Goal: Task Accomplishment & Management: Use online tool/utility

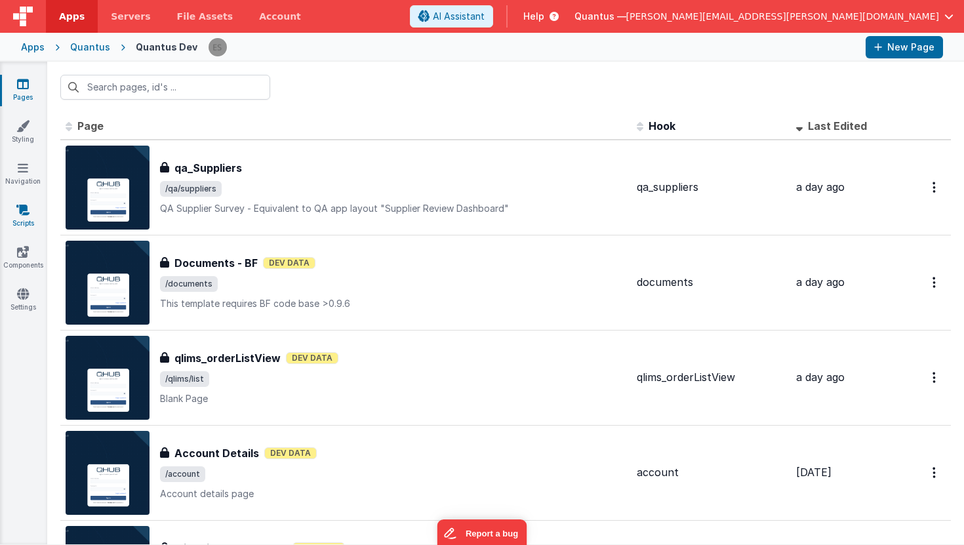
click at [26, 205] on icon at bounding box center [22, 209] width 13 height 13
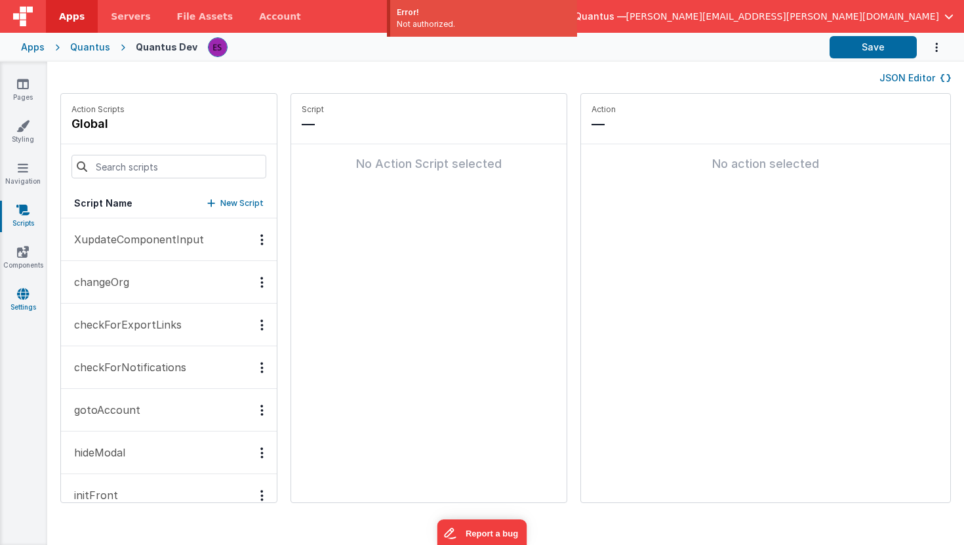
click at [19, 292] on icon at bounding box center [23, 293] width 12 height 13
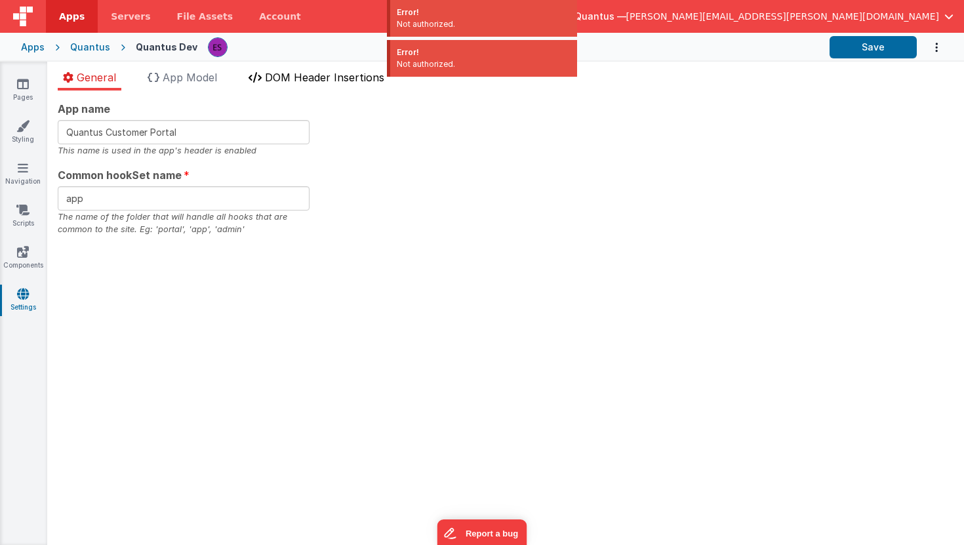
click at [278, 76] on span "DOM Header Insertions" at bounding box center [324, 77] width 119 height 13
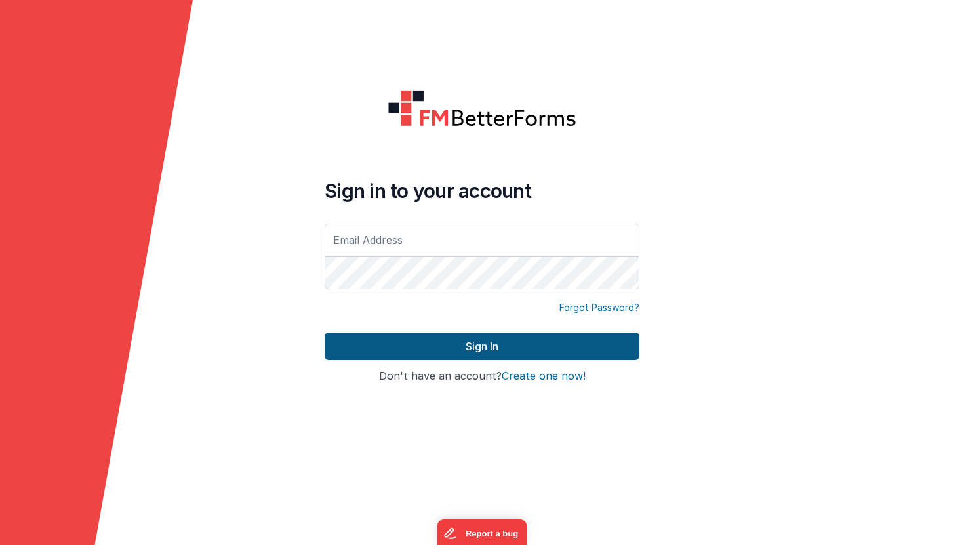
type input "[PERSON_NAME][EMAIL_ADDRESS][PERSON_NAME][DOMAIN_NAME]"
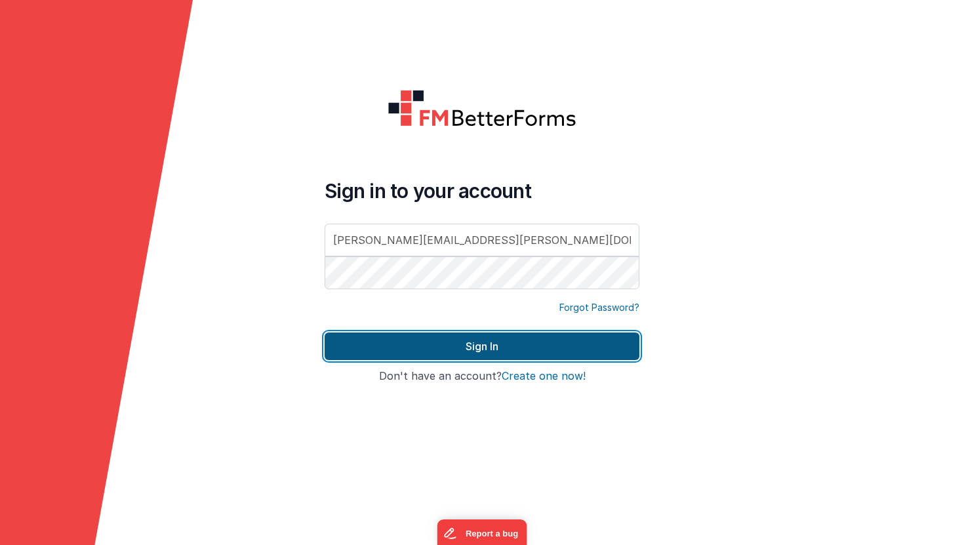
click at [446, 354] on button "Sign In" at bounding box center [481, 346] width 315 height 28
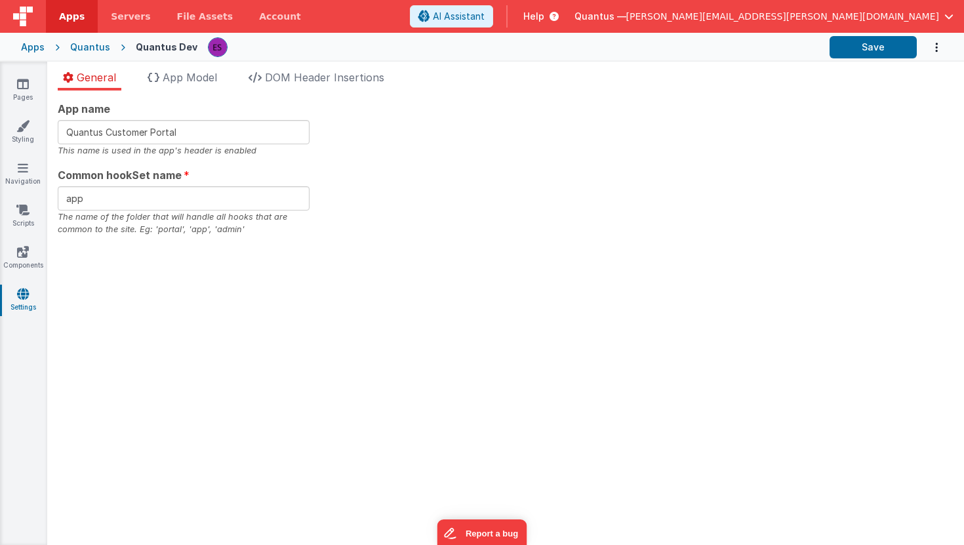
drag, startPoint x: 270, startPoint y: 460, endPoint x: 199, endPoint y: 309, distance: 167.4
click at [269, 458] on div "App name Quantus Customer Portal This name is used in the app's header is enabl…" at bounding box center [505, 317] width 916 height 454
click at [289, 83] on span "DOM Header Insertions" at bounding box center [324, 77] width 119 height 13
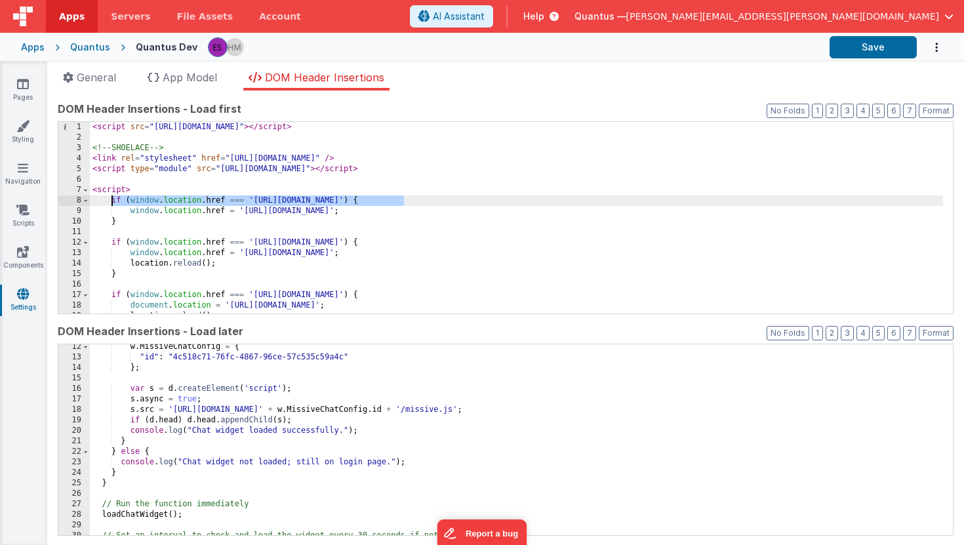
drag, startPoint x: 413, startPoint y: 200, endPoint x: 110, endPoint y: 200, distance: 302.9
click at [110, 200] on div "< script src = "[URL][DOMAIN_NAME]" > </ script > <!-- SHOELACE --> < link rel …" at bounding box center [516, 228] width 853 height 212
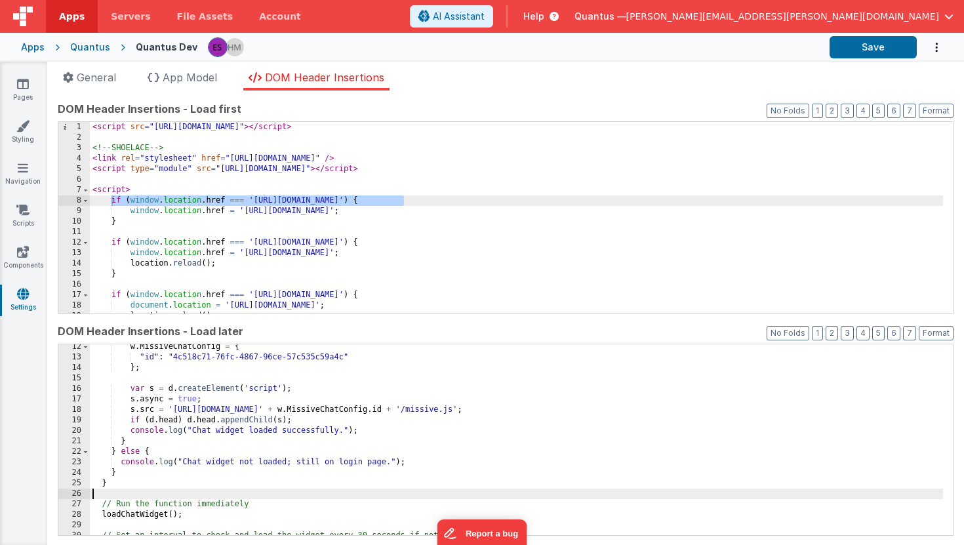
click at [209, 495] on div "w . MissiveChatConfig = { "id" : "4c518c71-76fc-4867-96ce-57c535c59a4c" } ; var…" at bounding box center [516, 448] width 853 height 212
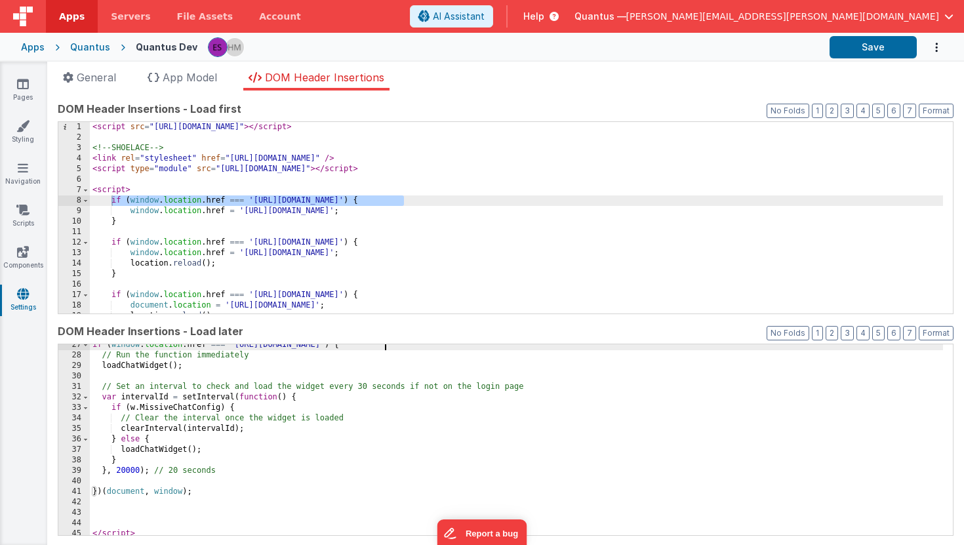
scroll to position [288, 0]
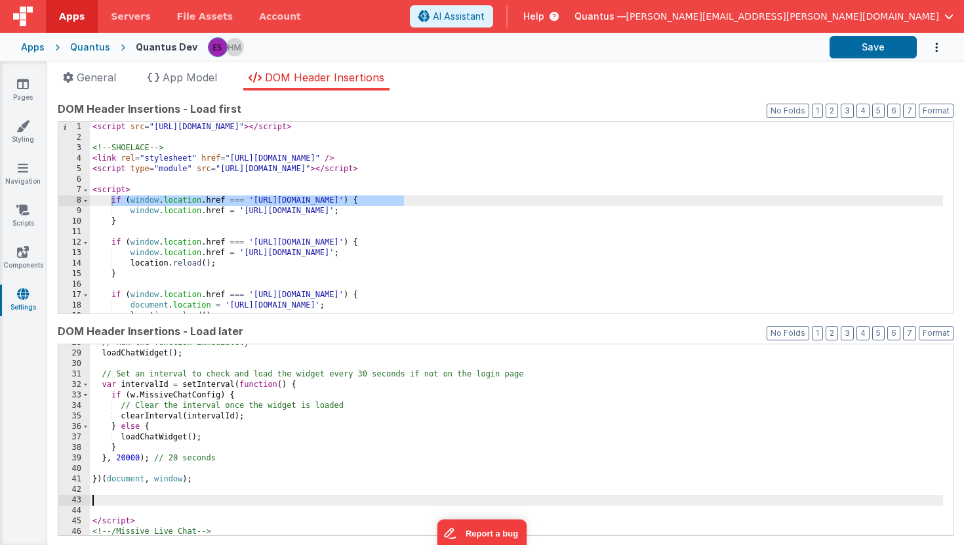
click at [145, 501] on div "// Run the function immediately loadChatWidget ( ) ; // Set an interval to chec…" at bounding box center [516, 444] width 853 height 212
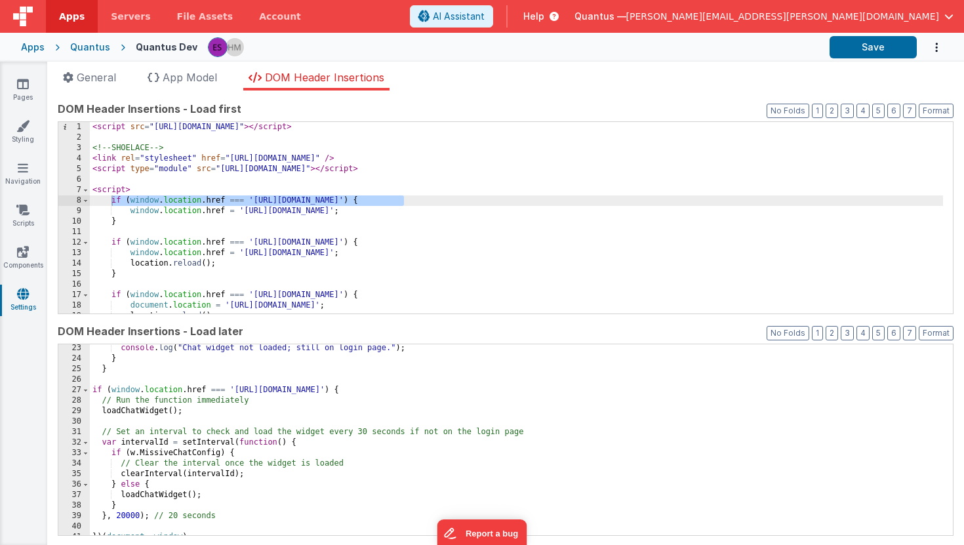
scroll to position [231, 0]
click at [97, 49] on div "Quantus" at bounding box center [90, 47] width 40 height 13
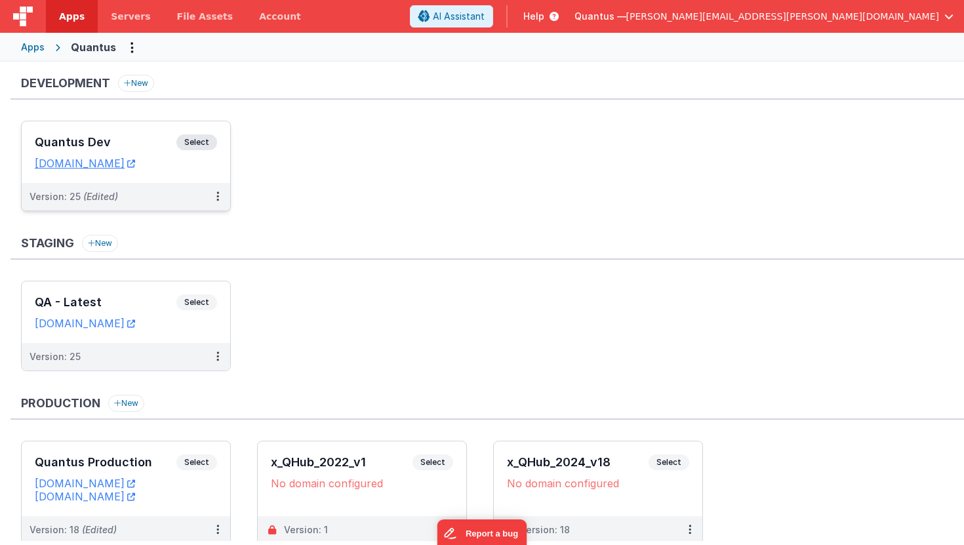
click at [104, 153] on div "Quantus Dev Select" at bounding box center [126, 145] width 182 height 22
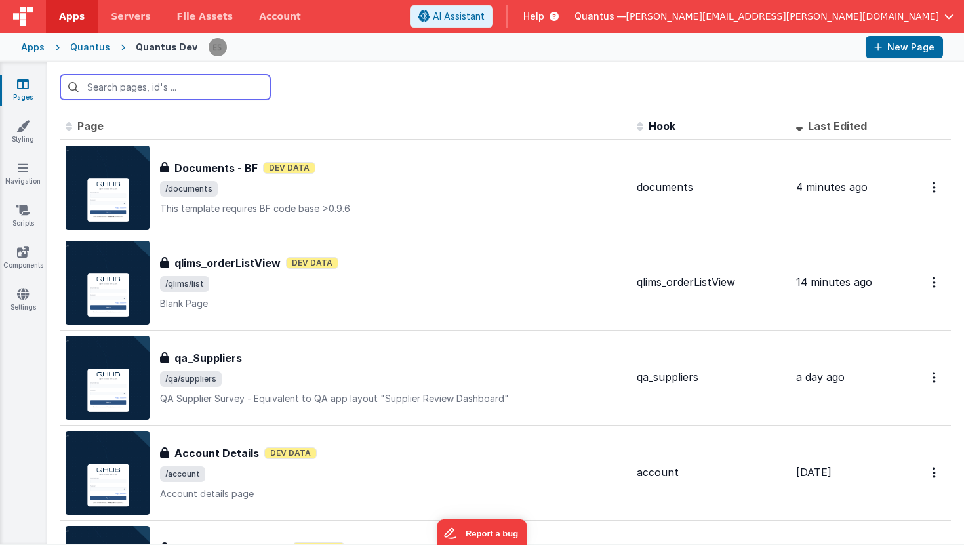
click at [136, 90] on input "text" at bounding box center [165, 87] width 210 height 25
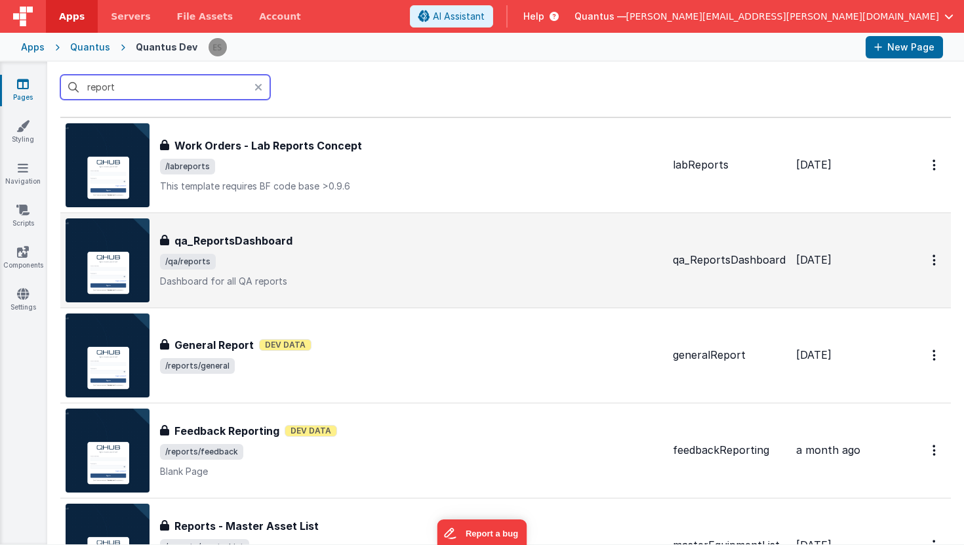
scroll to position [24, 0]
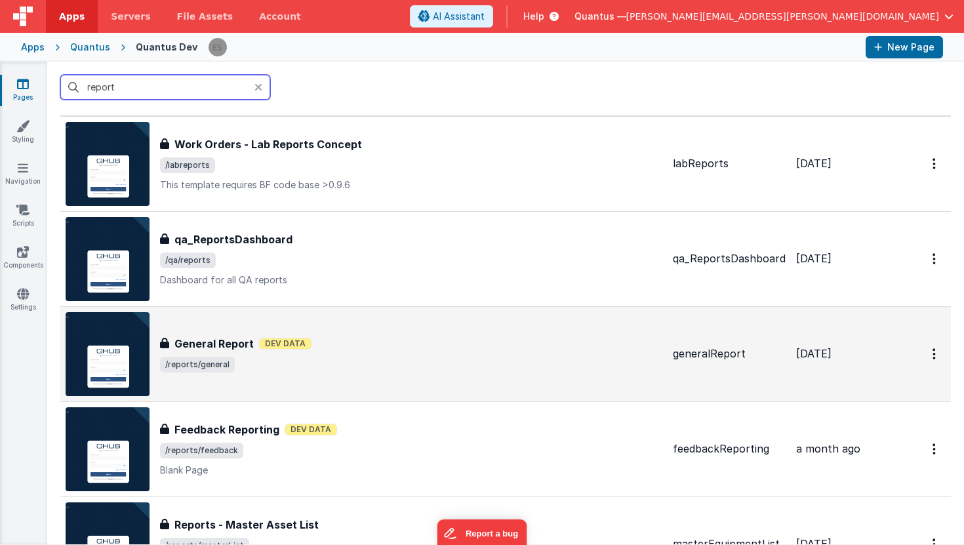
type input "report"
click at [423, 324] on div "General Report General Report Dev Data /reports/general" at bounding box center [364, 354] width 597 height 84
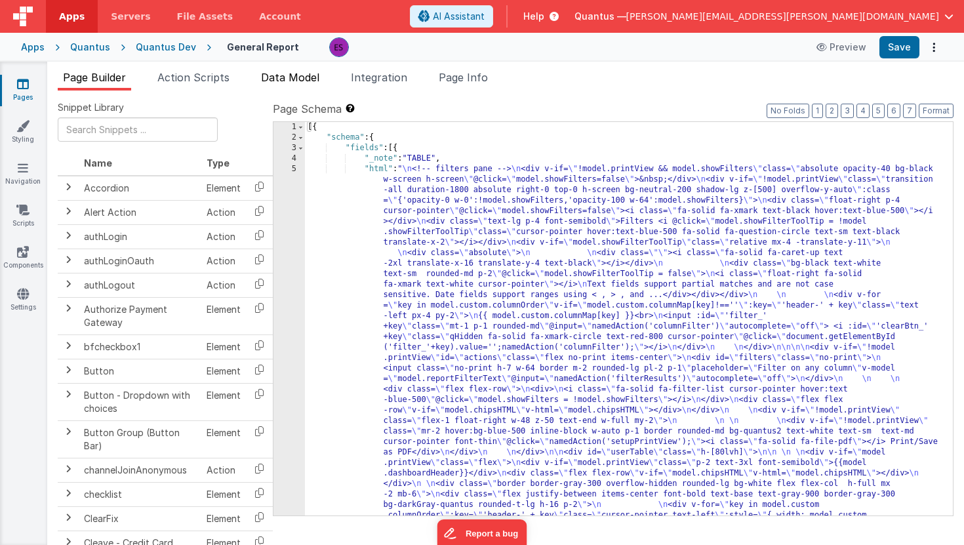
click at [279, 77] on span "Data Model" at bounding box center [290, 77] width 58 height 13
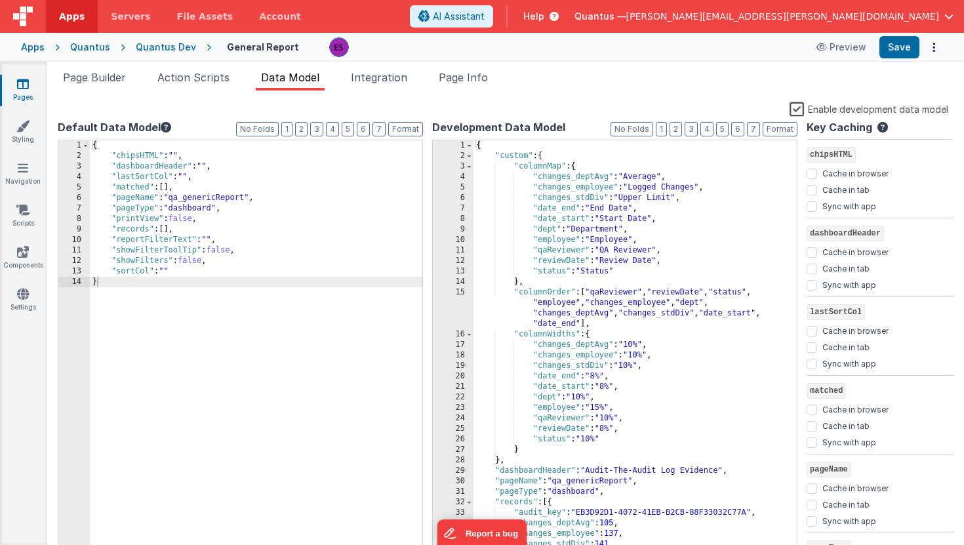
click at [791, 105] on label "Enable development data model" at bounding box center [868, 108] width 159 height 15
click at [0, 0] on input "Enable development data model" at bounding box center [0, 0] width 0 height 0
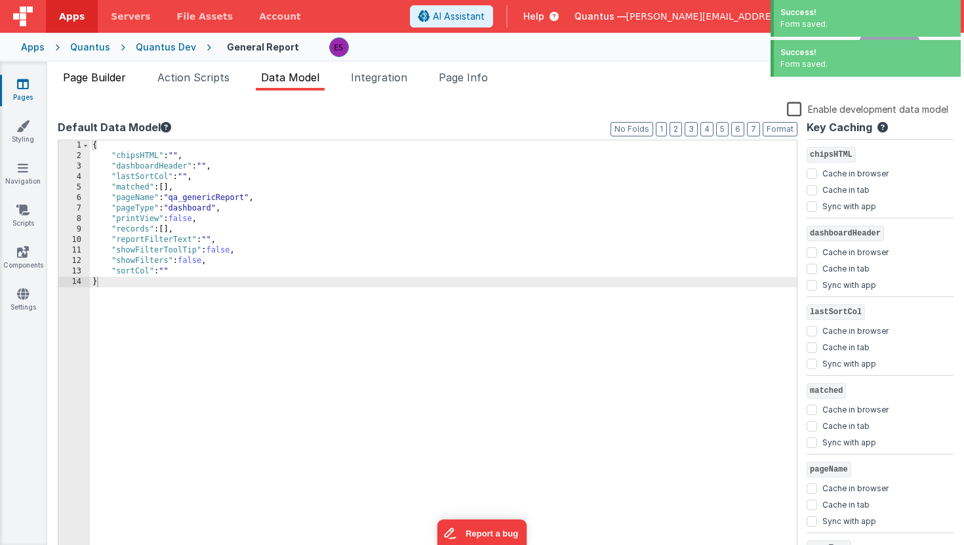
click at [107, 85] on li "Page Builder" at bounding box center [94, 79] width 73 height 21
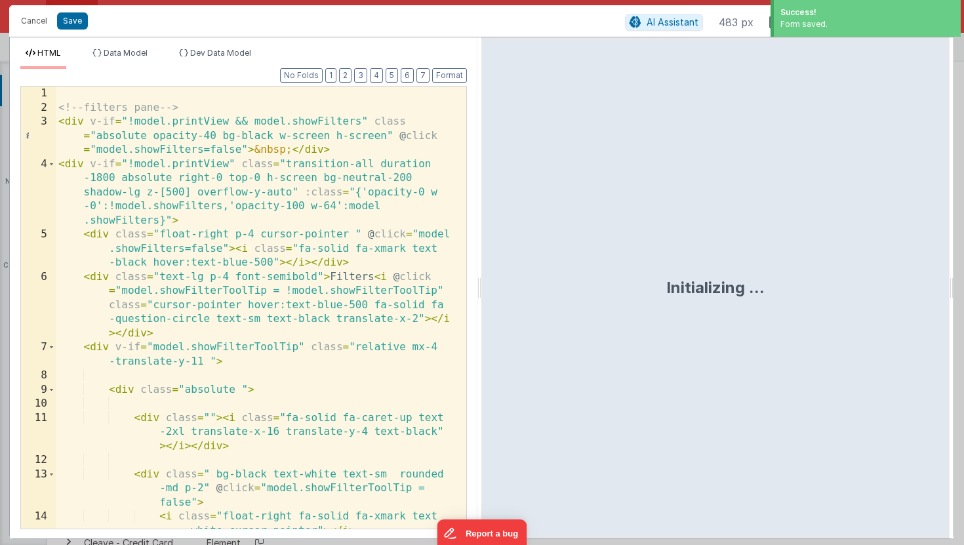
click at [321, 175] on div "<!-- filters pane --> < div v-if = "!model.printView && model.showFilters" clas…" at bounding box center [256, 343] width 401 height 513
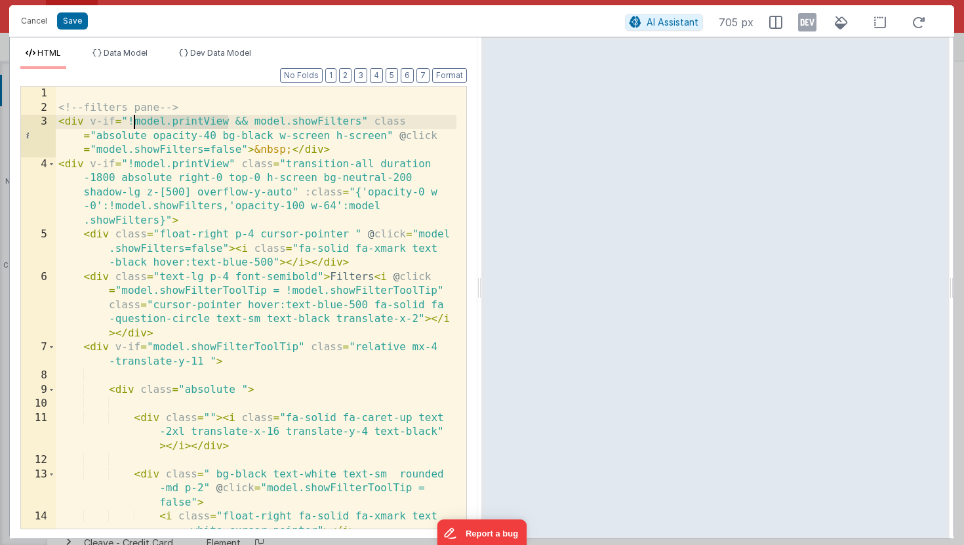
drag, startPoint x: 230, startPoint y: 122, endPoint x: 136, endPoint y: 125, distance: 94.4
click at [136, 125] on div "<!-- filters pane --> < div v-if = "!model.printView && model.showFilters" clas…" at bounding box center [256, 343] width 401 height 513
click at [810, 23] on icon at bounding box center [807, 22] width 18 height 21
click at [321, 178] on div "<!-- filters pane --> < div v-if = "!model.printView && model.showFilters" clas…" at bounding box center [256, 343] width 401 height 513
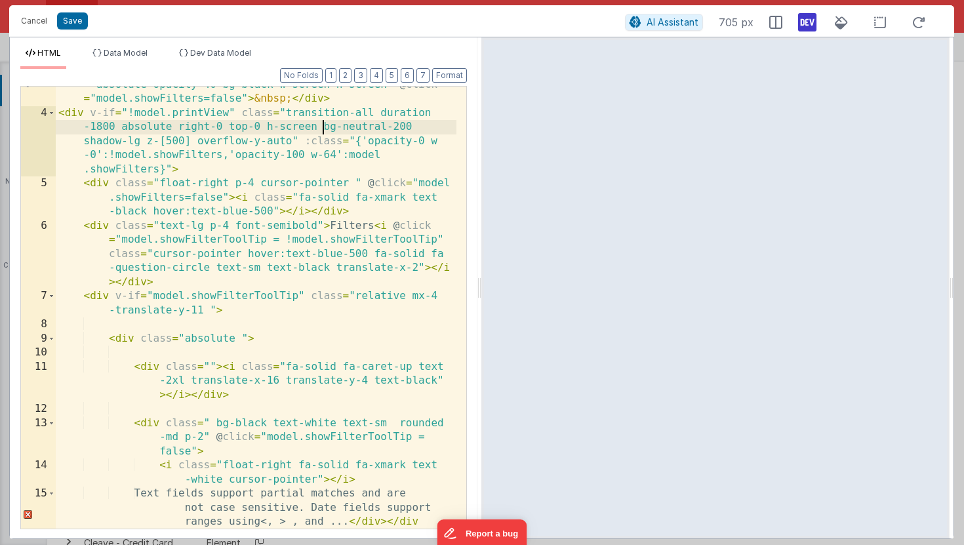
scroll to position [52, 0]
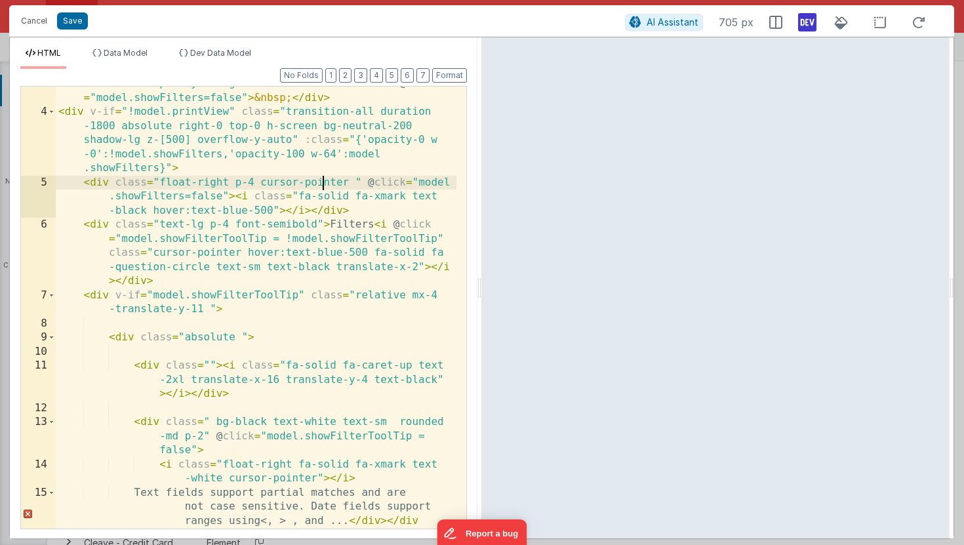
click at [321, 178] on div "< div v-if = "!model.printView && model.showFilters" class = "absolute opacity-…" at bounding box center [256, 333] width 401 height 541
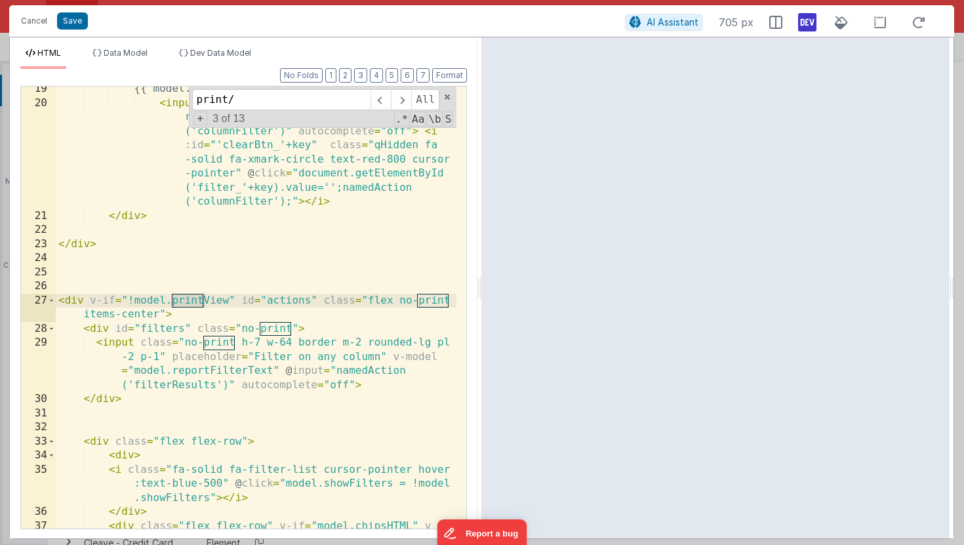
scroll to position [991, 0]
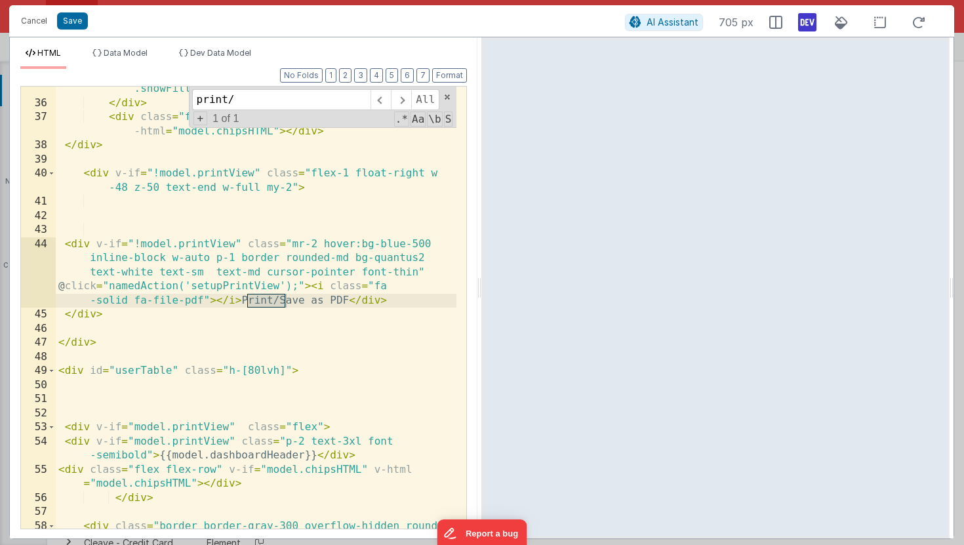
type input "print/"
click at [404, 293] on div "< i class = "fa-solid fa-filter-list cursor-pointer hover :text-blue-500" @ cli…" at bounding box center [256, 310] width 401 height 513
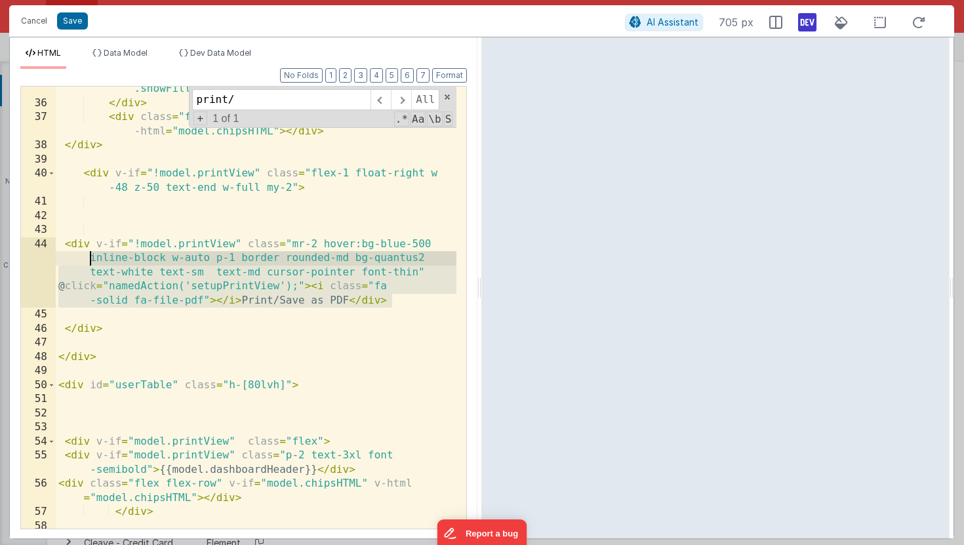
drag, startPoint x: 419, startPoint y: 301, endPoint x: 65, endPoint y: 253, distance: 357.2
click at [65, 253] on div "< i class = "fa-solid fa-filter-list cursor-pointer hover :text-blue-500" @ cli…" at bounding box center [256, 310] width 401 height 513
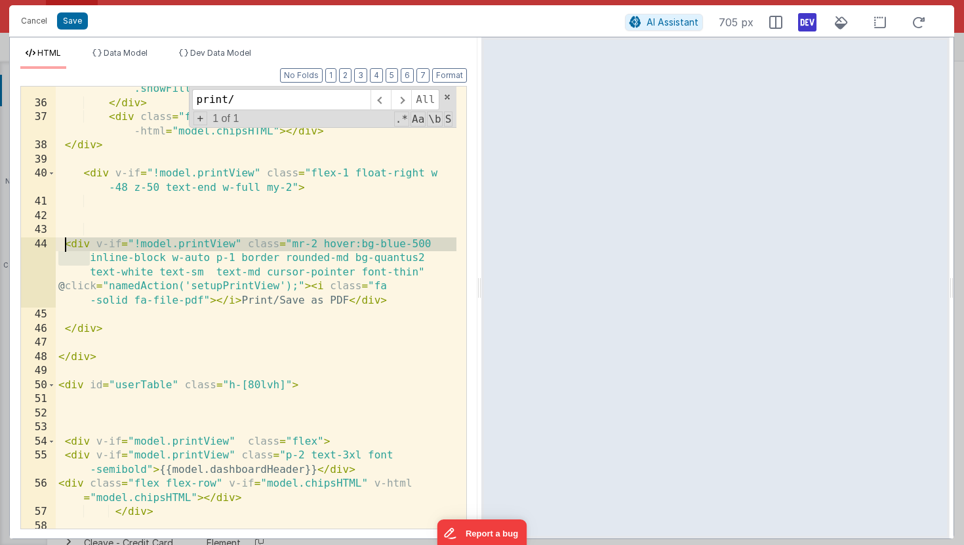
click at [64, 248] on div "< i class = "fa-solid fa-filter-list cursor-pointer hover :text-blue-500" @ cli…" at bounding box center [256, 310] width 401 height 513
click at [65, 246] on div "< i class = "fa-solid fa-filter-list cursor-pointer hover :text-blue-500" @ cli…" at bounding box center [256, 310] width 401 height 513
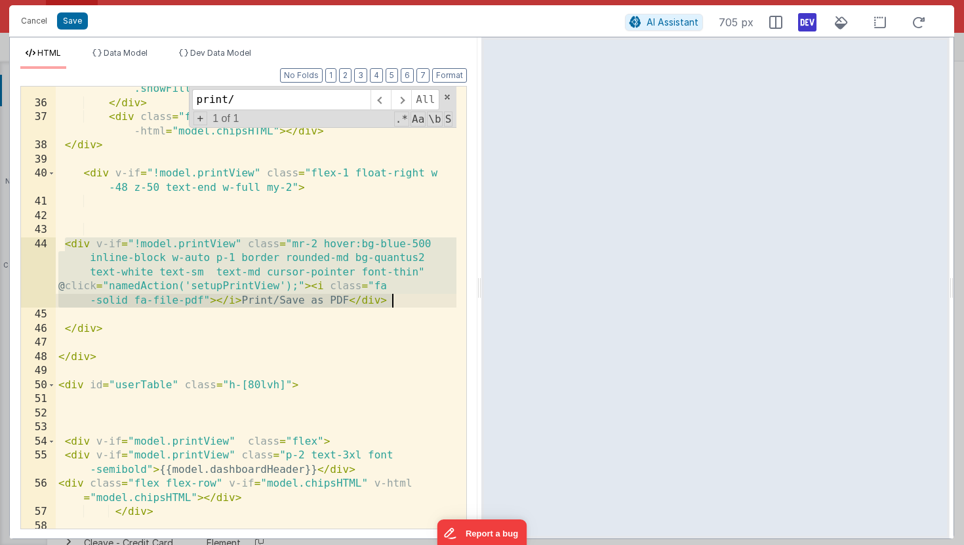
drag, startPoint x: 159, startPoint y: 262, endPoint x: 399, endPoint y: 295, distance: 242.2
click at [399, 295] on div "< i class = "fa-solid fa-filter-list cursor-pointer hover :text-blue-500" @ cli…" at bounding box center [256, 310] width 401 height 513
click at [401, 295] on div "< i class = "fa-solid fa-filter-list cursor-pointer hover :text-blue-500" @ cli…" at bounding box center [256, 310] width 401 height 513
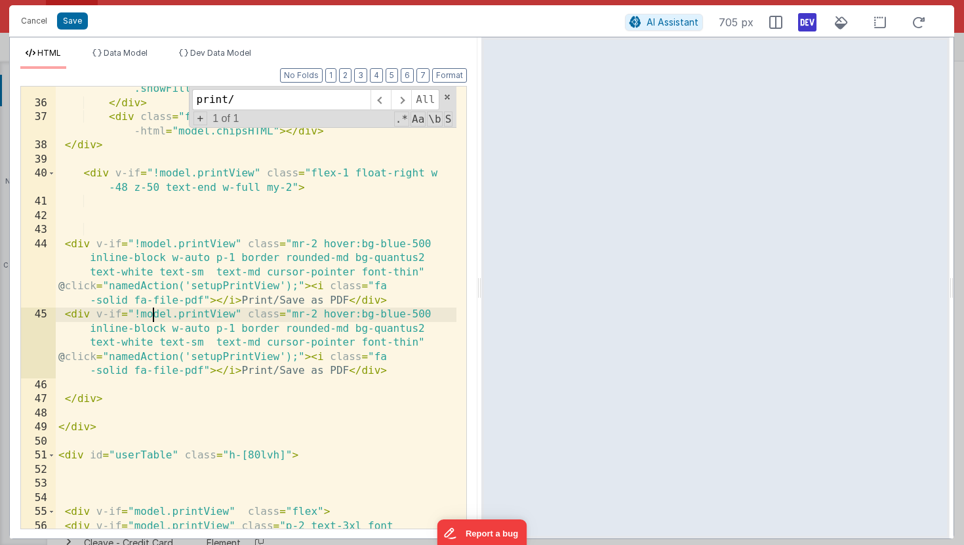
click at [155, 313] on div "< i class = "fa-solid fa-filter-list cursor-pointer hover :text-blue-500" @ cli…" at bounding box center [256, 310] width 401 height 513
click at [144, 319] on div "< i class = "fa-solid fa-filter-list cursor-pointer hover :text-blue-500" @ cli…" at bounding box center [256, 310] width 401 height 513
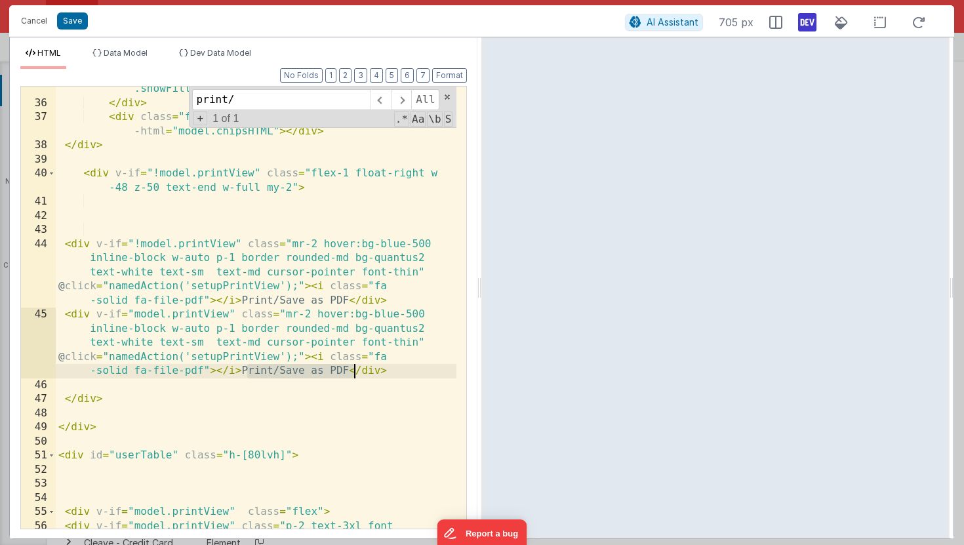
drag, startPoint x: 245, startPoint y: 374, endPoint x: 351, endPoint y: 369, distance: 106.3
click at [351, 369] on div "< i class = "fa-solid fa-filter-list cursor-pointer hover :text-blue-500" @ cli…" at bounding box center [256, 310] width 401 height 513
drag, startPoint x: 254, startPoint y: 356, endPoint x: 220, endPoint y: 356, distance: 34.1
click at [220, 356] on div "< i class = "fa-solid fa-filter-list cursor-pointer hover :text-blue-500" @ cli…" at bounding box center [256, 310] width 401 height 513
click at [252, 332] on div "< i class = "fa-solid fa-filter-list cursor-pointer hover :text-blue-500" @ cli…" at bounding box center [256, 310] width 401 height 513
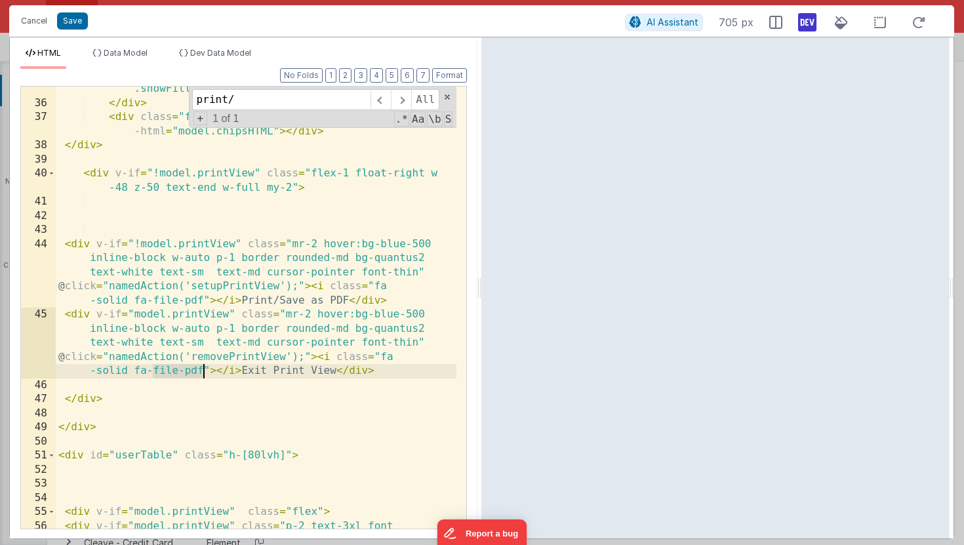
drag, startPoint x: 153, startPoint y: 370, endPoint x: 201, endPoint y: 370, distance: 47.9
click at [201, 370] on div "< i class = "fa-solid fa-filter-list cursor-pointer hover :text-blue-500" @ cli…" at bounding box center [256, 310] width 401 height 513
click at [134, 316] on div "< i class = "fa-solid fa-filter-list cursor-pointer hover :text-blue-500" @ cli…" at bounding box center [256, 309] width 401 height 513
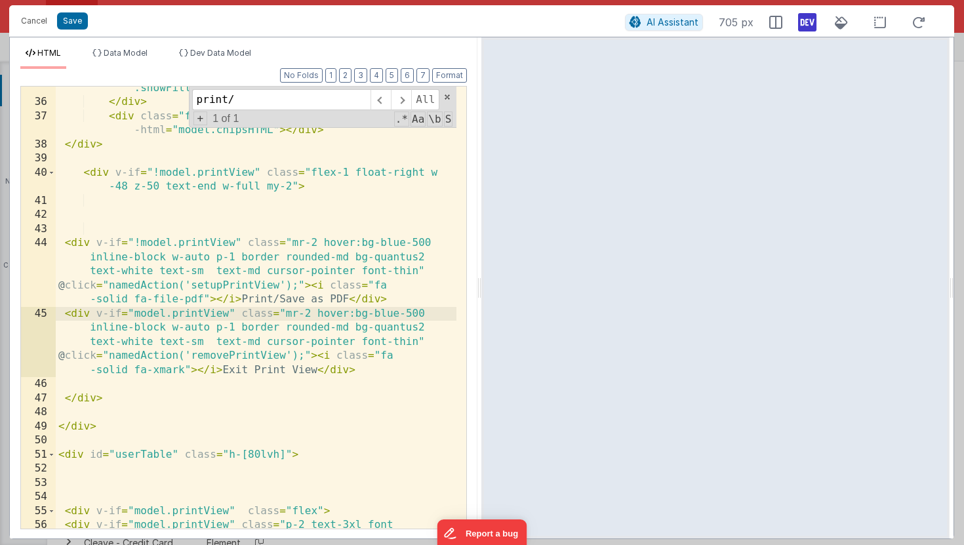
click at [239, 369] on div "< i class = "fa-solid fa-filter-list cursor-pointer hover :text-blue-500" @ cli…" at bounding box center [256, 309] width 401 height 513
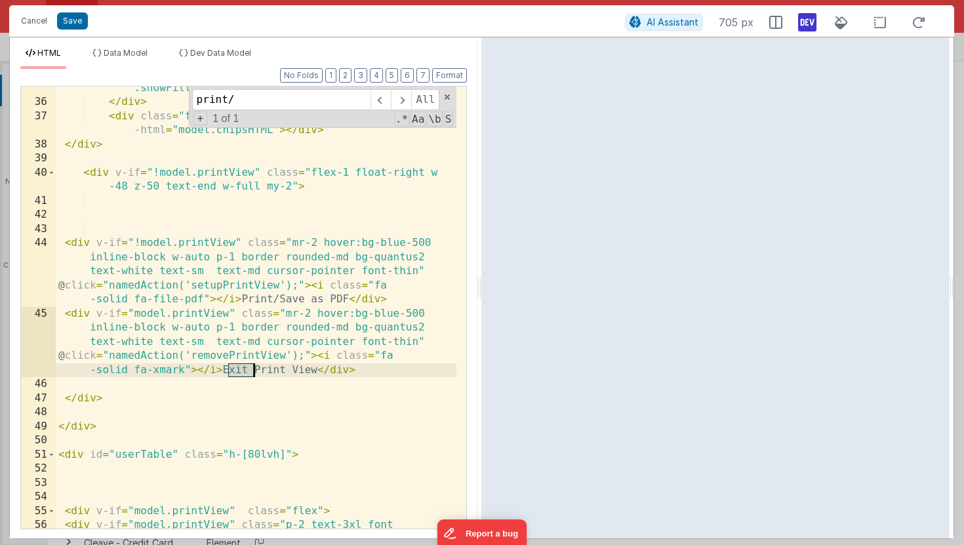
click at [239, 369] on div "< i class = "fa-solid fa-filter-list cursor-pointer hover :text-blue-500" @ cli…" at bounding box center [256, 309] width 401 height 513
click at [279, 334] on div "< i class = "fa-solid fa-filter-list cursor-pointer hover :text-blue-500" @ cli…" at bounding box center [256, 309] width 401 height 513
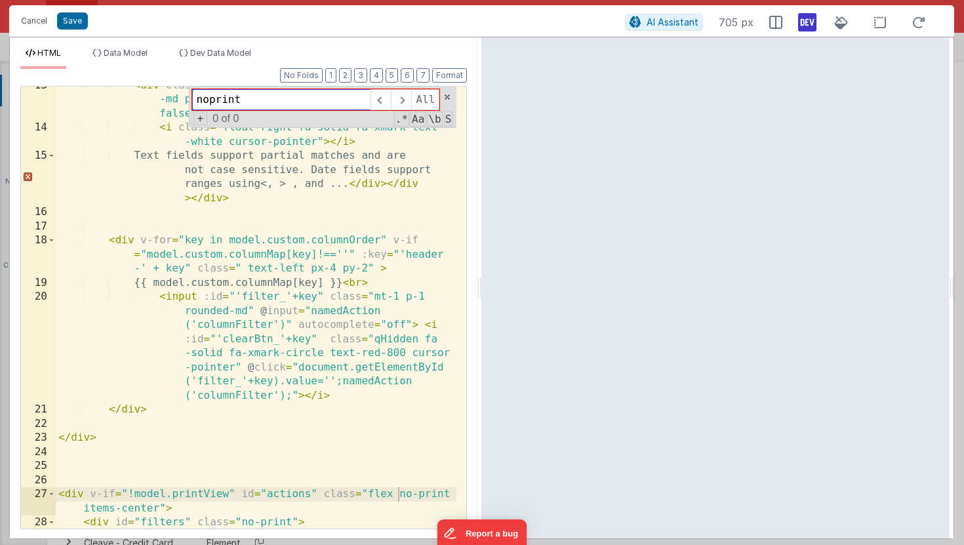
scroll to position [389, 0]
drag, startPoint x: 399, startPoint y: 494, endPoint x: 448, endPoint y: 494, distance: 48.5
click at [448, 494] on div "< div class = " bg-black text-white text-sm rounded -md p-2" @ click = "model.s…" at bounding box center [256, 349] width 401 height 541
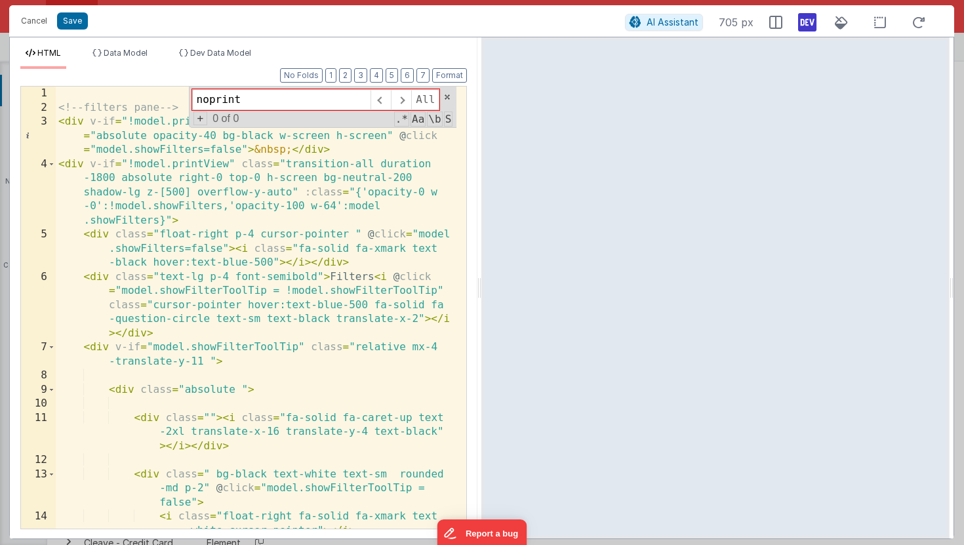
scroll to position [0, 0]
click at [280, 197] on div "<!-- filters pane --> < div v-if = "!model.printView && model.showFilters" clas…" at bounding box center [256, 343] width 401 height 513
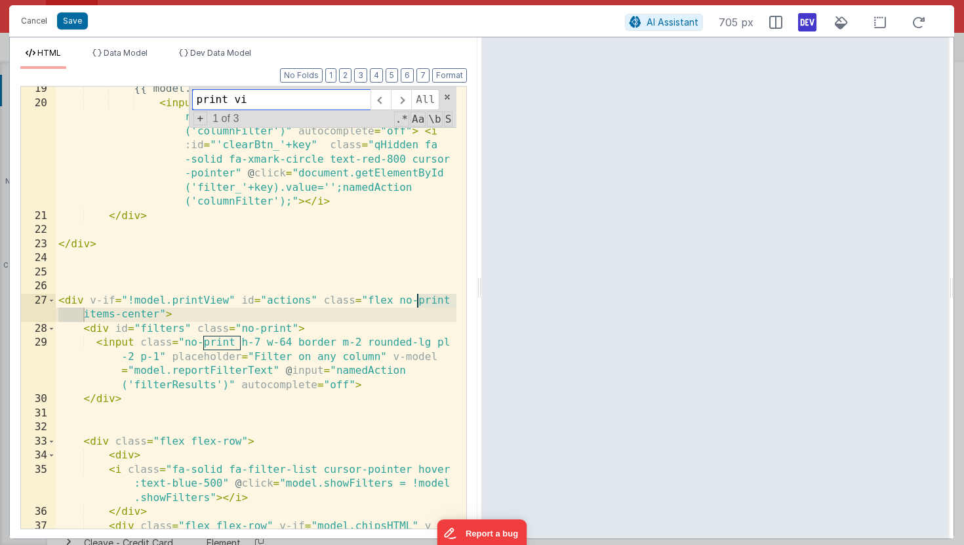
scroll to position [1061, 0]
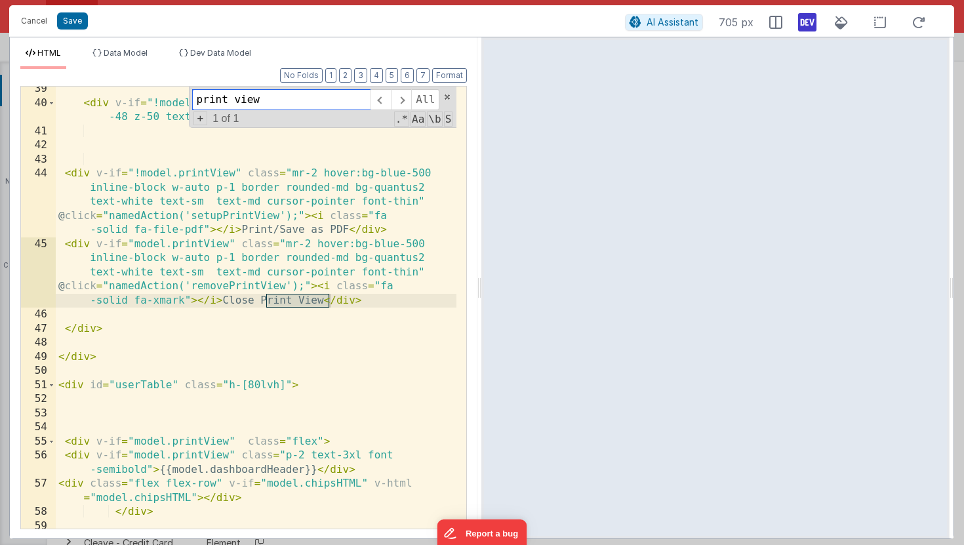
type input "print view"
click at [283, 246] on div "< div v-if = "!model.printView" class = "flex-1 float-right w -48 z-50 text-end…" at bounding box center [256, 324] width 401 height 484
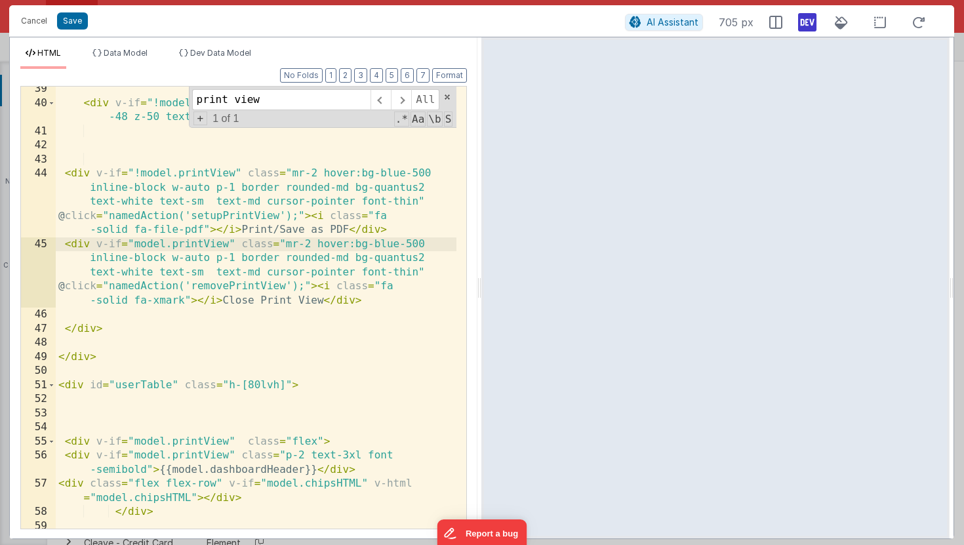
paste textarea
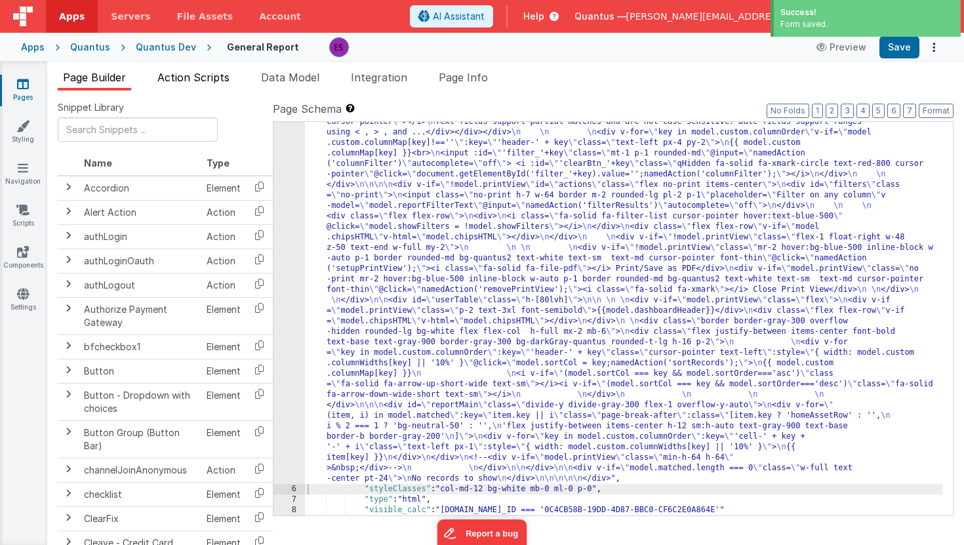
click at [191, 79] on span "Action Scripts" at bounding box center [193, 77] width 72 height 13
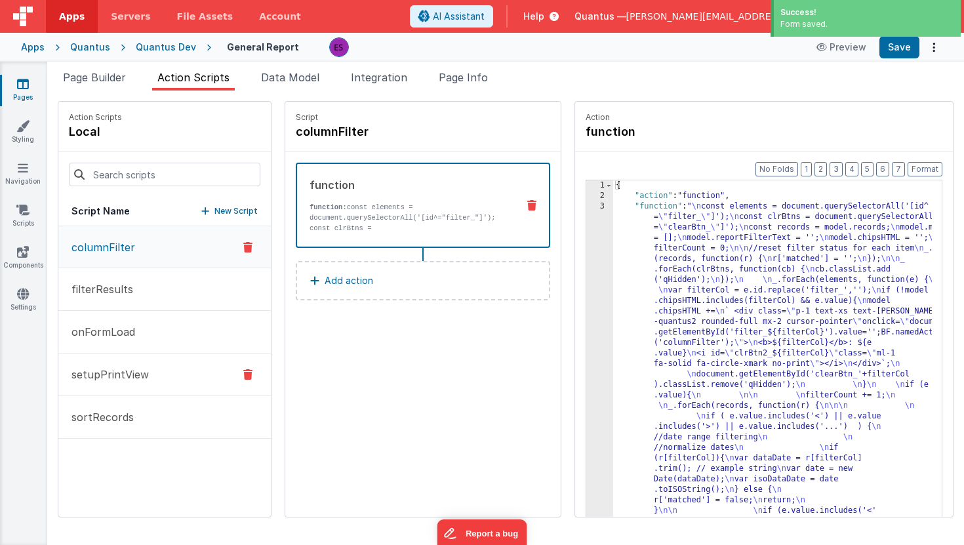
click at [131, 365] on button "setupPrintView" at bounding box center [164, 374] width 212 height 43
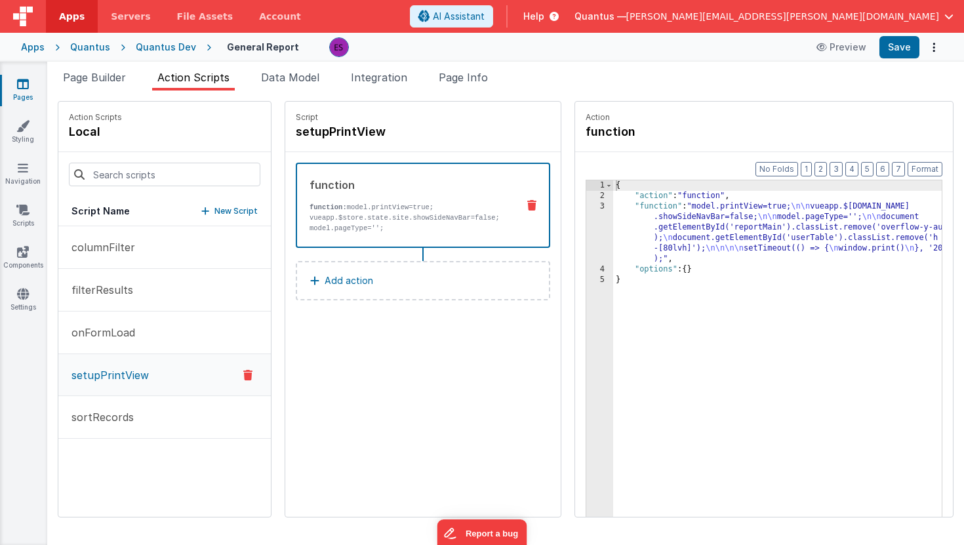
click at [639, 283] on div "{ "action" : "function" , "function" : "model.printView=true; \n\n vueapp.$[DOM…" at bounding box center [796, 379] width 367 height 398
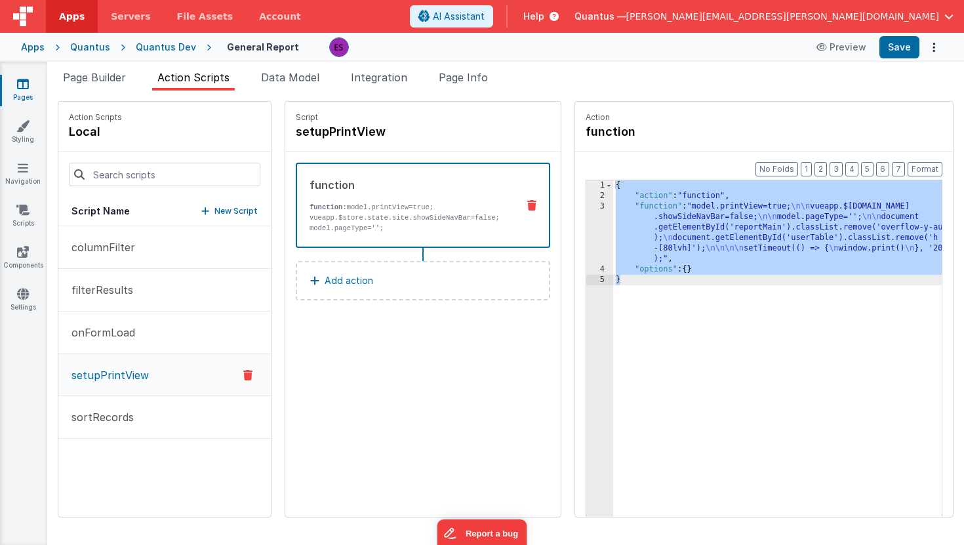
click at [174, 203] on div "Script Name New Script" at bounding box center [164, 211] width 212 height 29
click at [214, 211] on p "New Script" at bounding box center [235, 211] width 43 height 13
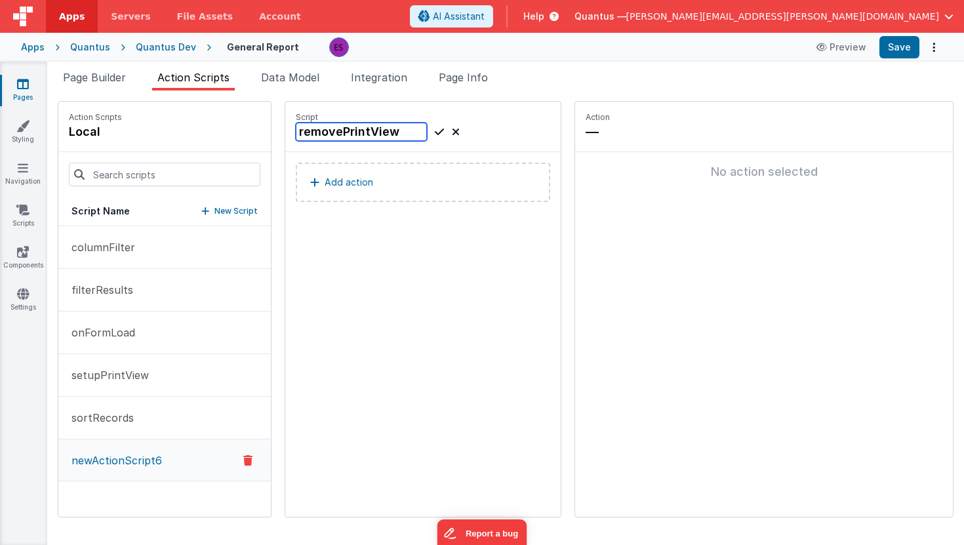
type input "removePrintView"
drag, startPoint x: 398, startPoint y: 130, endPoint x: 369, endPoint y: 141, distance: 30.7
click at [435, 130] on icon at bounding box center [439, 132] width 9 height 16
click at [296, 191] on button "Add action" at bounding box center [423, 182] width 254 height 39
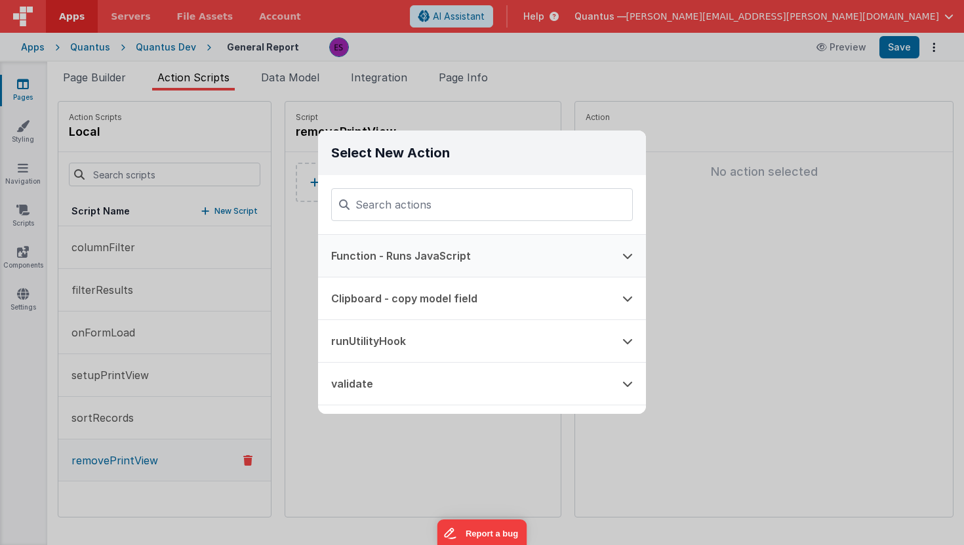
drag, startPoint x: 409, startPoint y: 250, endPoint x: 444, endPoint y: 260, distance: 36.1
click at [409, 250] on button "Function - Runs JavaScript" at bounding box center [463, 256] width 291 height 42
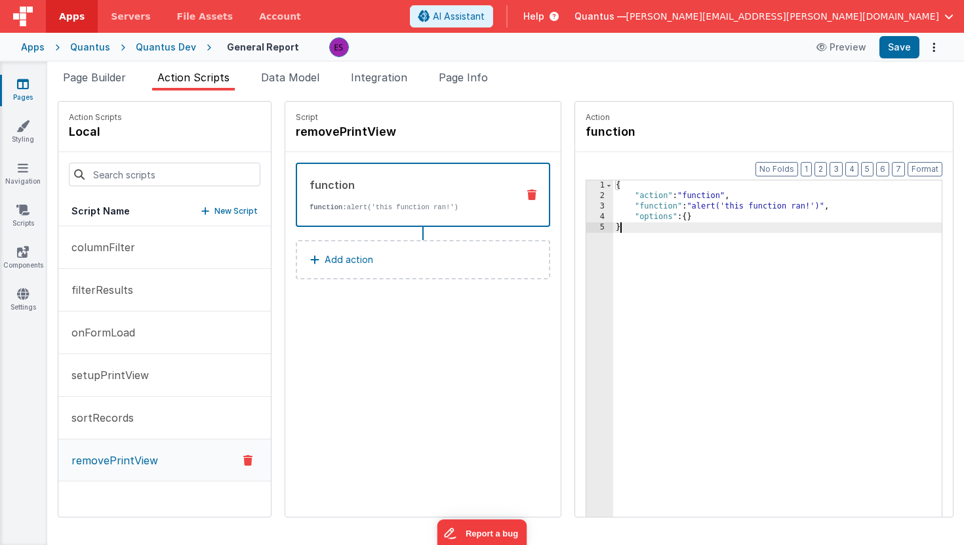
click at [676, 274] on div "{ "action" : "function" , "function" : "alert('this function ran!')" , "options…" at bounding box center [796, 379] width 367 height 398
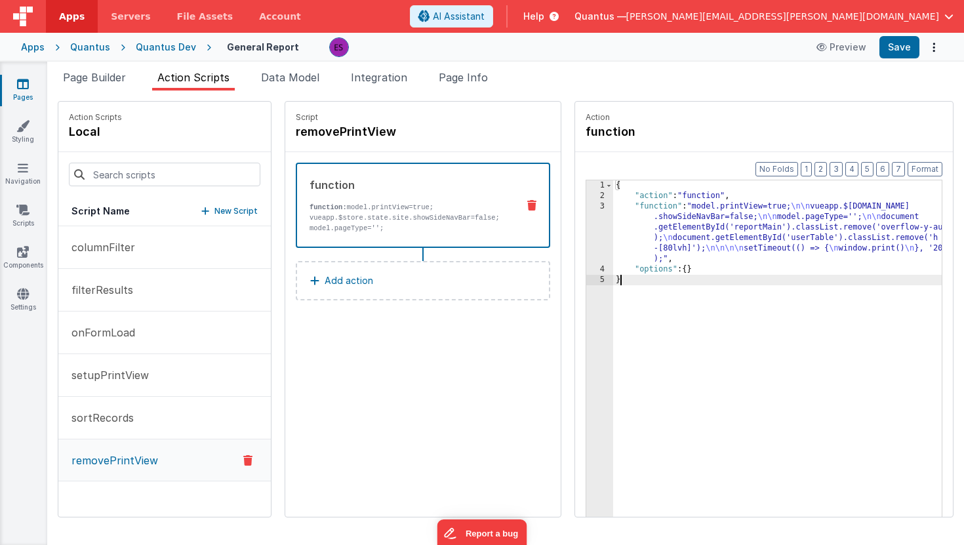
click at [673, 236] on div "{ "action" : "function" , "function" : "model.printView=true; \n\n vueapp.$[DOM…" at bounding box center [796, 379] width 367 height 398
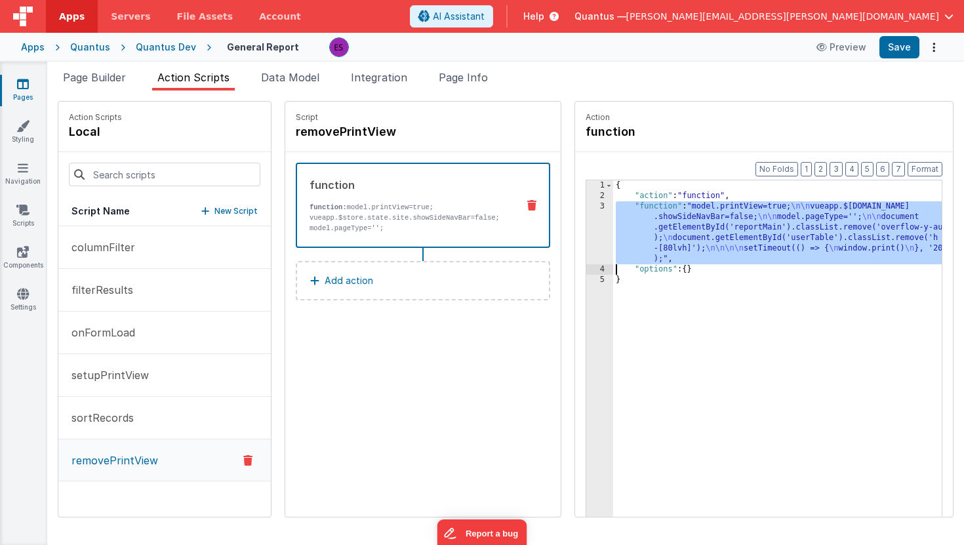
click at [586, 232] on div "3" at bounding box center [599, 232] width 27 height 63
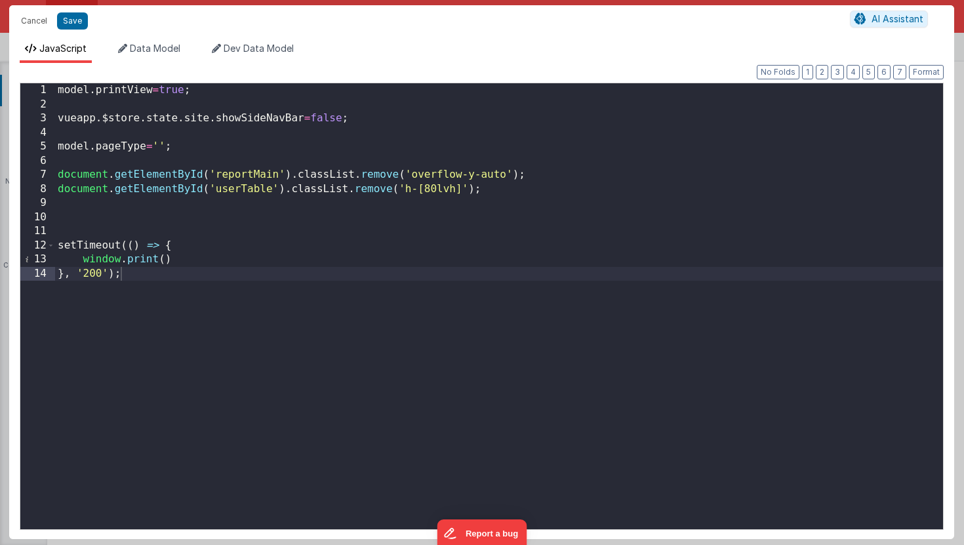
click at [167, 87] on div "model . printView = true ; vueapp . $store . state . site . showSideNavBar = fa…" at bounding box center [499, 320] width 888 height 474
click at [324, 119] on div "model . printView = false ; vueapp . $store . state . site . showSideNavBar = f…" at bounding box center [499, 320] width 888 height 474
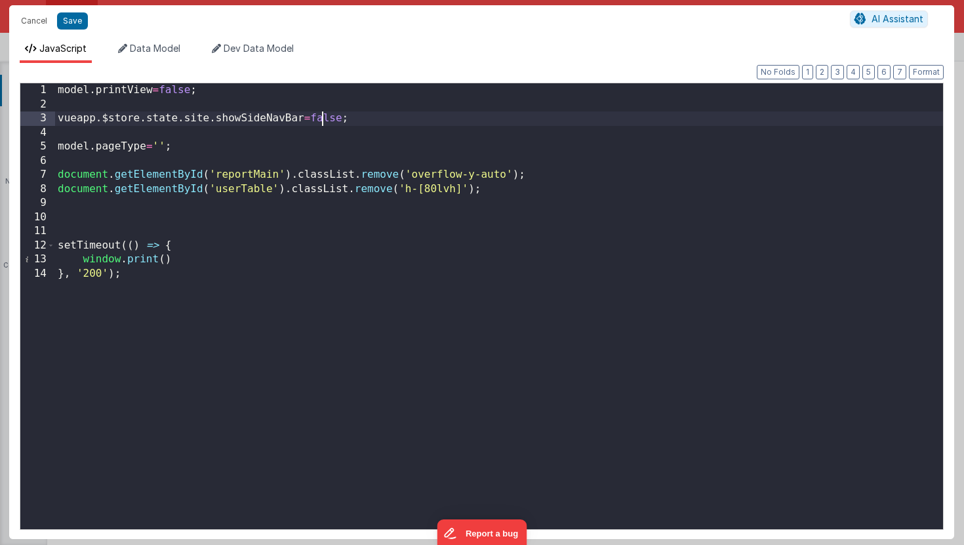
click at [324, 119] on div "model . printView = false ; vueapp . $store . state . site . showSideNavBar = f…" at bounding box center [499, 320] width 888 height 474
click at [157, 144] on div "model . printView = false ; vueapp . $store . state . site . showSideNavBar = t…" at bounding box center [499, 320] width 888 height 474
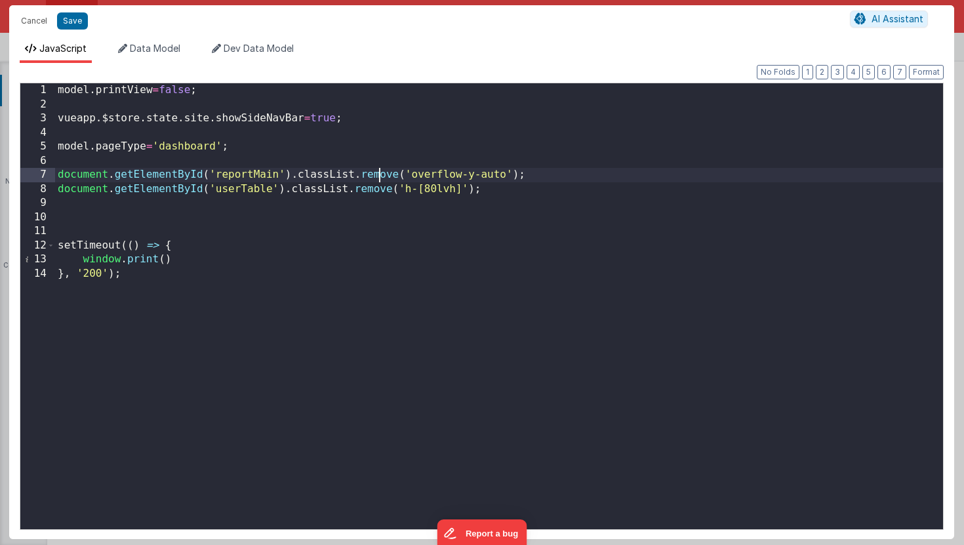
click at [378, 174] on div "model . printView = false ; vueapp . $store . state . site . showSideNavBar = t…" at bounding box center [499, 320] width 888 height 474
click at [372, 187] on div "model . printView = false ; vueapp . $store . state . site . showSideNavBar = t…" at bounding box center [499, 320] width 888 height 474
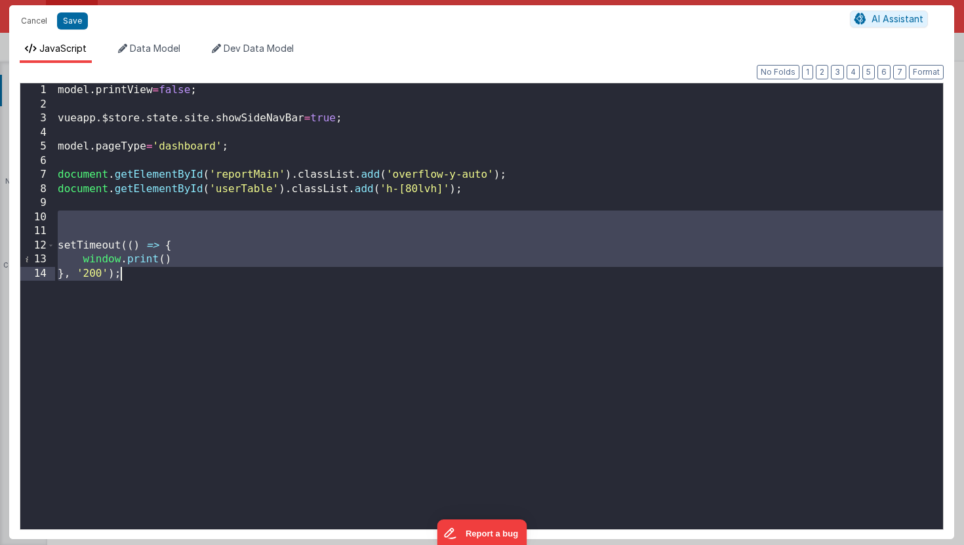
drag, startPoint x: 81, startPoint y: 218, endPoint x: 102, endPoint y: 317, distance: 100.4
click at [101, 316] on div "model . printView = false ; vueapp . $store . state . site . showSideNavBar = t…" at bounding box center [499, 320] width 888 height 474
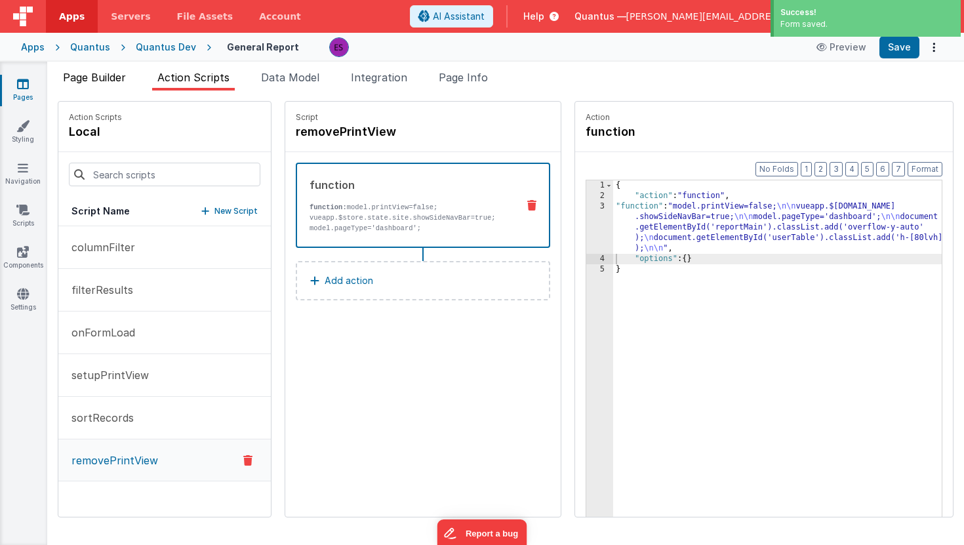
click at [102, 74] on span "Page Builder" at bounding box center [94, 77] width 63 height 13
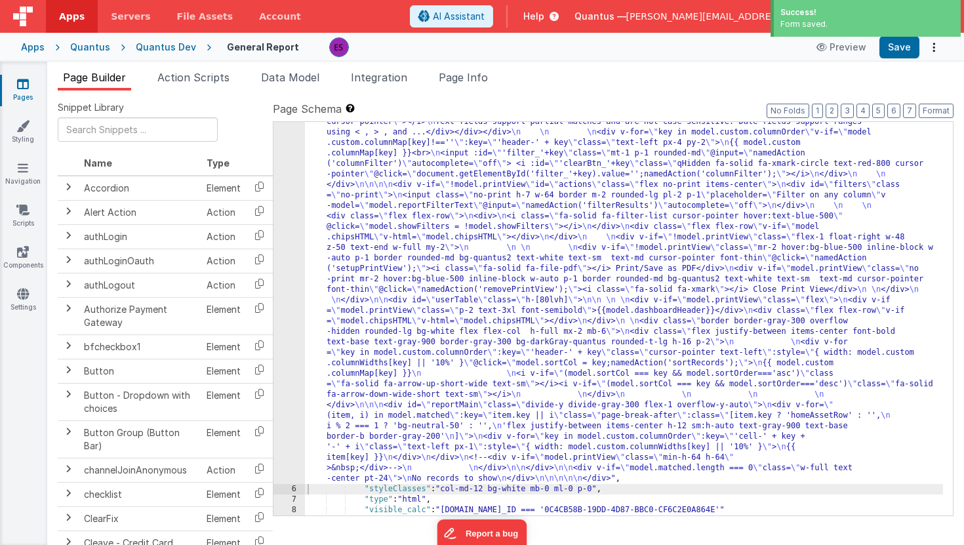
click at [370, 269] on div ""html" : " \n <!-- filters pane --> \n <div v-if= \" !model.printView && model.…" at bounding box center [624, 450] width 638 height 876
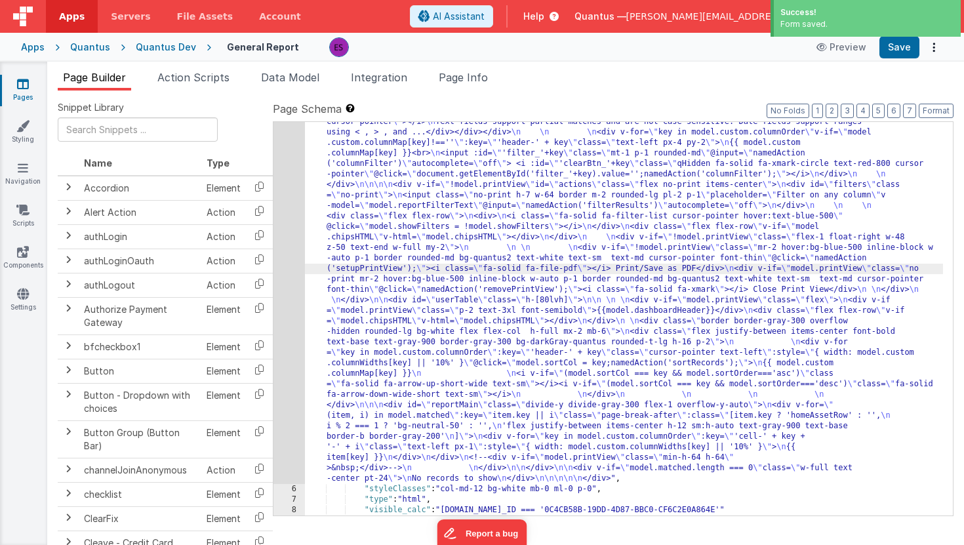
click at [292, 300] on div "5" at bounding box center [288, 248] width 31 height 472
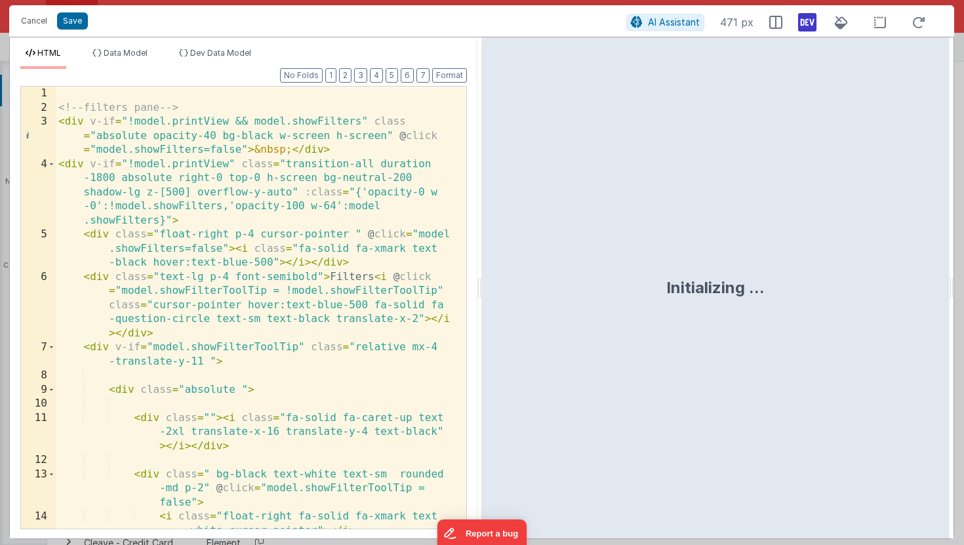
click at [305, 272] on div "<!-- filters pane --> < div v-if = "!model.printView && model.showFilters" clas…" at bounding box center [256, 343] width 401 height 513
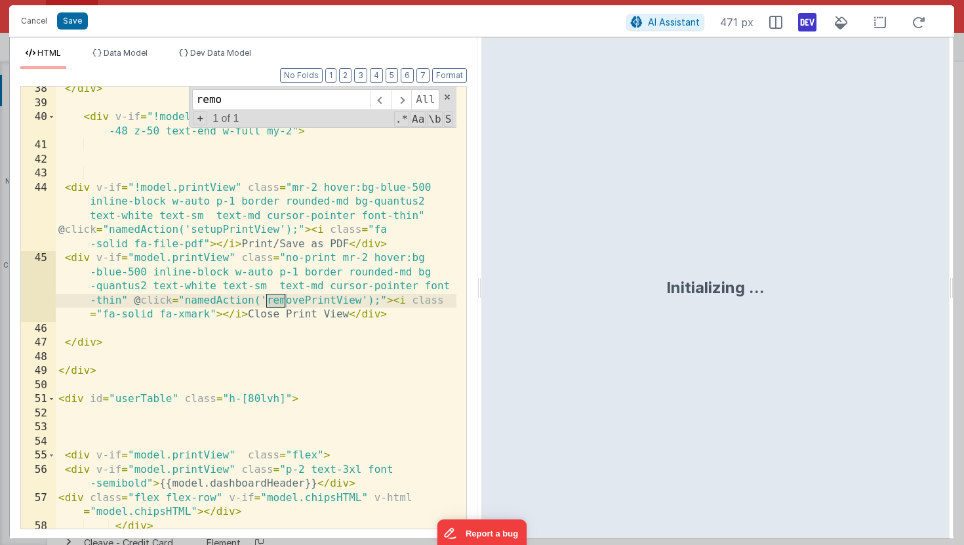
scroll to position [1048, 0]
type input "removeP"
drag, startPoint x: 263, startPoint y: 331, endPoint x: 249, endPoint y: 327, distance: 14.3
click at [263, 331] on div "</ div > < div v-if = "!model.printView" class = "flex-1 float-right w -48 z-50…" at bounding box center [256, 317] width 401 height 470
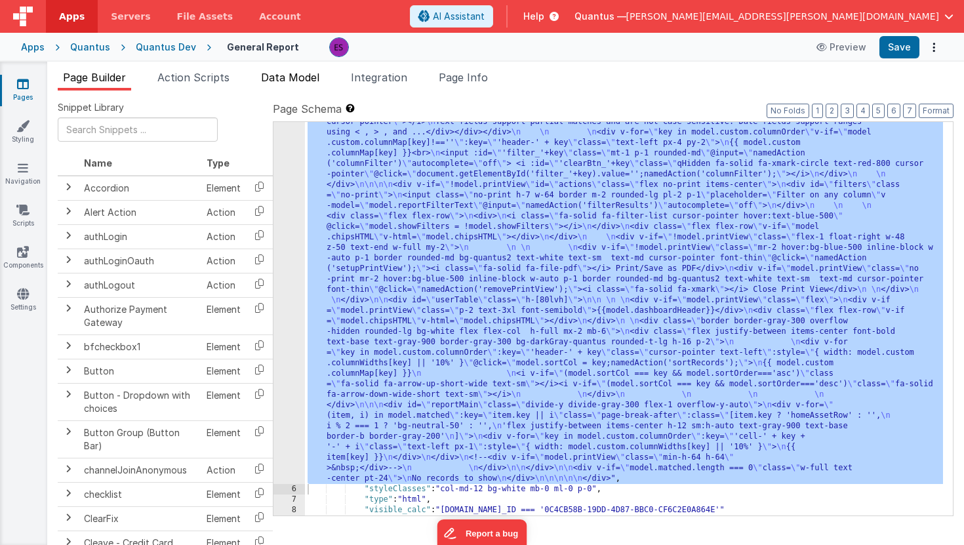
click at [277, 79] on span "Data Model" at bounding box center [290, 77] width 58 height 13
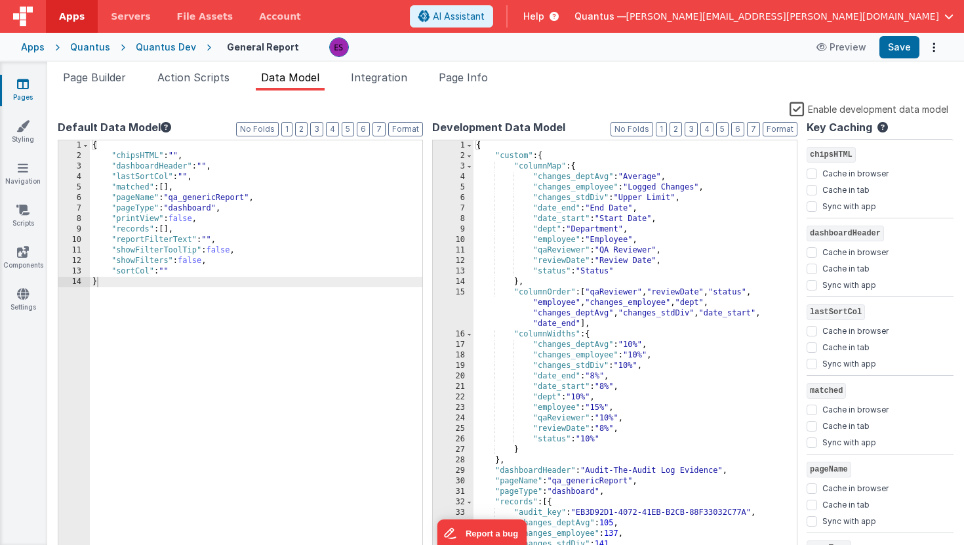
click at [798, 108] on label "Enable development data model" at bounding box center [868, 108] width 159 height 15
click at [0, 0] on input "Enable development data model" at bounding box center [0, 0] width 0 height 0
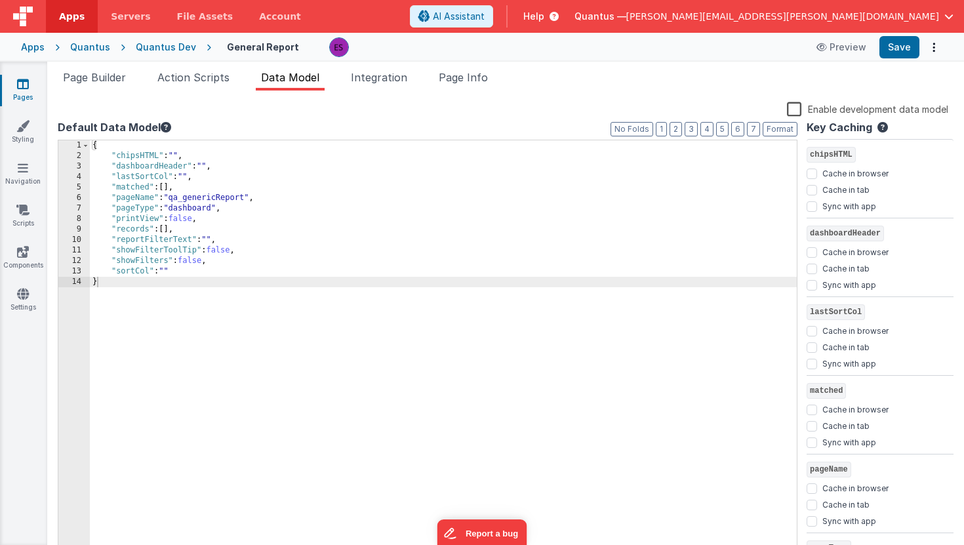
click at [302, 256] on div "{ "chipsHTML" : "" , "dashboardHeader" : "" , "lastSortCol" : "" , "matched" : …" at bounding box center [443, 358] width 707 height 437
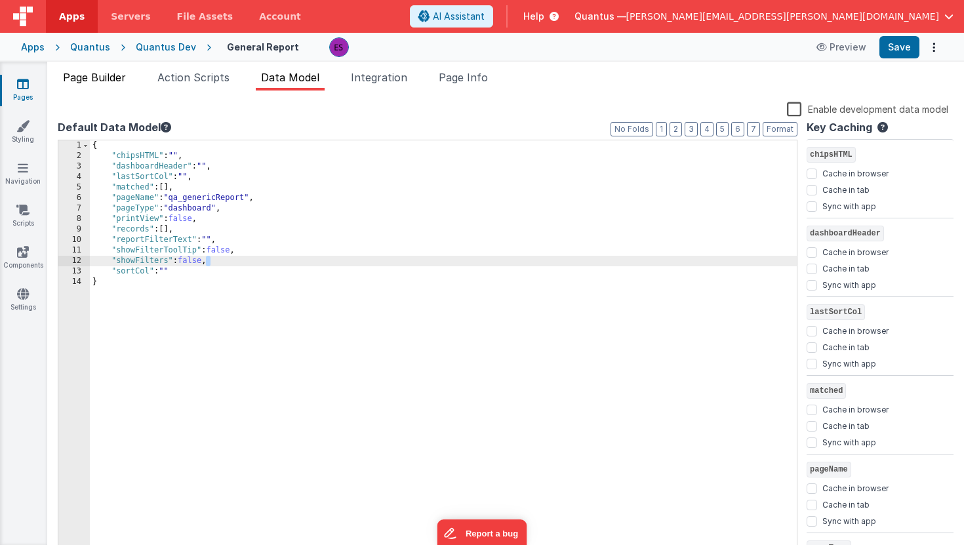
click at [108, 79] on span "Page Builder" at bounding box center [94, 77] width 63 height 13
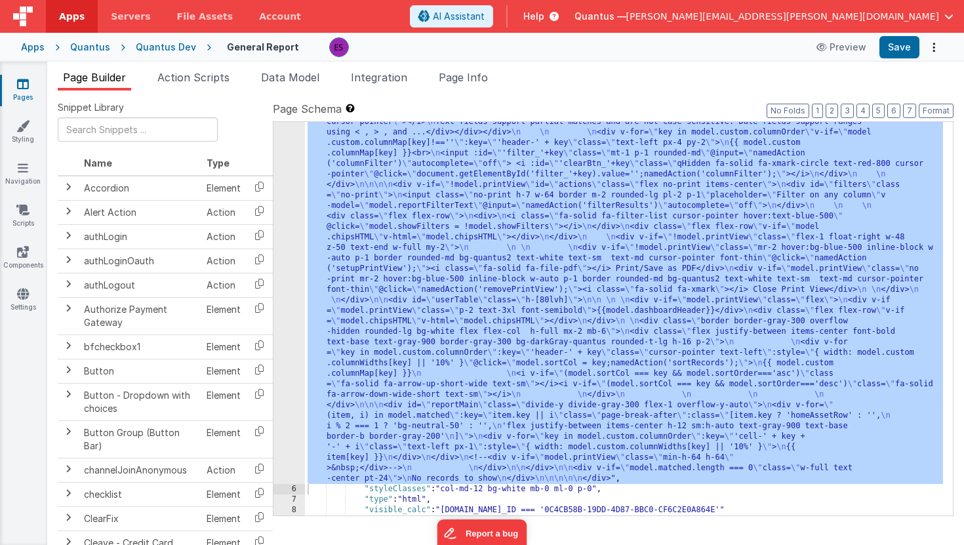
click at [384, 221] on div ""html" : " \n <!-- filters pane --> \n <div v-if= \" !model.printView && model.…" at bounding box center [624, 450] width 638 height 876
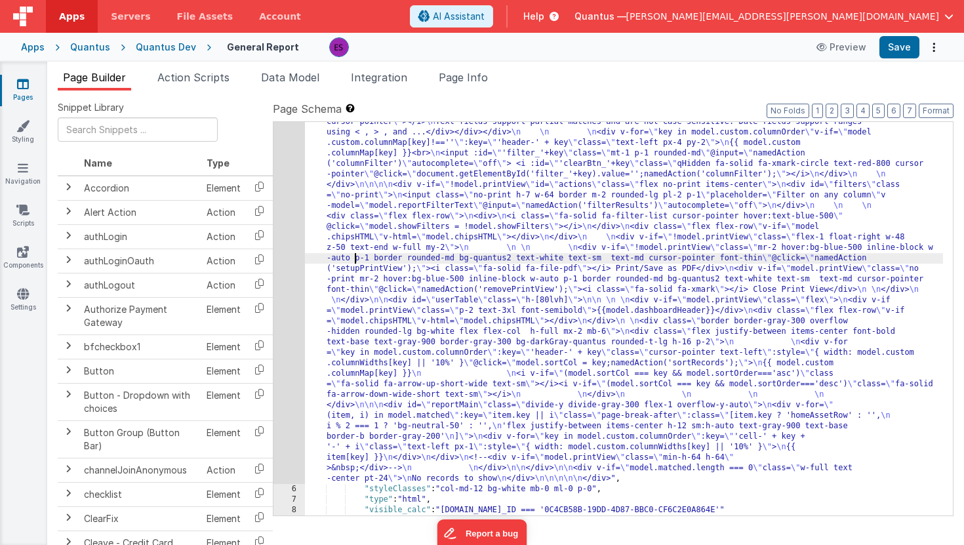
click at [354, 262] on div ""html" : " \n <!-- filters pane --> \n <div v-if= \" !model.printView && model.…" at bounding box center [624, 450] width 638 height 876
click at [289, 275] on div "5" at bounding box center [288, 248] width 31 height 472
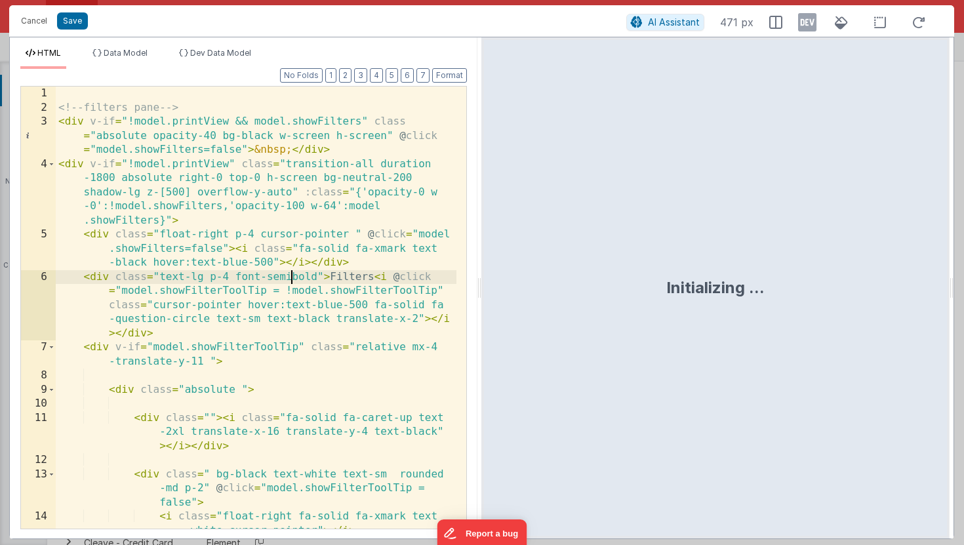
click at [292, 273] on div "<!-- filters pane --> < div v-if = "!model.printView && model.showFilters" clas…" at bounding box center [256, 343] width 401 height 513
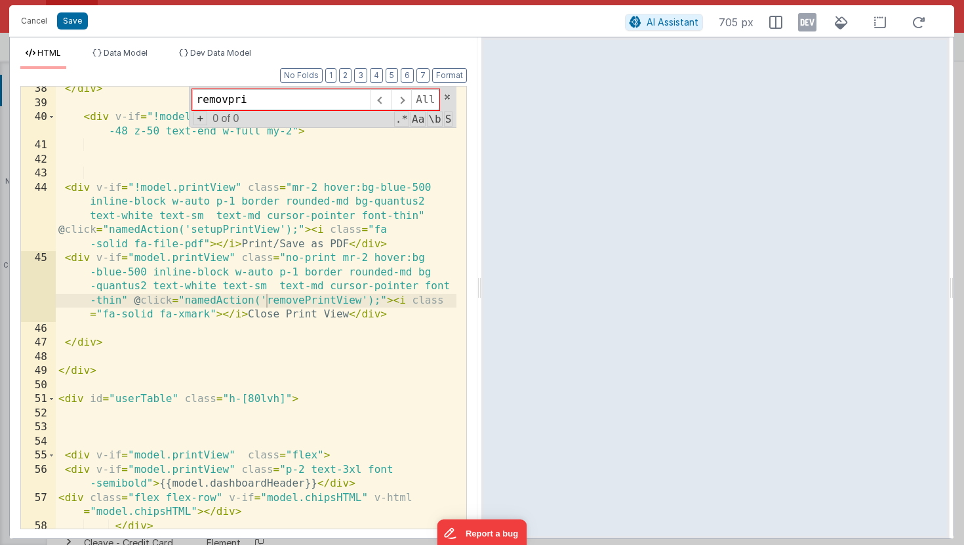
type input "removpri"
click at [385, 319] on div "</ div > < div v-if = "!model.printView" class = "flex-1 float-right w -48 z-50…" at bounding box center [256, 317] width 401 height 470
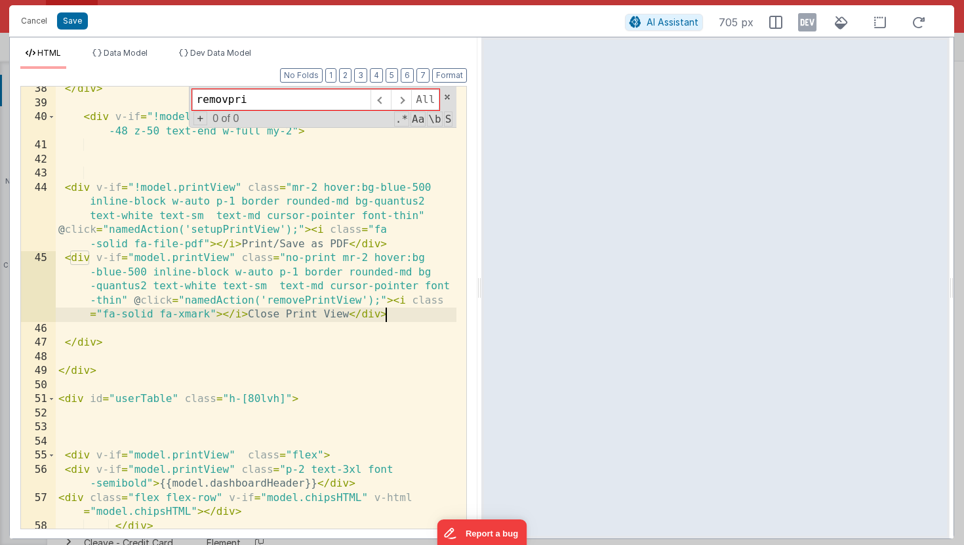
click at [399, 316] on div "</ div > < div v-if = "!model.printView" class = "flex-1 float-right w -48 z-50…" at bounding box center [256, 317] width 401 height 470
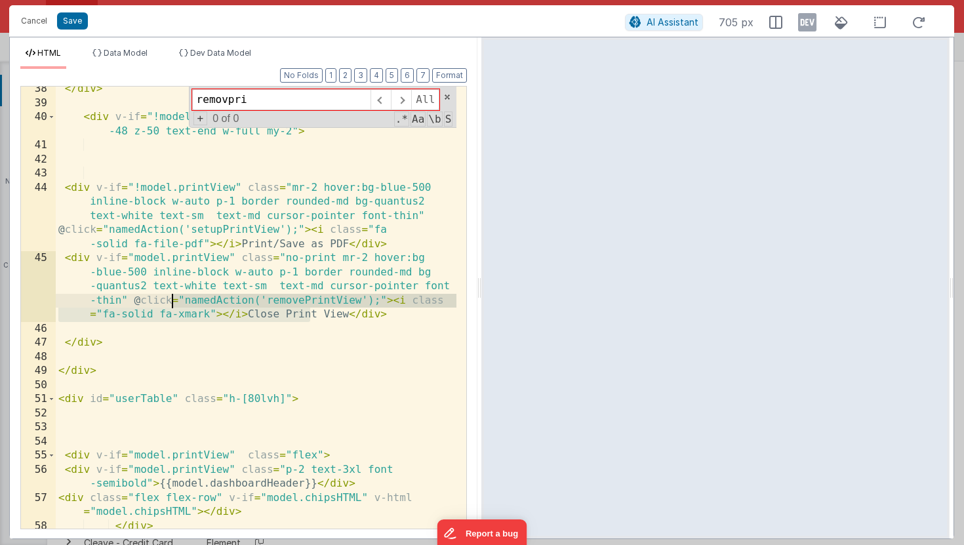
drag, startPoint x: 288, startPoint y: 311, endPoint x: 94, endPoint y: 296, distance: 194.0
click at [96, 296] on div "</ div > < div v-if = "!model.printView" class = "flex-1 float-right w -48 z-50…" at bounding box center [256, 317] width 401 height 470
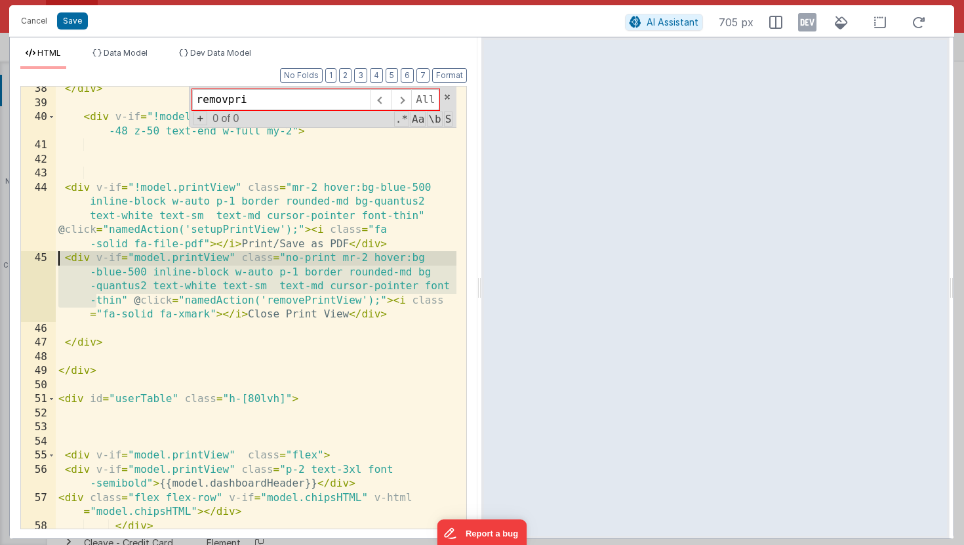
drag, startPoint x: 94, startPoint y: 296, endPoint x: 56, endPoint y: 262, distance: 51.1
click at [56, 262] on div "</ div > < div v-if = "!model.printView" class = "flex-1 float-right w -48 z-50…" at bounding box center [256, 317] width 401 height 470
click at [66, 262] on div "</ div > < div v-if = "!model.printView" class = "flex-1 float-right w -48 z-50…" at bounding box center [256, 317] width 401 height 470
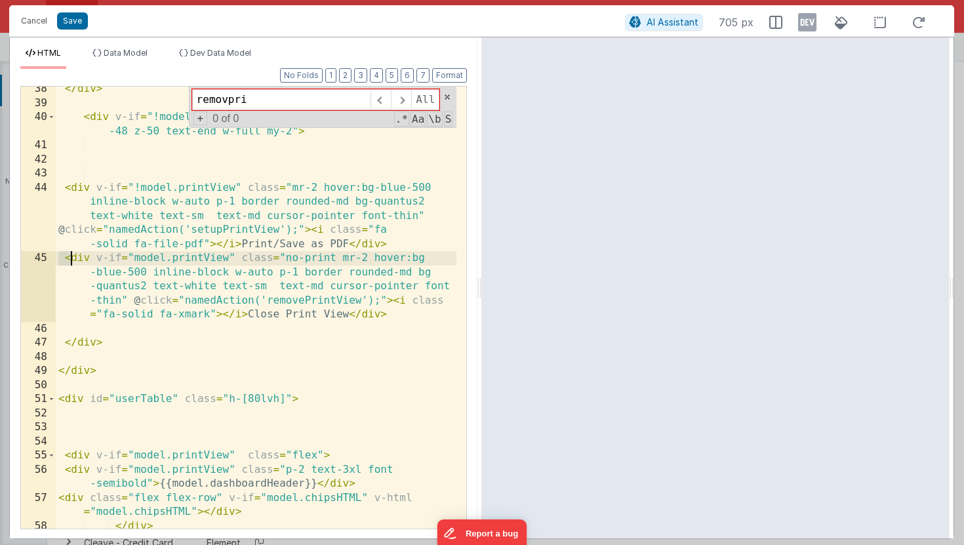
click at [66, 262] on div "</ div > < div v-if = "!model.printView" class = "flex-1 float-right w -48 z-50…" at bounding box center [256, 317] width 401 height 470
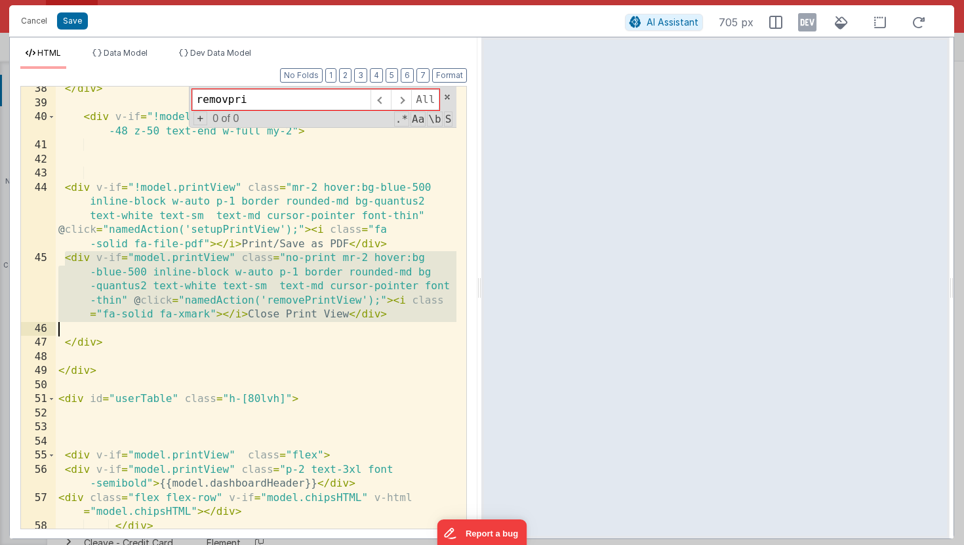
drag, startPoint x: 63, startPoint y: 259, endPoint x: 54, endPoint y: 328, distance: 69.4
click at [54, 328] on div "38 39 40 41 42 43 44 45 46 47 48 49 50 51 52 53 54 55 56 57 58 59 60 </ div > <…" at bounding box center [243, 307] width 446 height 443
click at [54, 329] on div "46" at bounding box center [38, 329] width 35 height 14
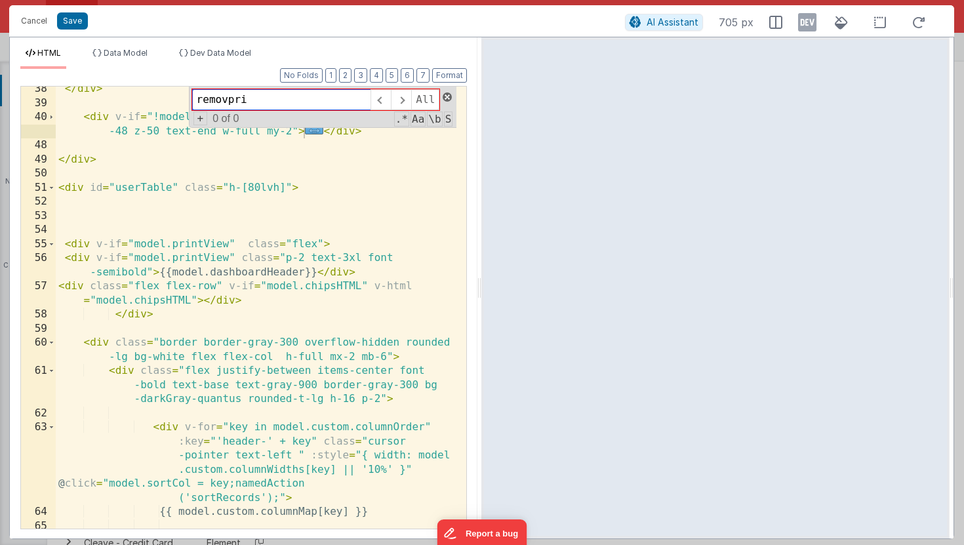
click at [447, 96] on span at bounding box center [446, 96] width 9 height 9
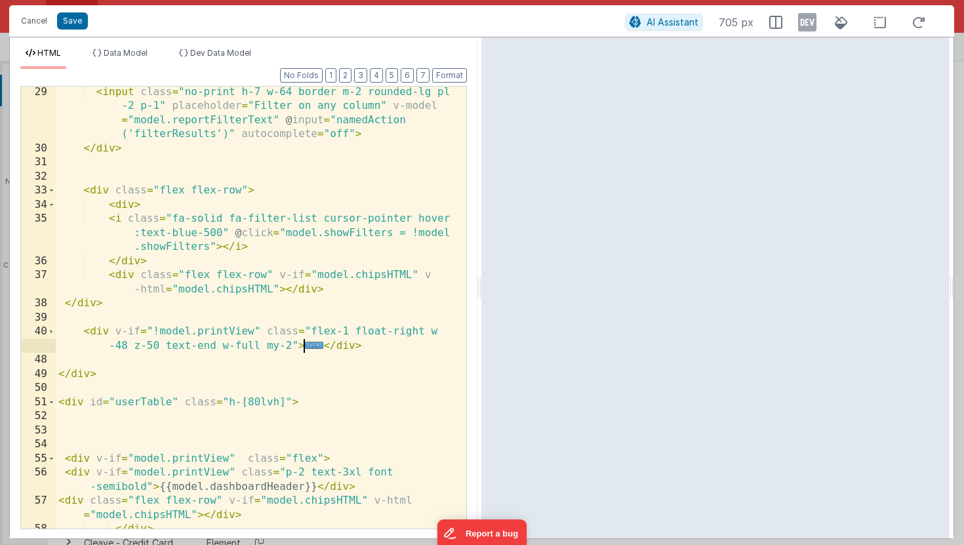
scroll to position [824, 0]
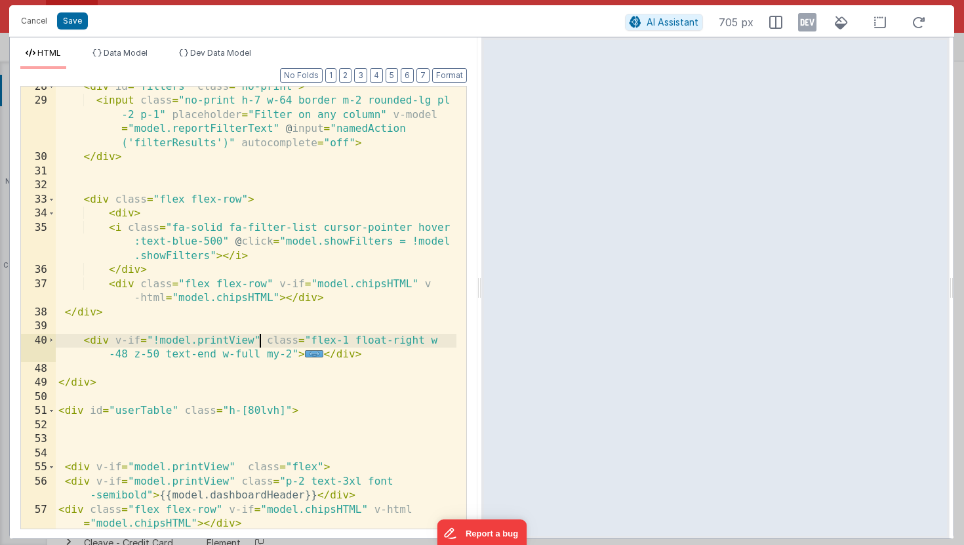
click at [257, 335] on div "< div id = "filters" class = "no-print" > < input class = "no-print h-7 w-64 bo…" at bounding box center [256, 315] width 401 height 470
click at [313, 355] on span "..." at bounding box center [314, 353] width 19 height 7
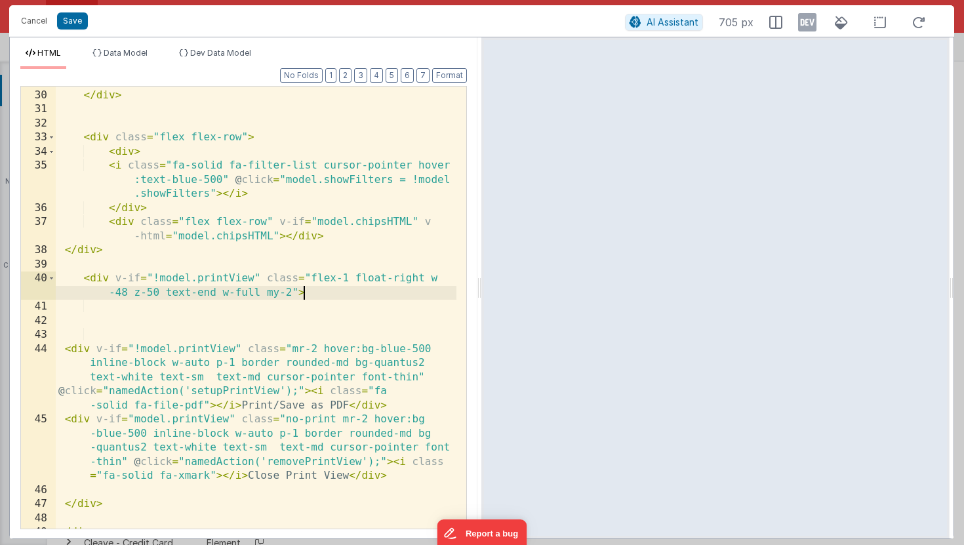
scroll to position [888, 0]
click at [83, 417] on div "</ div > < div class = "flex flex-row" > < div > < i class = "fa-solid fa-filte…" at bounding box center [256, 322] width 401 height 470
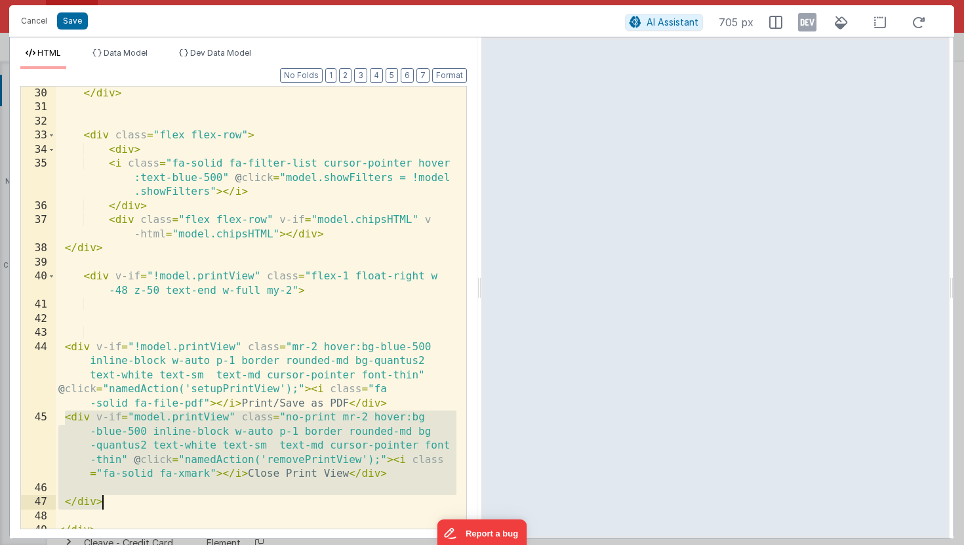
drag, startPoint x: 64, startPoint y: 420, endPoint x: 151, endPoint y: 498, distance: 116.5
click at [151, 498] on div "</ div > < div class = "flex flex-row" > < div > < i class = "fa-solid fa-filte…" at bounding box center [256, 322] width 401 height 470
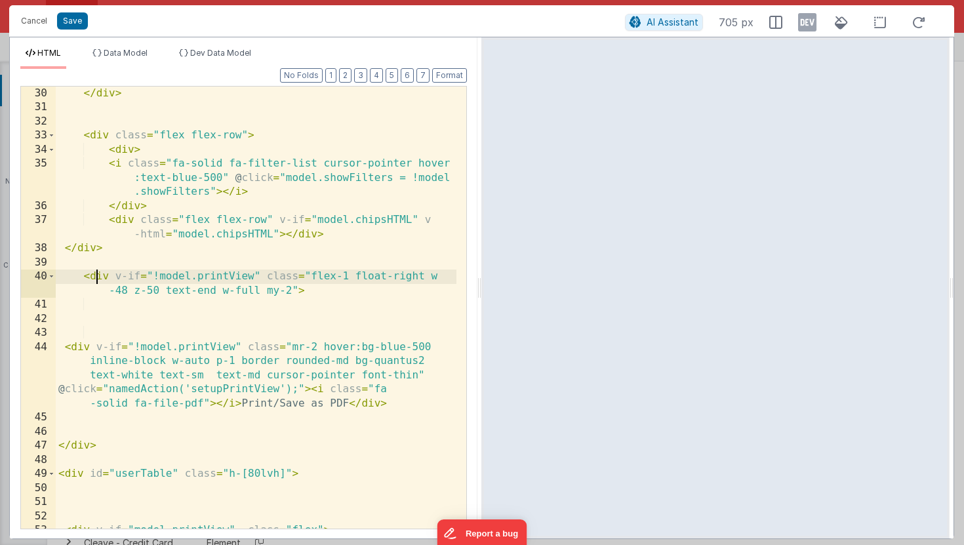
click at [96, 277] on div "</ div > < div class = "flex flex-row" > < div > < i class = "fa-solid fa-filte…" at bounding box center [256, 329] width 401 height 484
click at [147, 441] on div "</ div > < div class = "flex flex-row" > < div > < i class = "fa-solid fa-filte…" at bounding box center [256, 329] width 401 height 484
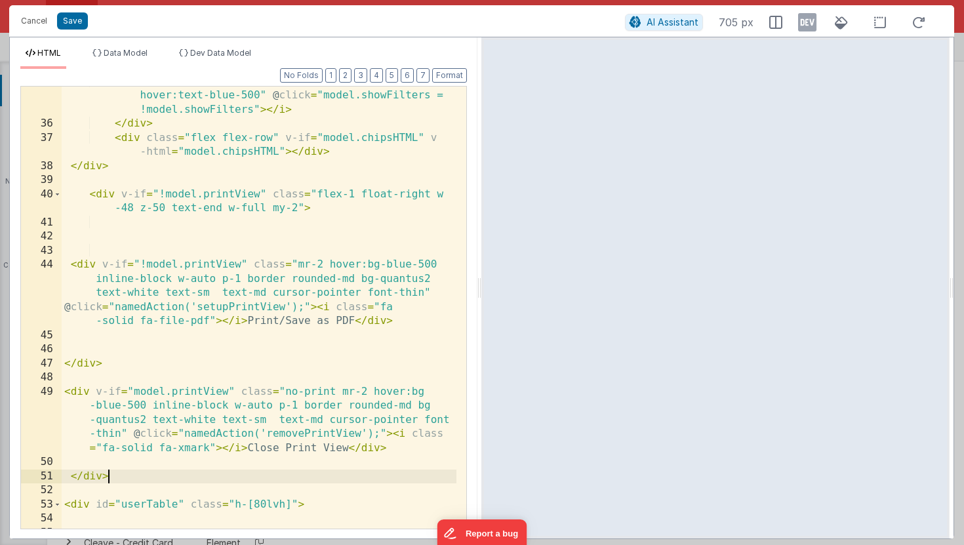
scroll to position [977, 0]
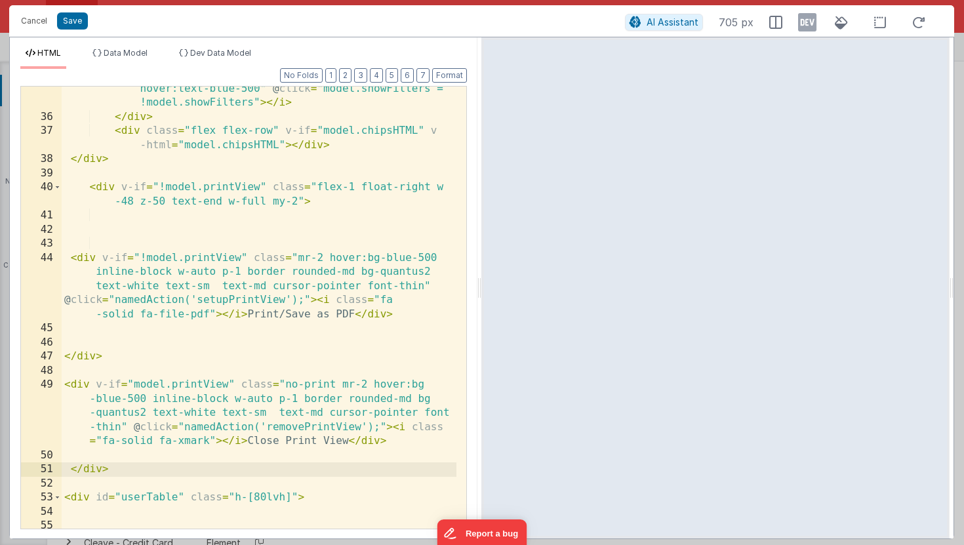
click at [70, 259] on div "< i class = "fa-solid fa-filter-list cursor-pointer hover:text-blue-500" @ clic…" at bounding box center [259, 317] width 395 height 498
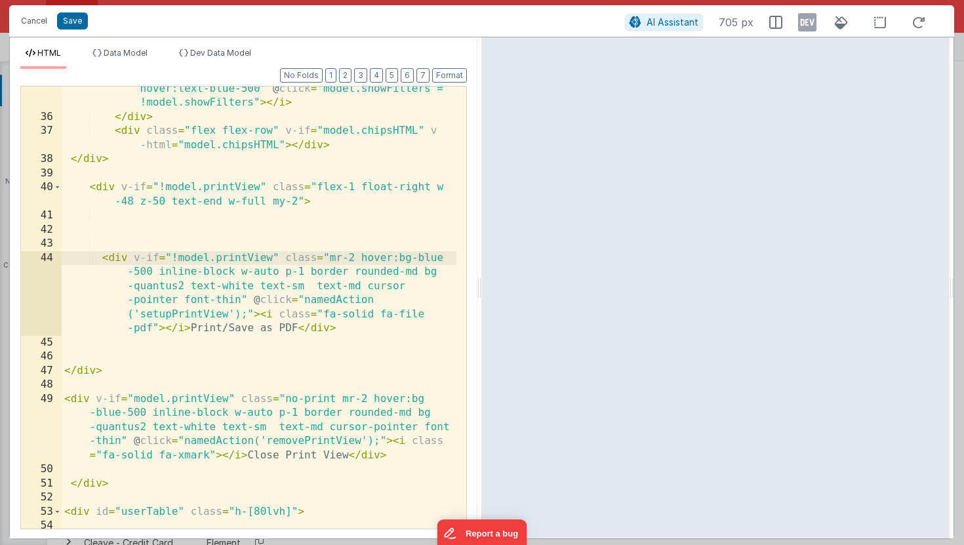
click at [99, 367] on div "< i class = "fa-solid fa-filter-list cursor-pointer hover:text-blue-500" @ clic…" at bounding box center [259, 317] width 395 height 498
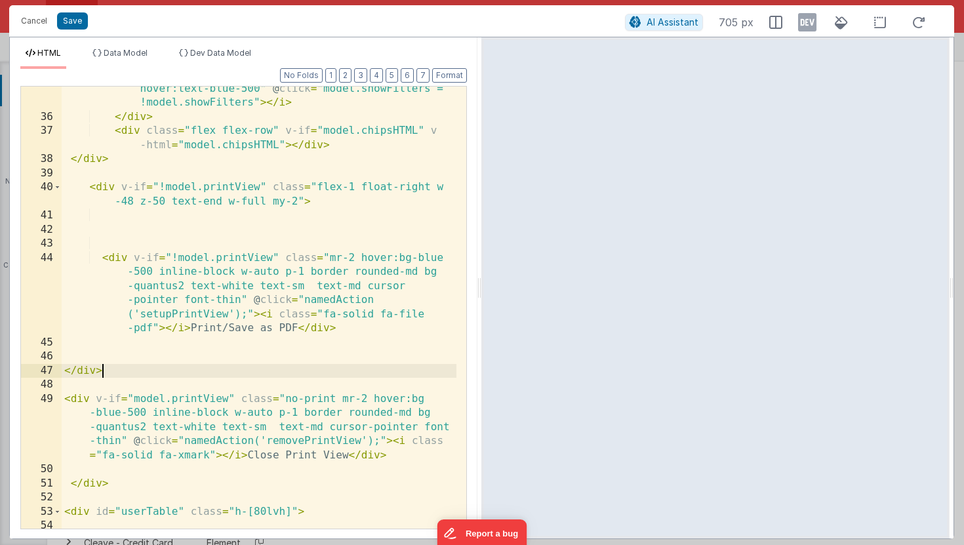
click at [109, 362] on div "< i class = "fa-solid fa-filter-list cursor-pointer hover:text-blue-500" @ clic…" at bounding box center [259, 317] width 395 height 498
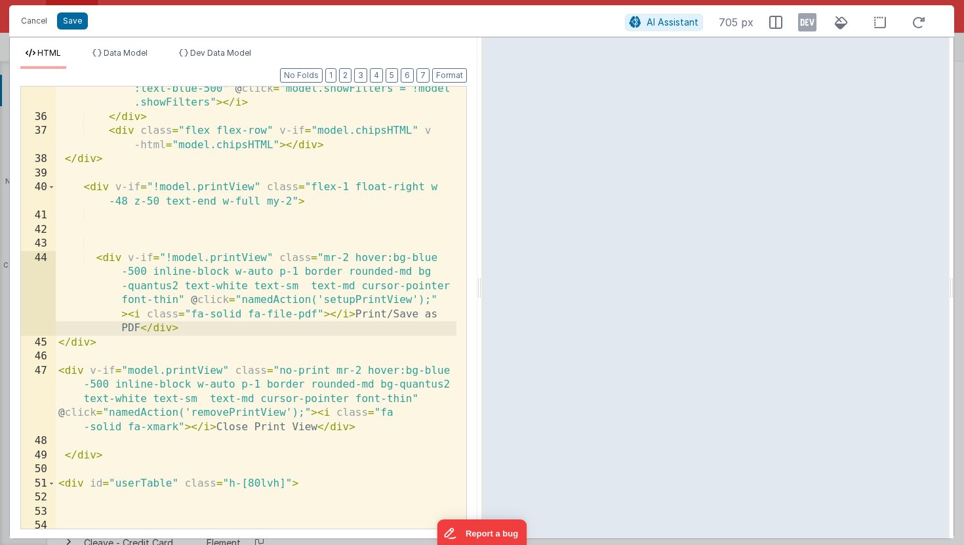
click at [147, 246] on div "< i class = "fa-solid fa-filter-list cursor-pointer hover :text-blue-500" @ cli…" at bounding box center [256, 317] width 401 height 498
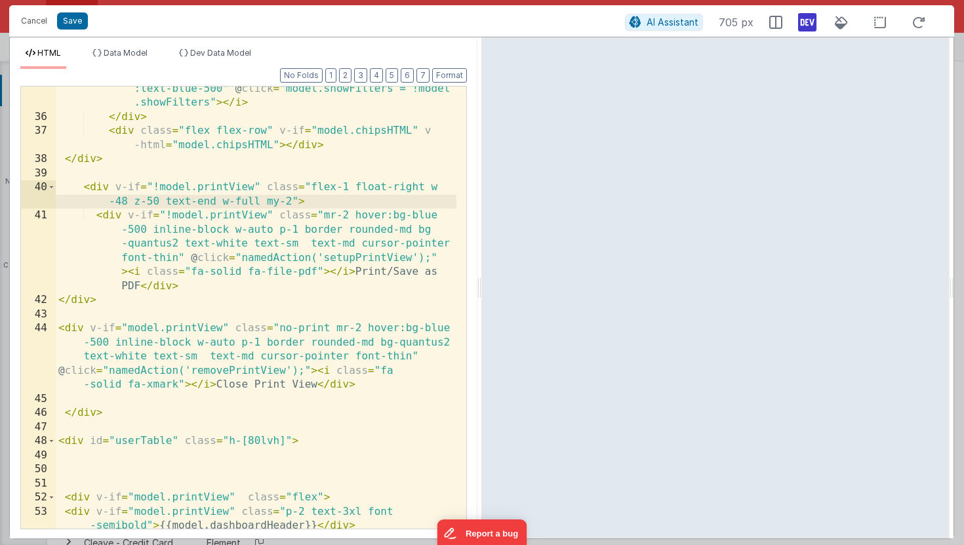
click at [809, 19] on icon at bounding box center [807, 22] width 18 height 21
click at [311, 284] on div "< i class = "fa-solid fa-filter-list cursor-pointer hover :text-blue-500" @ cli…" at bounding box center [256, 324] width 401 height 513
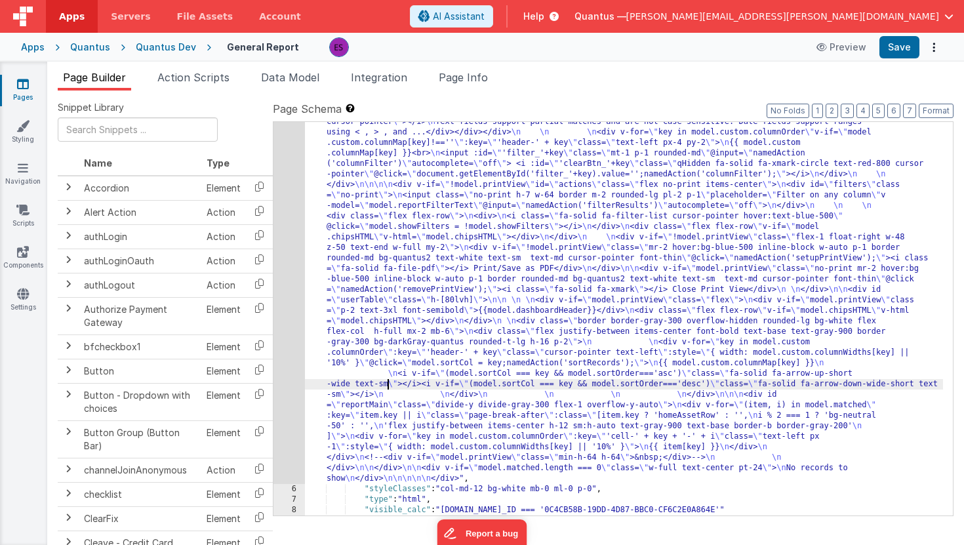
click at [387, 385] on div ""html" : " \n <!-- filters pane --> \n <div v-if= \" !model.printView && model.…" at bounding box center [624, 450] width 638 height 876
click at [294, 353] on div "5" at bounding box center [288, 248] width 31 height 472
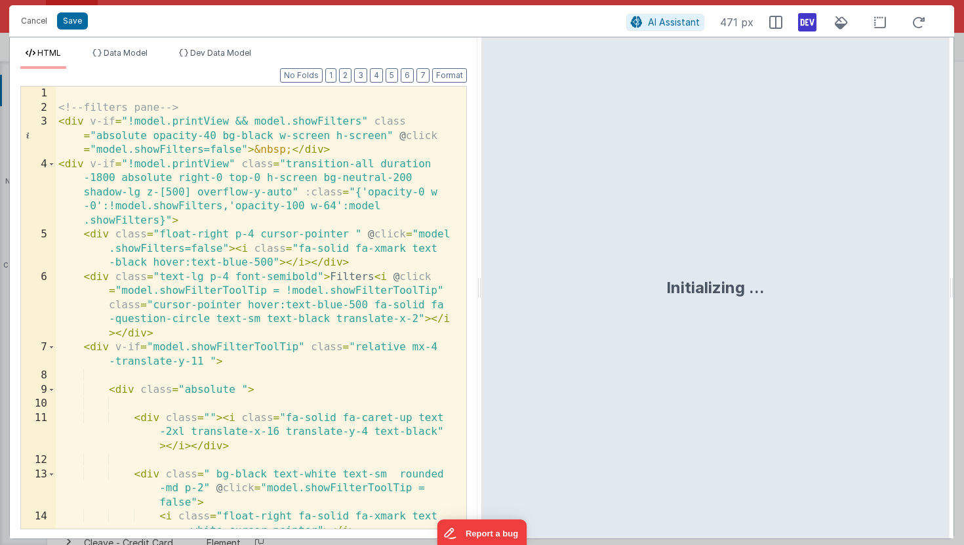
scroll to position [0, 0]
click at [72, 24] on button "Save" at bounding box center [72, 20] width 31 height 17
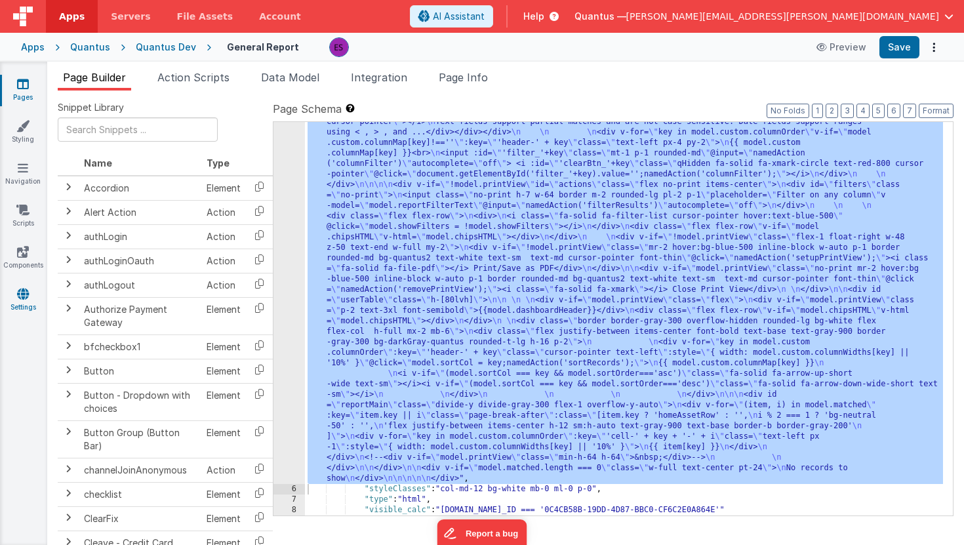
click at [20, 291] on icon at bounding box center [23, 293] width 12 height 13
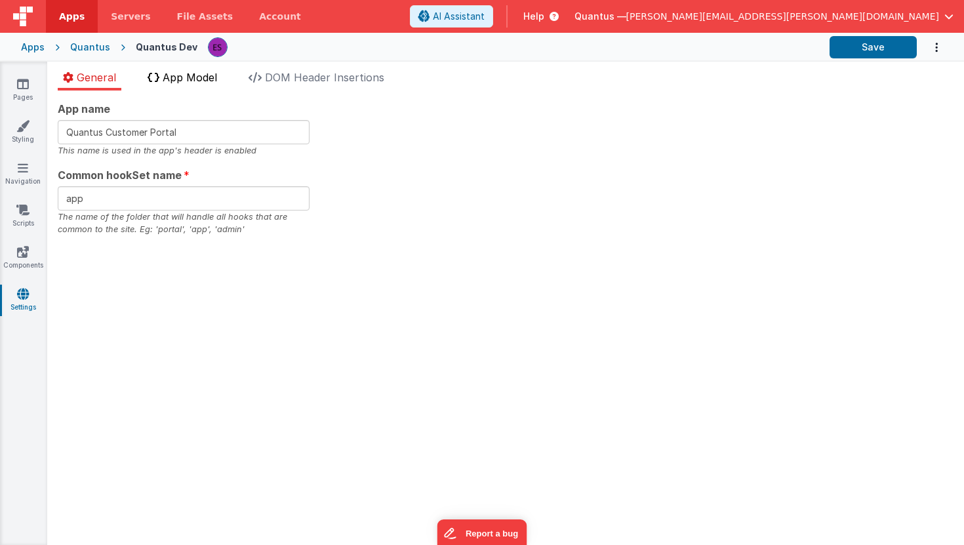
click at [215, 75] on span "App Model" at bounding box center [190, 77] width 54 height 13
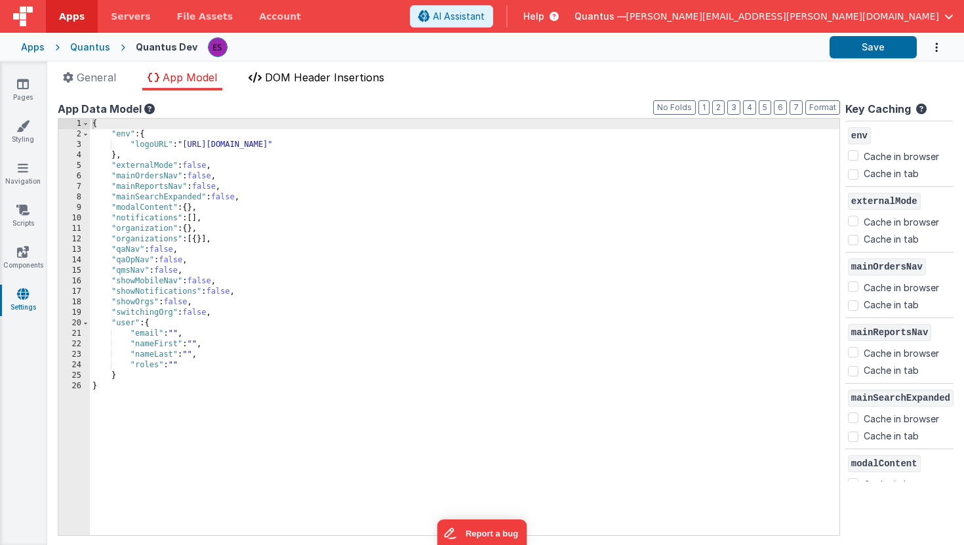
click at [296, 69] on li "DOM Header Insertions" at bounding box center [316, 79] width 146 height 21
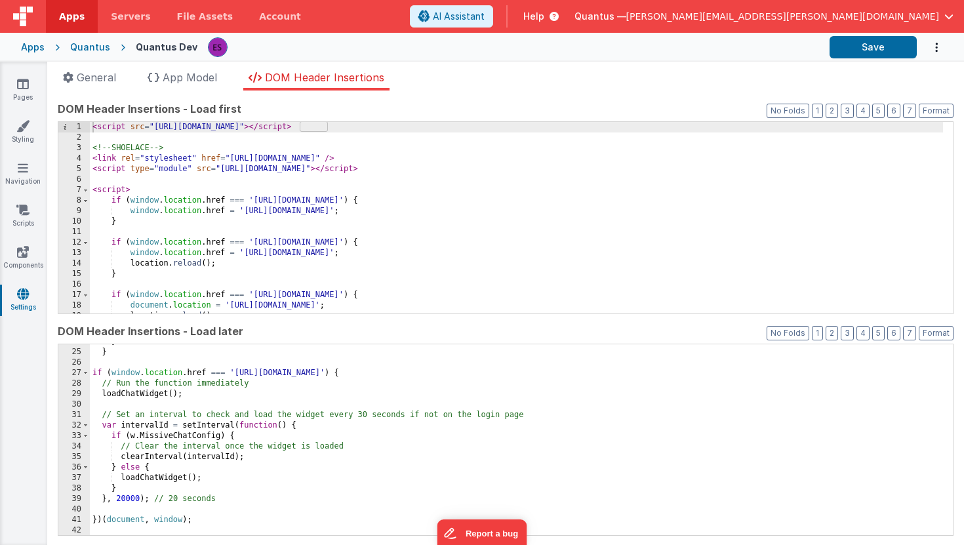
scroll to position [249, 0]
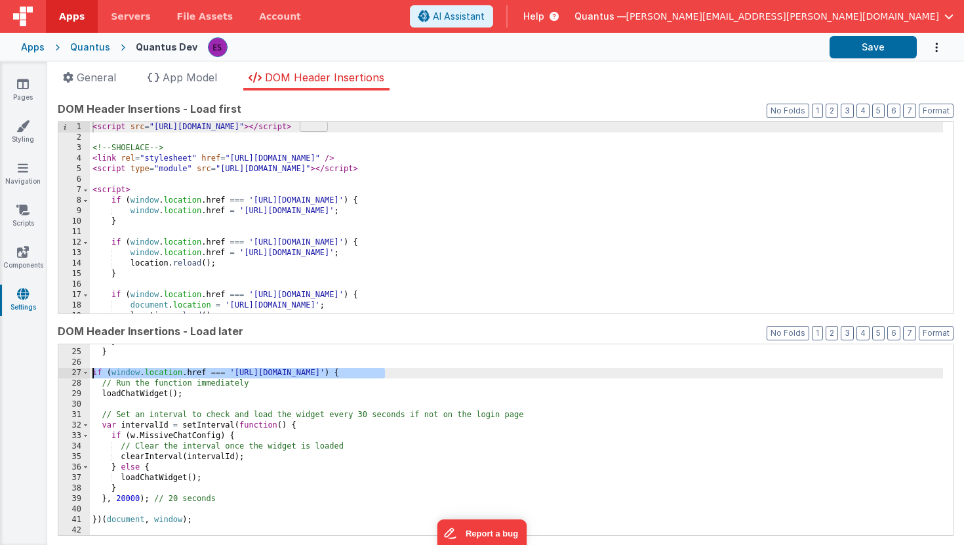
drag, startPoint x: 391, startPoint y: 372, endPoint x: 75, endPoint y: 374, distance: 316.0
click at [75, 374] on div "24 25 26 27 28 29 30 31 32 33 34 35 36 37 38 39 40 41 42 43 44 } } if ( window …" at bounding box center [505, 440] width 895 height 193
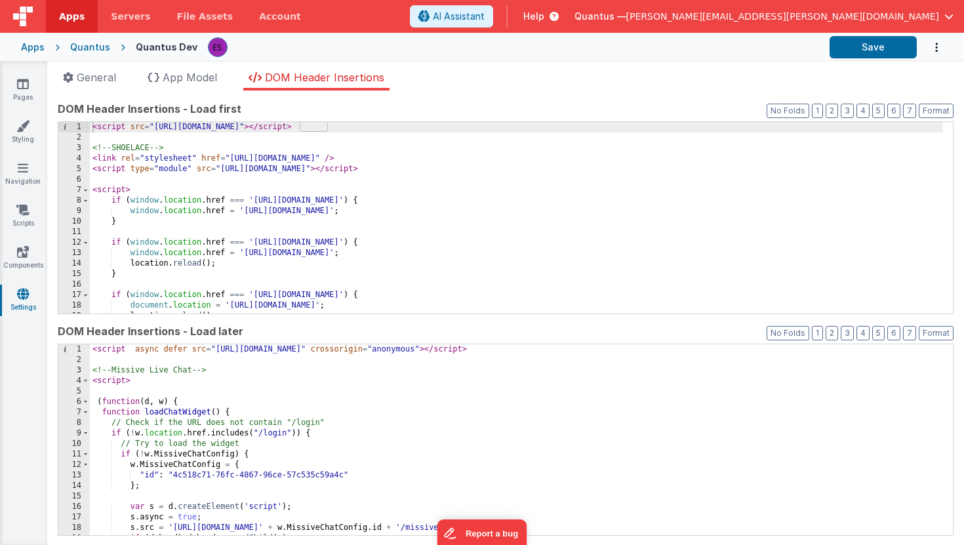
scroll to position [0, 0]
click at [153, 389] on div "< script async defer src = "[URL][DOMAIN_NAME]" crossorigin = "anonymous" > </ …" at bounding box center [516, 450] width 853 height 212
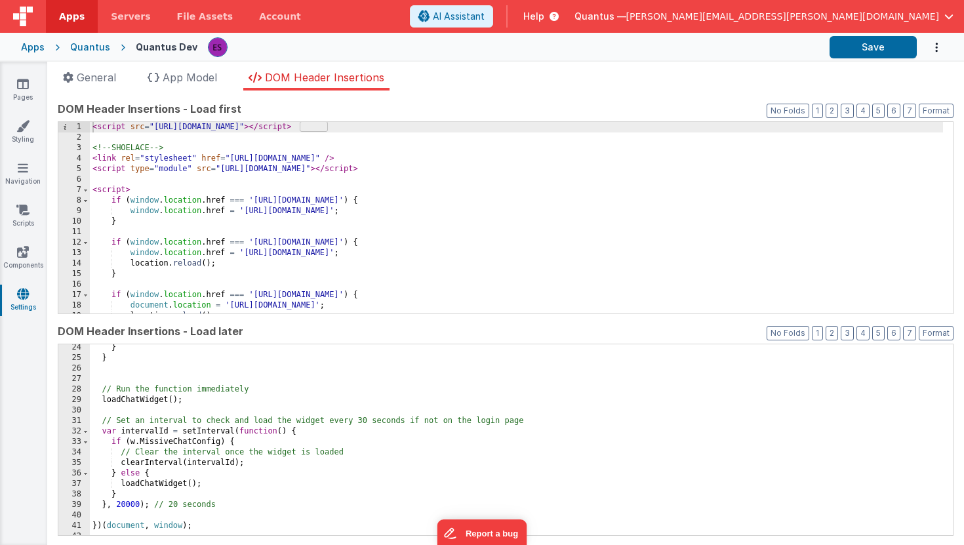
scroll to position [375, 0]
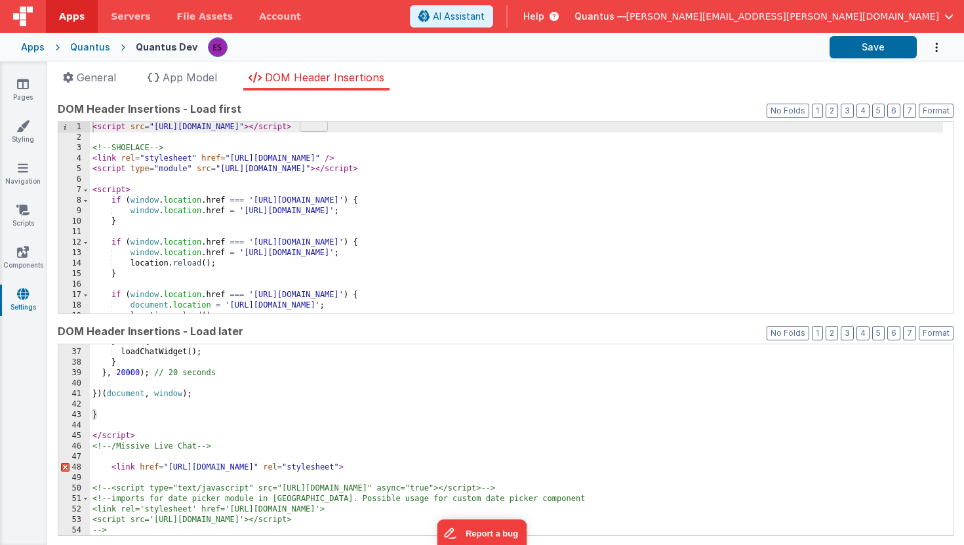
click at [136, 465] on div "} else { loadChatWidget ( ) ; } } , 20000 ) ; // 20 seconds }) ( document , win…" at bounding box center [516, 442] width 853 height 212
click at [159, 418] on div "} else { loadChatWidget ( ) ; } } , 20000 ) ; // 20 seconds }) ( document , win…" at bounding box center [516, 442] width 853 height 212
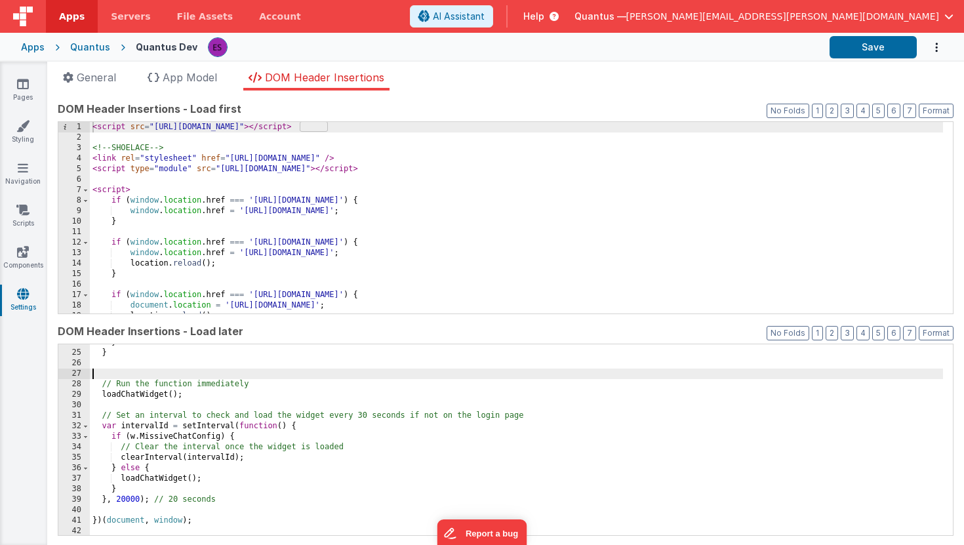
scroll to position [267, 0]
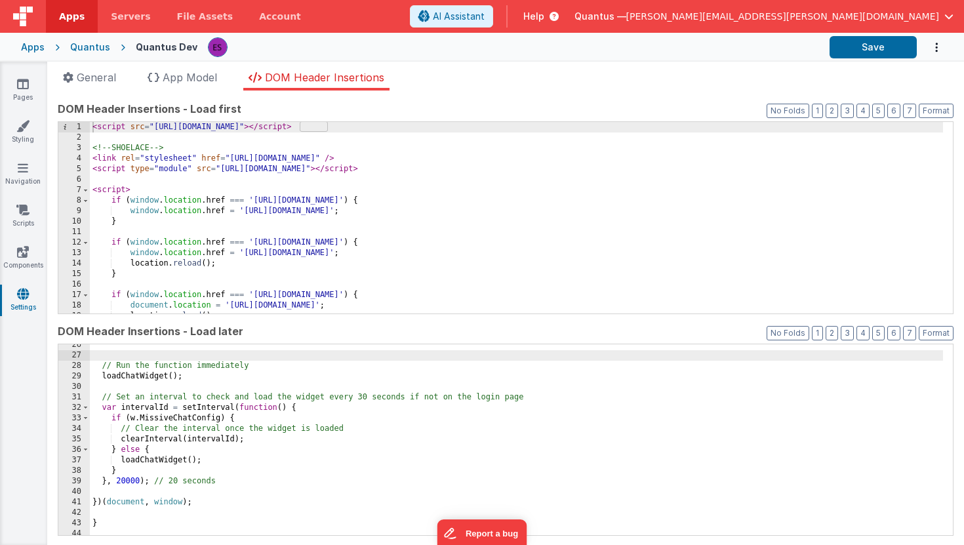
click at [203, 504] on div "// Run the function immediately loadChatWidget ( ) ; // Set an interval to chec…" at bounding box center [516, 446] width 853 height 212
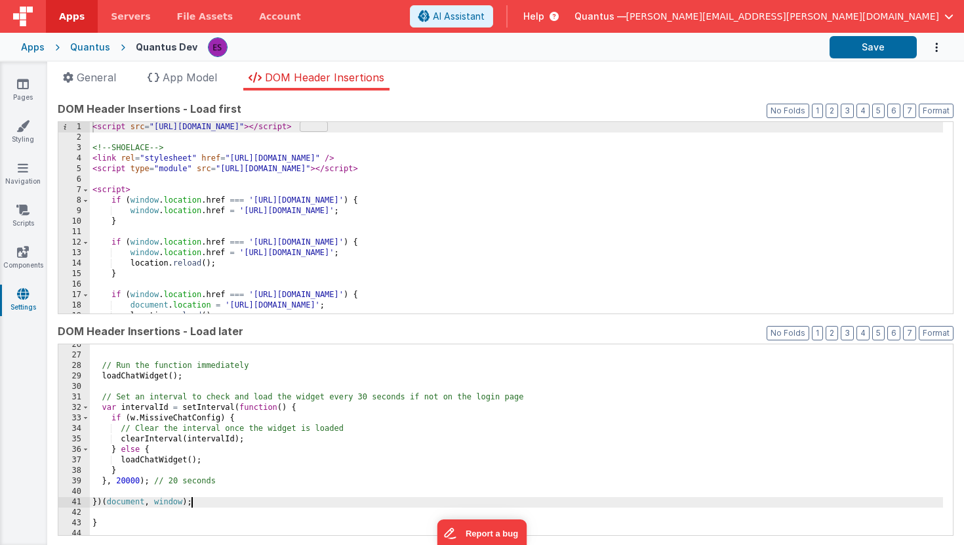
click at [96, 503] on div "// Run the function immediately loadChatWidget ( ) ; // Set an interval to chec…" at bounding box center [516, 446] width 853 height 212
click at [85, 418] on span at bounding box center [85, 418] width 7 height 10
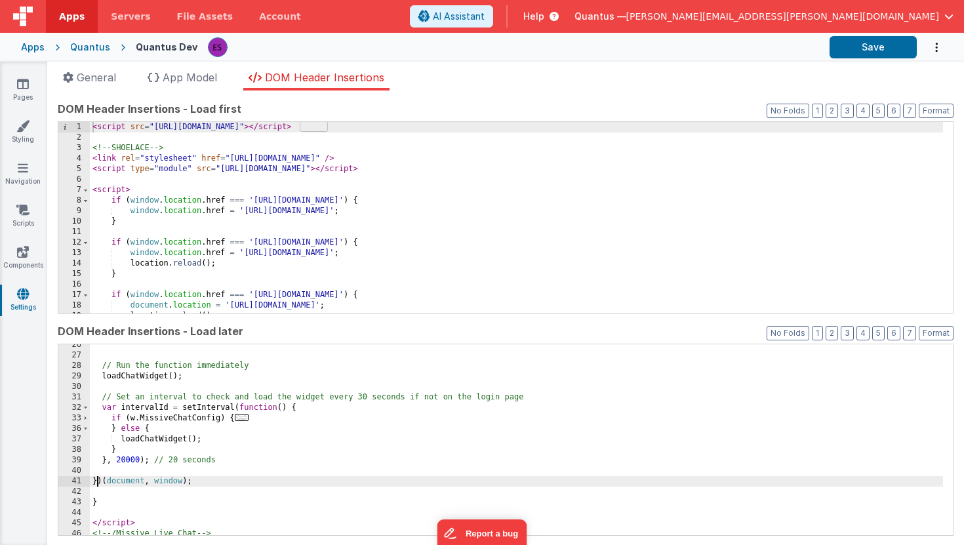
click at [81, 406] on div "32" at bounding box center [73, 407] width 31 height 10
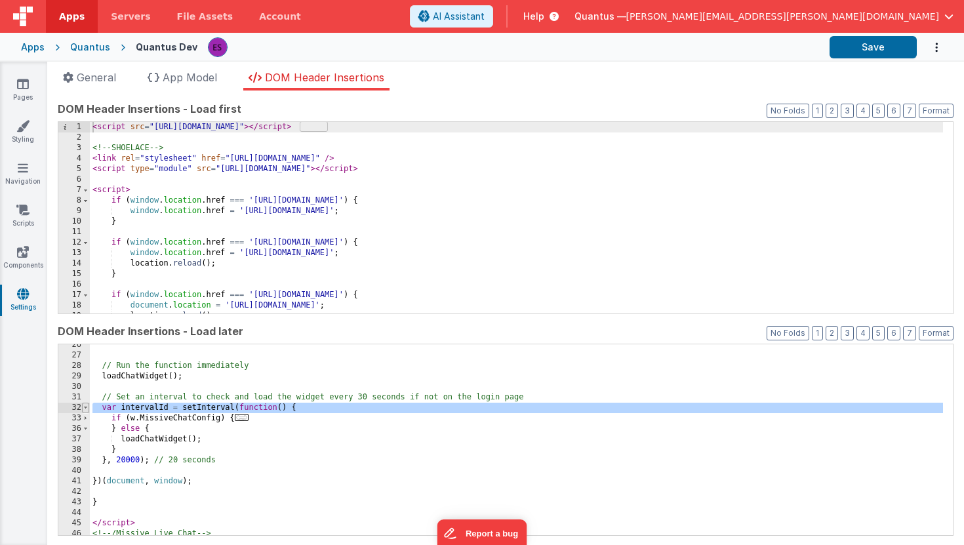
click at [87, 407] on span at bounding box center [85, 407] width 7 height 10
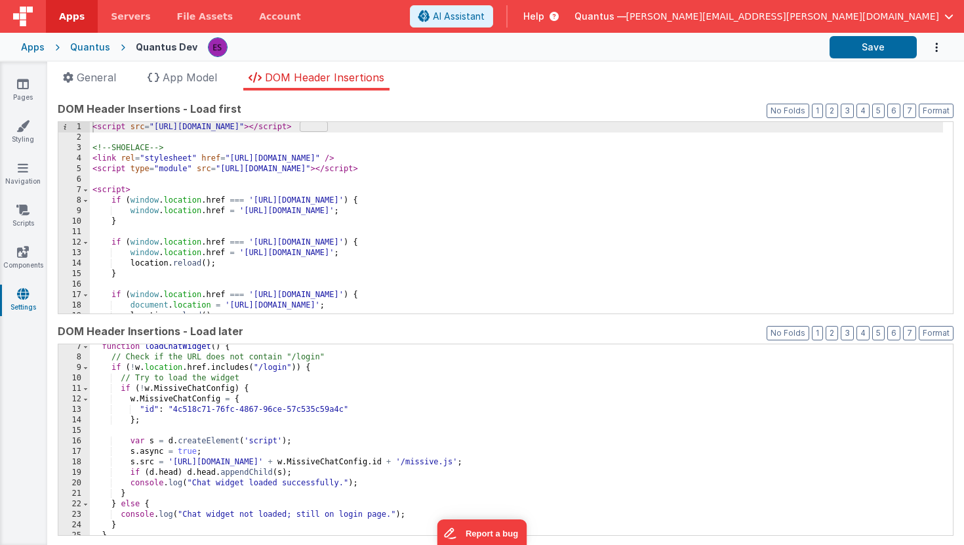
scroll to position [0, 0]
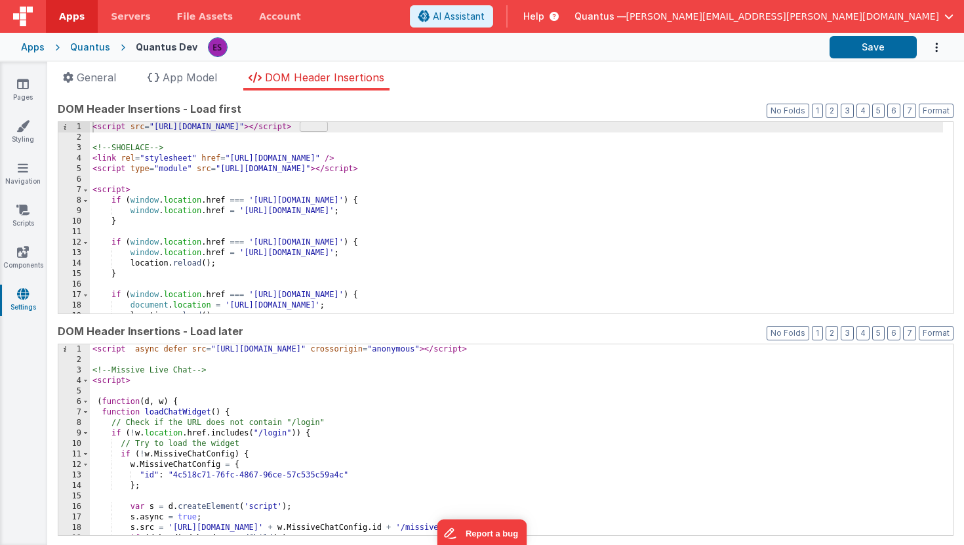
click at [112, 392] on div "< script async defer src = "[URL][DOMAIN_NAME]" crossorigin = "anonymous" > </ …" at bounding box center [516, 450] width 853 height 212
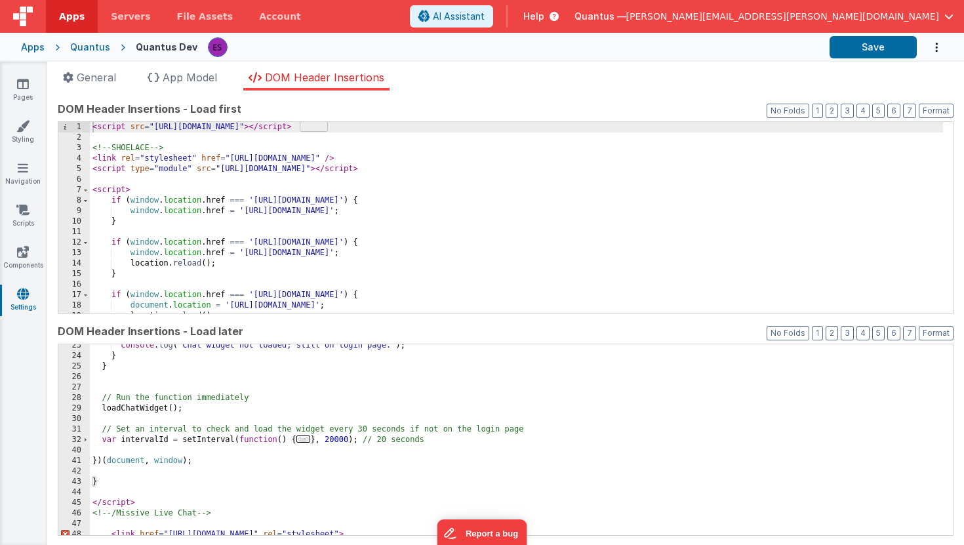
scroll to position [235, 0]
click at [300, 438] on span "..." at bounding box center [303, 438] width 14 height 7
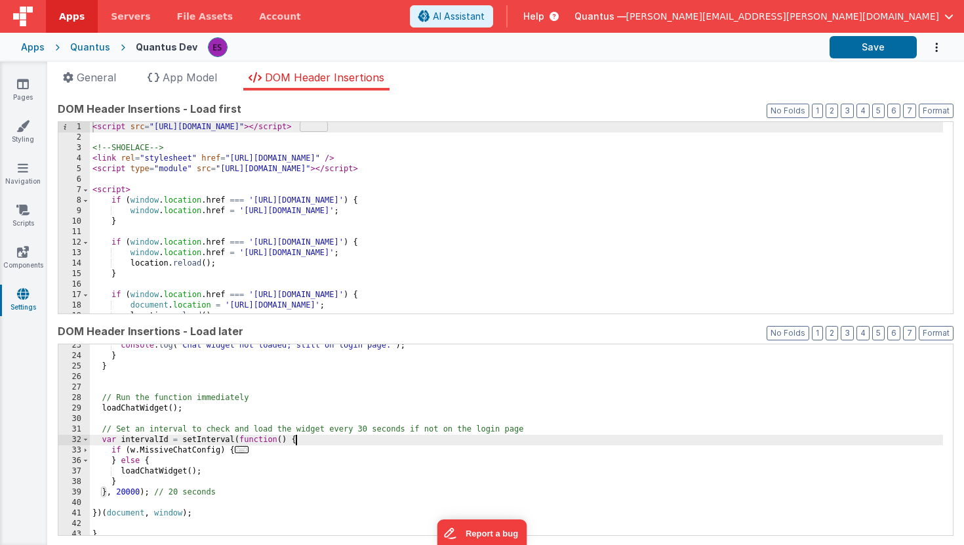
click at [101, 409] on div "console . log ( "Chat widget not loaded; still on login page." ) ; } } // Run t…" at bounding box center [516, 446] width 853 height 212
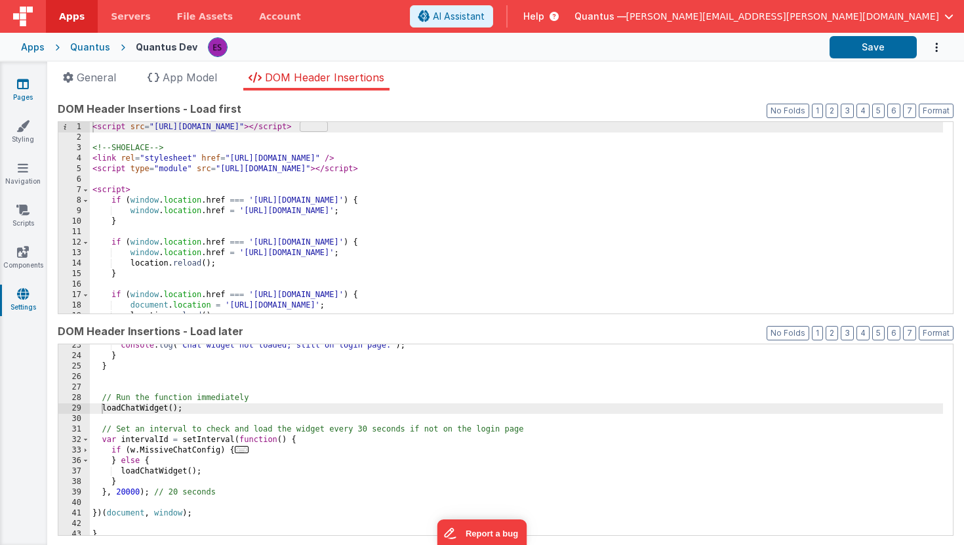
click at [28, 87] on icon at bounding box center [23, 83] width 12 height 13
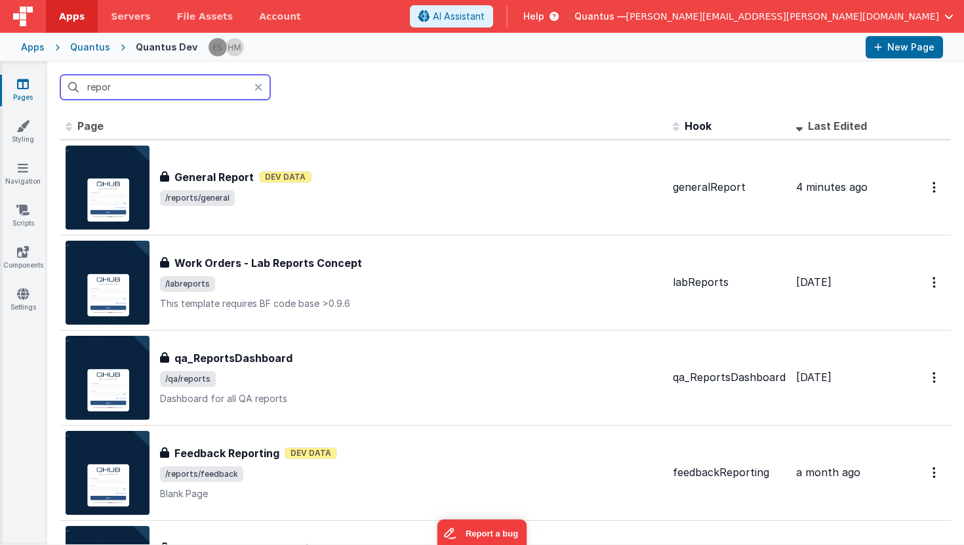
type input "report"
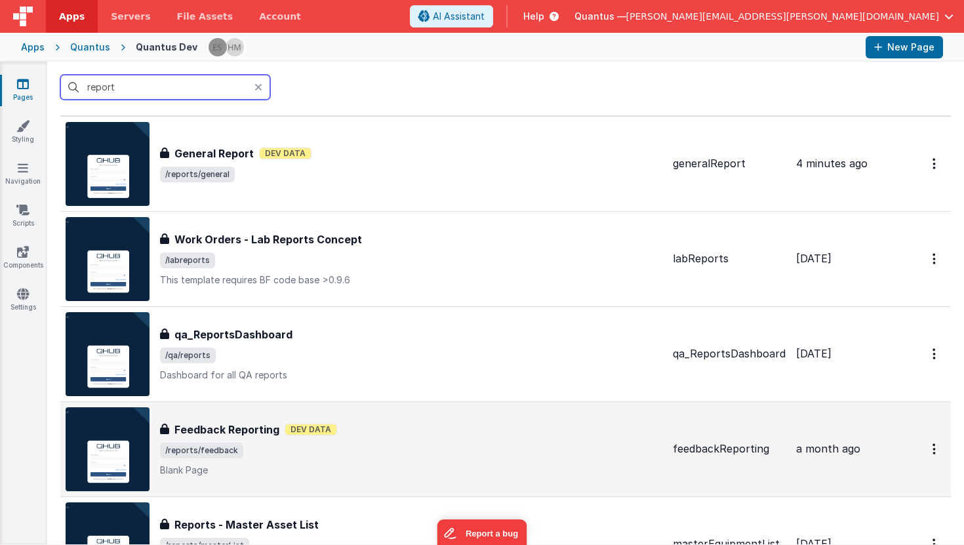
scroll to position [5, 0]
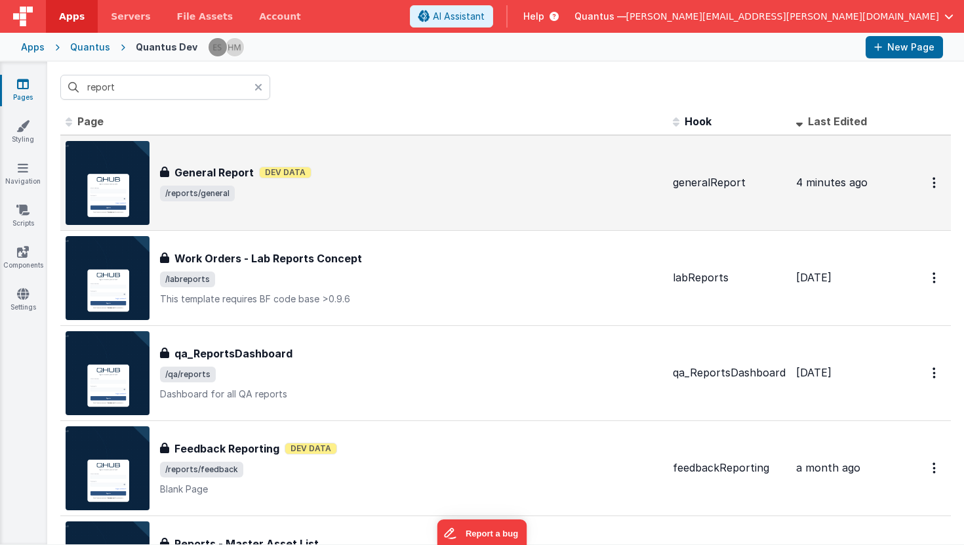
click at [404, 191] on span "/reports/general" at bounding box center [411, 194] width 502 height 16
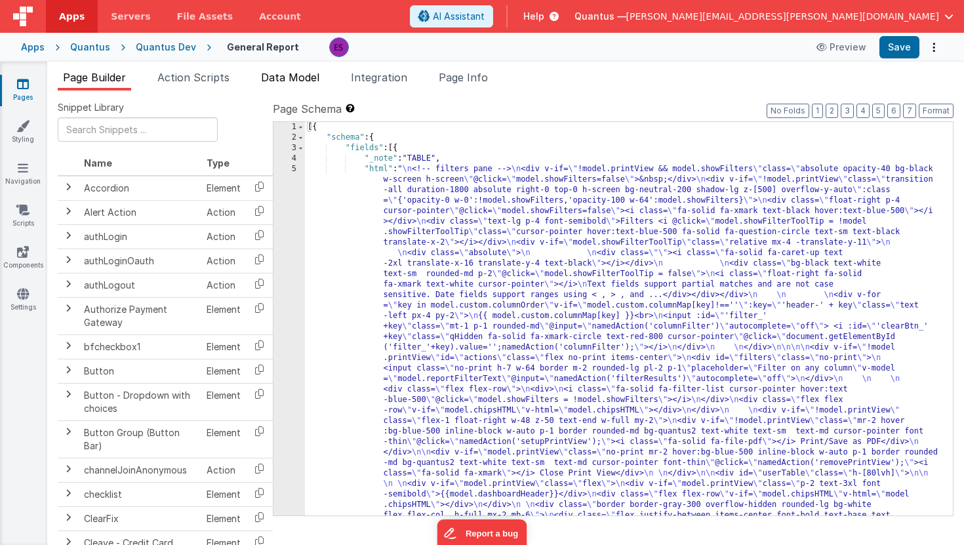
click at [300, 75] on span "Data Model" at bounding box center [290, 77] width 58 height 13
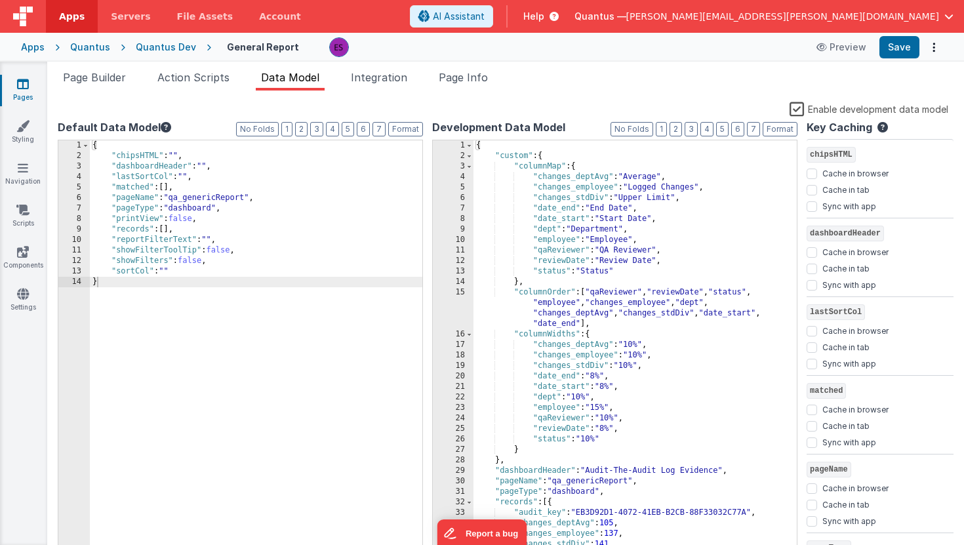
click at [793, 108] on label "Enable development data model" at bounding box center [868, 108] width 159 height 15
click at [0, 0] on input "Enable development data model" at bounding box center [0, 0] width 0 height 0
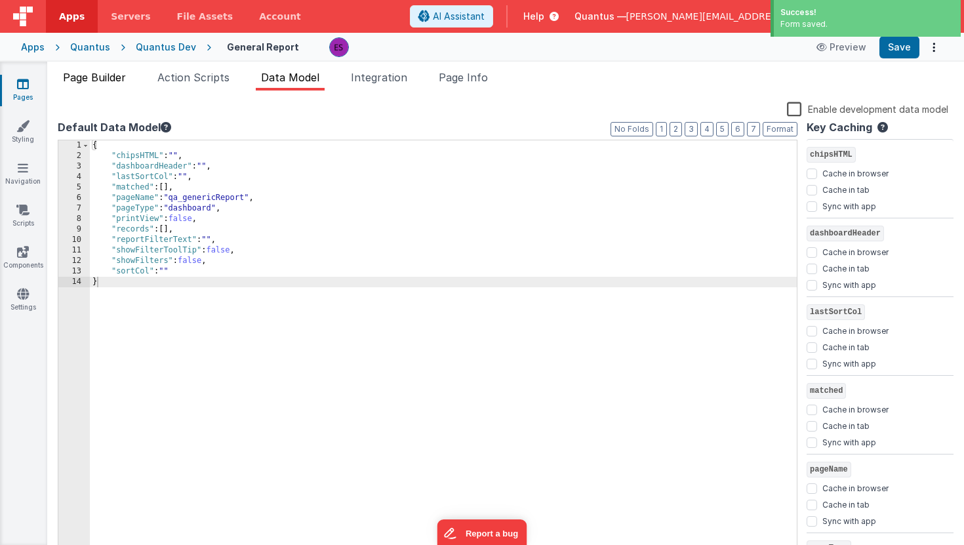
click at [113, 73] on span "Page Builder" at bounding box center [94, 77] width 63 height 13
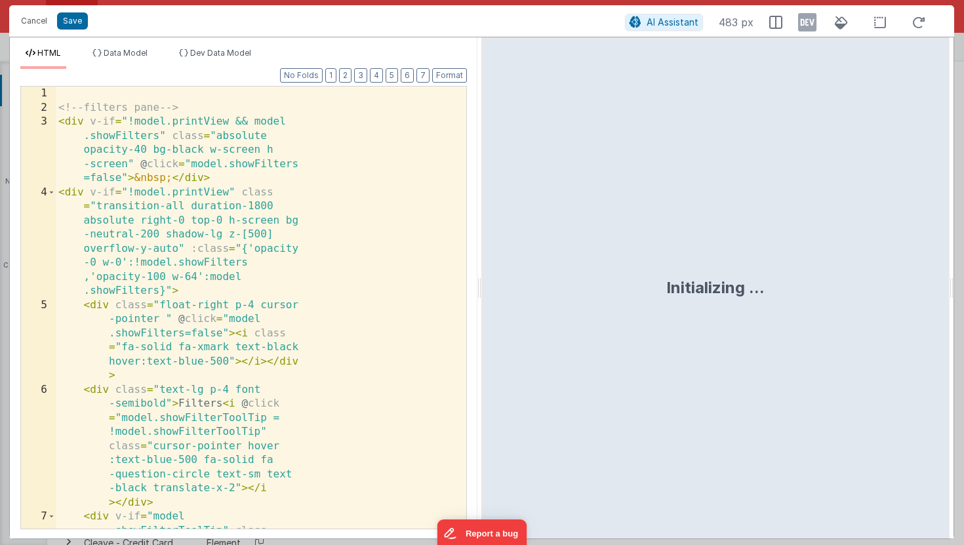
scroll to position [173, 0]
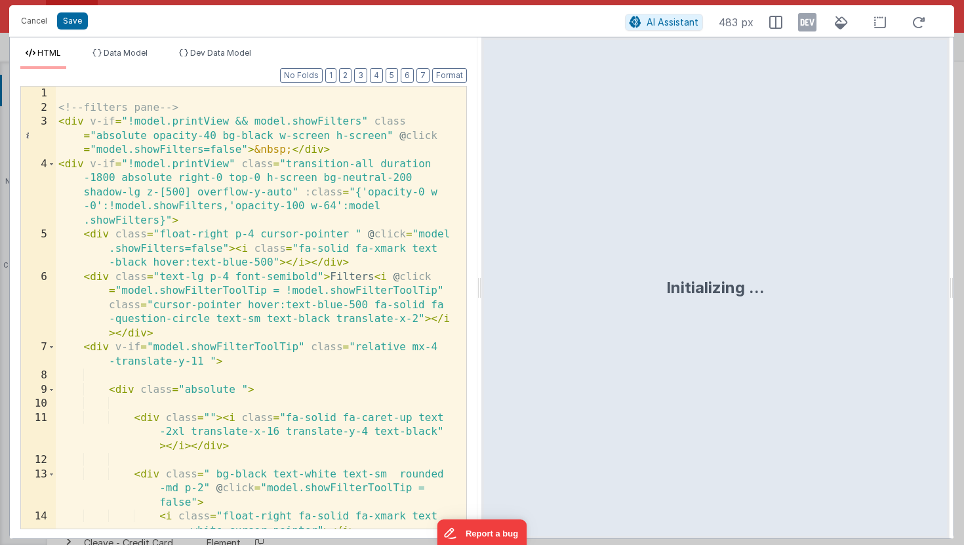
click at [205, 259] on div "<!-- filters pane --> < div v-if = "!model.printView && model.showFilters" clas…" at bounding box center [256, 343] width 401 height 513
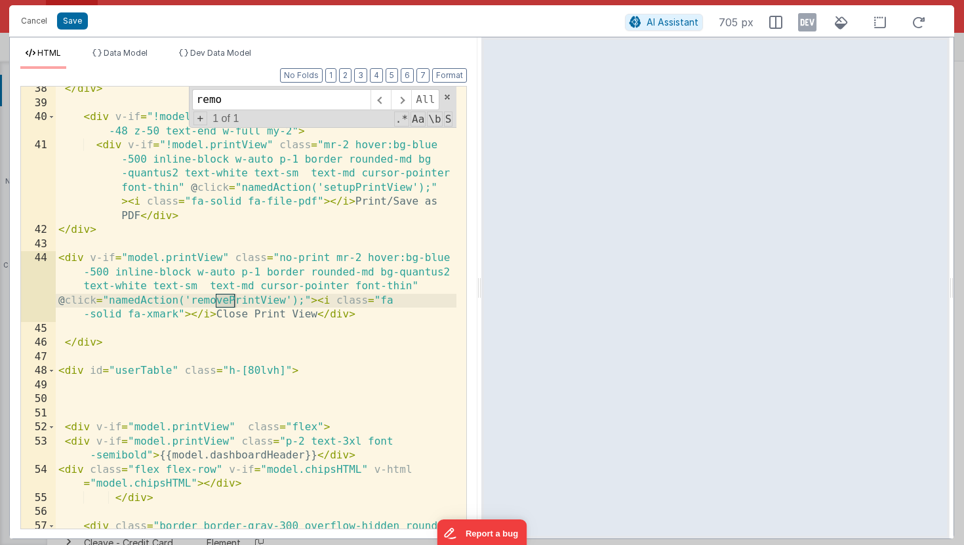
scroll to position [1048, 0]
type input "removeprint"
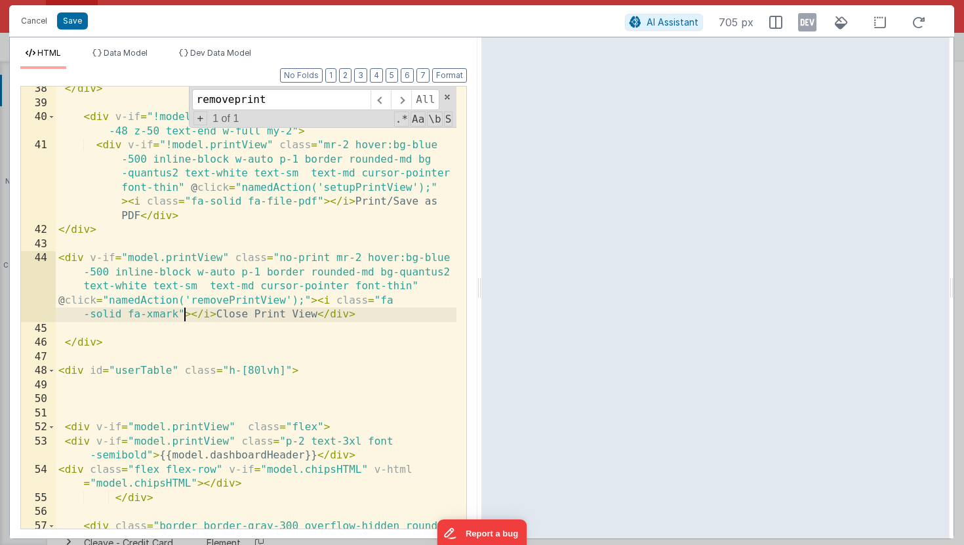
click at [185, 307] on div "</ div > < div v-if = "!model.printView" class = "flex-1 float-right w -48 z-50…" at bounding box center [256, 324] width 401 height 484
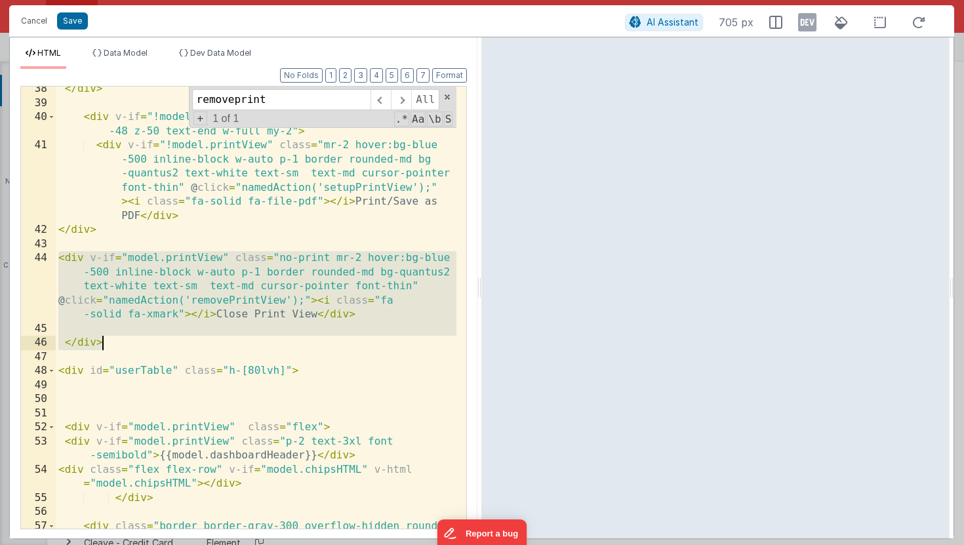
drag, startPoint x: 58, startPoint y: 257, endPoint x: 123, endPoint y: 342, distance: 107.0
click at [123, 342] on div "</ div > < div v-if = "!model.printView" class = "flex-1 float-right w -48 z-50…" at bounding box center [256, 324] width 401 height 484
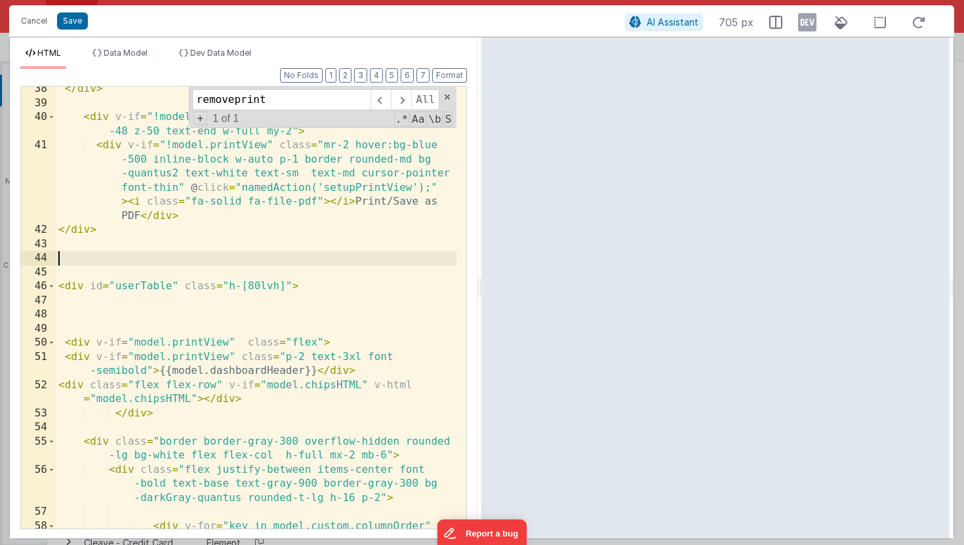
click at [137, 413] on div "</ div > < div v-if = "!model.printView" class = "flex-1 float-right w -48 z-50…" at bounding box center [256, 352] width 401 height 541
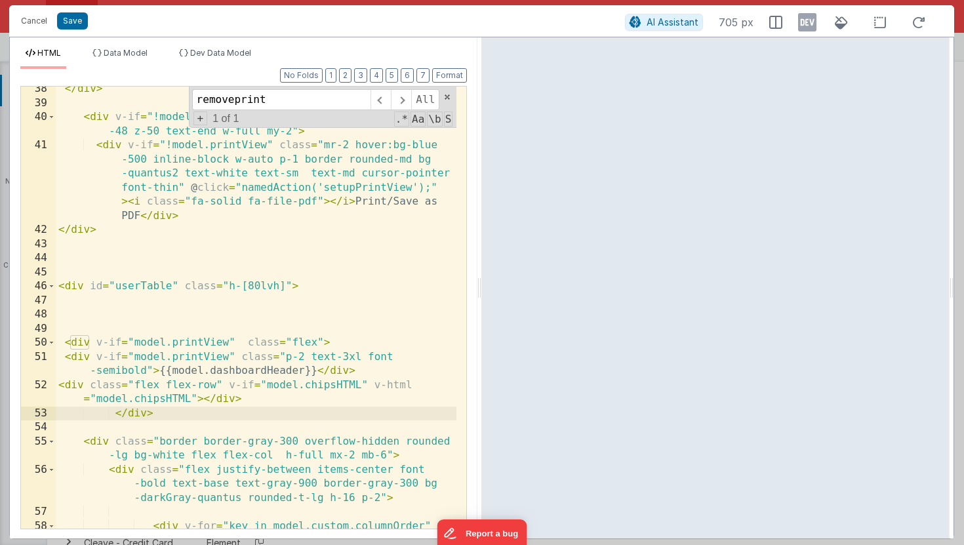
click at [354, 340] on div "</ div > < div v-if = "!model.printView" class = "flex-1 float-right w -48 z-50…" at bounding box center [256, 352] width 401 height 541
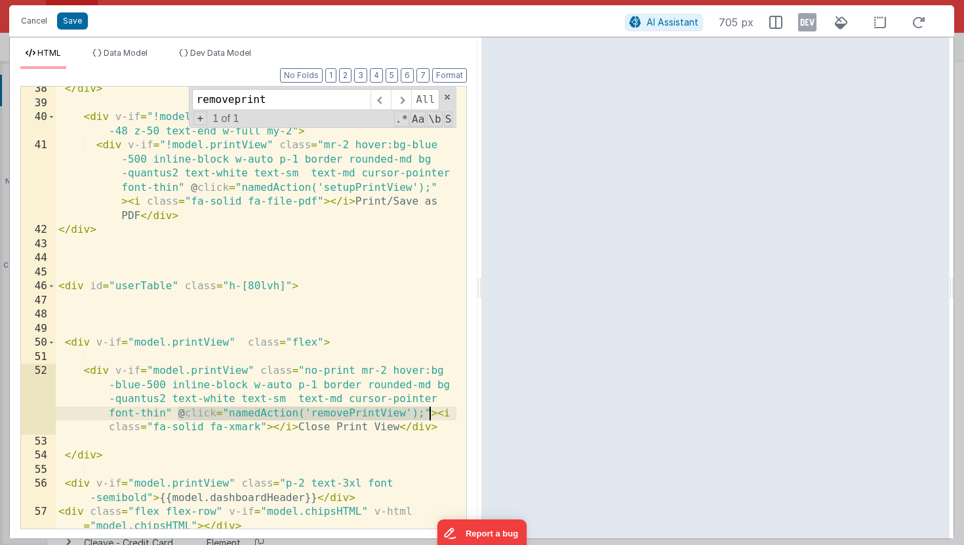
drag, startPoint x: 176, startPoint y: 412, endPoint x: 427, endPoint y: 410, distance: 251.1
click at [427, 410] on div "</ div > < div v-if = "!model.printView" class = "flex-1 float-right w -48 z-50…" at bounding box center [256, 317] width 401 height 470
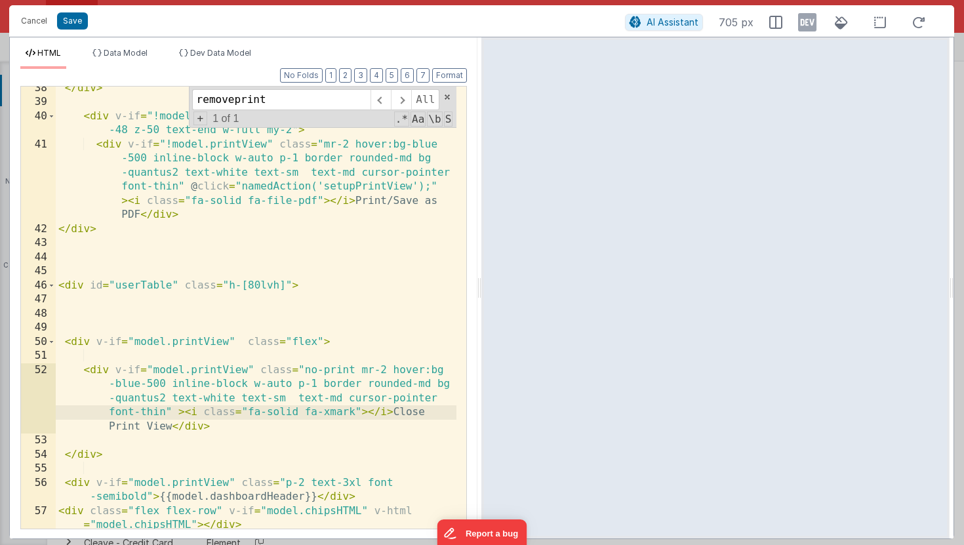
click at [228, 427] on div "</ div > < div v-if = "!model.printView" class = "flex-1 float-right w -48 z-50…" at bounding box center [256, 316] width 401 height 470
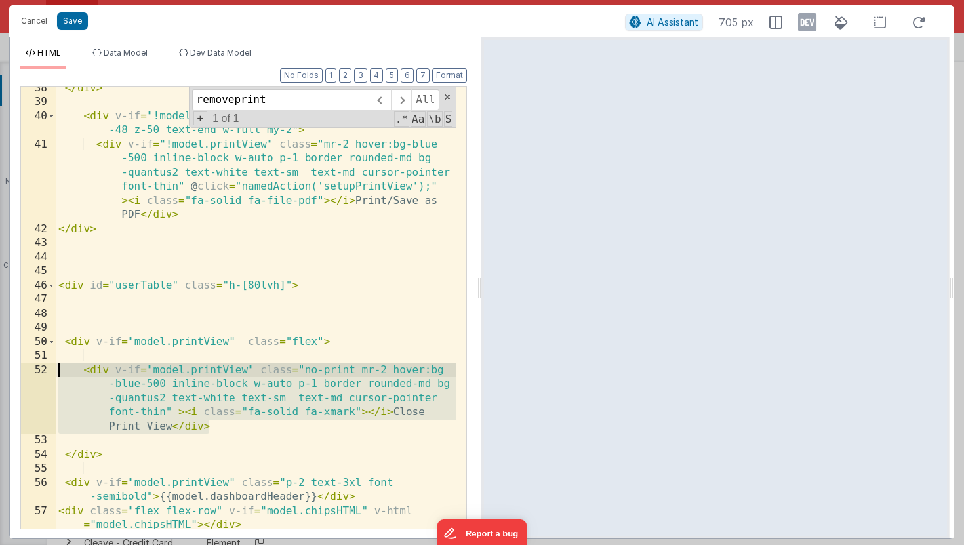
drag, startPoint x: 228, startPoint y: 427, endPoint x: 58, endPoint y: 374, distance: 178.5
click at [58, 374] on div "</ div > < div v-if = "!model.printView" class = "flex-1 float-right w -48 z-50…" at bounding box center [256, 316] width 401 height 470
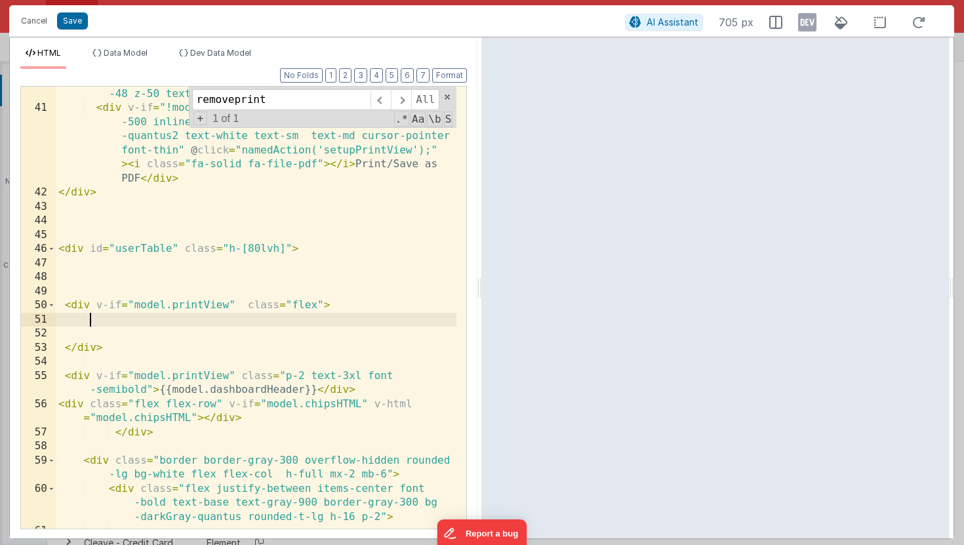
scroll to position [1117, 0]
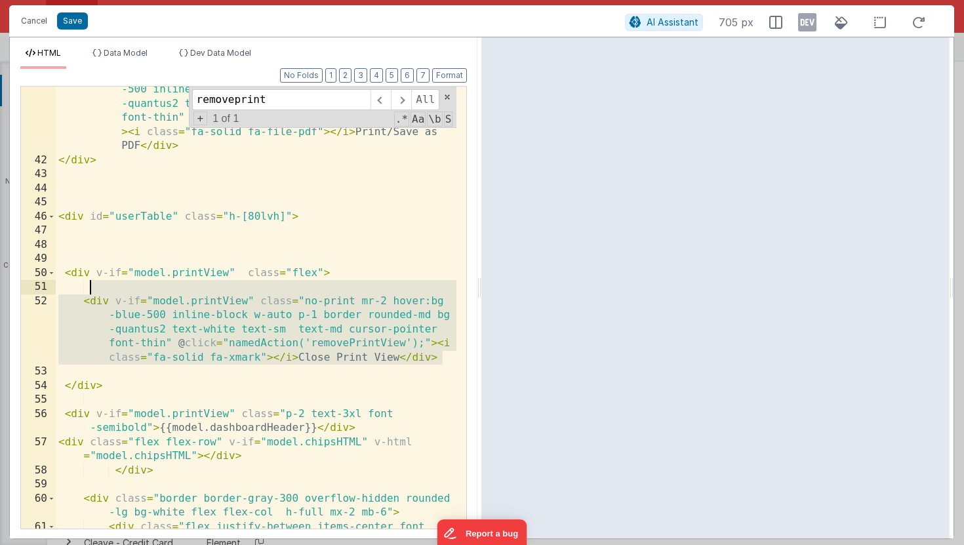
drag, startPoint x: 443, startPoint y: 358, endPoint x: 134, endPoint y: 291, distance: 315.9
click at [134, 291] on div "< div v-if = "!model.printView" class = "mr-2 hover:bg-blue -500 inline-block w…" at bounding box center [256, 353] width 401 height 569
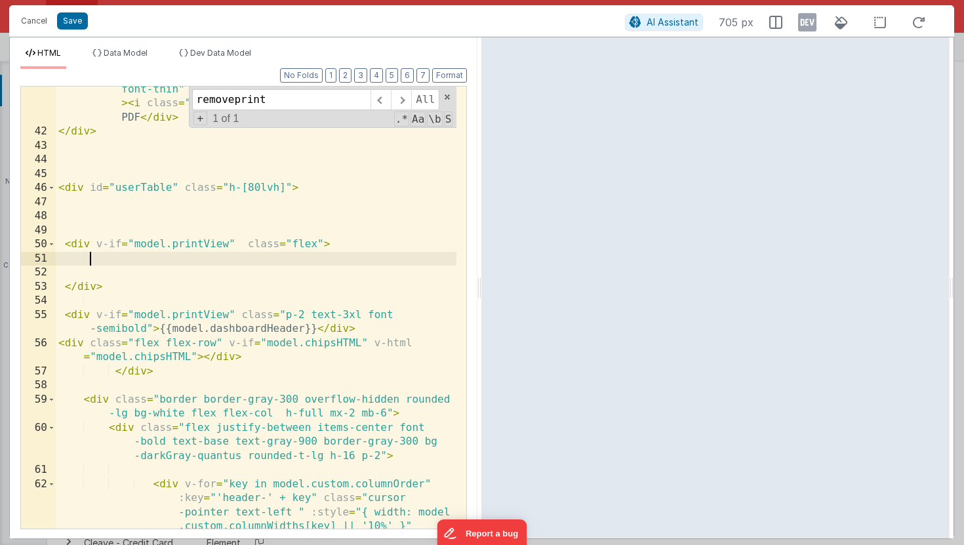
scroll to position [1162, 0]
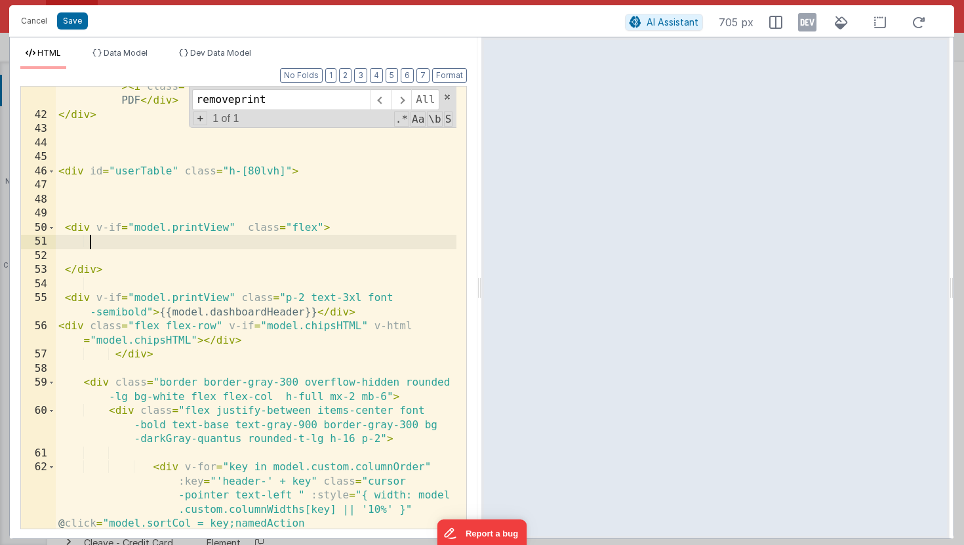
click at [151, 311] on div "< div v-if = "!model.printView" class = "mr-2 hover:bg-blue -500 inline-block w…" at bounding box center [256, 329] width 401 height 611
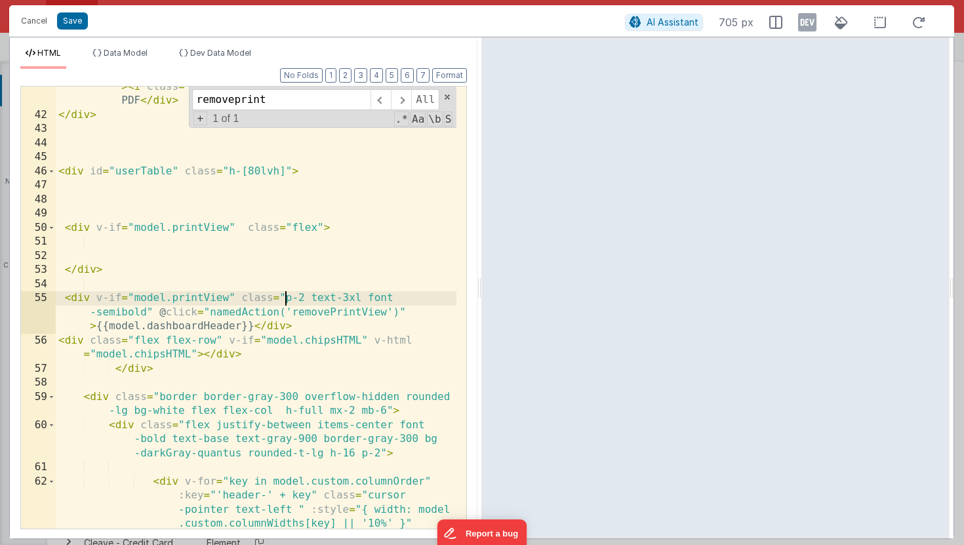
click at [283, 299] on div "< div v-if = "!model.printView" class = "mr-2 hover:bg-blue -500 inline-block w…" at bounding box center [256, 329] width 401 height 611
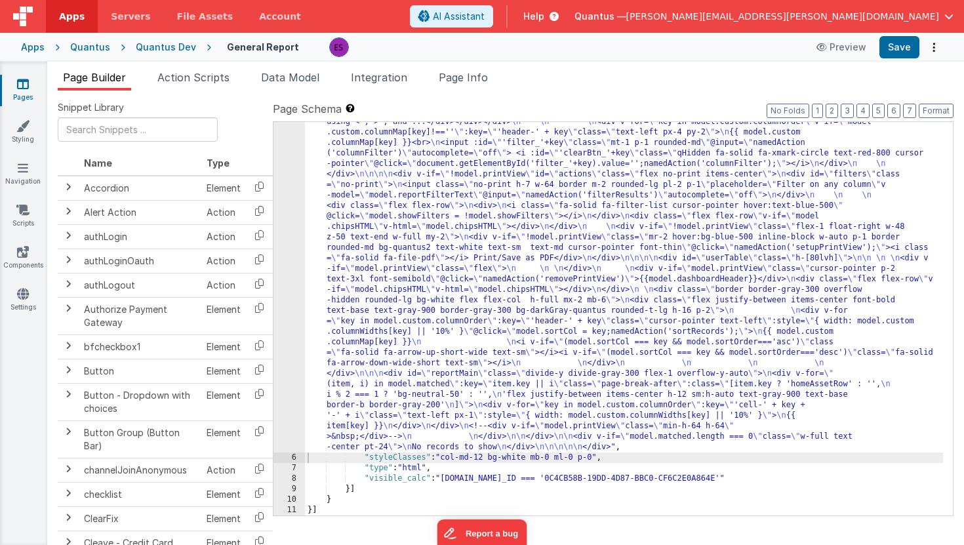
scroll to position [163, 0]
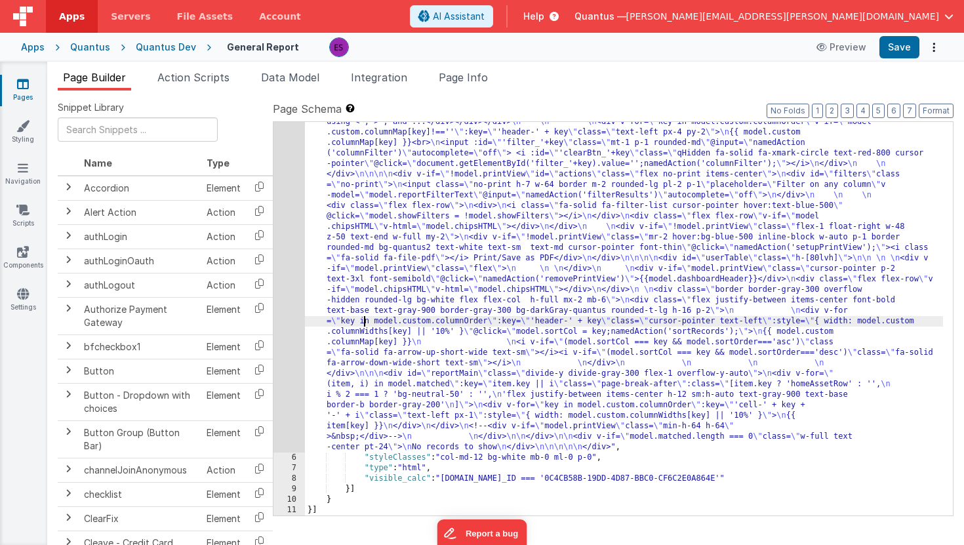
click at [364, 316] on div ""html" : " \n <!-- filters pane --> \n <div v-if= \" !model.printView && model.…" at bounding box center [624, 428] width 638 height 855
click at [289, 323] on div "5" at bounding box center [288, 226] width 31 height 451
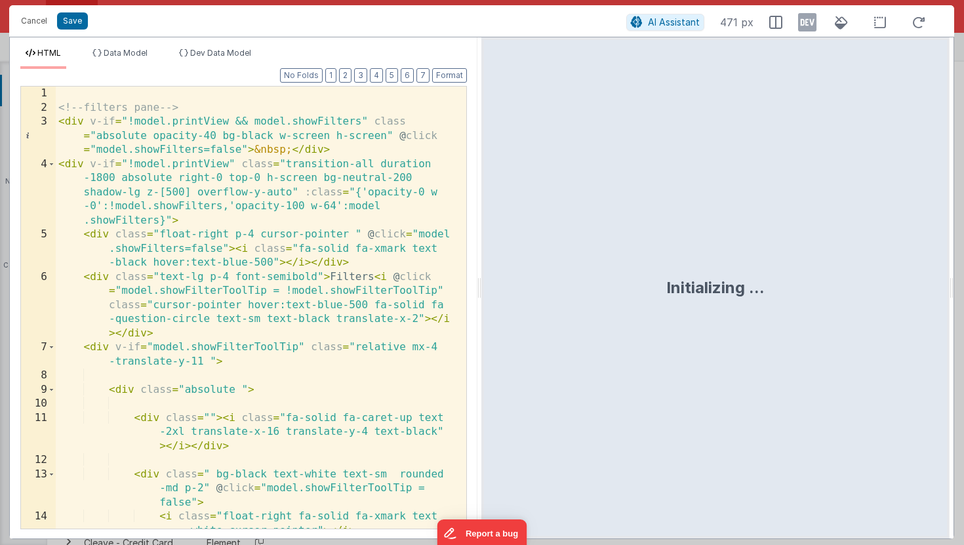
click at [289, 323] on div "<!-- filters pane --> < div v-if = "!model.printView && model.showFilters" clas…" at bounding box center [256, 343] width 401 height 513
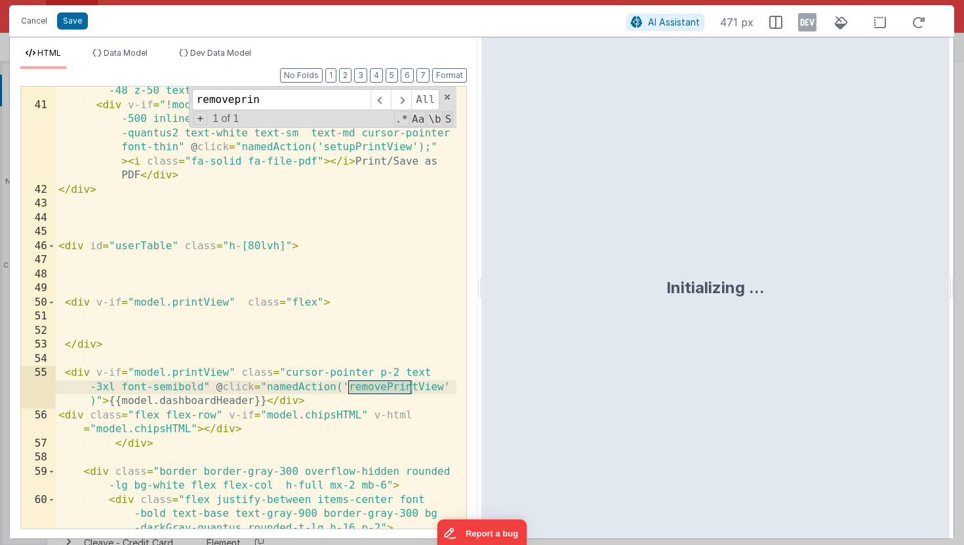
scroll to position [1088, 0]
type input "removeprin"
click at [86, 288] on div "< div v-if = "!model.printView" class = "flex-1 float-right w -48 z-50 text-end…" at bounding box center [256, 312] width 401 height 484
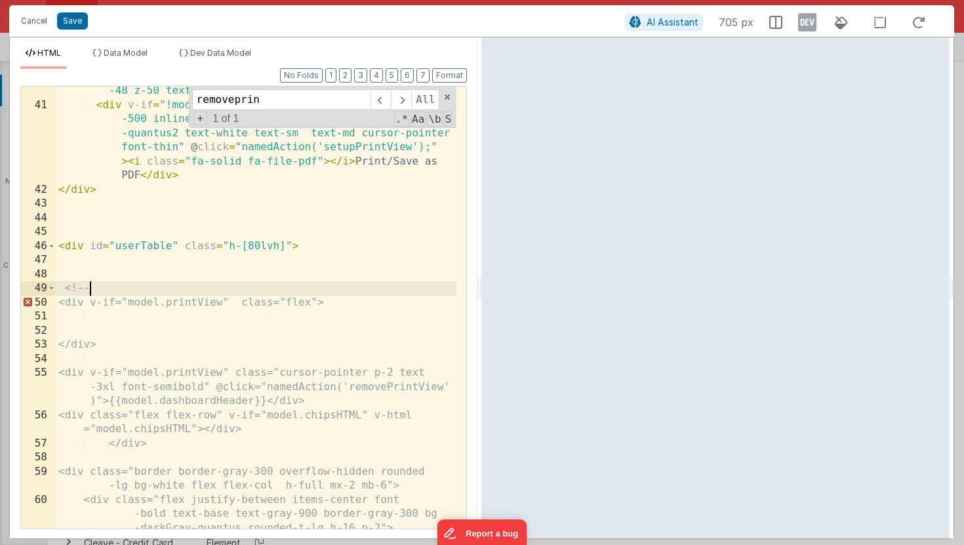
click at [128, 340] on div "< div v-if = "!model.printView" class = "flex-1 float-right w -48 z-50 text-end…" at bounding box center [256, 312] width 401 height 484
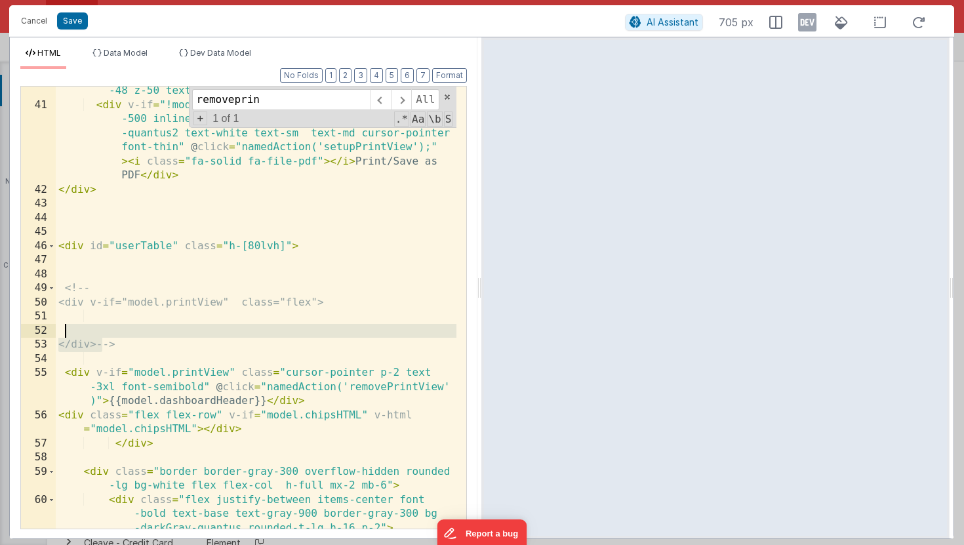
drag, startPoint x: 106, startPoint y: 344, endPoint x: 106, endPoint y: 328, distance: 15.7
click at [106, 328] on div "< div v-if = "!model.printView" class = "flex-1 float-right w -48 z-50 text-end…" at bounding box center [256, 312] width 401 height 484
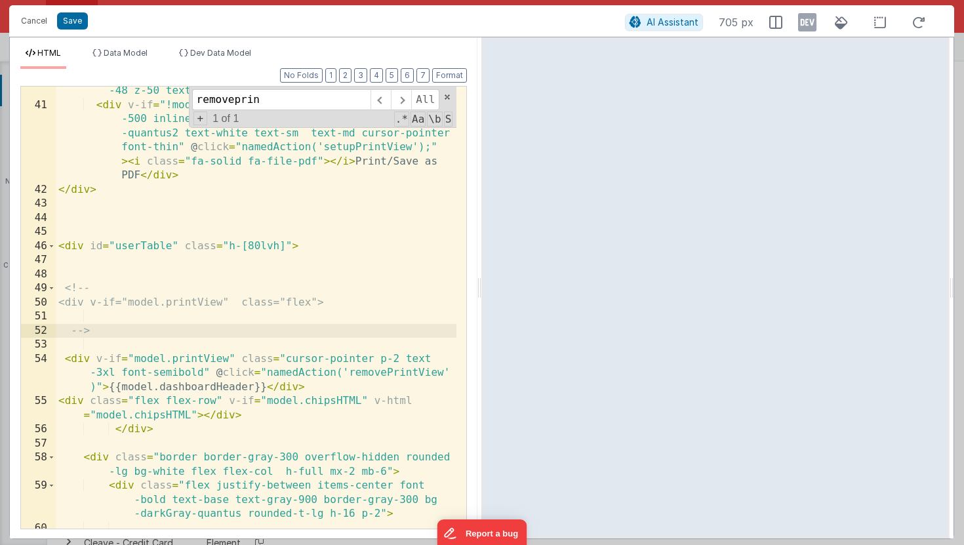
click at [104, 442] on div "< div v-if = "!model.printView" class = "flex-1 float-right w -48 z-50 text-end…" at bounding box center [256, 347] width 401 height 555
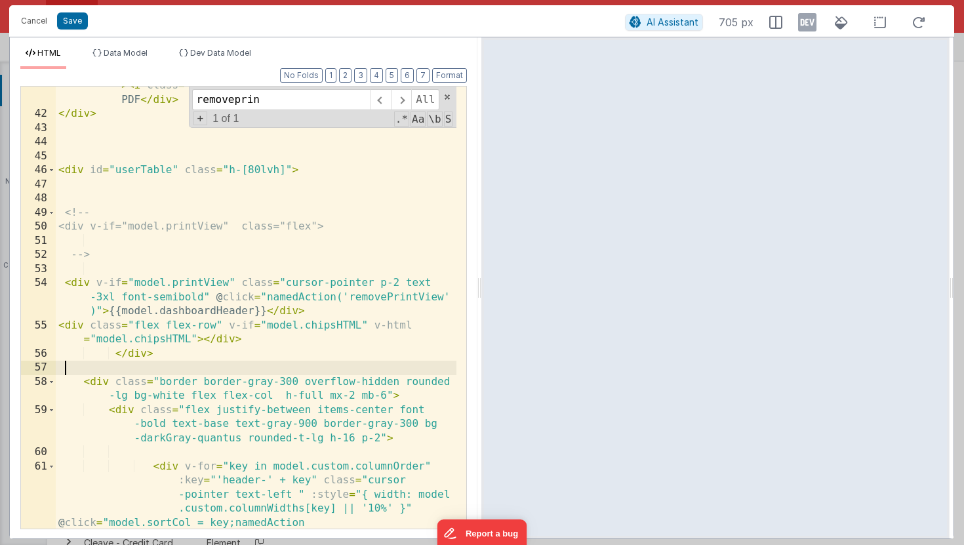
scroll to position [1166, 0]
paste textarea
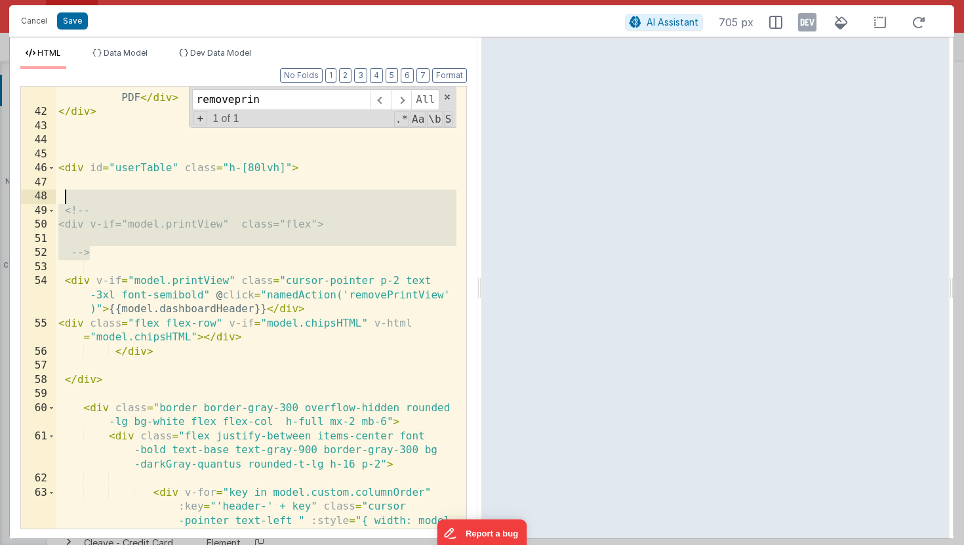
drag, startPoint x: 133, startPoint y: 256, endPoint x: 119, endPoint y: 191, distance: 66.3
click at [119, 191] on div "< div v-if = "!model.printView" class = "mr-2 hover:bg-blue -500 inline-block w…" at bounding box center [256, 325] width 401 height 611
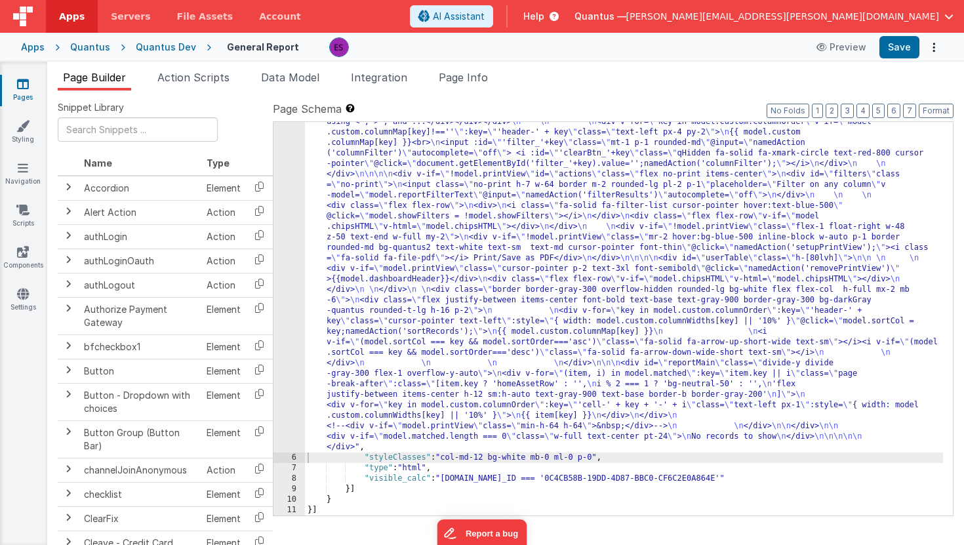
click at [349, 286] on div ""html" : " \n <!-- filters pane --> \n <div v-if= \" !model.printView && model.…" at bounding box center [624, 428] width 638 height 855
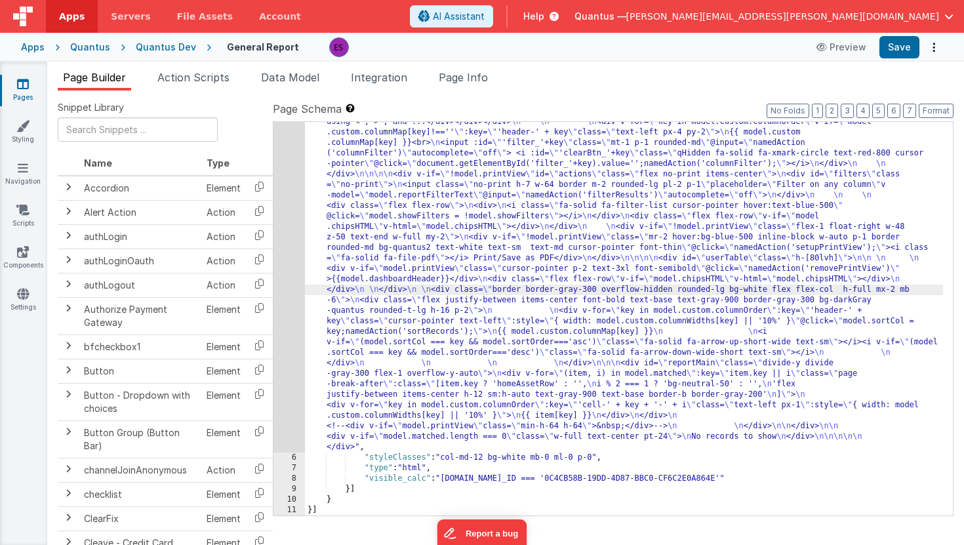
click at [287, 315] on div "5" at bounding box center [288, 226] width 31 height 451
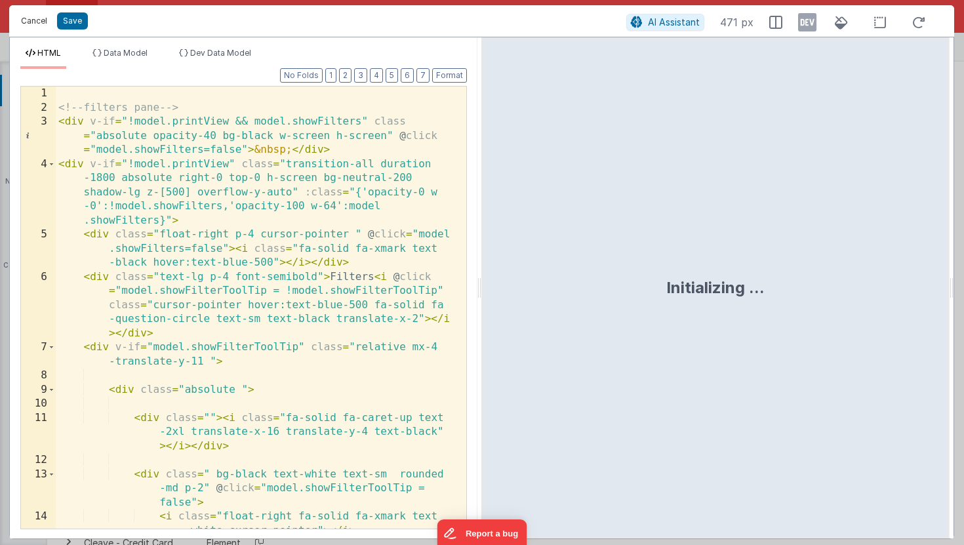
click at [38, 26] on button "Cancel" at bounding box center [33, 21] width 39 height 18
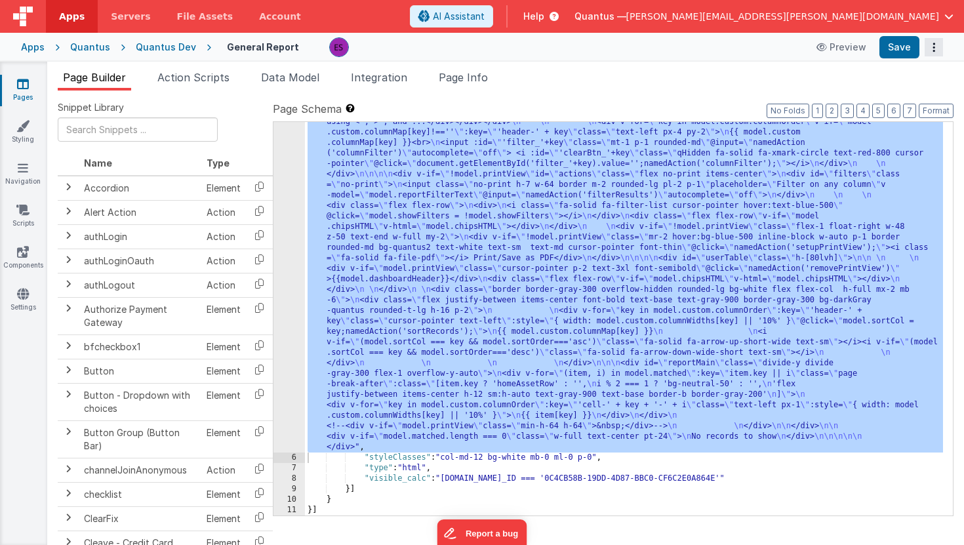
click at [933, 47] on icon "Options" at bounding box center [933, 47] width 18 height 1
click at [899, 99] on link "Rollback" at bounding box center [884, 99] width 115 height 25
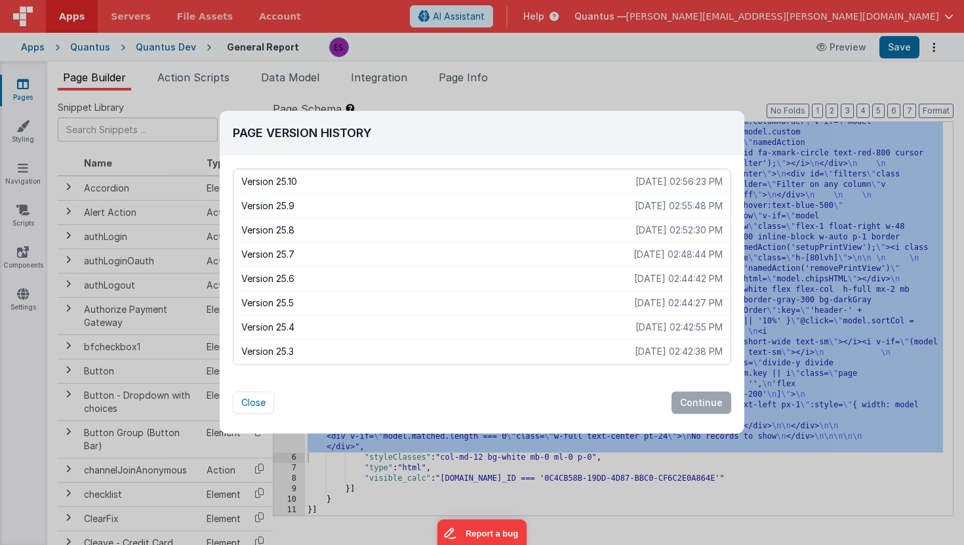
click at [481, 253] on p "Version 25.7" at bounding box center [437, 254] width 392 height 13
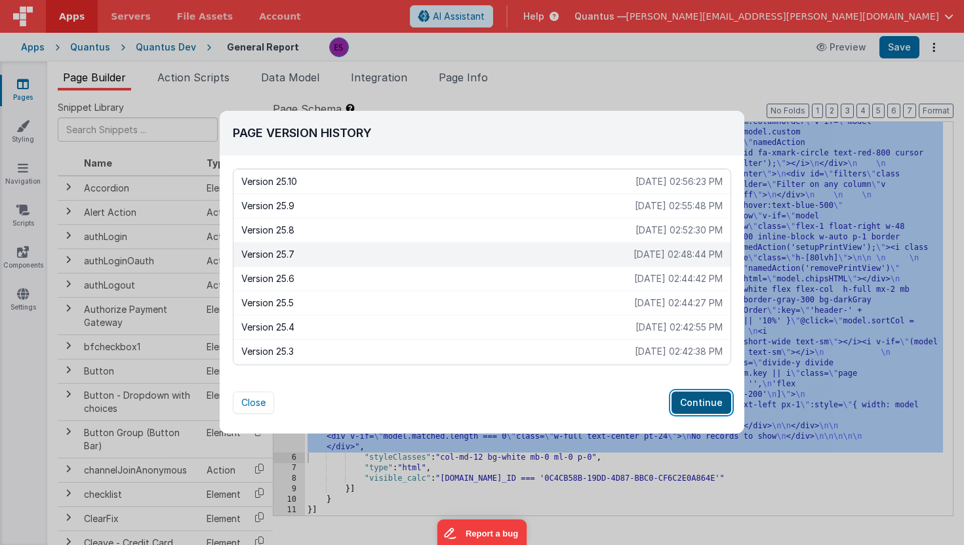
click at [700, 402] on button "Continue" at bounding box center [701, 402] width 60 height 22
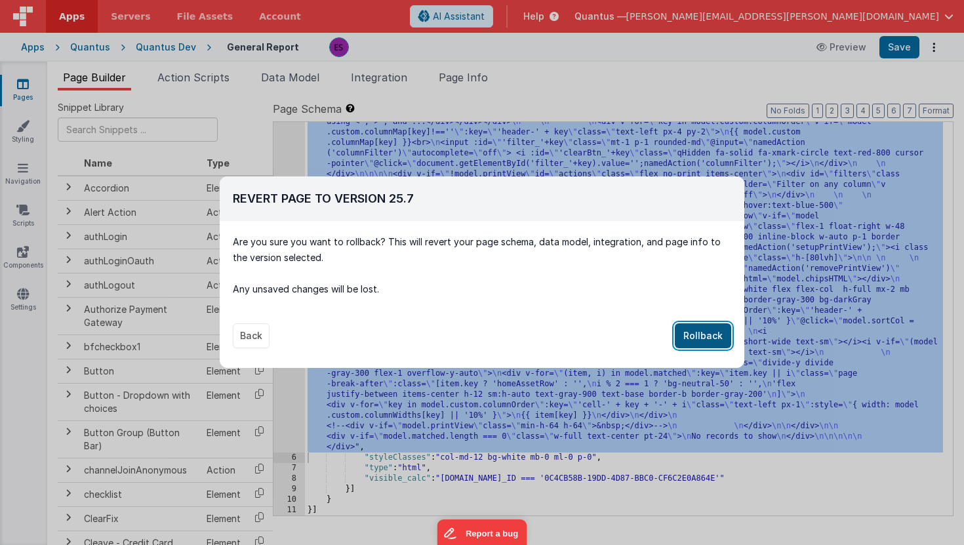
click at [694, 334] on button "Rollback" at bounding box center [703, 335] width 56 height 25
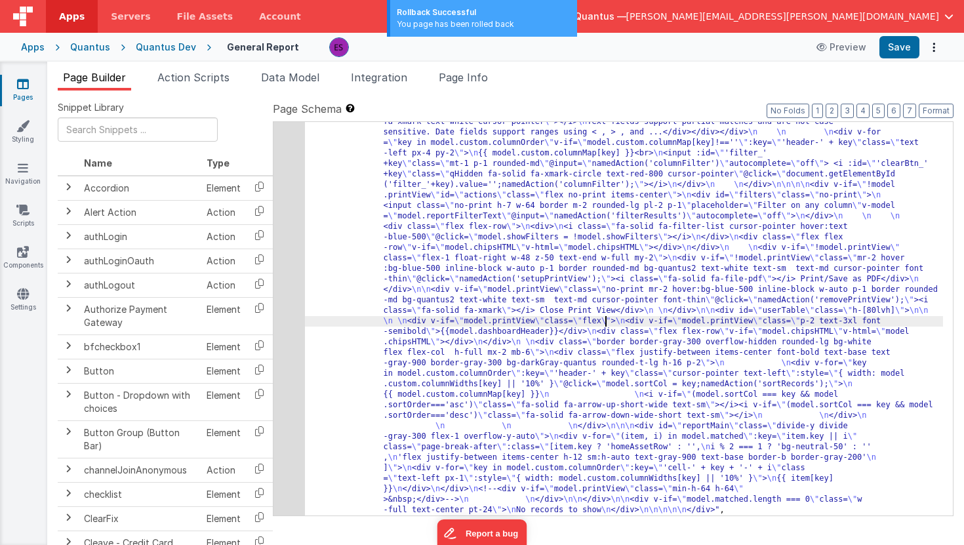
click at [604, 324] on div ""html" : " \n <!-- filters pane --> \n <div v-if= \" !model.printView && model.…" at bounding box center [624, 460] width 638 height 918
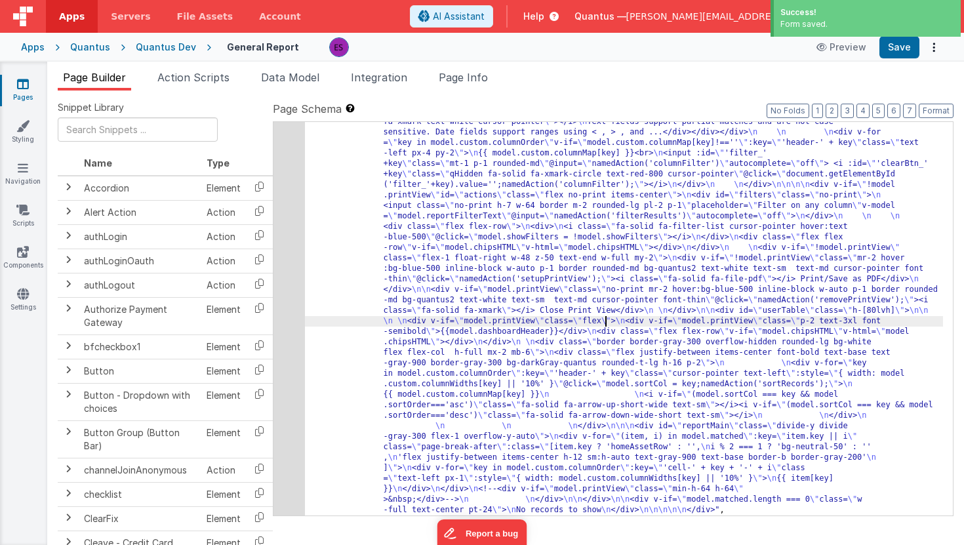
click at [291, 315] on div "5" at bounding box center [288, 258] width 31 height 514
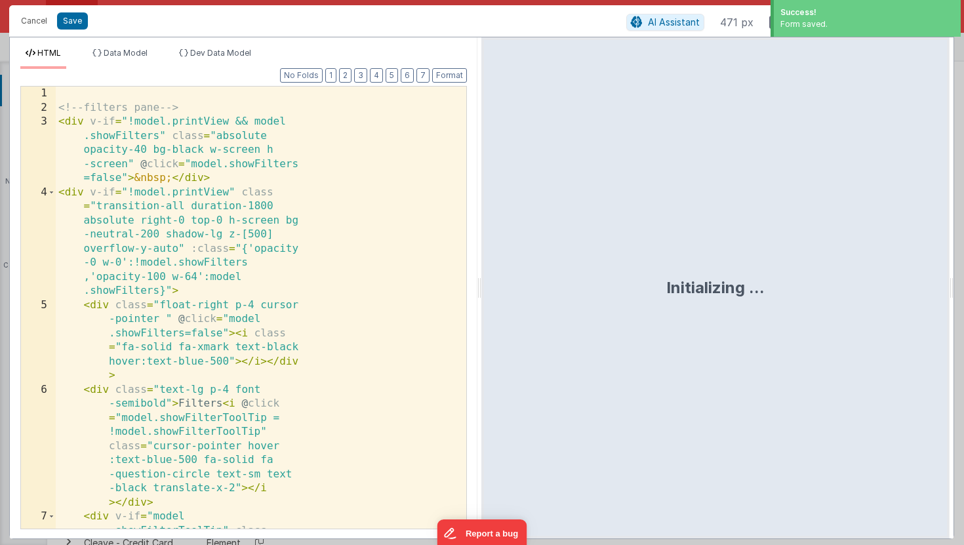
scroll to position [173, 0]
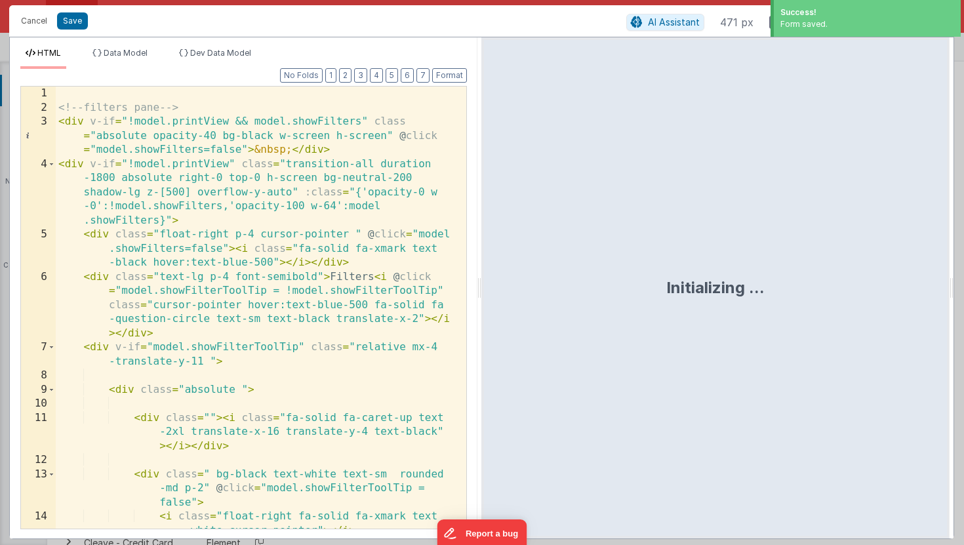
click at [300, 313] on div "<!-- filters pane --> < div v-if = "!model.printView && model.showFilters" clas…" at bounding box center [256, 343] width 401 height 513
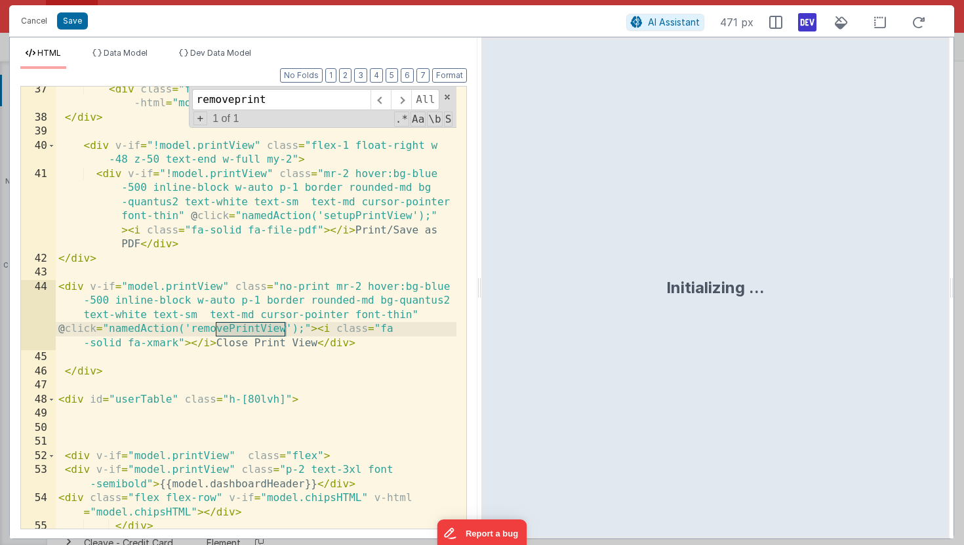
scroll to position [1019, 0]
drag, startPoint x: 83, startPoint y: 328, endPoint x: 335, endPoint y: 325, distance: 251.7
click at [335, 325] on div "< div class = "flex flex-row" v-if = "model.chipsHTML" v -html = "model.chipsHT…" at bounding box center [256, 325] width 401 height 484
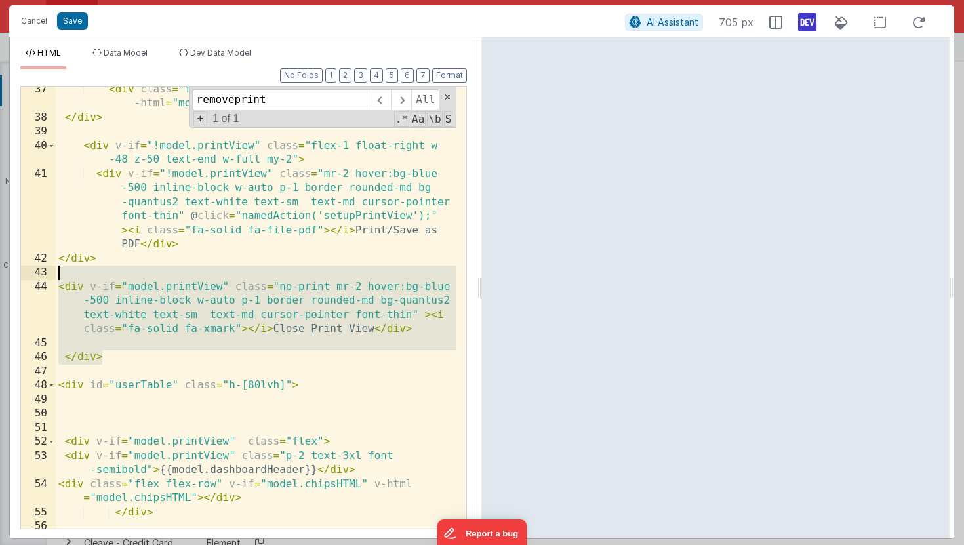
drag, startPoint x: 219, startPoint y: 351, endPoint x: 170, endPoint y: 275, distance: 90.6
click at [170, 275] on div "< div class = "flex flex-row" v-if = "model.chipsHTML" v -html = "model.chipsHT…" at bounding box center [256, 332] width 401 height 498
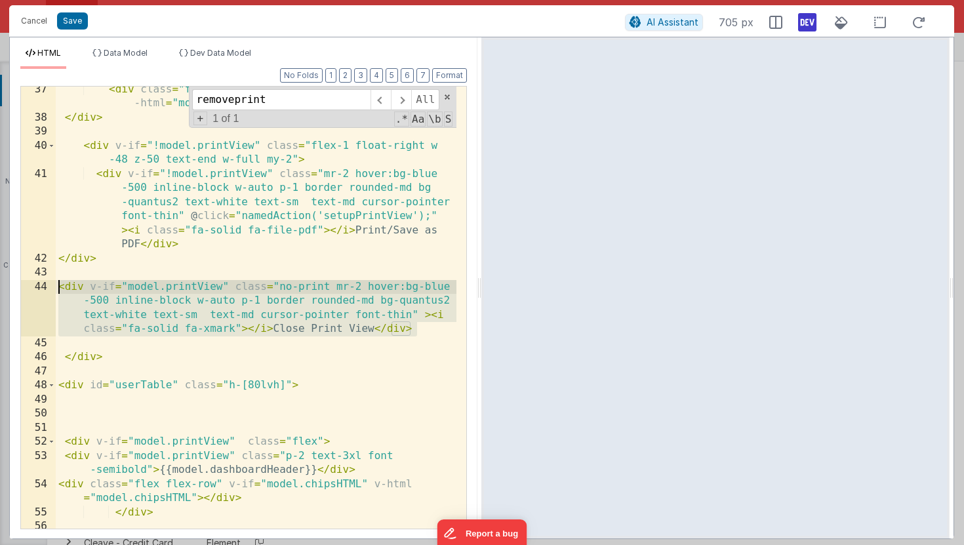
drag, startPoint x: 427, startPoint y: 329, endPoint x: 51, endPoint y: 285, distance: 378.8
click at [51, 285] on div "37 38 39 40 41 42 43 44 45 46 47 48 49 50 51 52 53 54 55 56 57 58 < div class =…" at bounding box center [243, 307] width 446 height 443
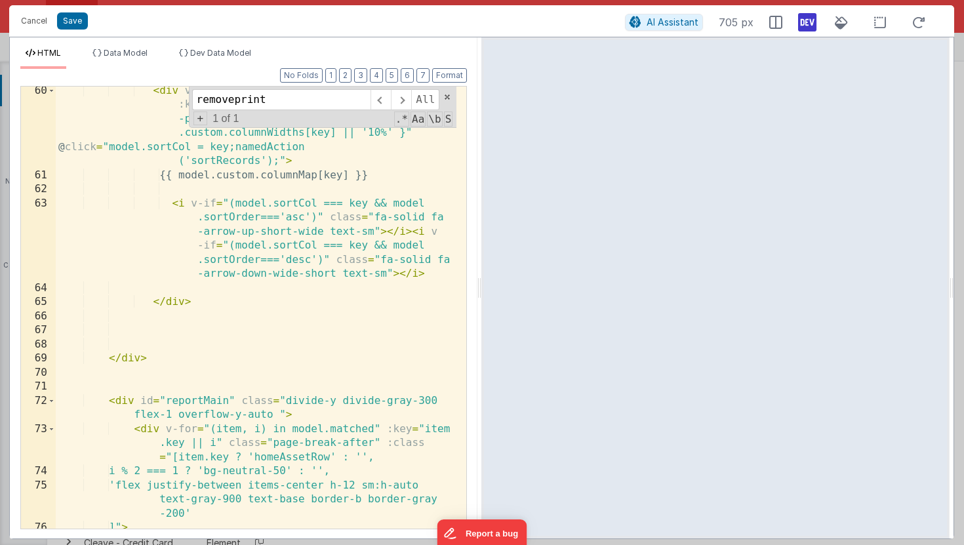
scroll to position [1498, 0]
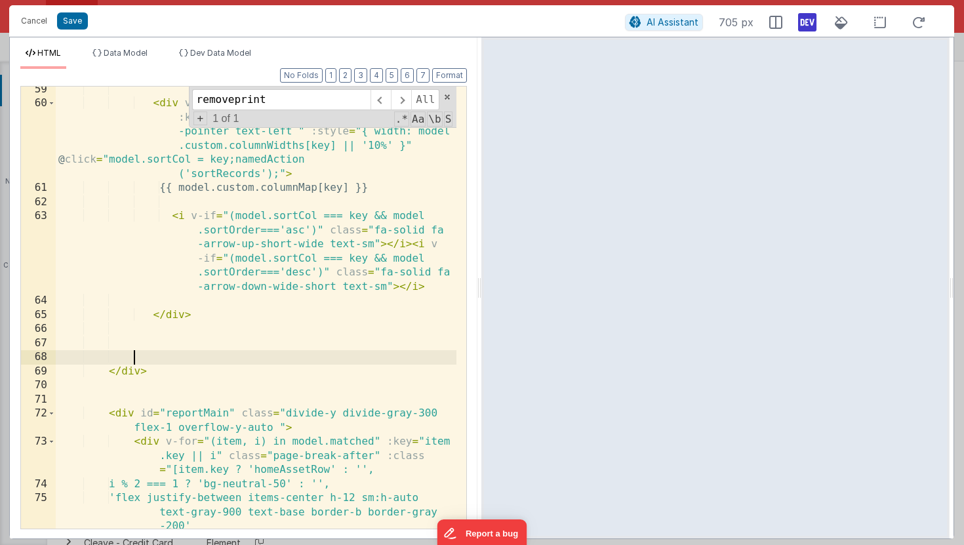
click at [209, 353] on div "< div v-for = "key in model.custom.columnOrder" :key = "'header-' + key" class …" at bounding box center [256, 318] width 401 height 470
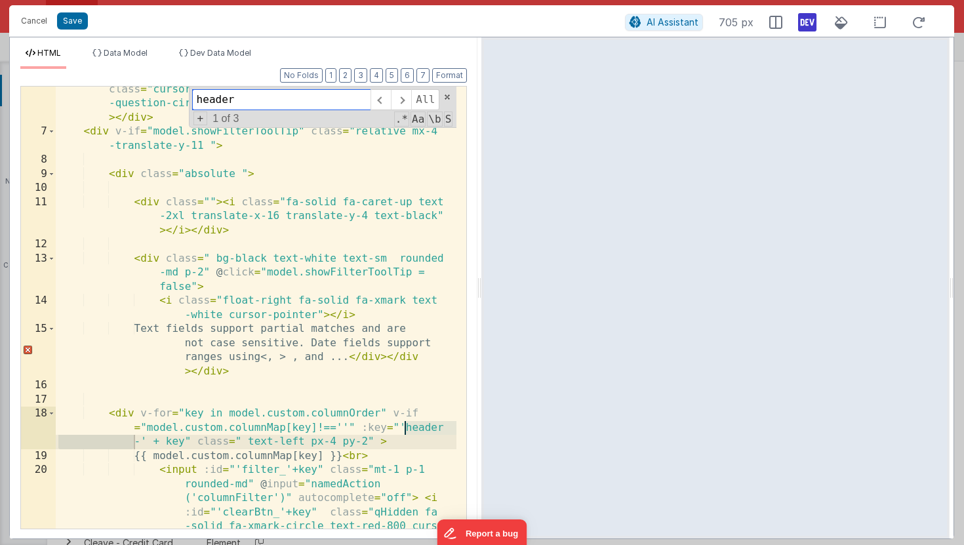
scroll to position [1146, 0]
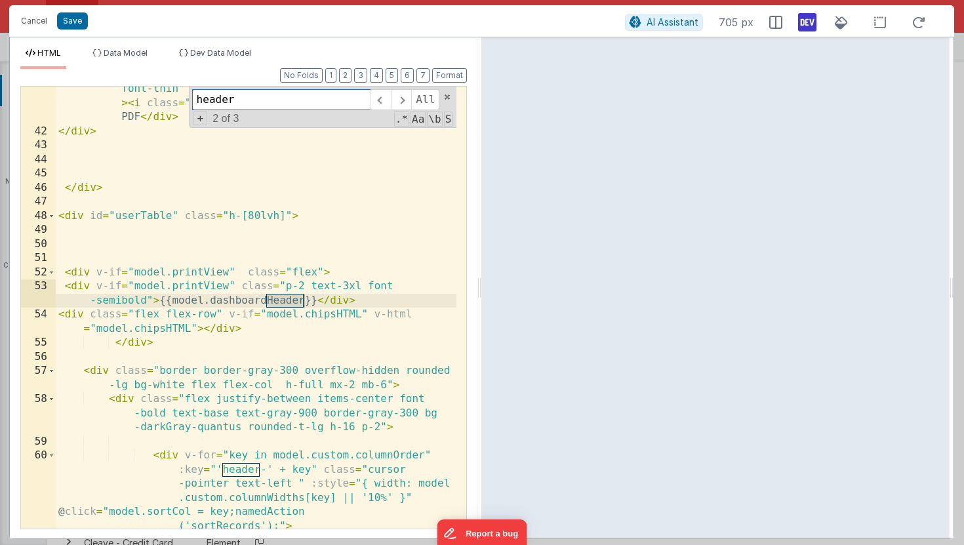
type input "header"
click at [155, 301] on div "< div v-if = "!model.printView" class = "mr-2 hover:bg-blue -500 inline-block w…" at bounding box center [256, 310] width 401 height 541
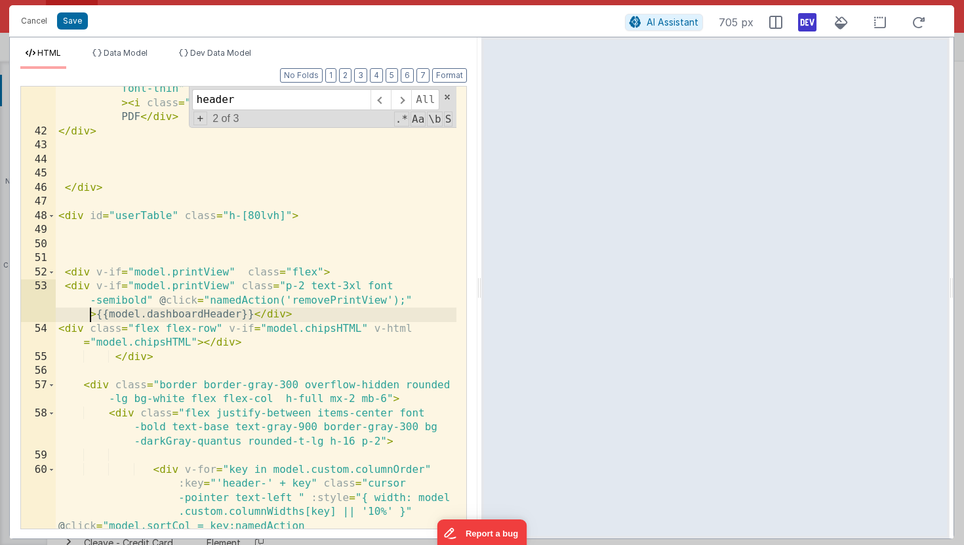
scroll to position [163, 0]
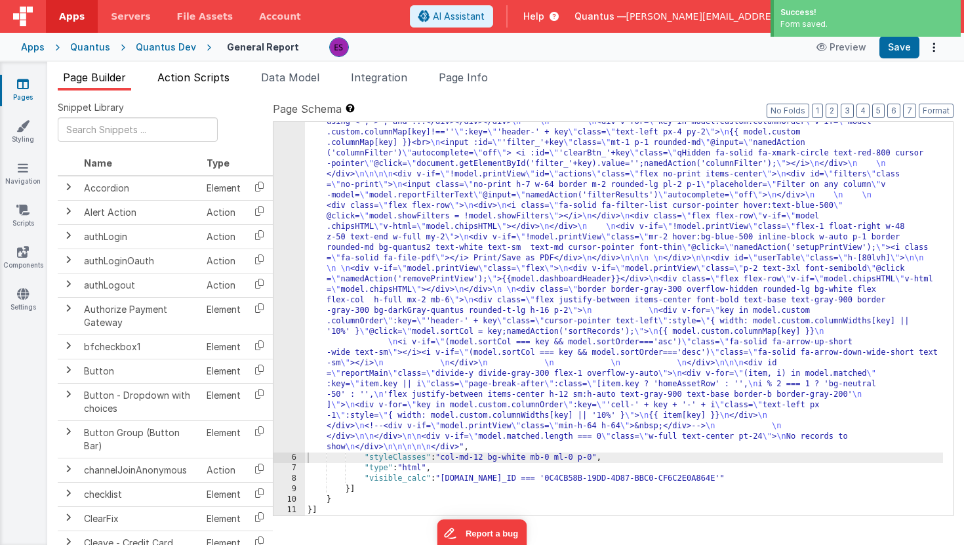
click at [182, 77] on span "Action Scripts" at bounding box center [193, 77] width 72 height 13
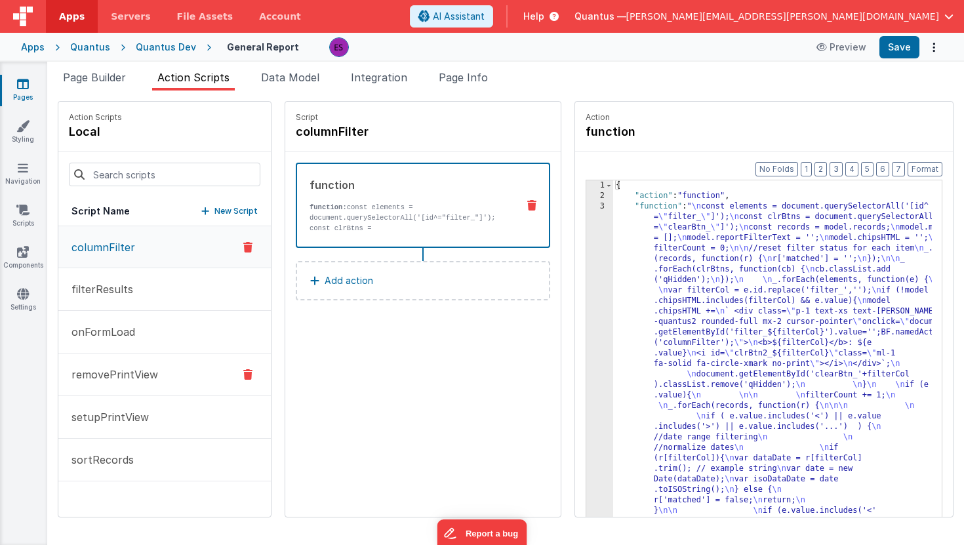
click at [136, 376] on p "removePrintView" at bounding box center [111, 374] width 94 height 16
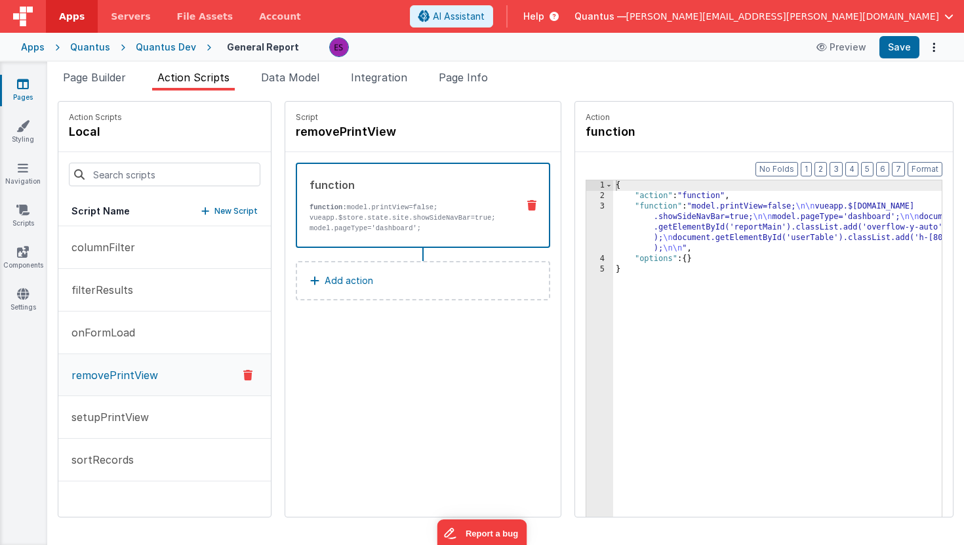
click at [659, 220] on div "{ "action" : "function" , "function" : "model.printView=false; \n\n vueapp.$[DO…" at bounding box center [796, 379] width 367 height 398
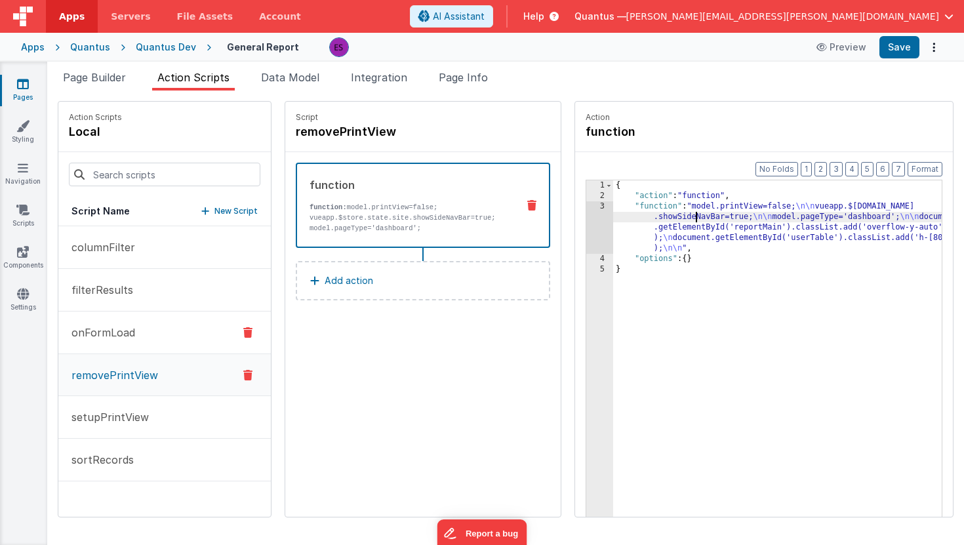
click at [140, 324] on button "onFormLoad" at bounding box center [164, 332] width 212 height 43
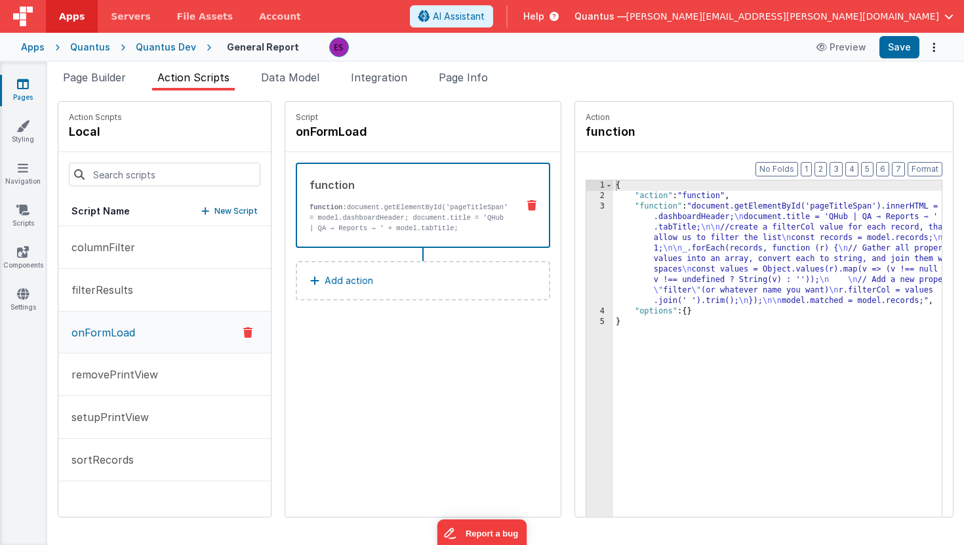
click at [619, 250] on div "{ "action" : "function" , "function" : "document.getElementById('pageTitleSpan'…" at bounding box center [796, 379] width 367 height 398
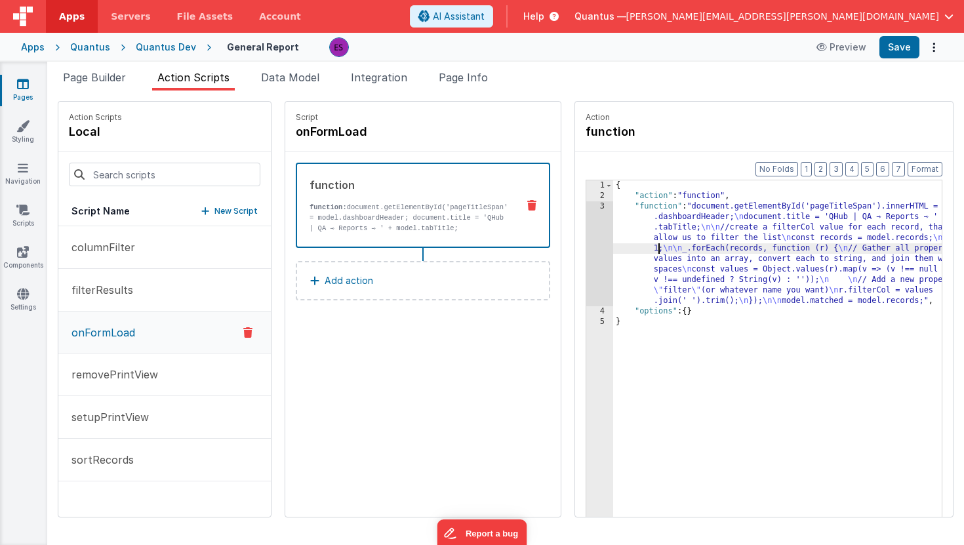
click at [586, 261] on div "3" at bounding box center [599, 253] width 27 height 105
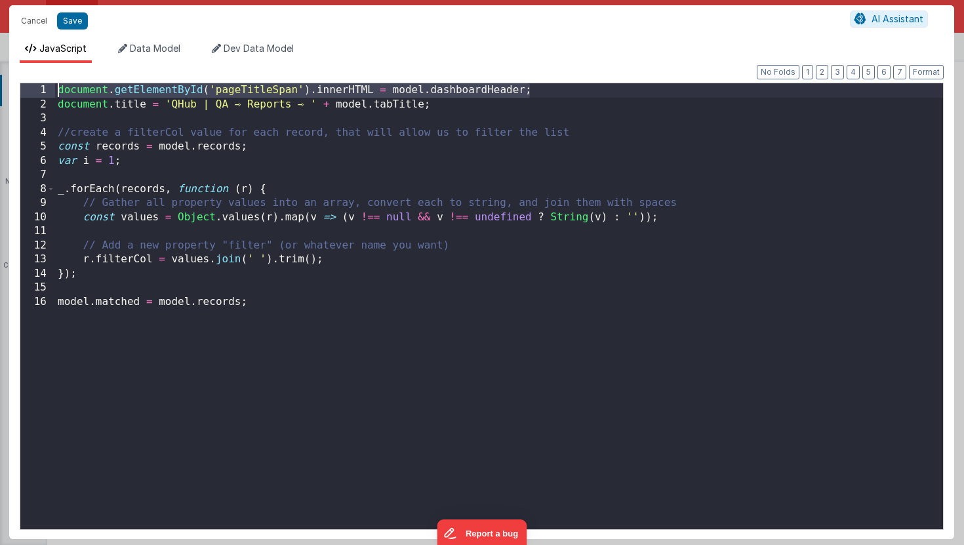
drag, startPoint x: 522, startPoint y: 90, endPoint x: 78, endPoint y: 73, distance: 444.2
click at [78, 73] on div "Format 7 6 5 4 3 2 1 No Folds 1 2 3 4 5 6 7 8 9 10 11 12 13 14 15 16 document .…" at bounding box center [481, 301] width 945 height 476
click at [72, 10] on div "Cancel Save AI Assistant" at bounding box center [481, 20] width 945 height 31
click at [69, 18] on button "Save" at bounding box center [72, 20] width 31 height 17
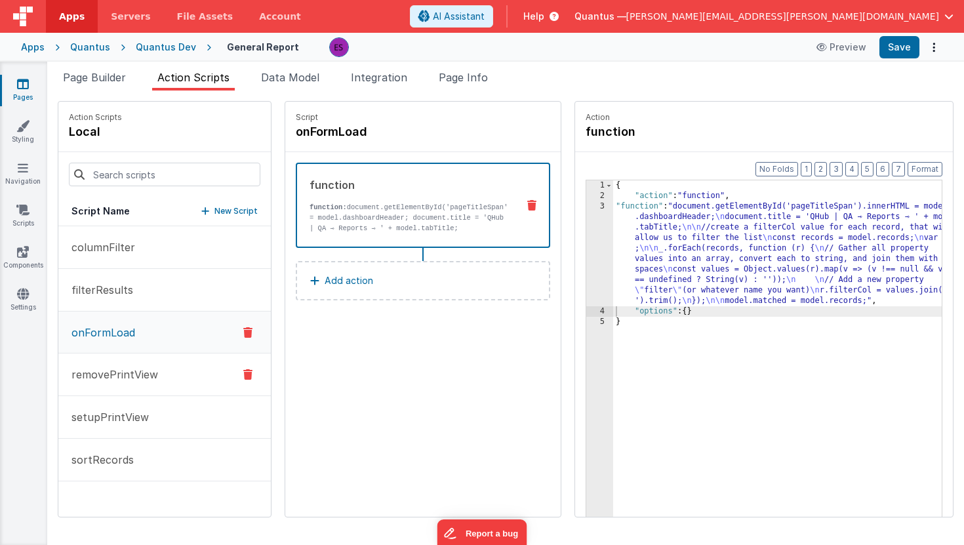
click at [96, 375] on p "removePrintView" at bounding box center [111, 374] width 94 height 16
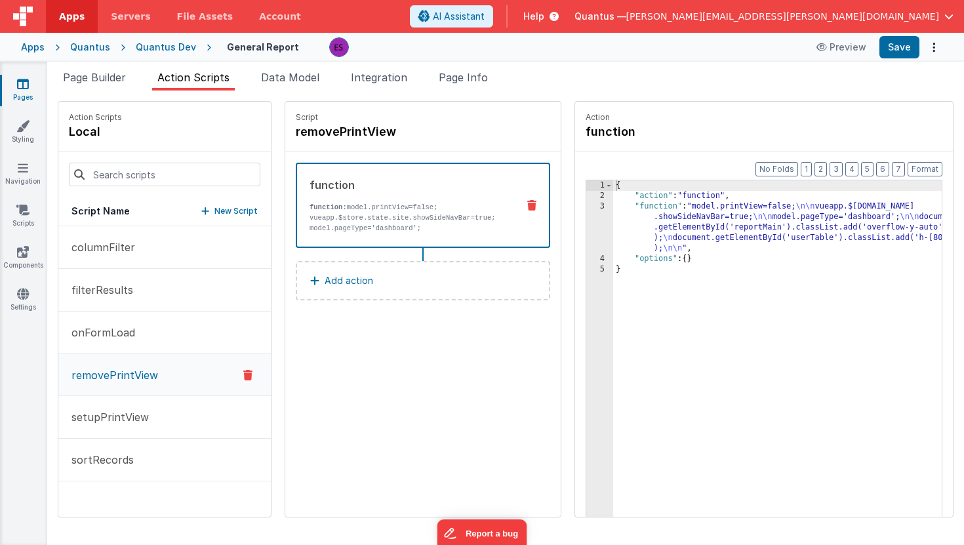
click at [652, 233] on div "{ "action" : "function" , "function" : "model.printView=false; \n\n vueapp.$[DO…" at bounding box center [796, 379] width 367 height 398
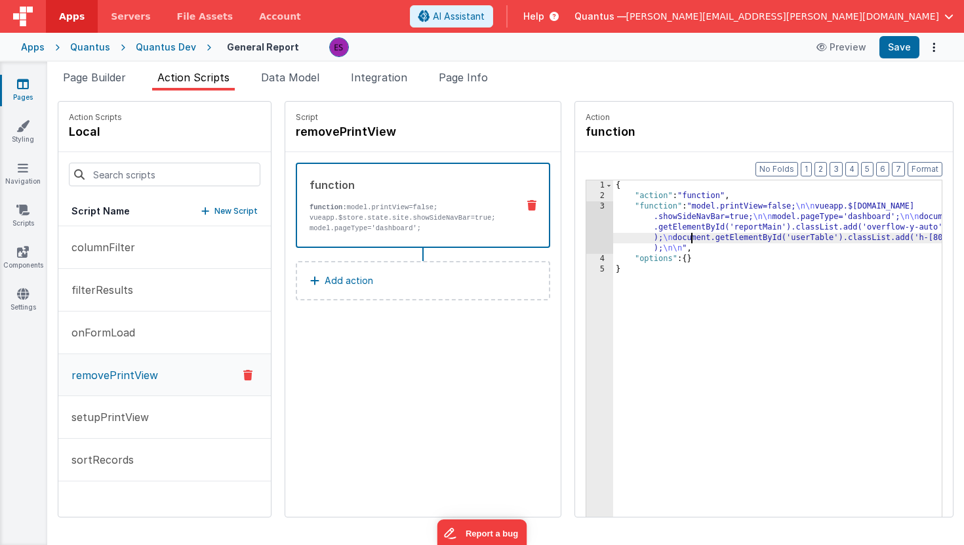
click at [586, 233] on div "3" at bounding box center [599, 227] width 27 height 52
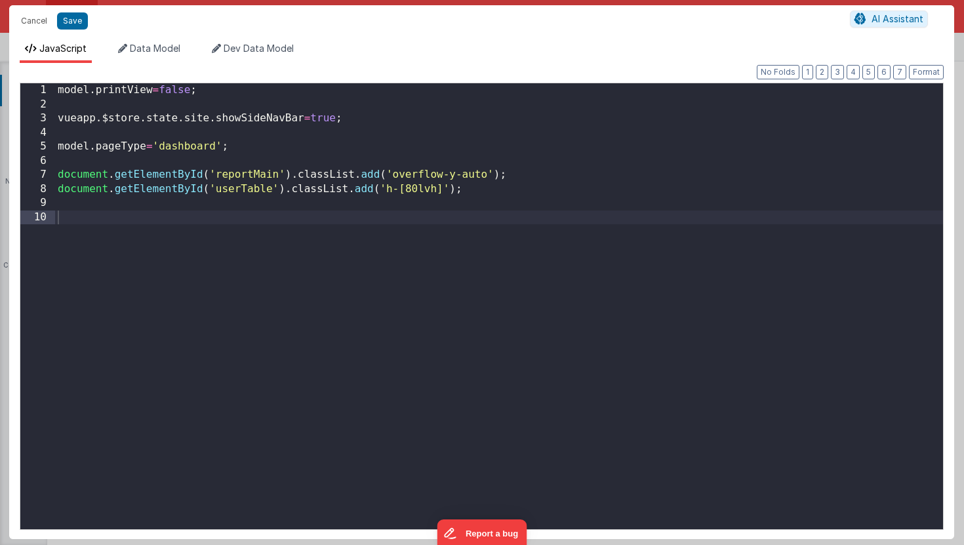
click at [471, 236] on div "model . printView = false ; vueapp . $store . state . site . showSideNavBar = t…" at bounding box center [499, 320] width 888 height 474
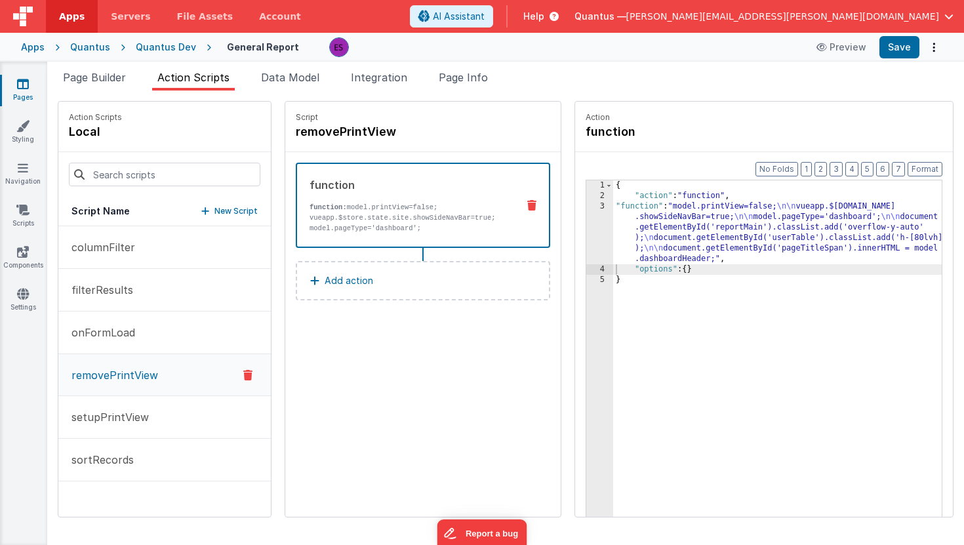
click at [648, 232] on div "{ "action" : "function" , "function" : "model.printView=false; \n\n vueapp.$[DO…" at bounding box center [796, 379] width 367 height 398
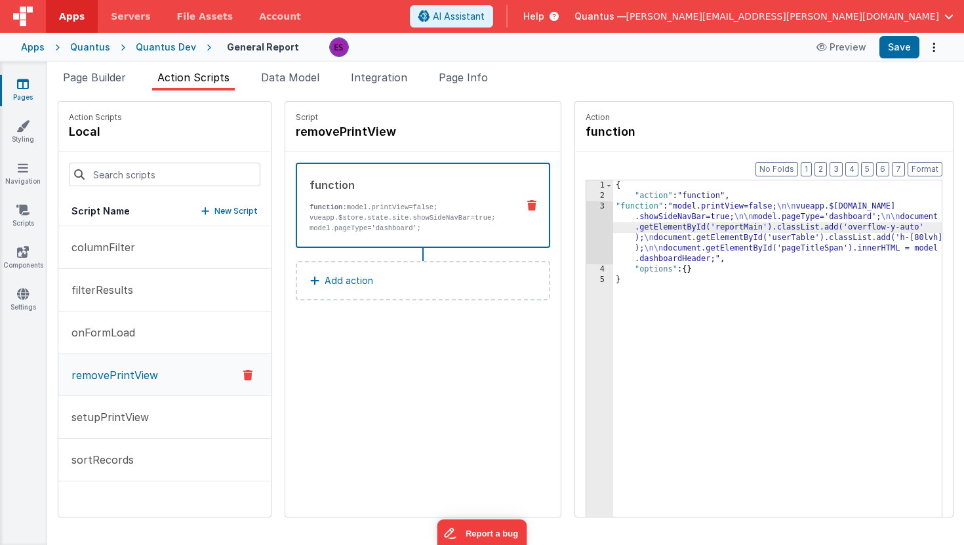
click at [586, 235] on div "3" at bounding box center [599, 232] width 27 height 63
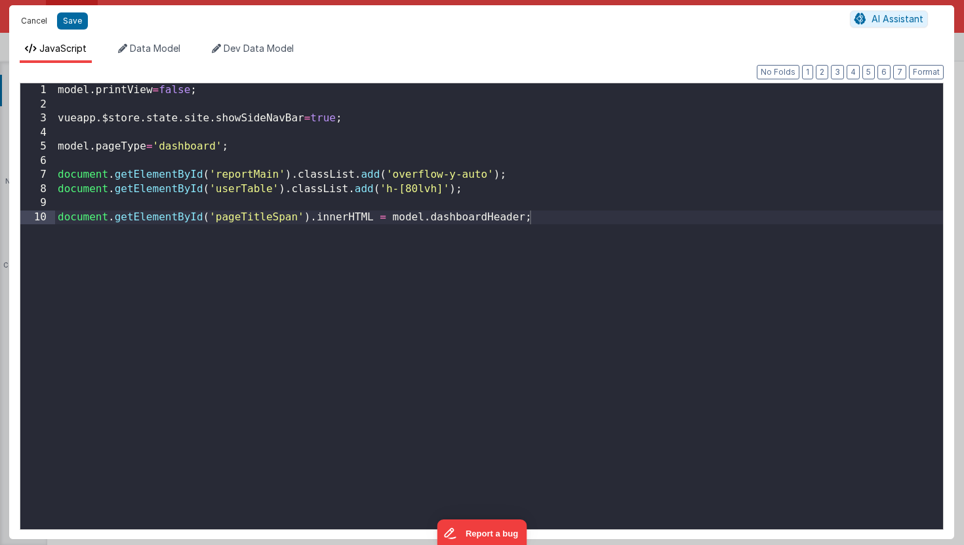
drag, startPoint x: 35, startPoint y: 19, endPoint x: 71, endPoint y: 44, distance: 43.3
click at [35, 19] on button "Cancel" at bounding box center [33, 21] width 39 height 18
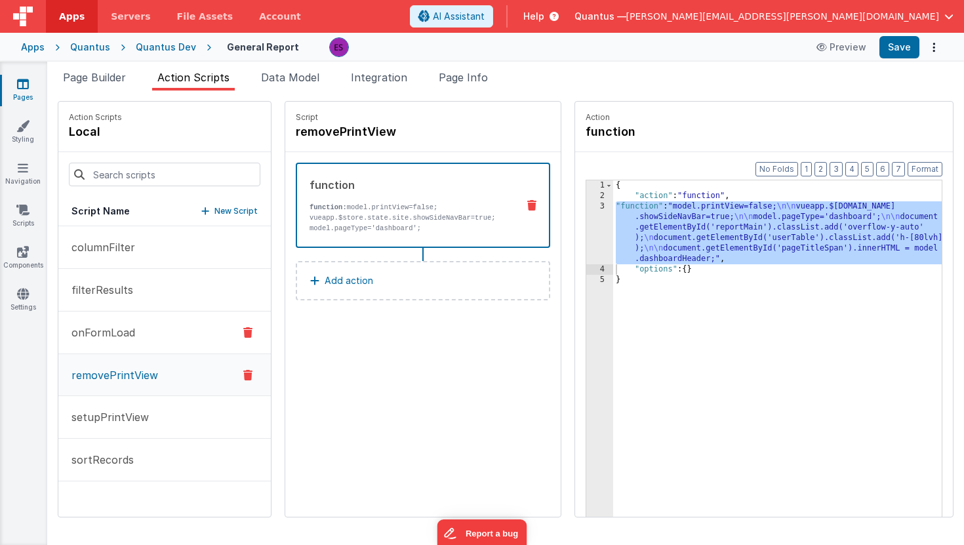
click at [108, 332] on p "onFormLoad" at bounding box center [99, 332] width 71 height 16
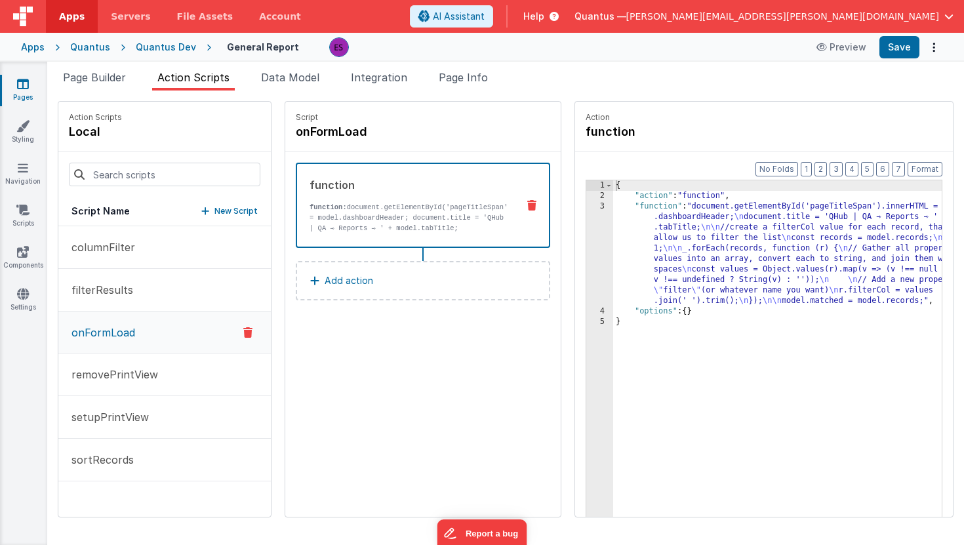
click at [613, 244] on div "{ "action" : "function" , "function" : "document.getElementById('pageTitleSpan'…" at bounding box center [796, 379] width 367 height 398
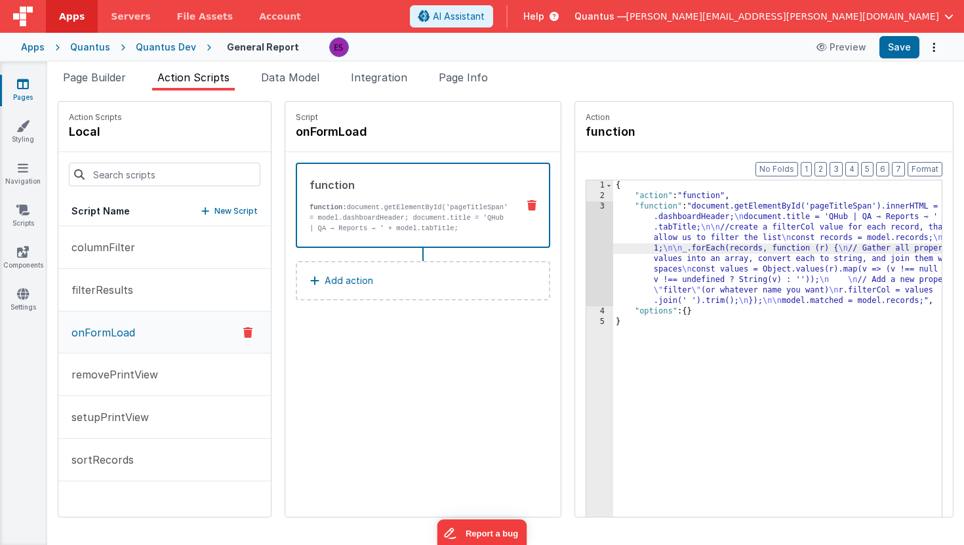
click at [586, 250] on div "3" at bounding box center [599, 253] width 27 height 105
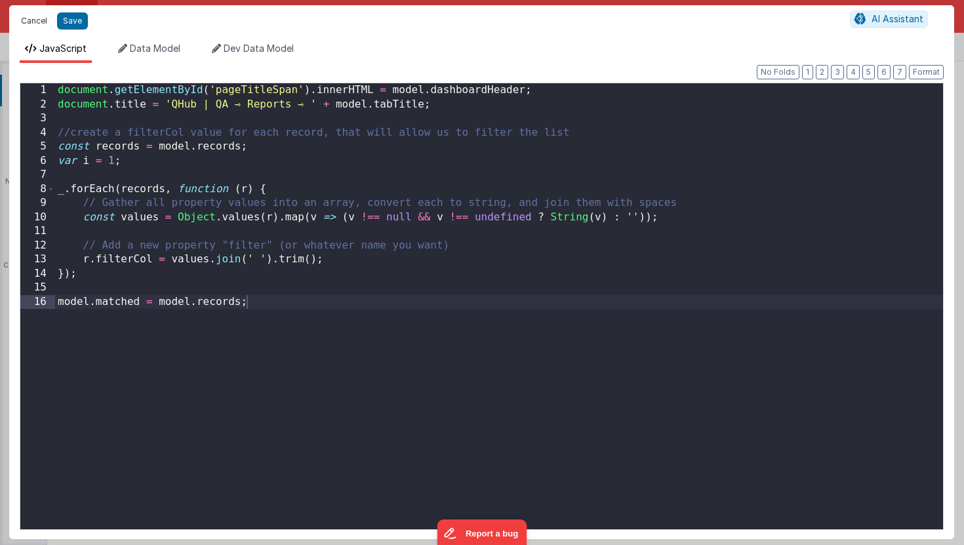
click at [41, 23] on button "Cancel" at bounding box center [33, 21] width 39 height 18
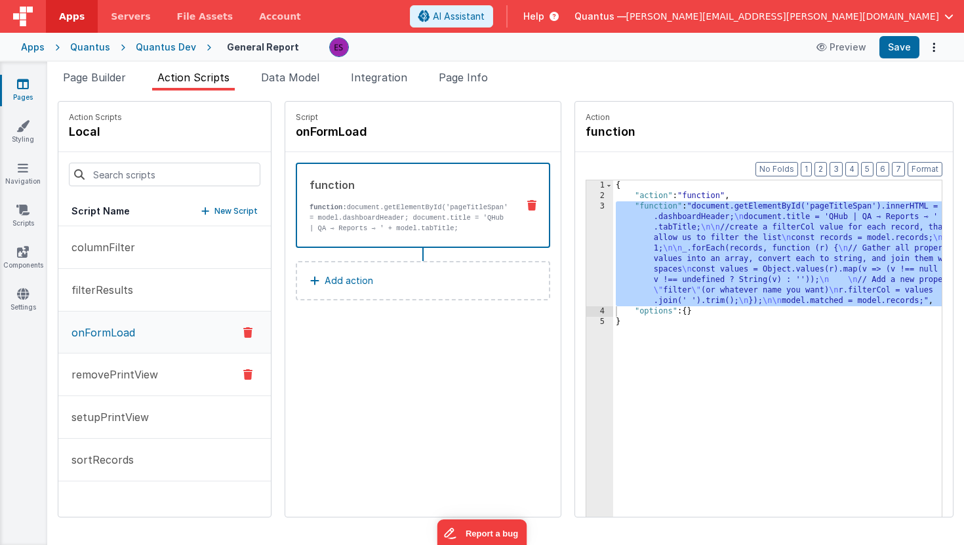
click at [108, 379] on p "removePrintView" at bounding box center [111, 374] width 94 height 16
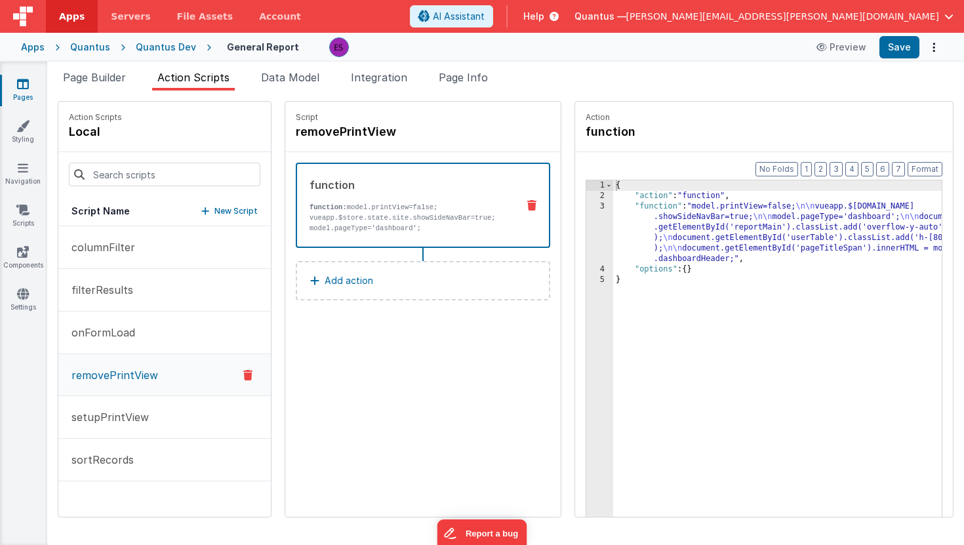
click at [613, 231] on div "{ "action" : "function" , "function" : "model.printView=false; \n\n vueapp.$[DO…" at bounding box center [796, 379] width 367 height 398
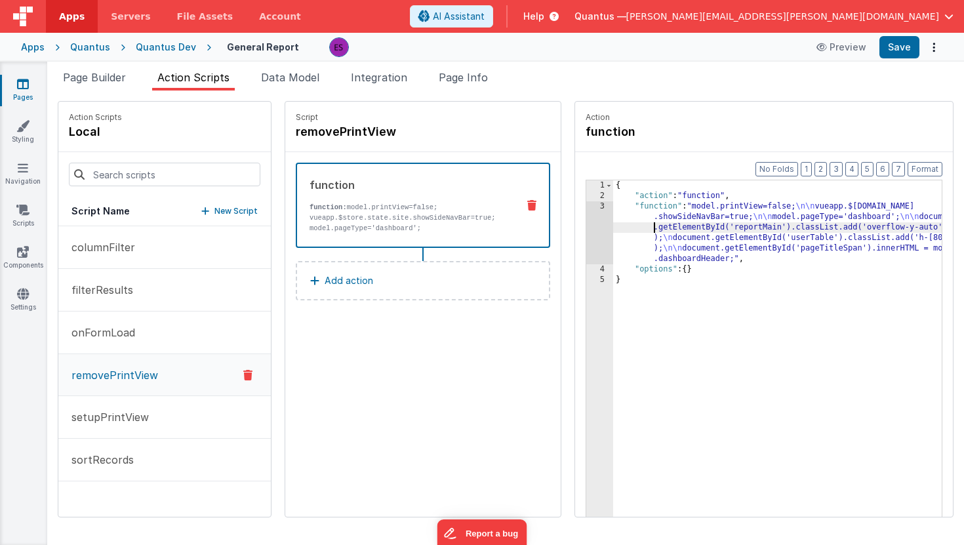
click at [586, 232] on div "3" at bounding box center [599, 232] width 27 height 63
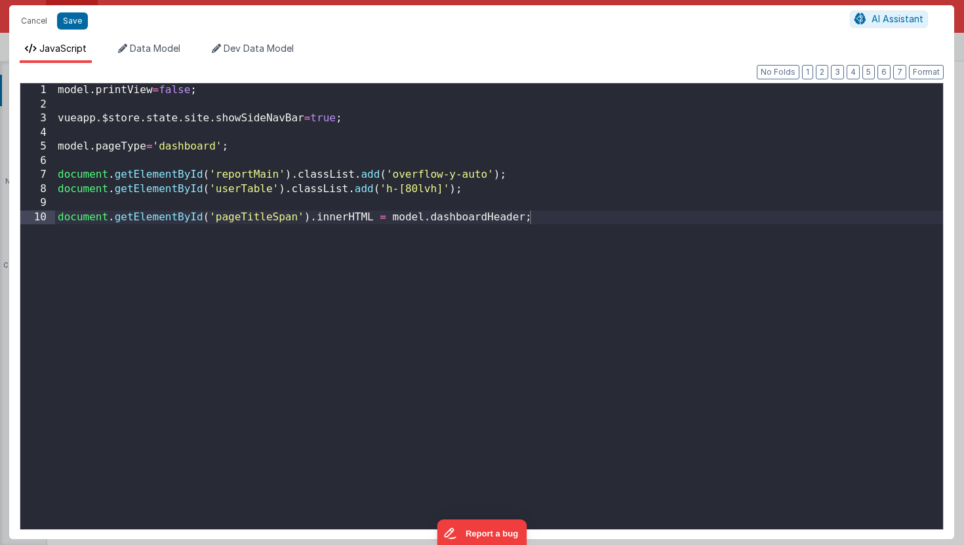
click at [326, 203] on div "model . printView = false ; vueapp . $store . state . site . showSideNavBar = t…" at bounding box center [499, 320] width 888 height 474
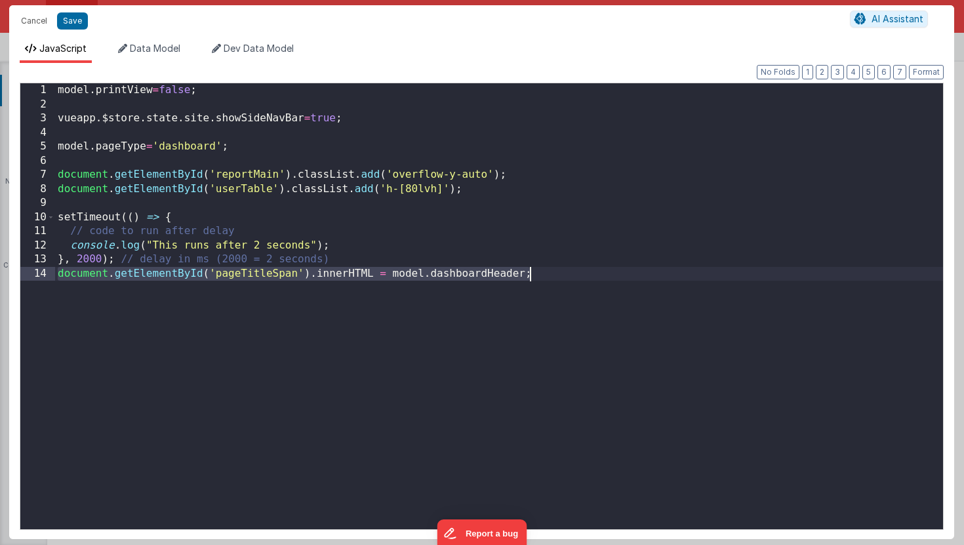
drag, startPoint x: 59, startPoint y: 275, endPoint x: 156, endPoint y: 350, distance: 122.9
click at [153, 351] on div "model . printView = false ; vueapp . $store . state . site . showSideNavBar = t…" at bounding box center [499, 320] width 888 height 474
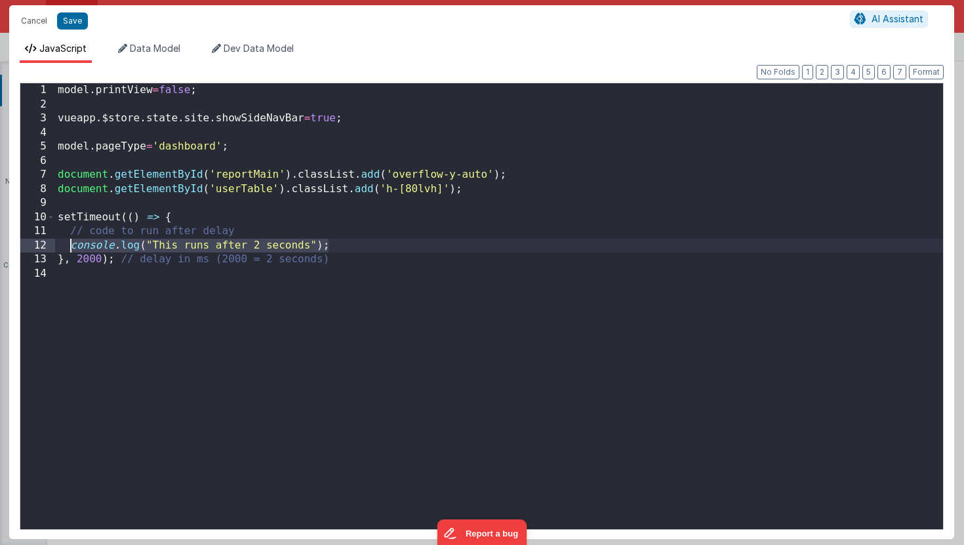
drag, startPoint x: 321, startPoint y: 245, endPoint x: 73, endPoint y: 246, distance: 247.1
click at [73, 246] on div "model . printView = false ; vueapp . $store . state . site . showSideNavBar = t…" at bounding box center [499, 320] width 888 height 474
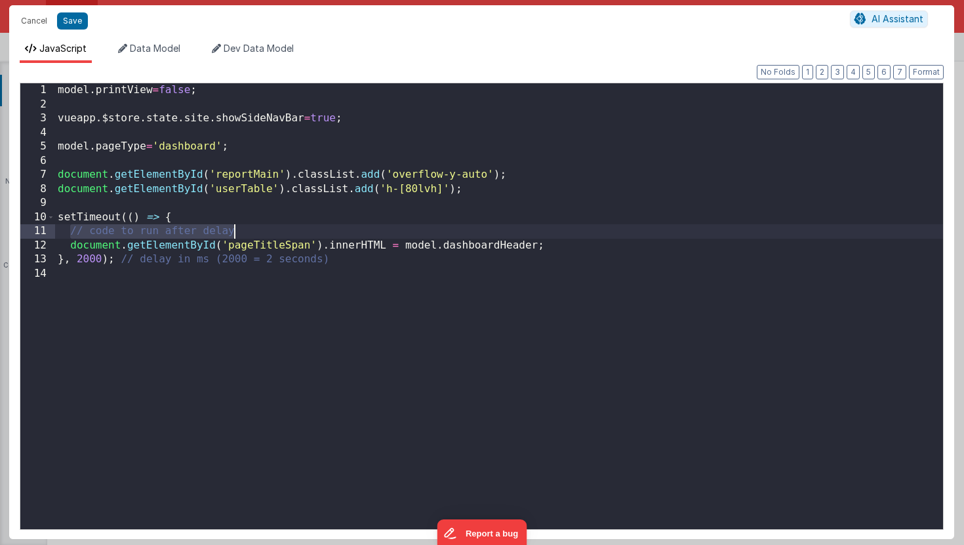
drag, startPoint x: 69, startPoint y: 233, endPoint x: 302, endPoint y: 228, distance: 232.8
click at [302, 228] on div "model . printView = false ; vueapp . $store . state . site . showSideNavBar = t…" at bounding box center [499, 320] width 888 height 474
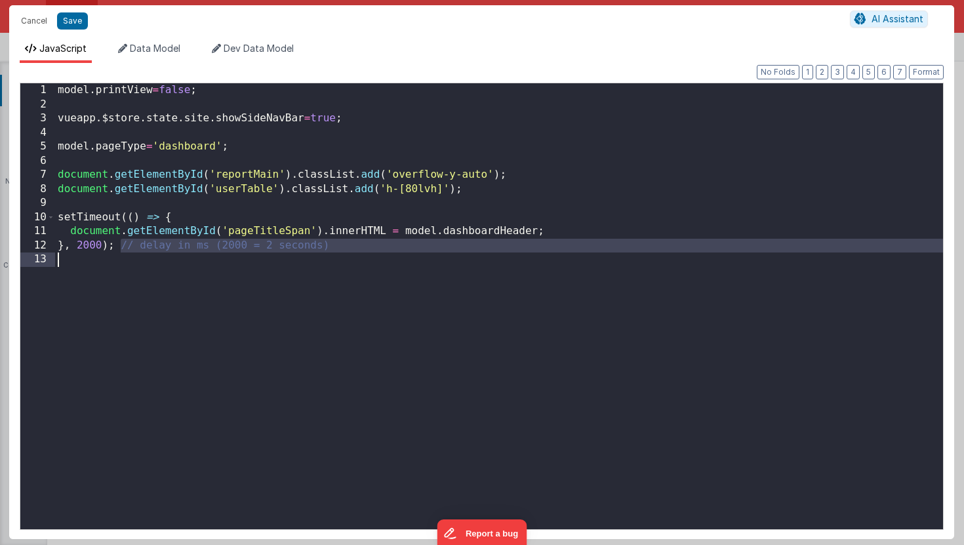
drag, startPoint x: 120, startPoint y: 245, endPoint x: 147, endPoint y: 294, distance: 56.0
click at [147, 294] on div "model . printView = false ; vueapp . $store . state . site . showSideNavBar = t…" at bounding box center [499, 320] width 888 height 474
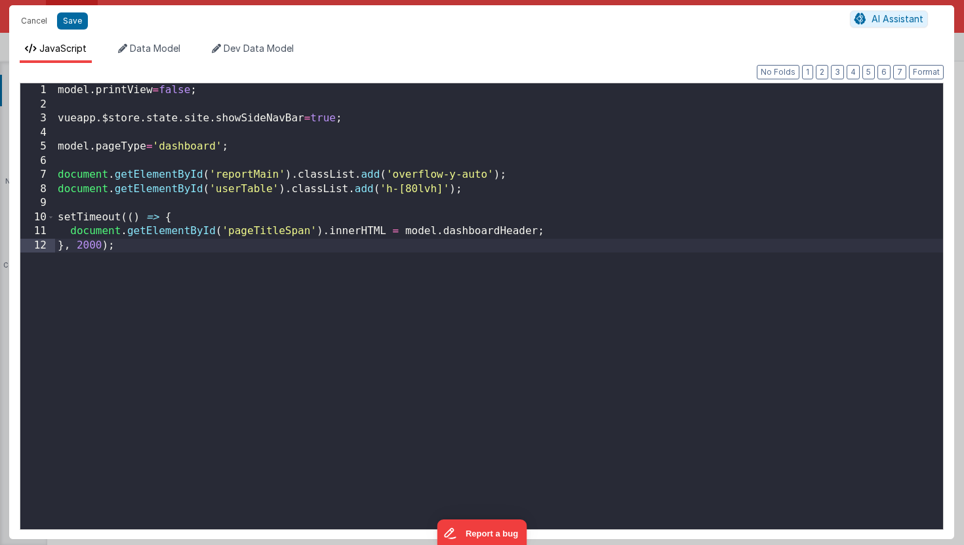
click at [87, 244] on div "model . printView = false ; vueapp . $store . state . site . showSideNavBar = t…" at bounding box center [499, 320] width 888 height 474
click at [133, 290] on div "model . printView = false ; vueapp . $store . state . site . showSideNavBar = t…" at bounding box center [499, 320] width 888 height 474
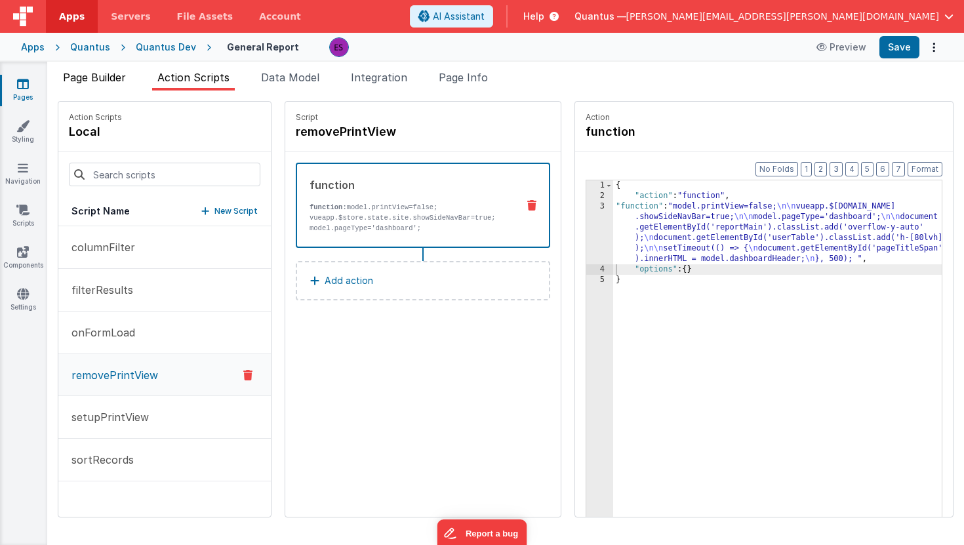
click at [104, 79] on span "Page Builder" at bounding box center [94, 77] width 63 height 13
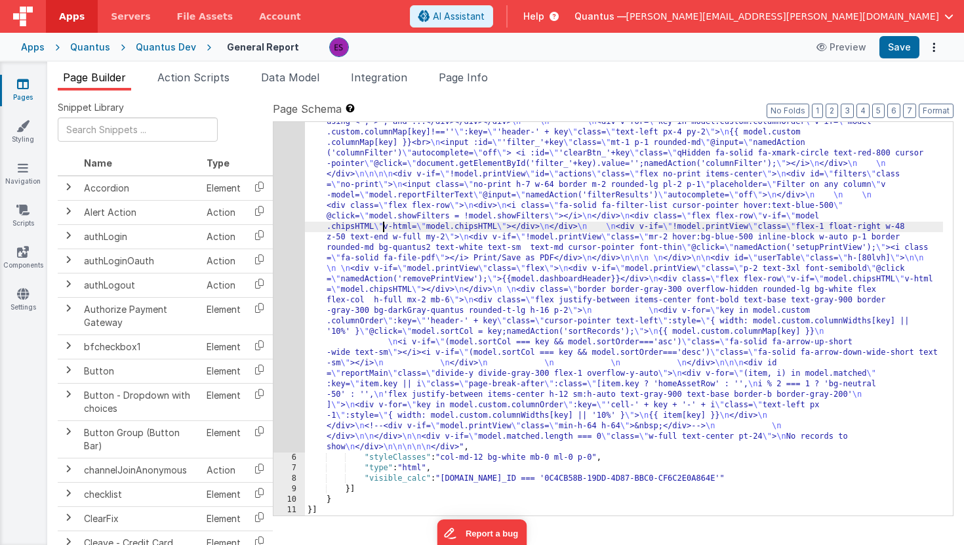
click at [383, 230] on div ""html" : " \n <!-- filters pane --> \n <div v-if= \" !model.printView && model.…" at bounding box center [624, 428] width 638 height 855
click at [288, 285] on div "5" at bounding box center [288, 226] width 31 height 451
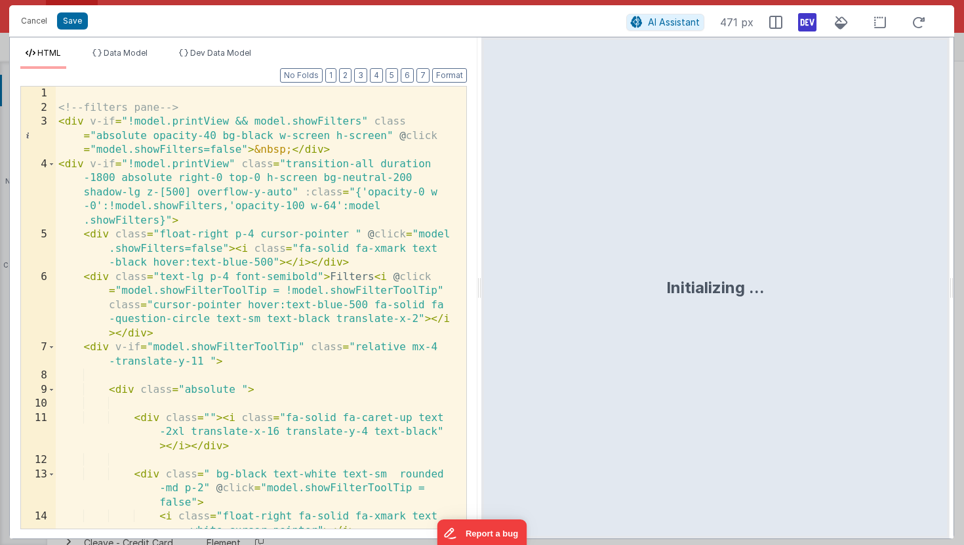
click at [288, 285] on div "<!-- filters pane --> < div v-if = "!model.printView && model.showFilters" clas…" at bounding box center [256, 343] width 401 height 513
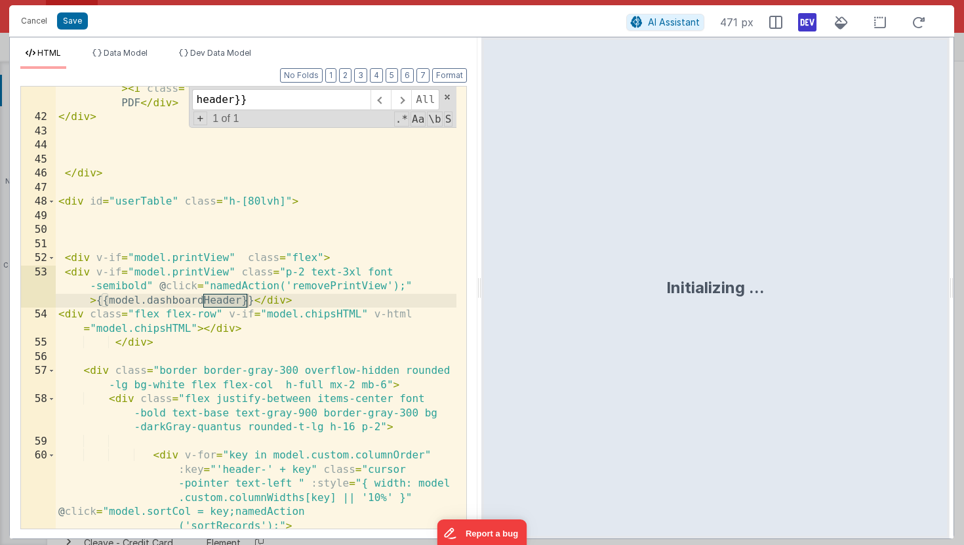
scroll to position [1160, 0]
type input "header}}"
click at [212, 312] on div "< div v-if = "!model.printView" class = "mr-2 hover:bg-blue -500 inline-block w…" at bounding box center [256, 296] width 401 height 541
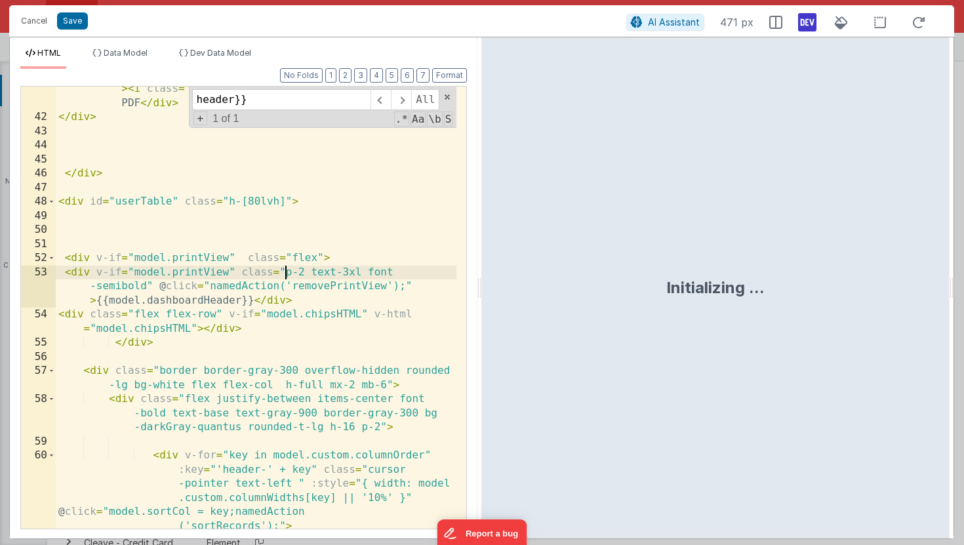
click at [285, 272] on div "< div v-if = "!model.printView" class = "mr-2 hover:bg-blue -500 inline-block w…" at bounding box center [256, 296] width 401 height 541
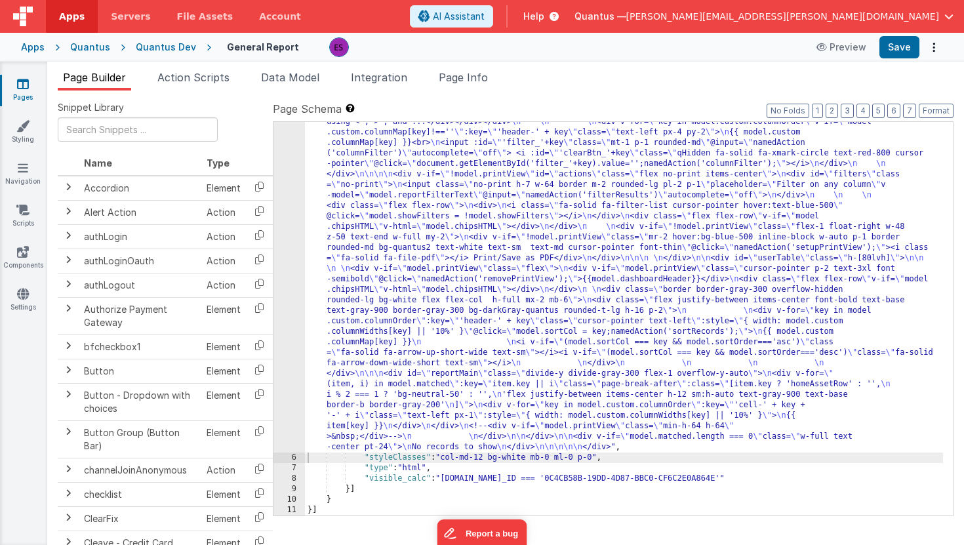
click at [343, 213] on div ""html" : " \n <!-- filters pane --> \n <div v-if= \" !model.printView && model.…" at bounding box center [624, 428] width 638 height 855
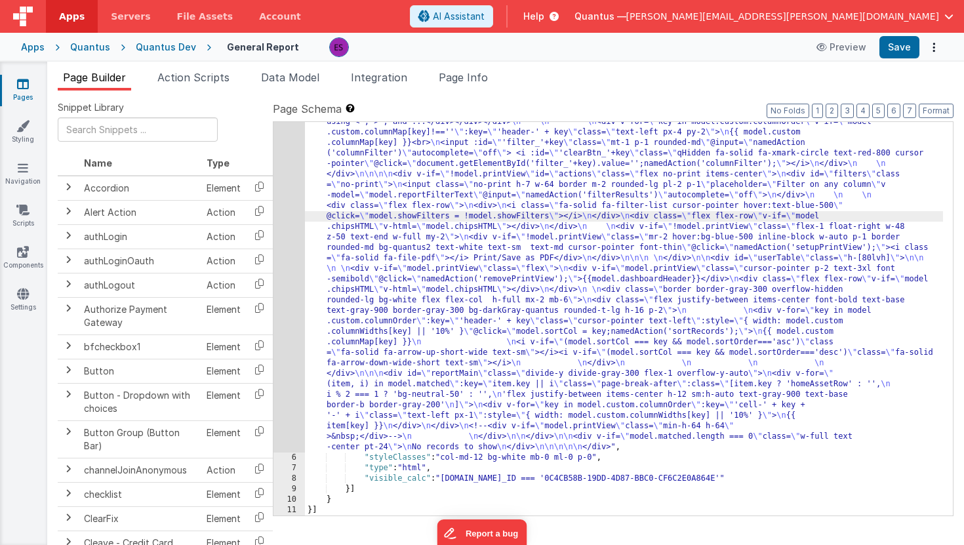
click at [293, 240] on div "5" at bounding box center [288, 226] width 31 height 451
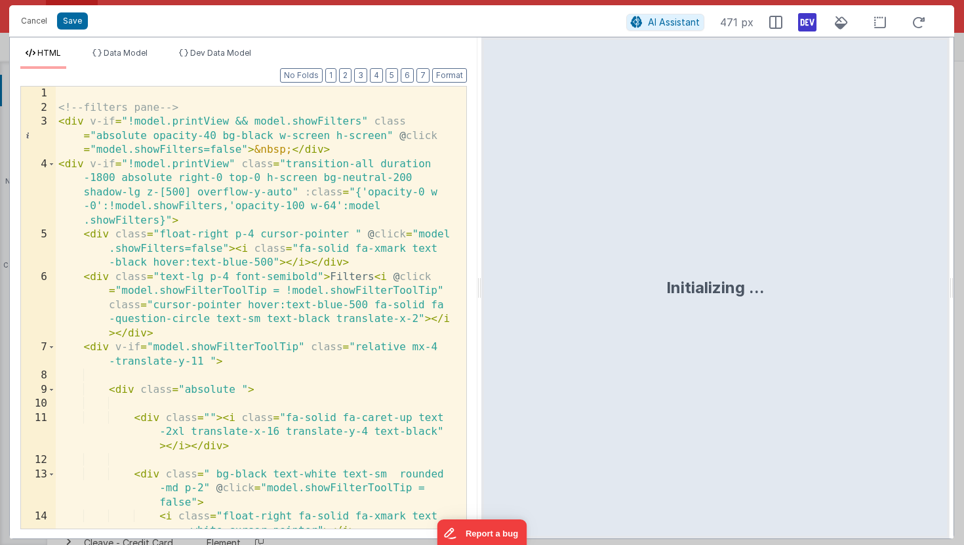
click at [294, 236] on div "<!-- filters pane --> < div v-if = "!model.printView && model.showFilters" clas…" at bounding box center [256, 343] width 401 height 513
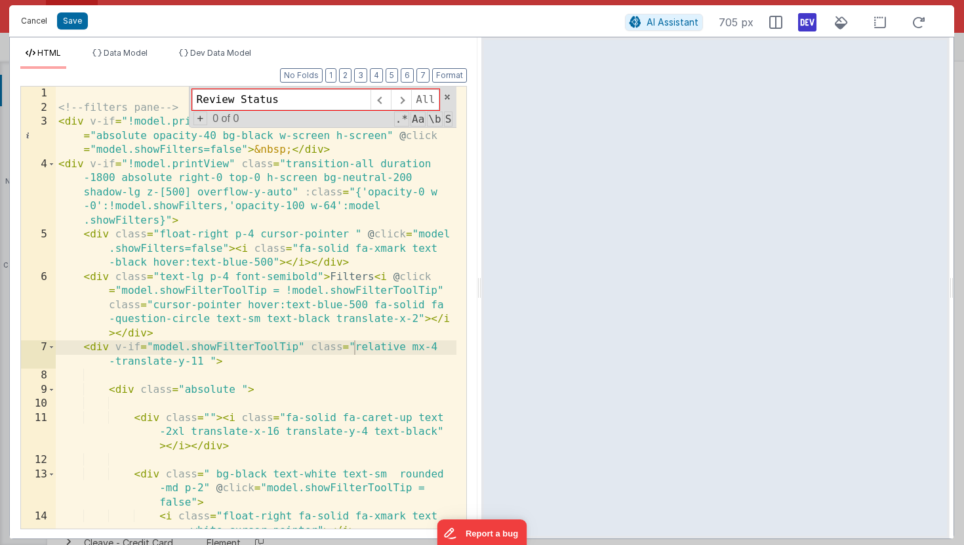
type input "Review Status"
drag, startPoint x: 29, startPoint y: 16, endPoint x: 35, endPoint y: 22, distance: 8.8
click at [29, 16] on button "Cancel" at bounding box center [33, 21] width 39 height 18
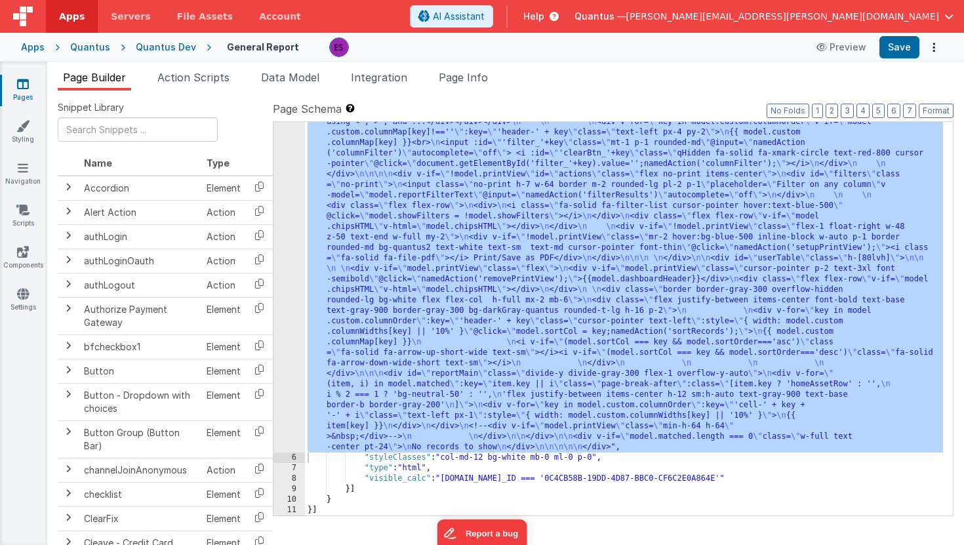
click at [175, 45] on div "Quantus Dev" at bounding box center [166, 47] width 60 height 13
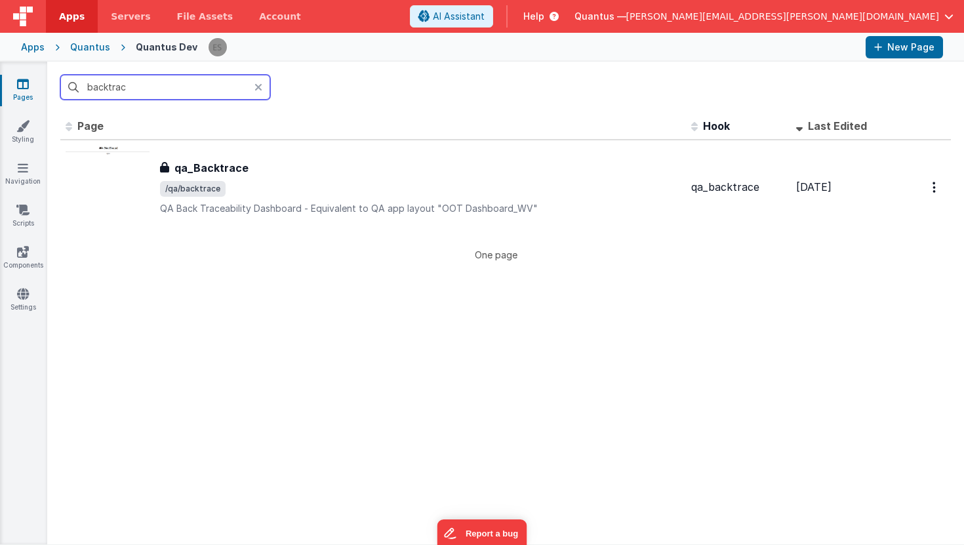
type input "backtrace"
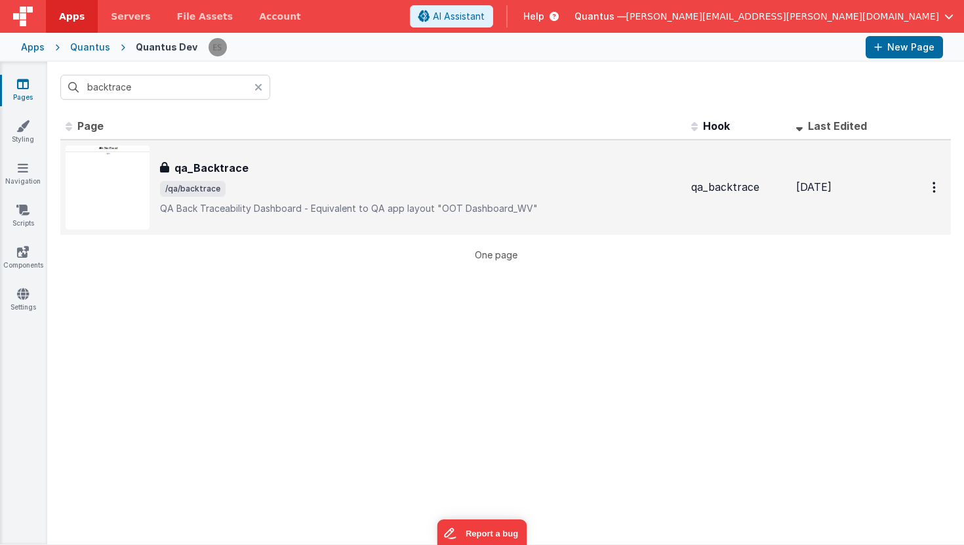
click at [286, 194] on span "/qa/backtrace" at bounding box center [420, 189] width 520 height 16
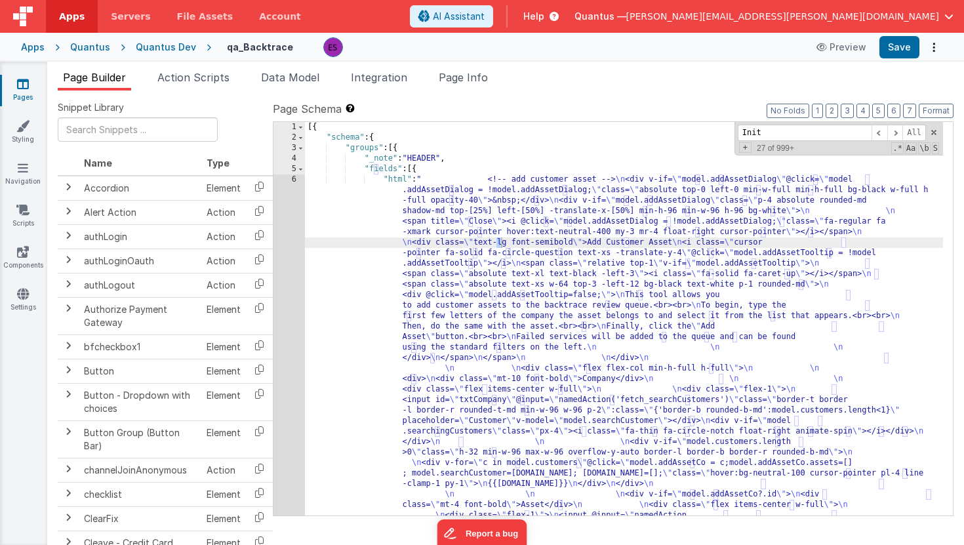
scroll to position [632, 0]
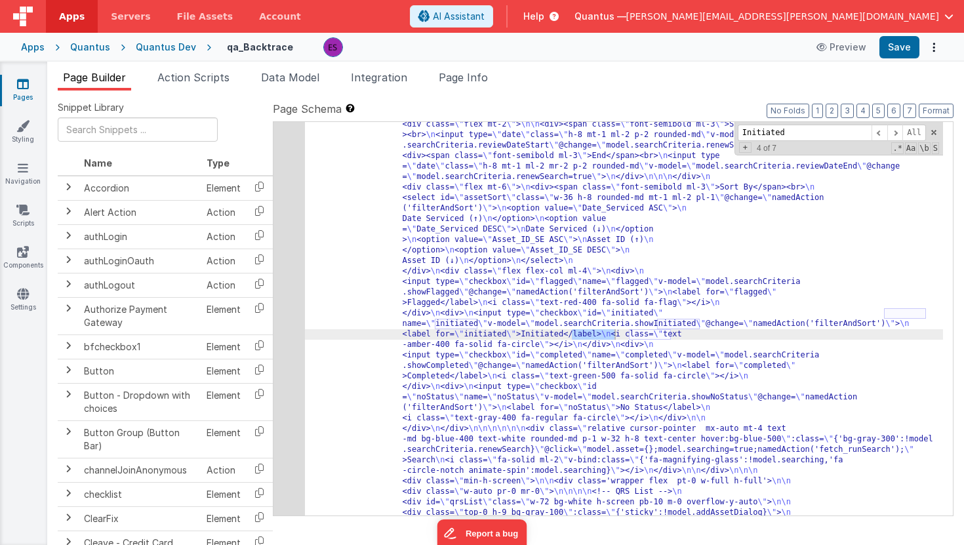
type input "Initiated"
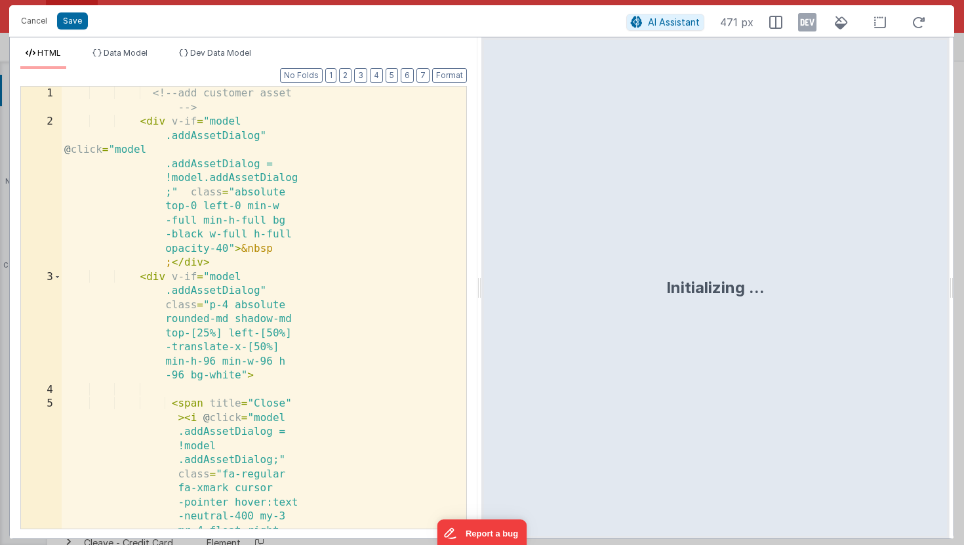
scroll to position [2481, 0]
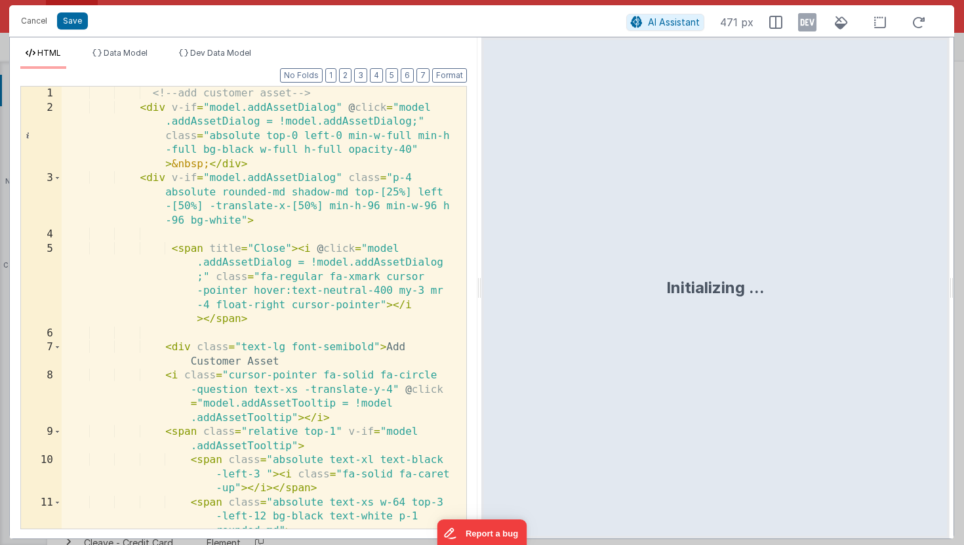
click at [305, 332] on div "<!-- add customer asset --> < div v-if = "model.addAssetDialog" @ click = "mode…" at bounding box center [259, 329] width 395 height 484
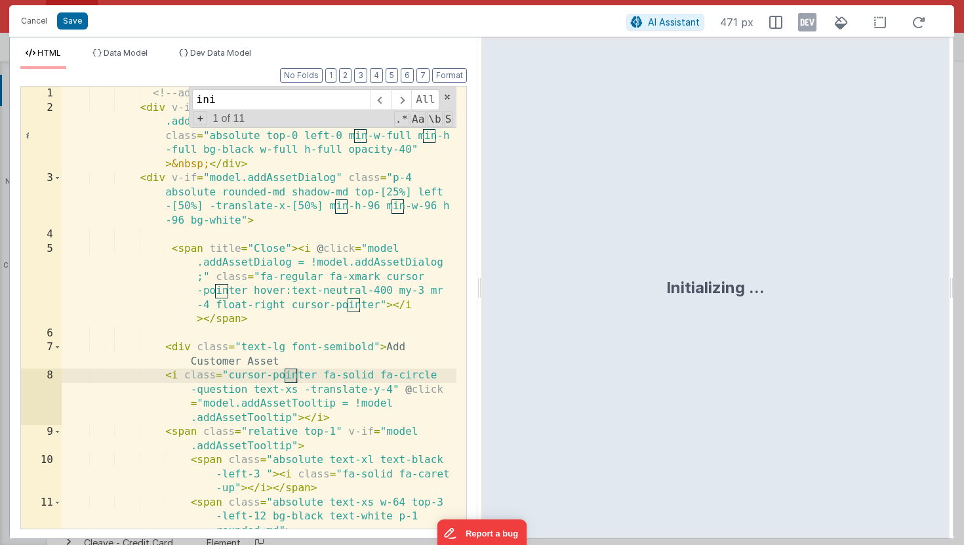
scroll to position [3218, 0]
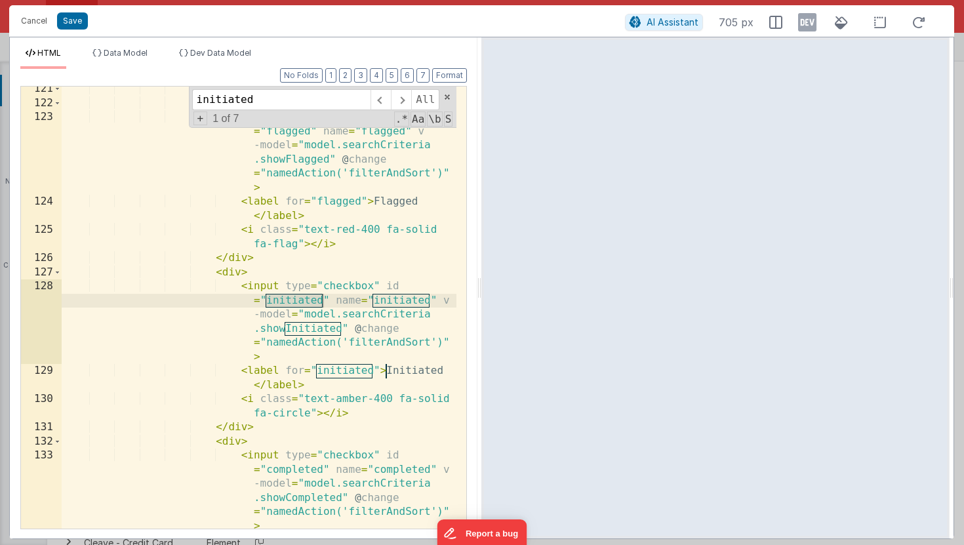
click at [326, 433] on div "< div class = "flex flex-col ml-4" > < div > < input type = "checkbox" id = "fl…" at bounding box center [259, 324] width 395 height 484
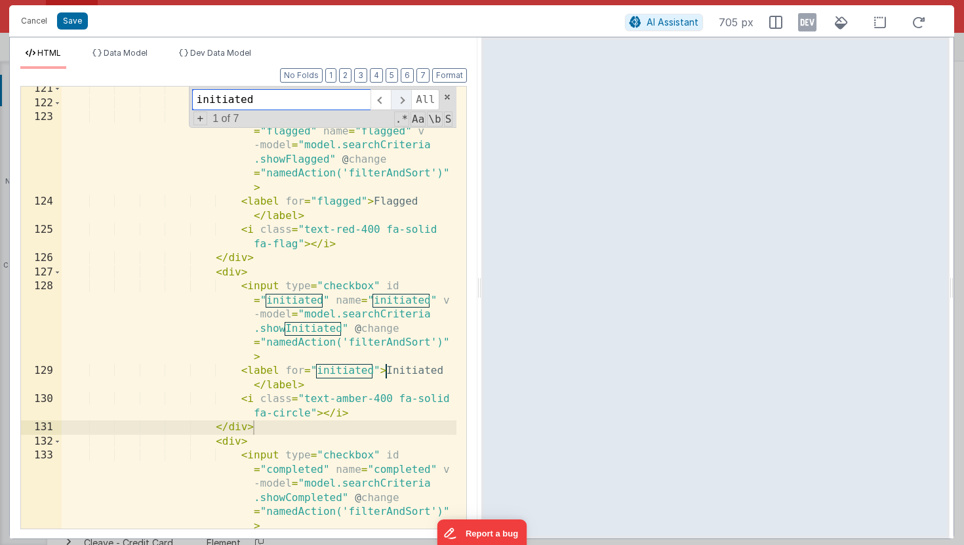
click at [400, 96] on span at bounding box center [401, 99] width 20 height 21
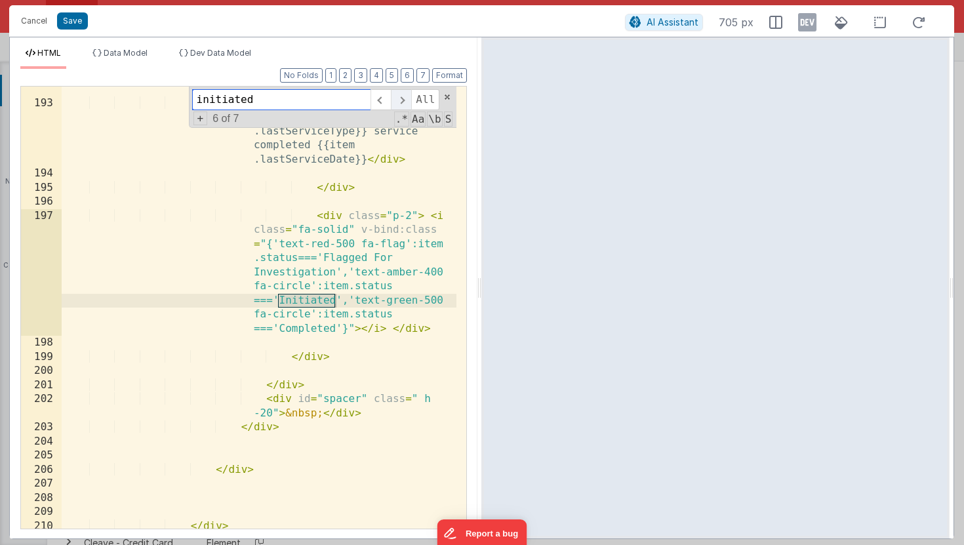
click at [400, 96] on span at bounding box center [401, 99] width 20 height 21
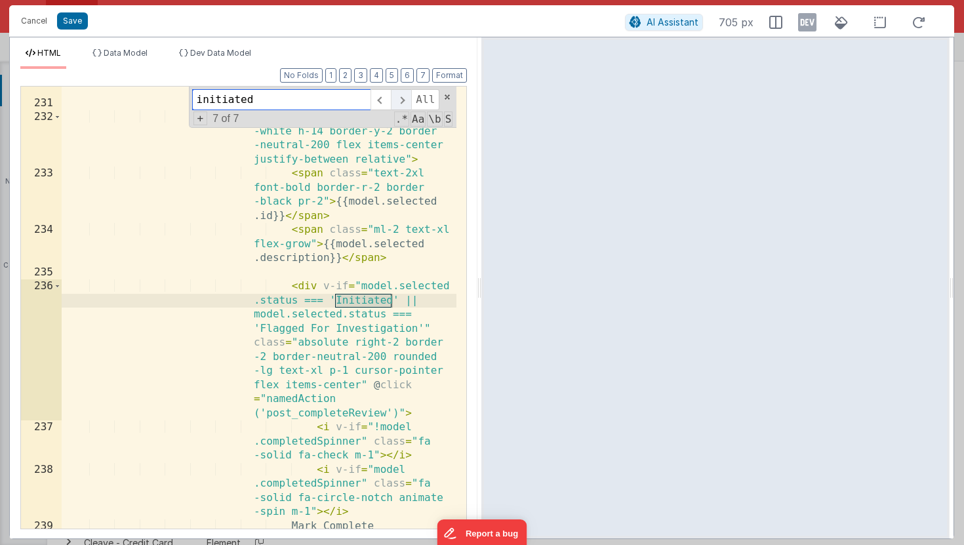
click at [400, 96] on span at bounding box center [401, 99] width 20 height 21
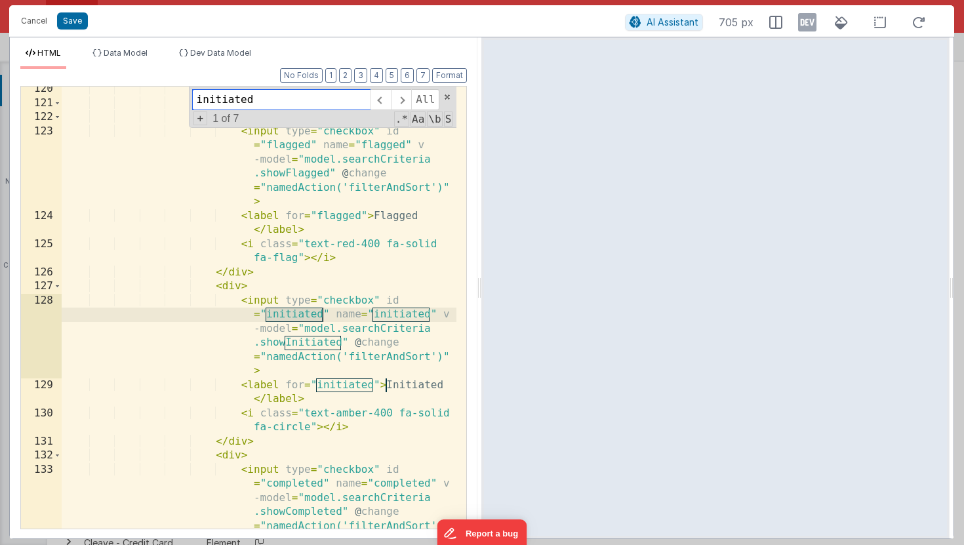
click at [294, 104] on input "initiated" at bounding box center [281, 99] width 178 height 21
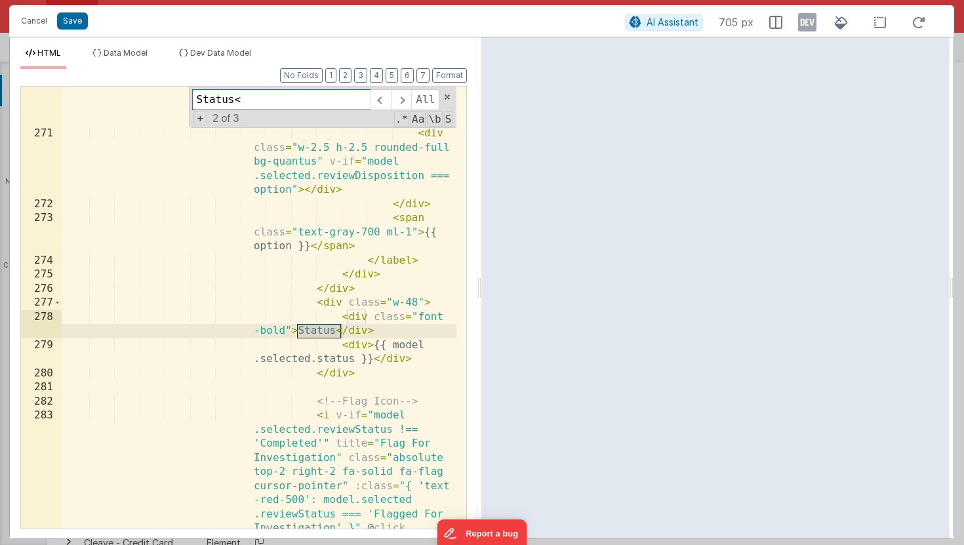
scroll to position [8041, 0]
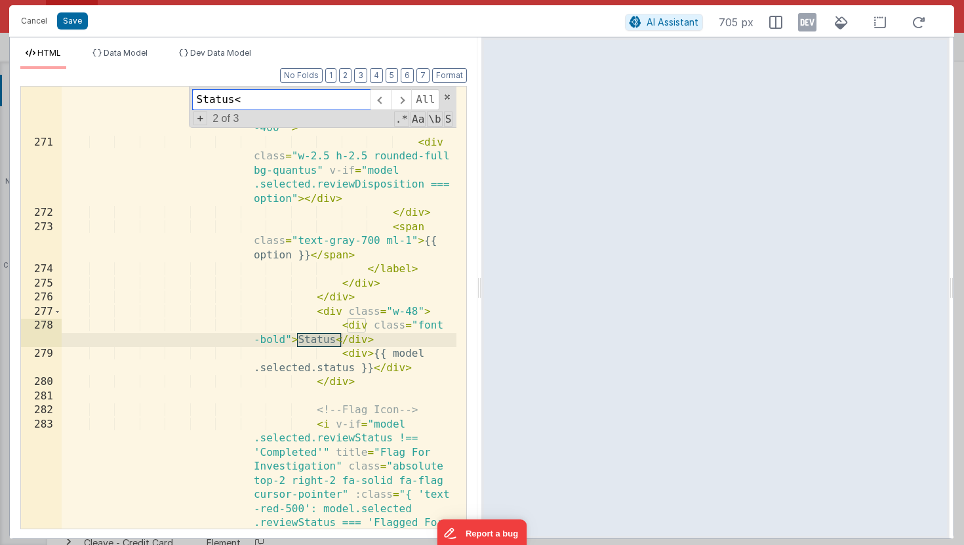
type input "Status<"
click at [222, 297] on div "< div class = "w-5 h-5 border-2 rounded -full flex items-center justify -center…" at bounding box center [259, 385] width 395 height 696
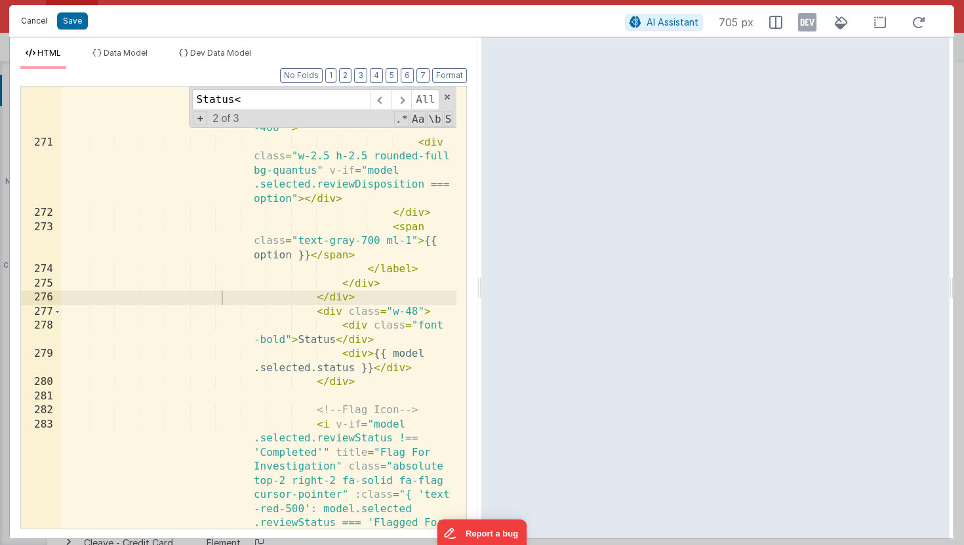
drag, startPoint x: 38, startPoint y: 18, endPoint x: 189, endPoint y: 142, distance: 195.6
click at [38, 18] on button "Cancel" at bounding box center [33, 21] width 39 height 18
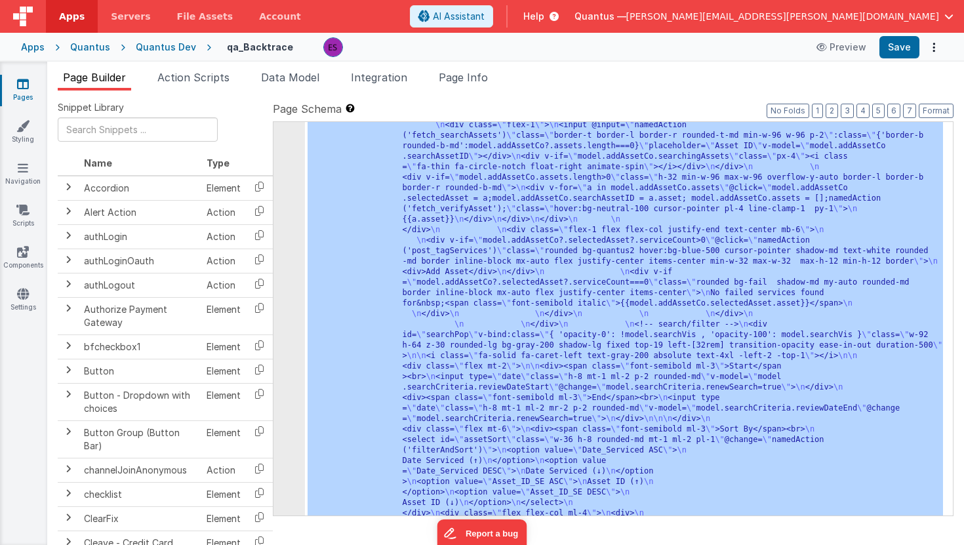
scroll to position [0, 0]
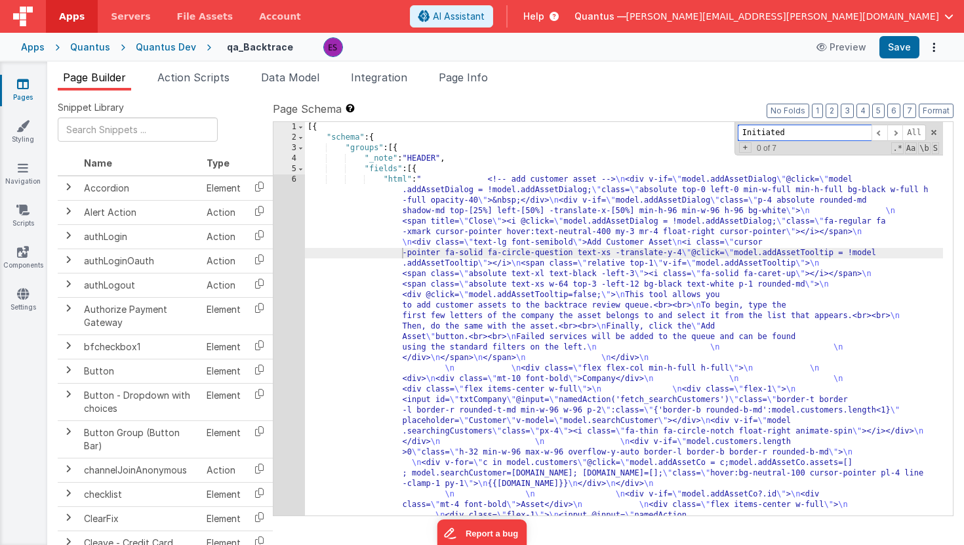
type input "f"
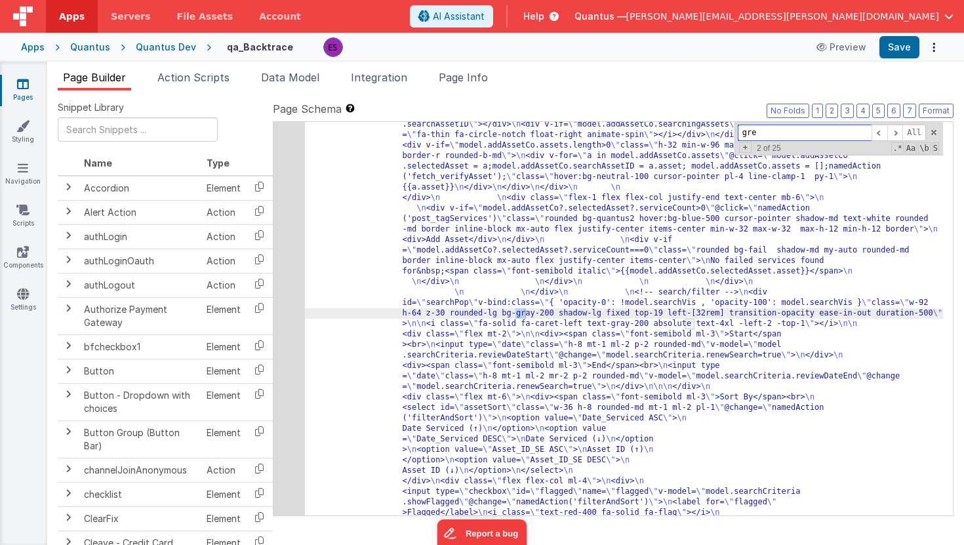
scroll to position [695, 0]
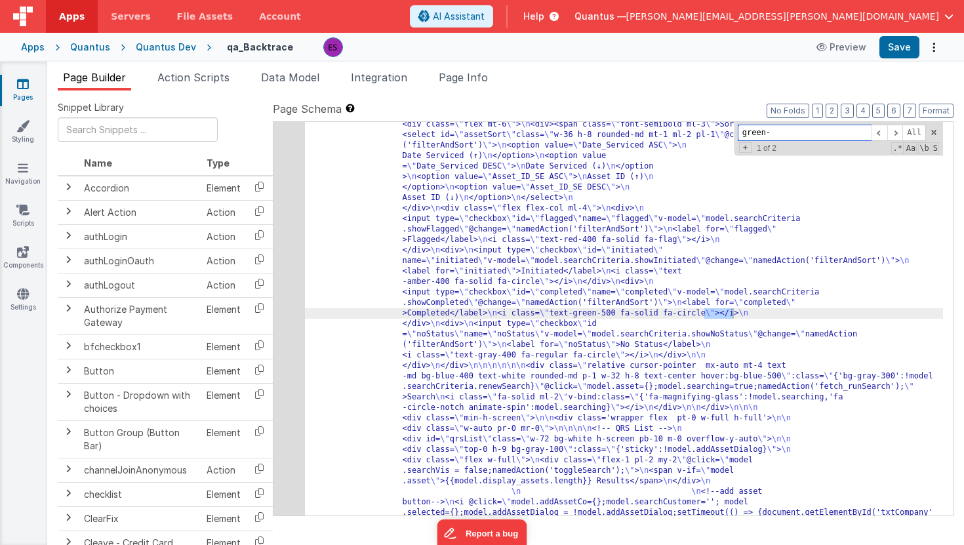
type input "green-"
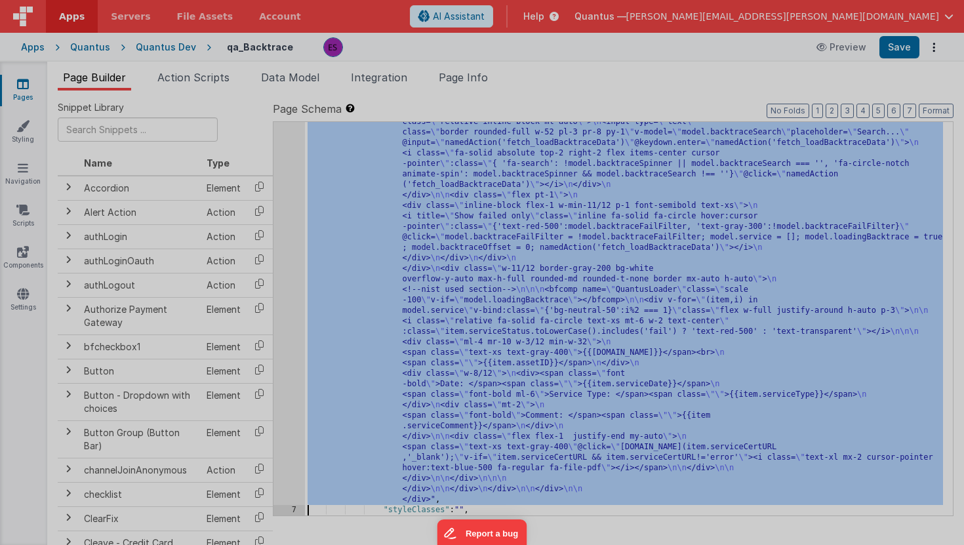
scroll to position [2481, 0]
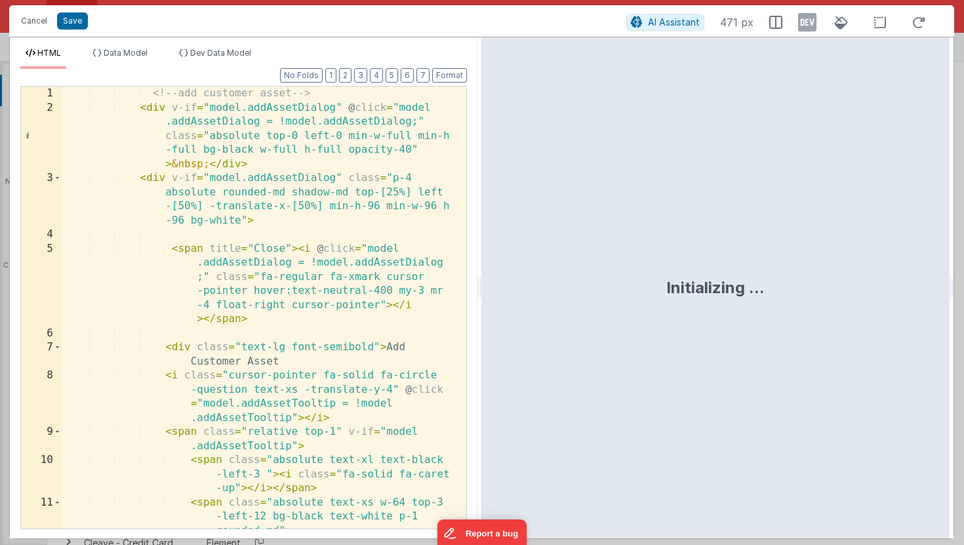
click at [347, 244] on div "<!-- add customer asset --> < div v-if = "model.addAssetDialog" @ click = "mode…" at bounding box center [259, 329] width 395 height 484
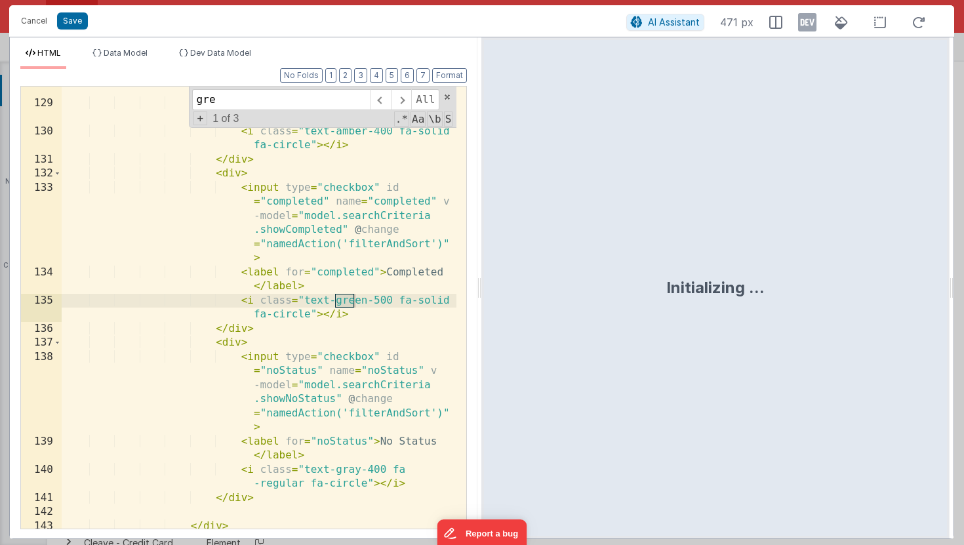
scroll to position [3485, 0]
type input "green-"
click at [401, 104] on span at bounding box center [401, 99] width 20 height 21
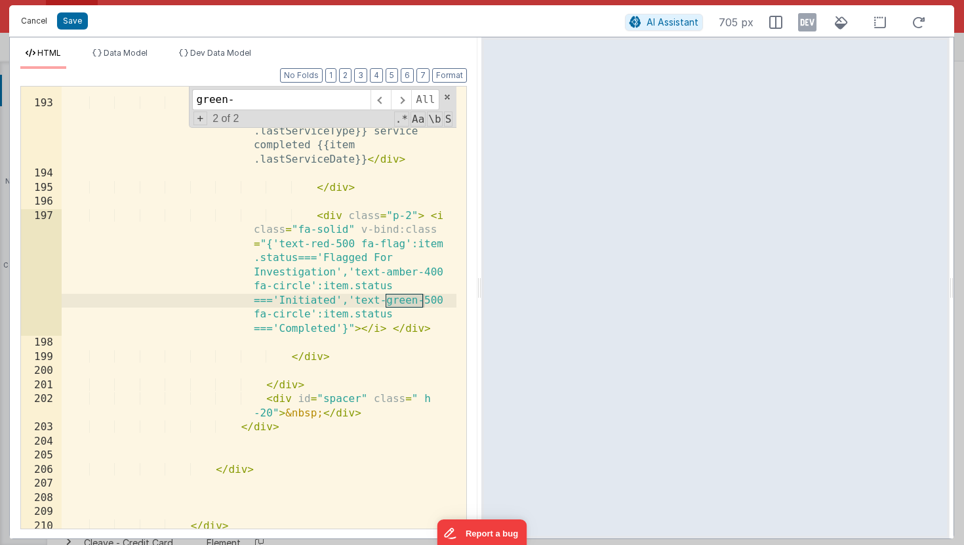
click at [29, 18] on button "Cancel" at bounding box center [33, 21] width 39 height 18
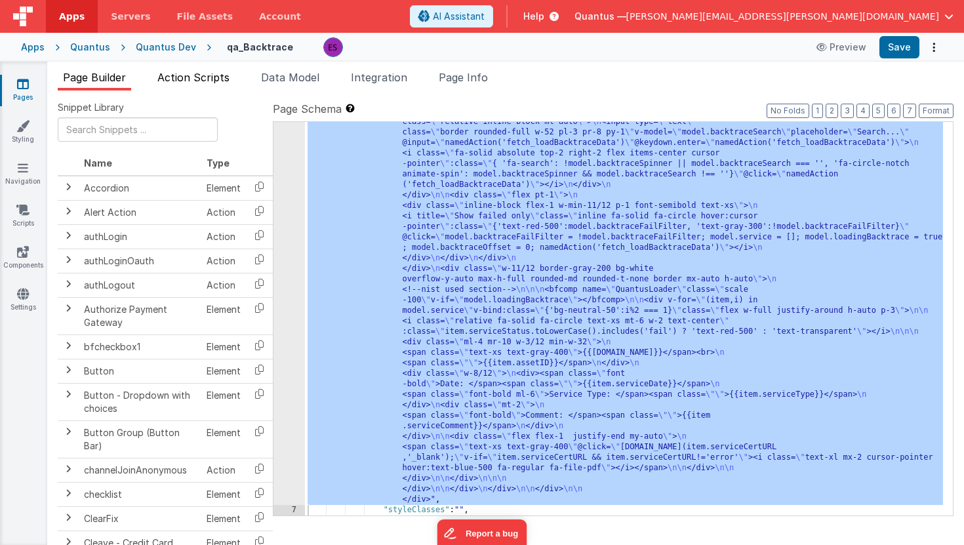
click at [208, 70] on li "Action Scripts" at bounding box center [193, 79] width 83 height 21
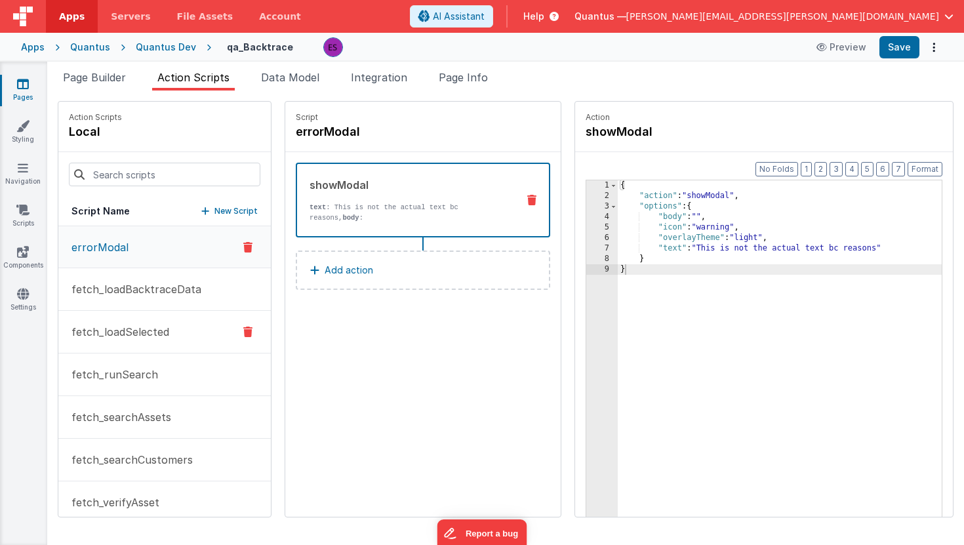
click at [125, 342] on button "fetch_loadSelected" at bounding box center [164, 332] width 212 height 43
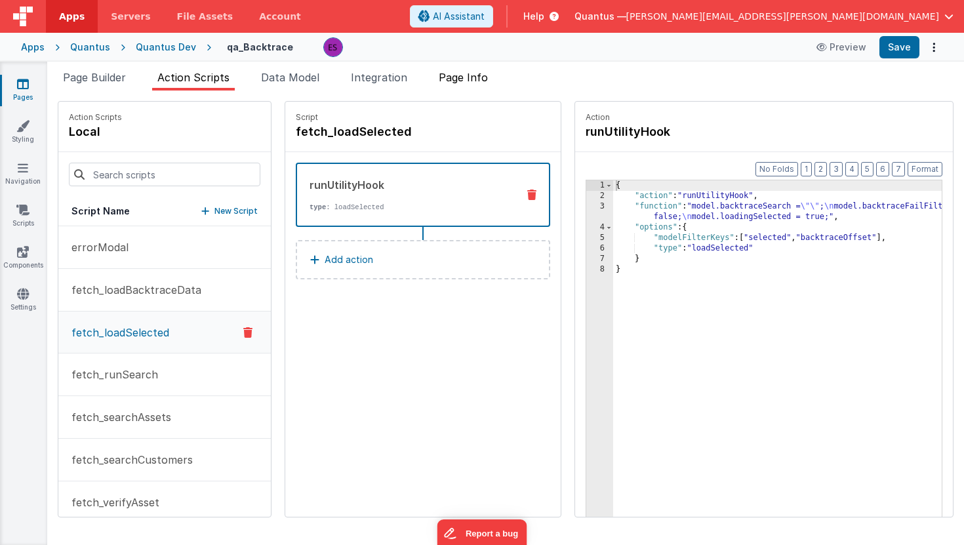
click at [481, 71] on span "Page Info" at bounding box center [463, 77] width 49 height 13
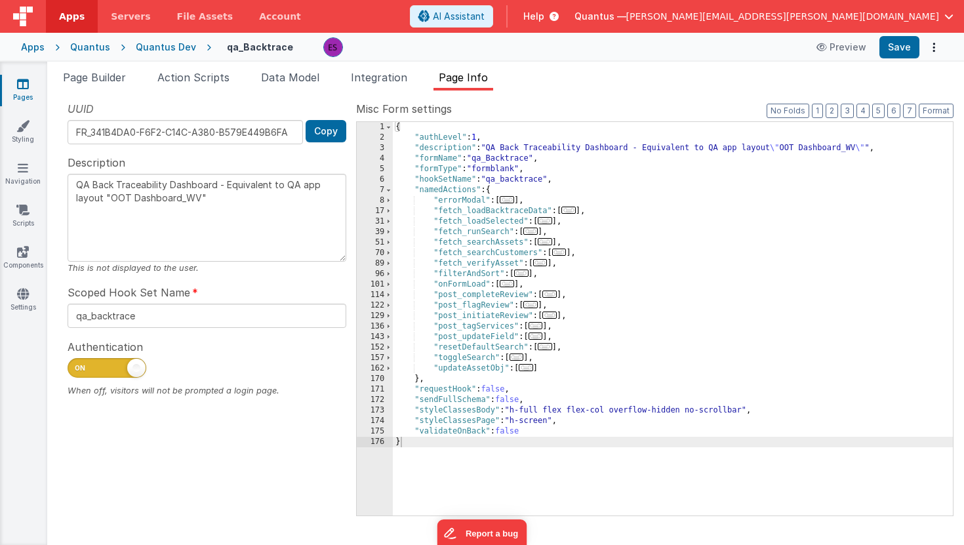
click at [633, 135] on div "{ "authLevel" : 1 , "description" : "QA Back Traceability Dashboard - Equivalen…" at bounding box center [673, 329] width 560 height 414
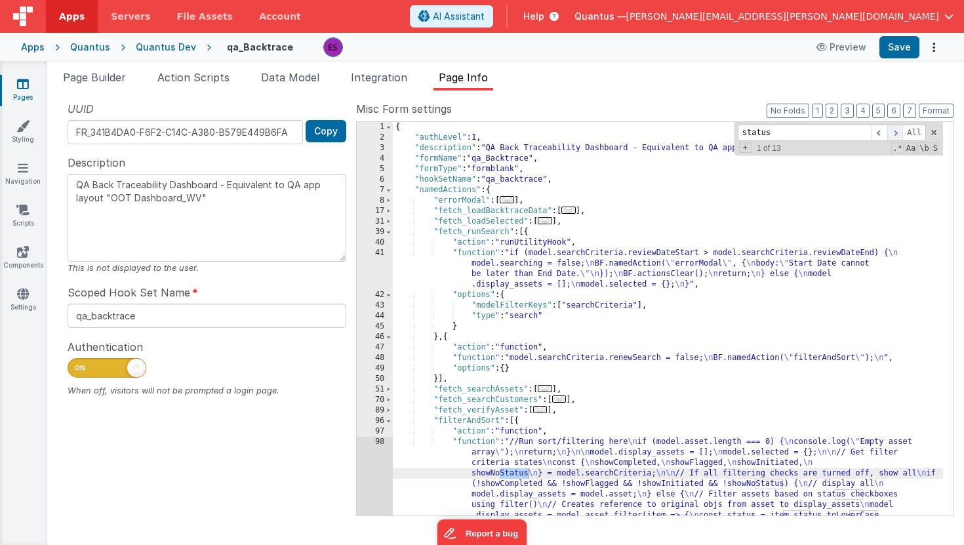
type input "status"
click at [892, 134] on span at bounding box center [895, 133] width 16 height 16
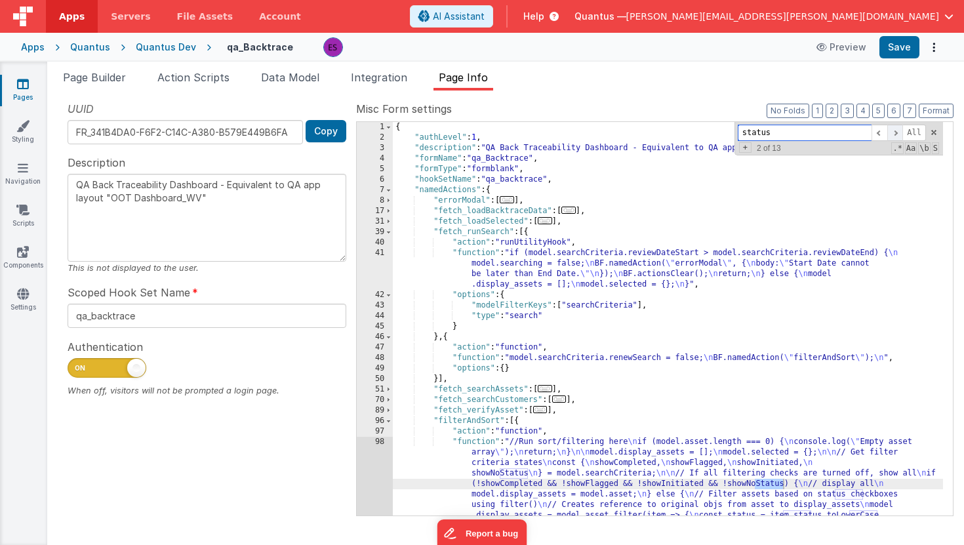
click at [892, 134] on span at bounding box center [895, 133] width 16 height 16
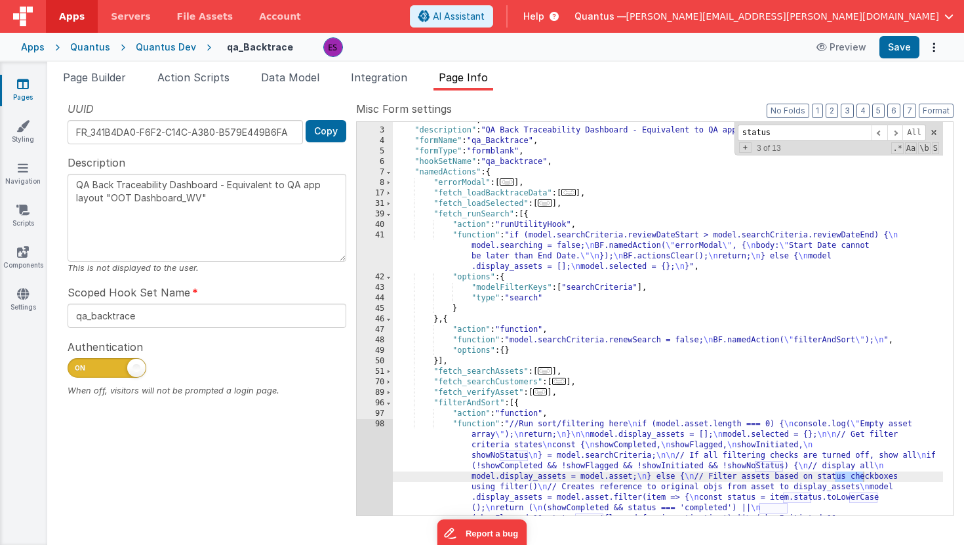
scroll to position [18, 0]
click at [893, 131] on span at bounding box center [895, 133] width 16 height 16
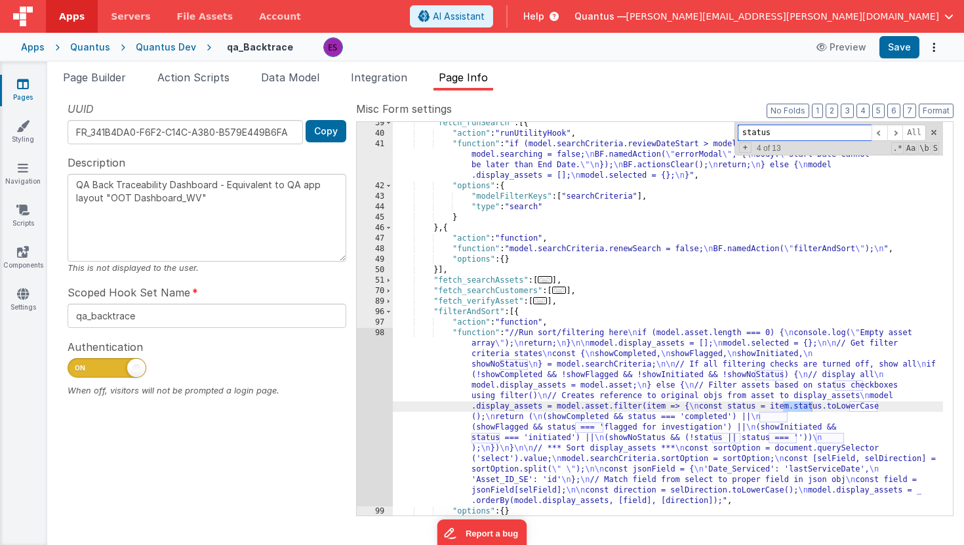
scroll to position [109, 0]
click at [893, 137] on span at bounding box center [895, 133] width 16 height 16
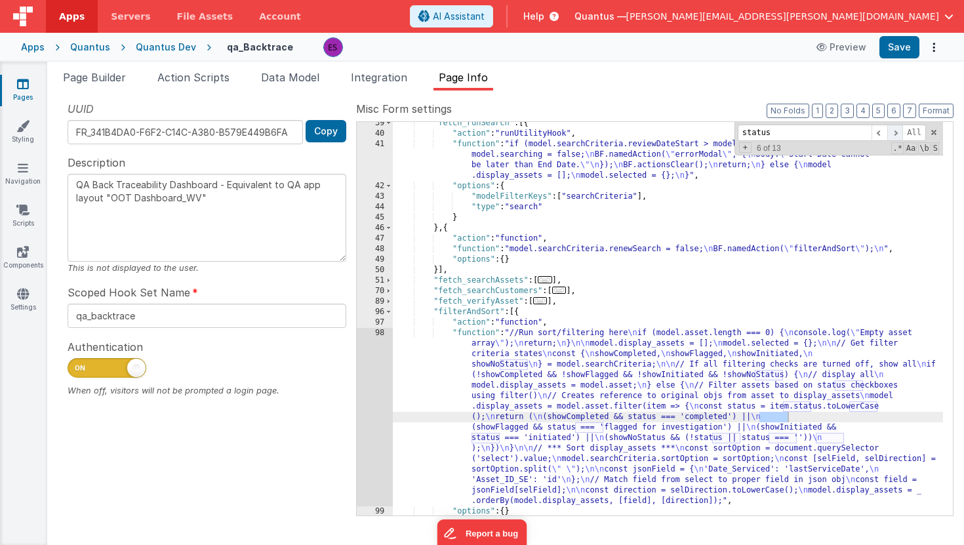
click at [893, 137] on span at bounding box center [895, 133] width 16 height 16
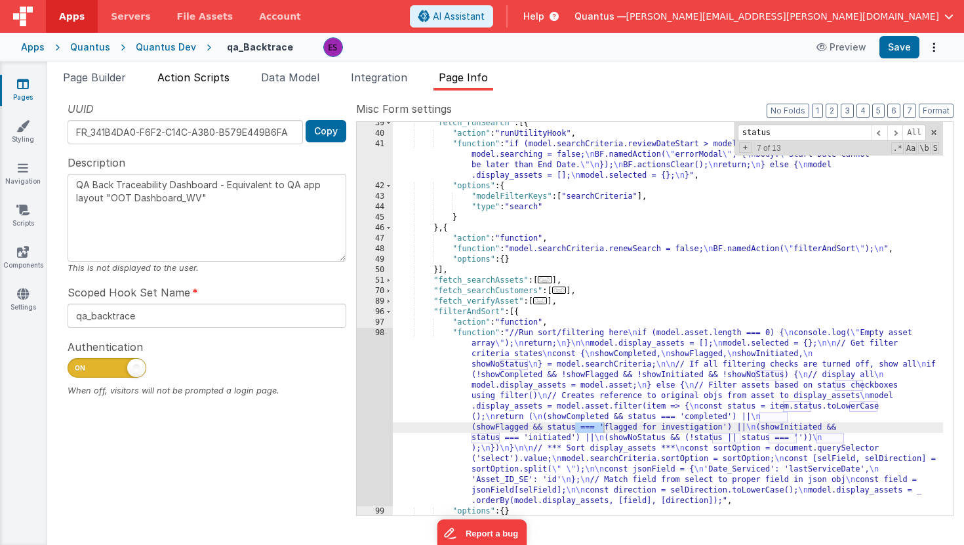
click at [177, 73] on span "Action Scripts" at bounding box center [193, 77] width 72 height 13
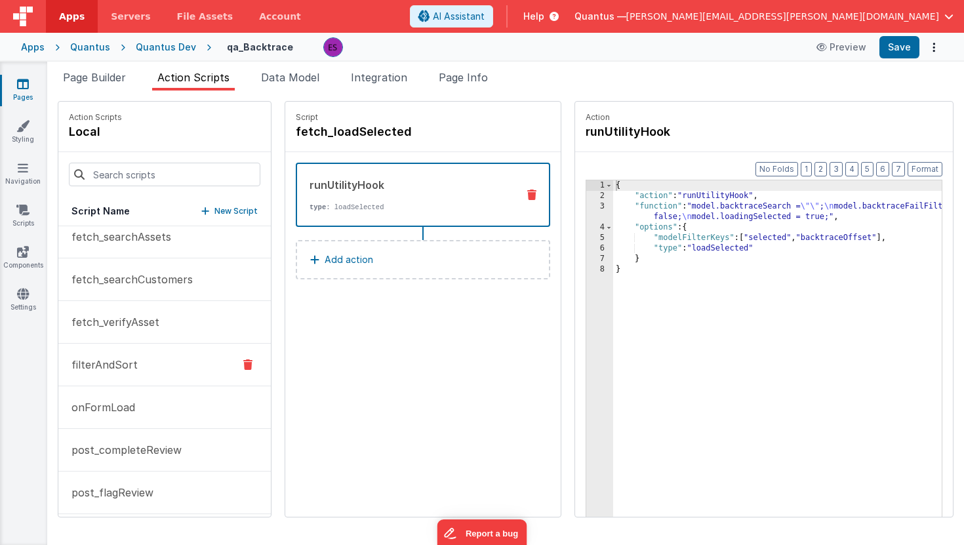
click at [100, 363] on p "filterAndSort" at bounding box center [101, 365] width 74 height 16
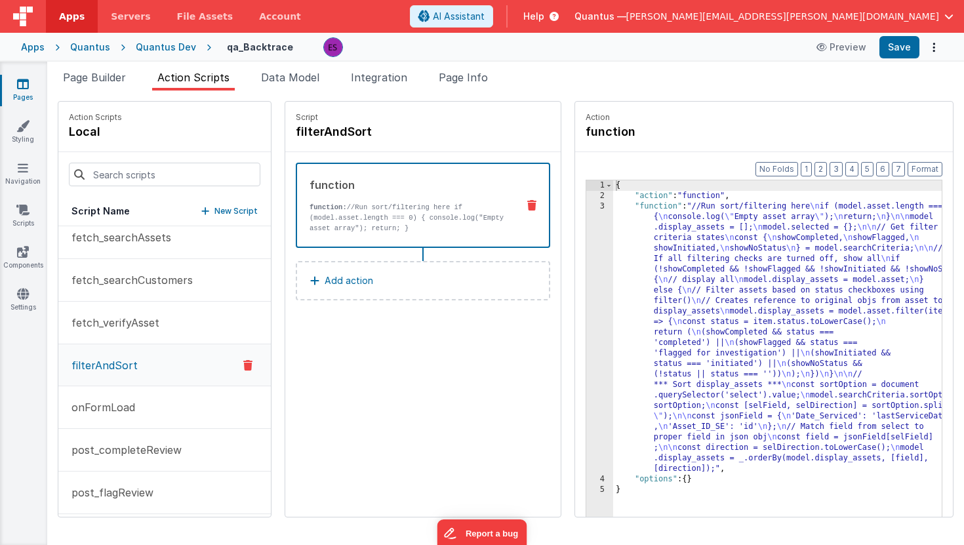
scroll to position [181, 0]
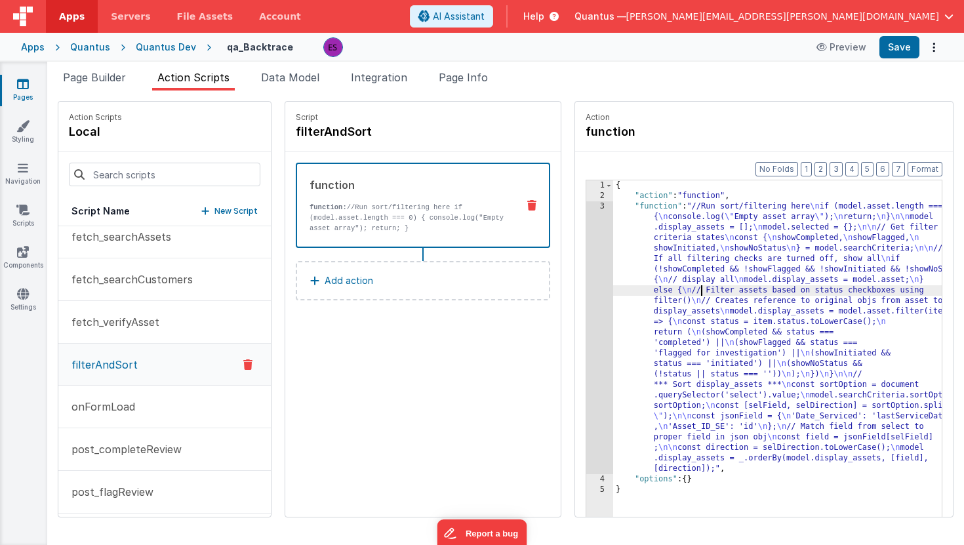
click at [664, 286] on div "{ "action" : "function" , "function" : "//Run sort/filtering here \n if (model.…" at bounding box center [794, 379] width 363 height 398
click at [586, 298] on div "3" at bounding box center [599, 337] width 27 height 273
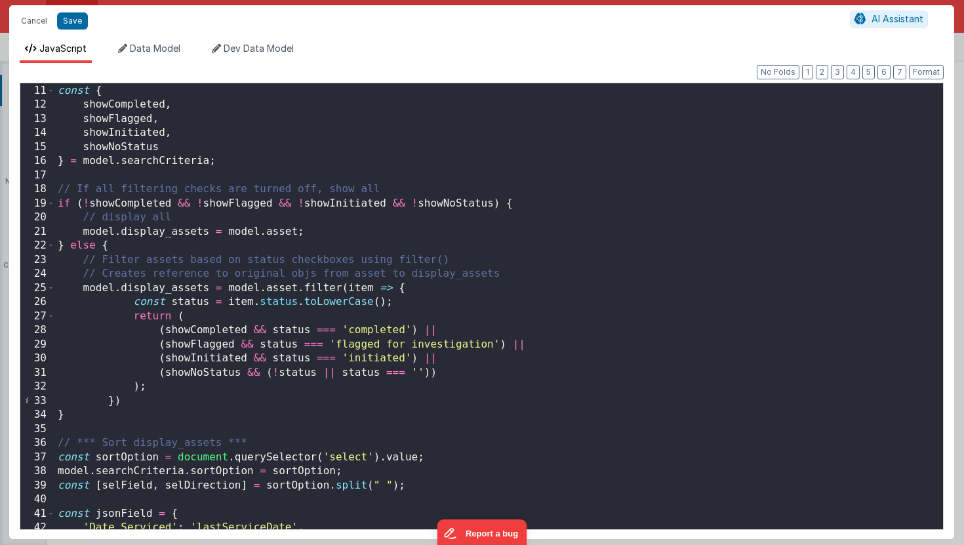
scroll to position [144, 0]
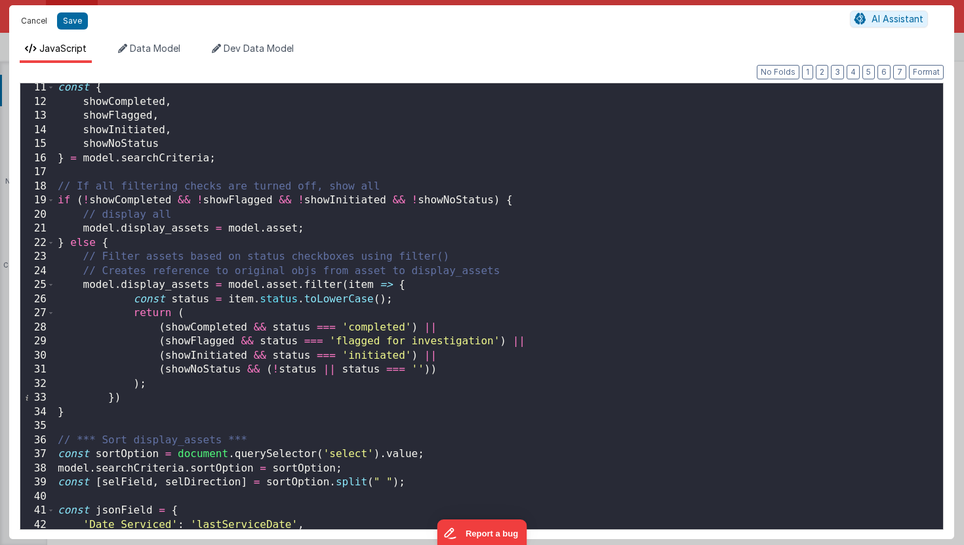
click at [39, 22] on button "Cancel" at bounding box center [33, 21] width 39 height 18
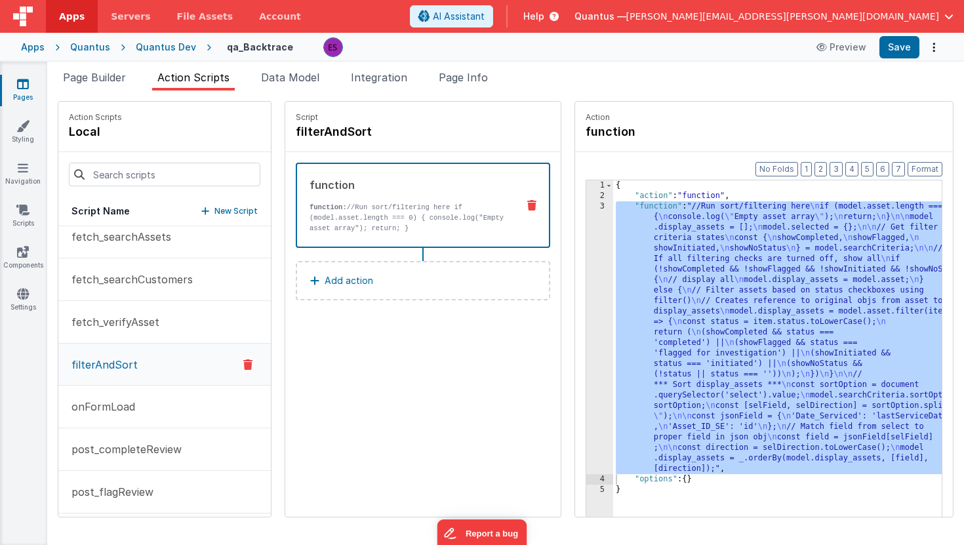
click at [147, 49] on div "Quantus Dev" at bounding box center [166, 47] width 60 height 13
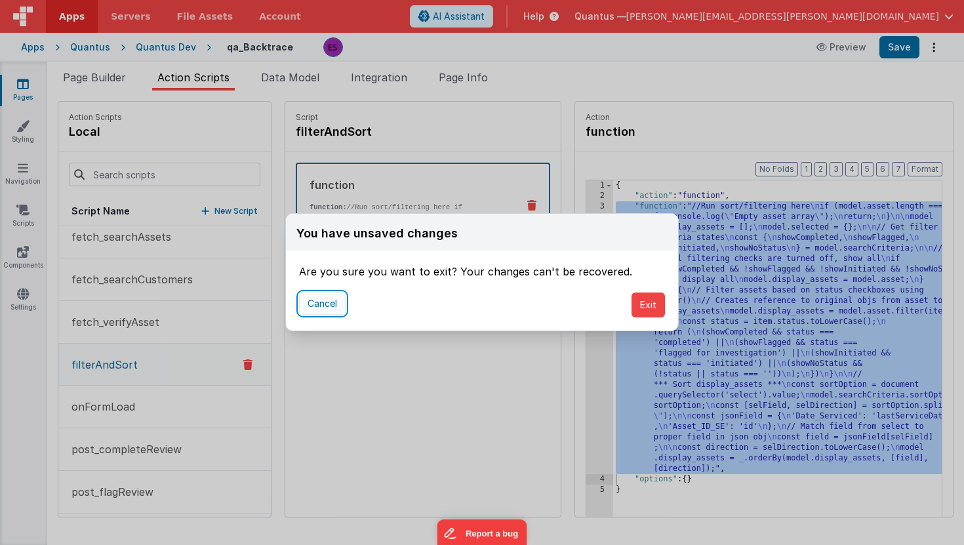
click at [327, 302] on button "Cancel" at bounding box center [322, 303] width 47 height 22
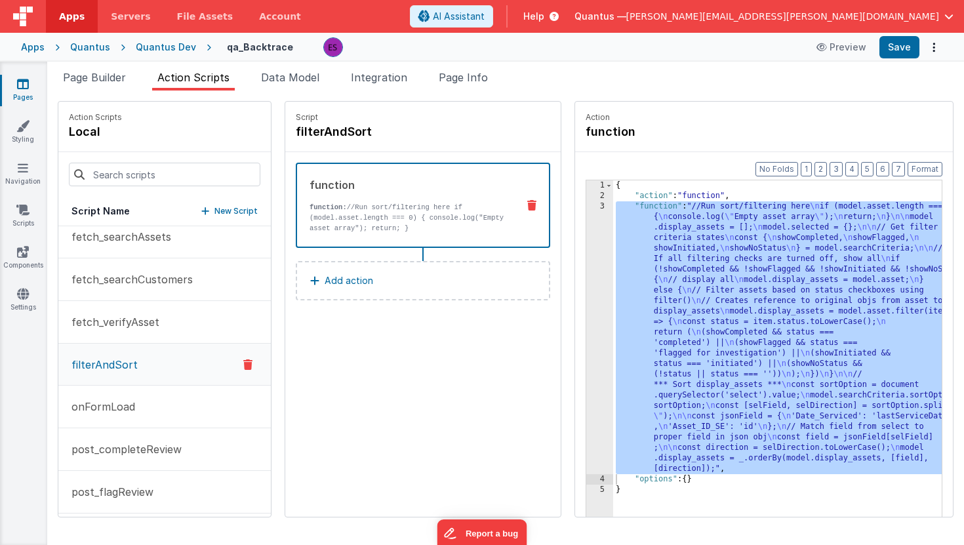
click at [137, 53] on div "Quantus Dev" at bounding box center [166, 47] width 60 height 13
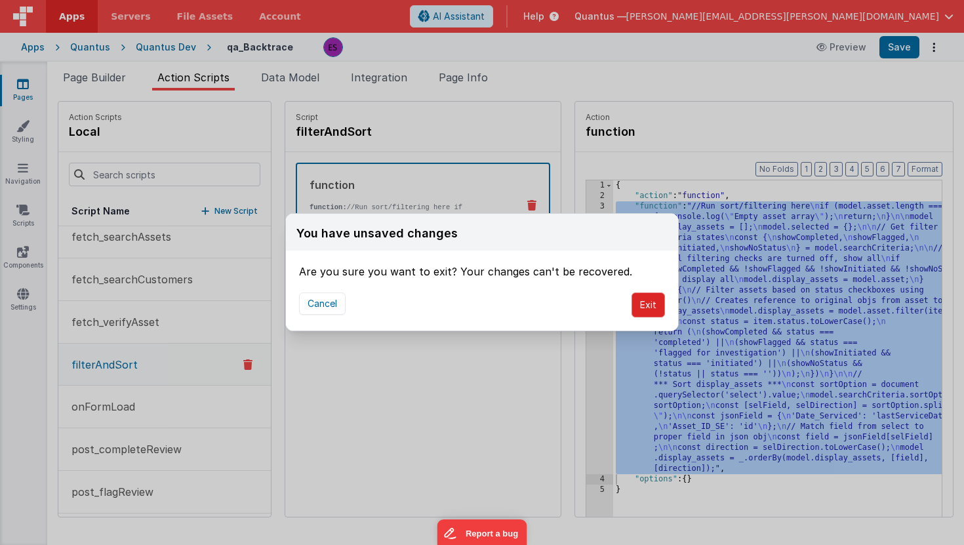
click at [649, 305] on button "Exit" at bounding box center [647, 304] width 33 height 25
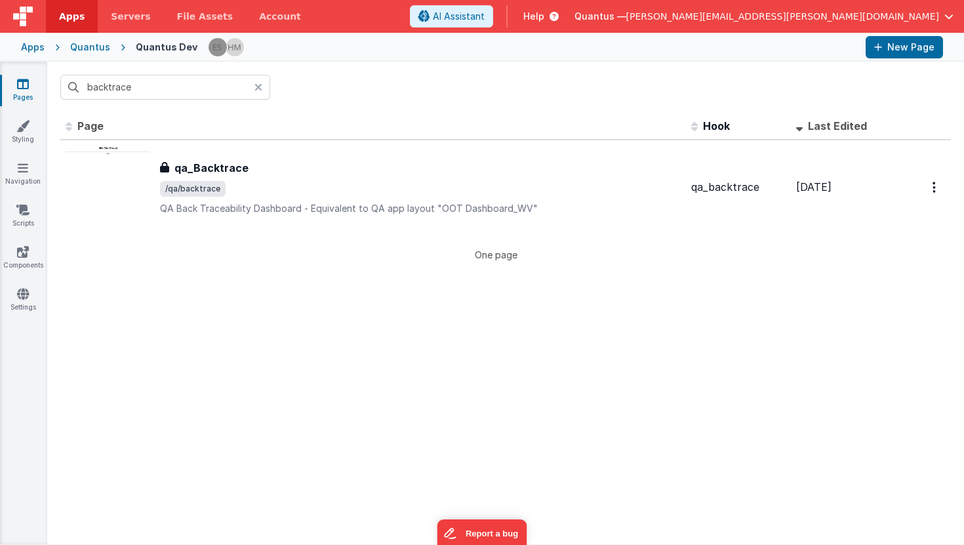
click at [81, 45] on div "Quantus" at bounding box center [90, 47] width 40 height 13
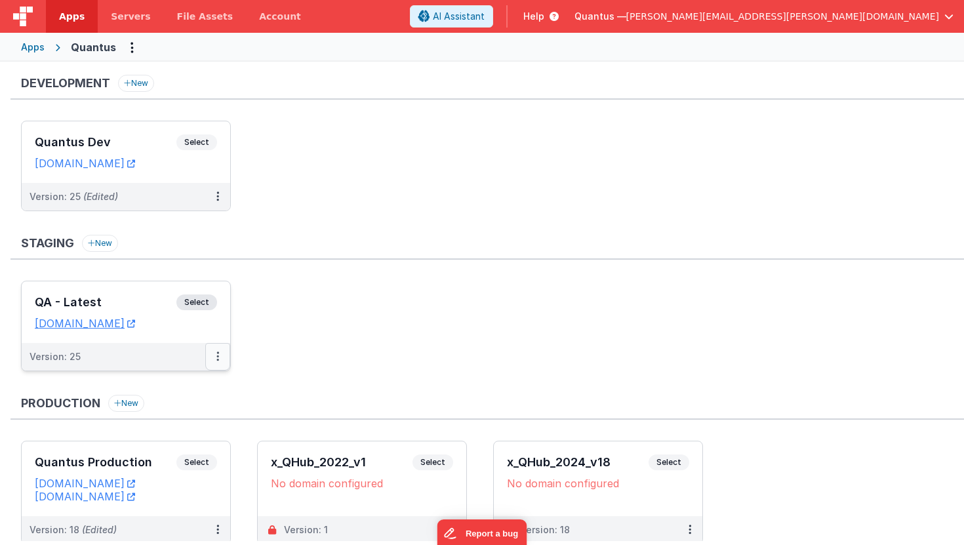
click at [218, 357] on icon at bounding box center [217, 356] width 3 height 1
click at [166, 393] on link "Edit" at bounding box center [172, 386] width 115 height 24
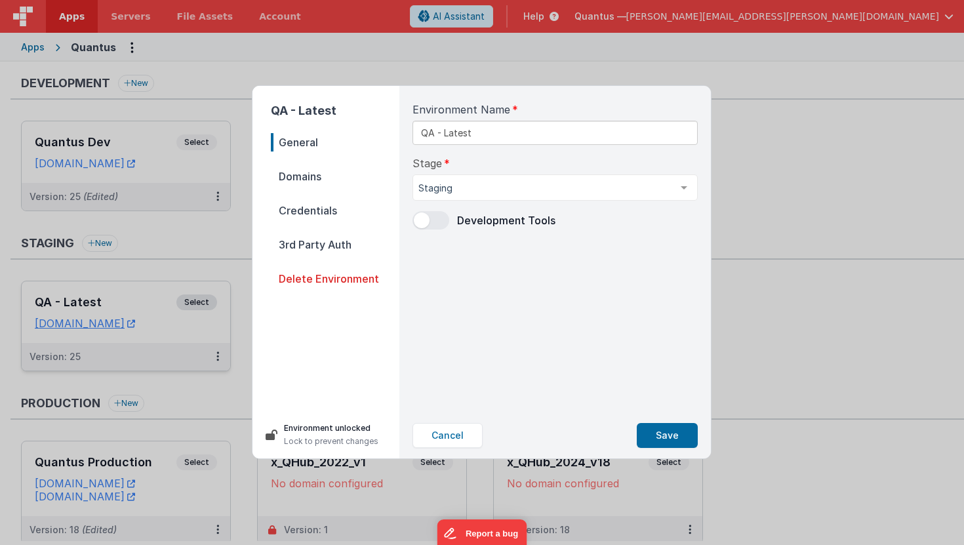
click at [432, 216] on span at bounding box center [430, 220] width 37 height 18
click at [671, 437] on button "Save" at bounding box center [667, 435] width 61 height 25
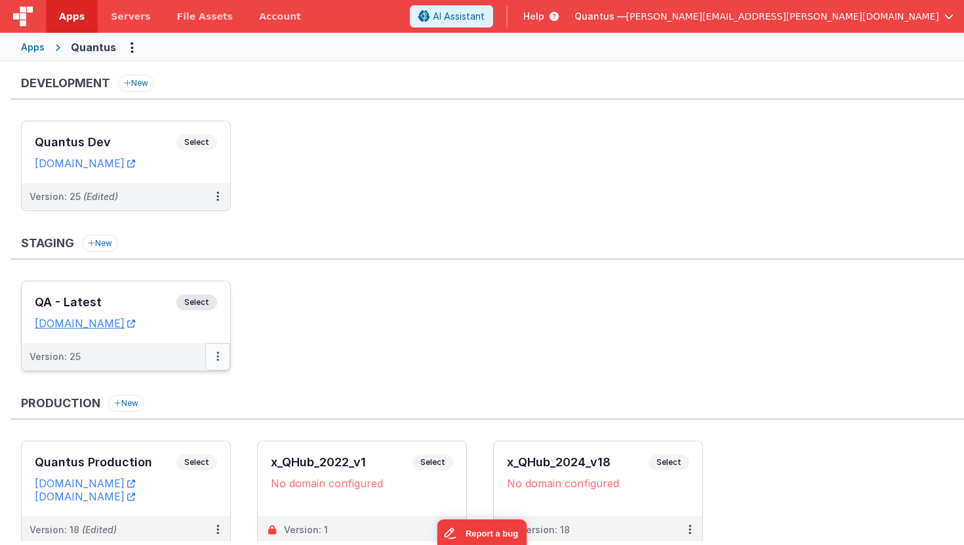
click at [221, 359] on button at bounding box center [217, 357] width 25 height 28
click at [167, 389] on link "Edit" at bounding box center [172, 386] width 115 height 24
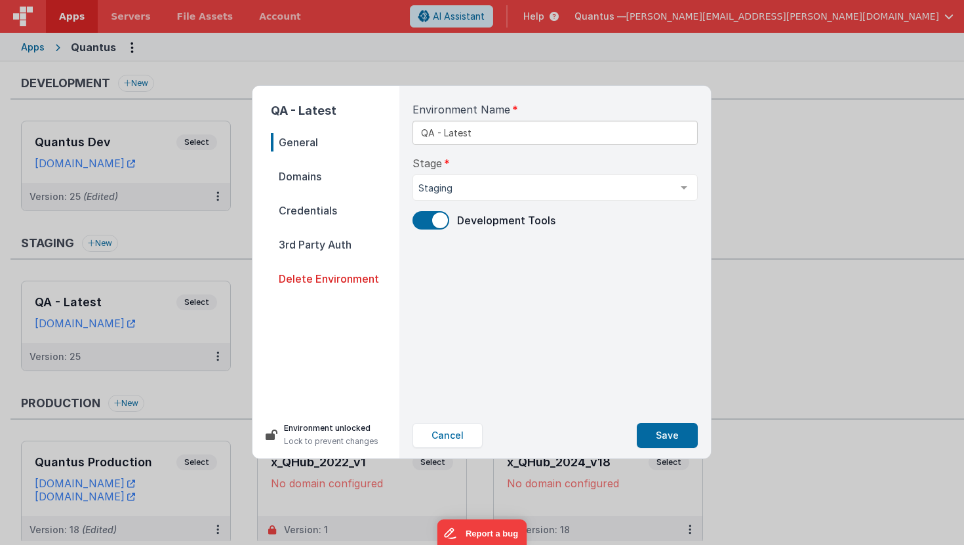
drag, startPoint x: 430, startPoint y: 216, endPoint x: 496, endPoint y: 271, distance: 86.1
click at [430, 216] on span at bounding box center [430, 220] width 37 height 18
click at [665, 439] on button "Save" at bounding box center [667, 435] width 61 height 25
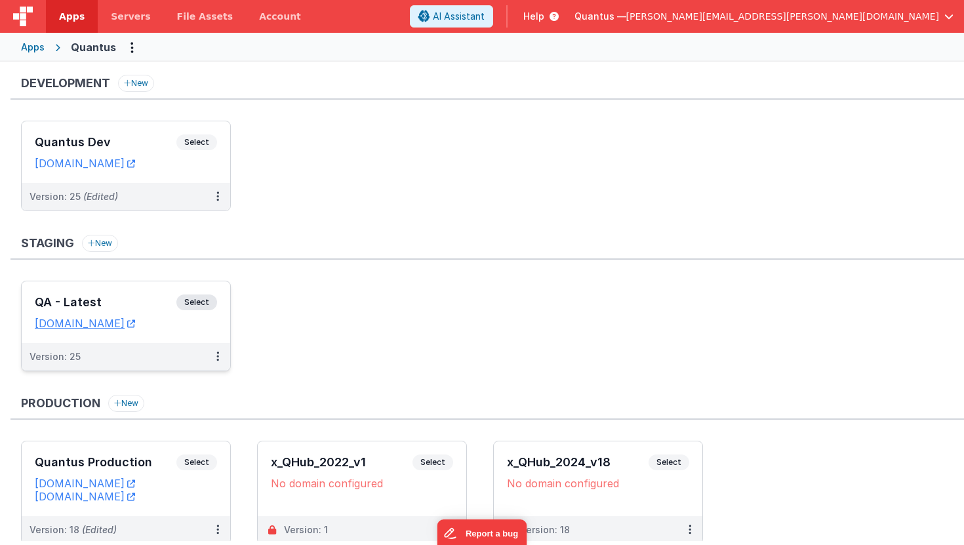
click at [106, 292] on div "QA - Latest Select URLs [DOMAIN_NAME]" at bounding box center [126, 312] width 208 height 62
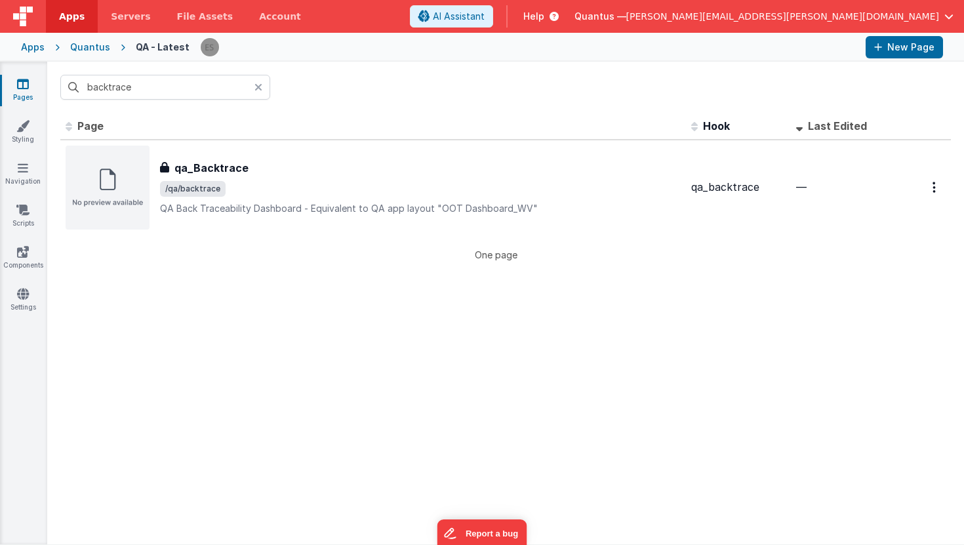
click at [83, 45] on div "Quantus" at bounding box center [90, 47] width 40 height 13
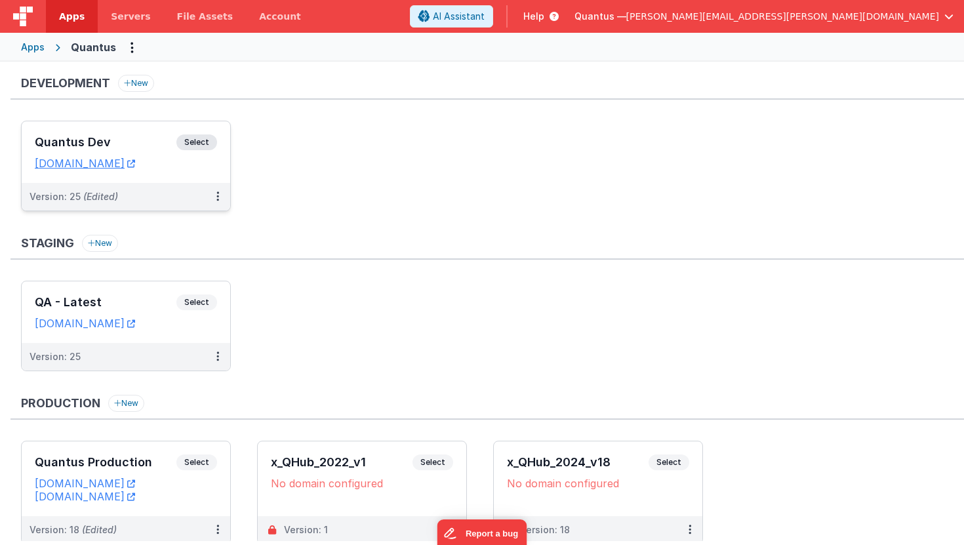
click at [83, 134] on div "Quantus Dev Select URLs [DOMAIN_NAME]" at bounding box center [126, 152] width 208 height 62
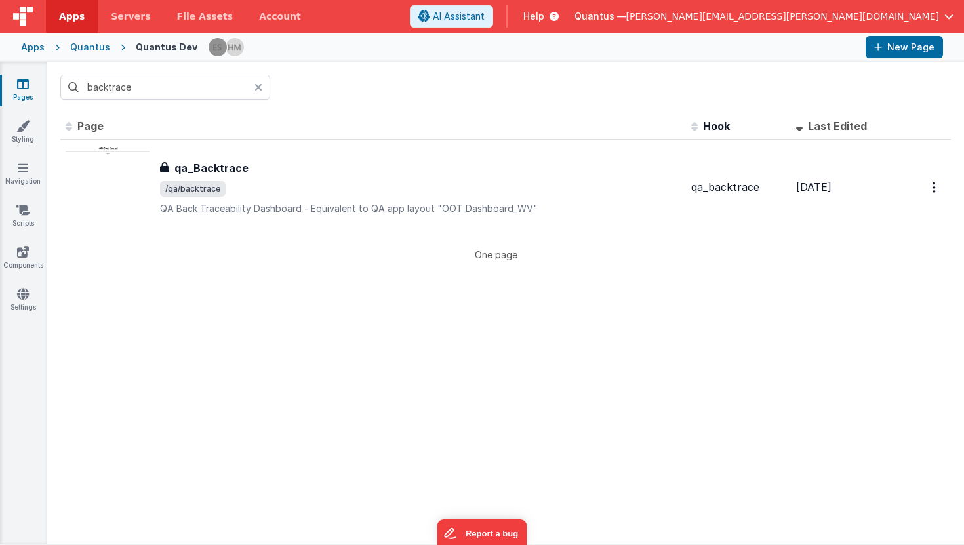
click at [258, 85] on icon at bounding box center [258, 87] width 8 height 10
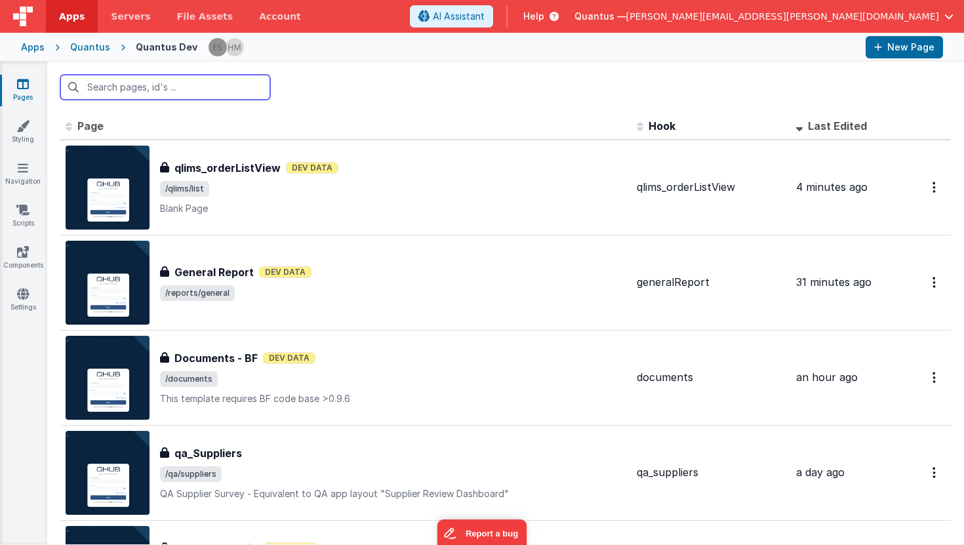
click at [199, 82] on input "text" at bounding box center [165, 87] width 210 height 25
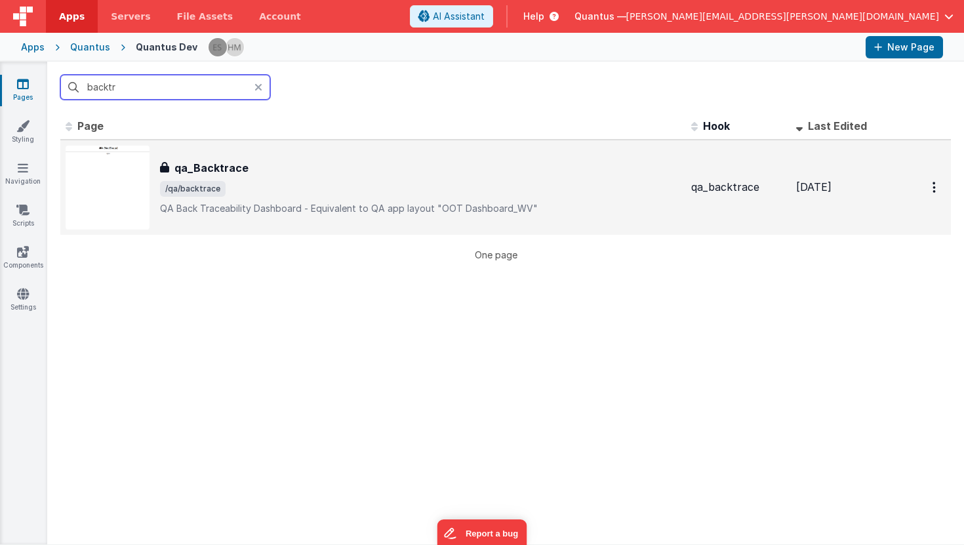
type input "backtr"
click at [334, 195] on span "/qa/backtrace" at bounding box center [420, 189] width 520 height 16
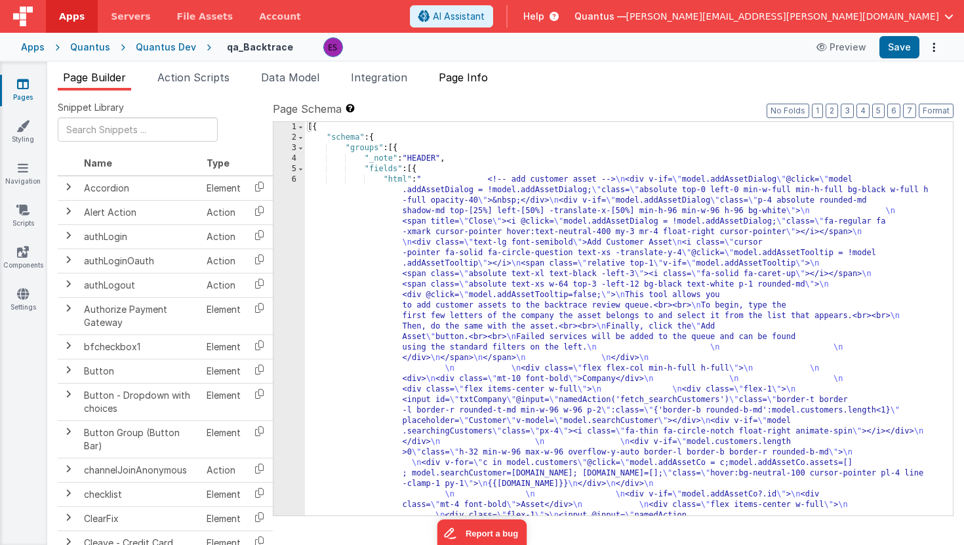
click at [472, 79] on span "Page Info" at bounding box center [463, 77] width 49 height 13
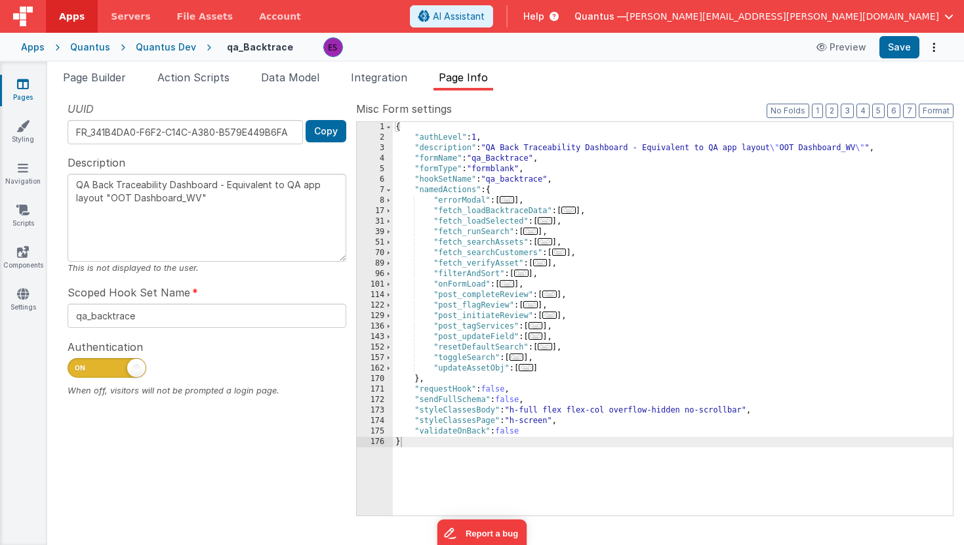
click at [623, 172] on div "{ "authLevel" : 1 , "description" : "QA Back Traceability Dashboard - Equivalen…" at bounding box center [673, 329] width 560 height 414
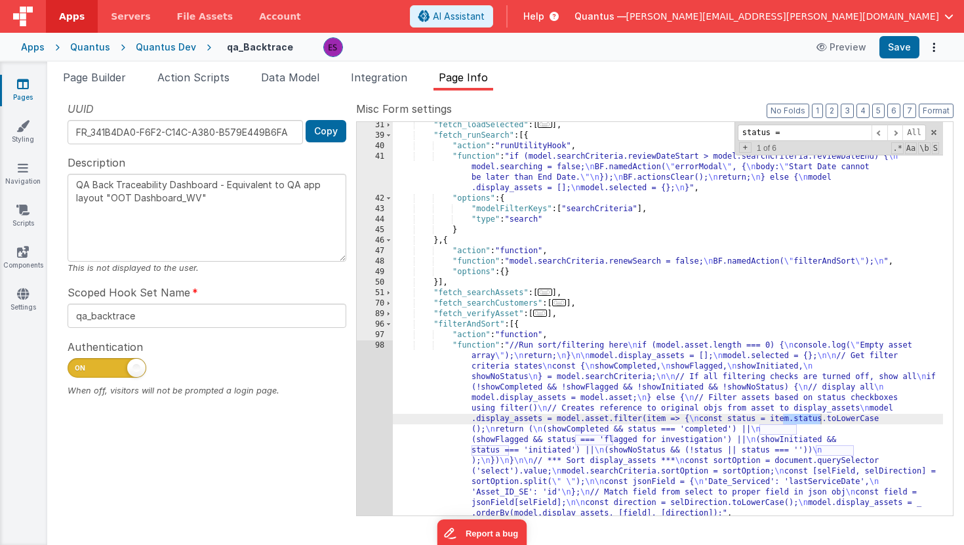
scroll to position [98, 0]
type input "status ="
click at [894, 130] on span at bounding box center [895, 133] width 16 height 16
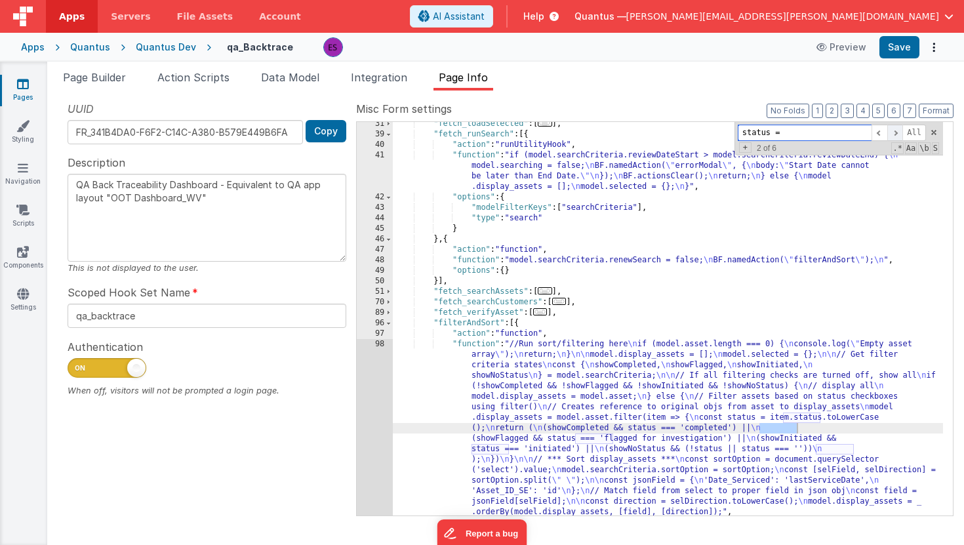
click at [894, 130] on span at bounding box center [895, 133] width 16 height 16
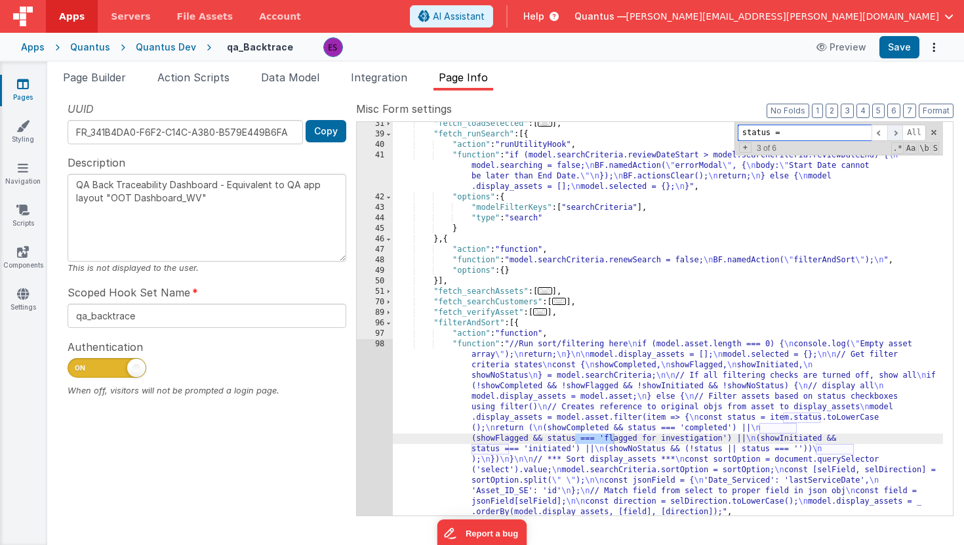
click at [894, 130] on span at bounding box center [895, 133] width 16 height 16
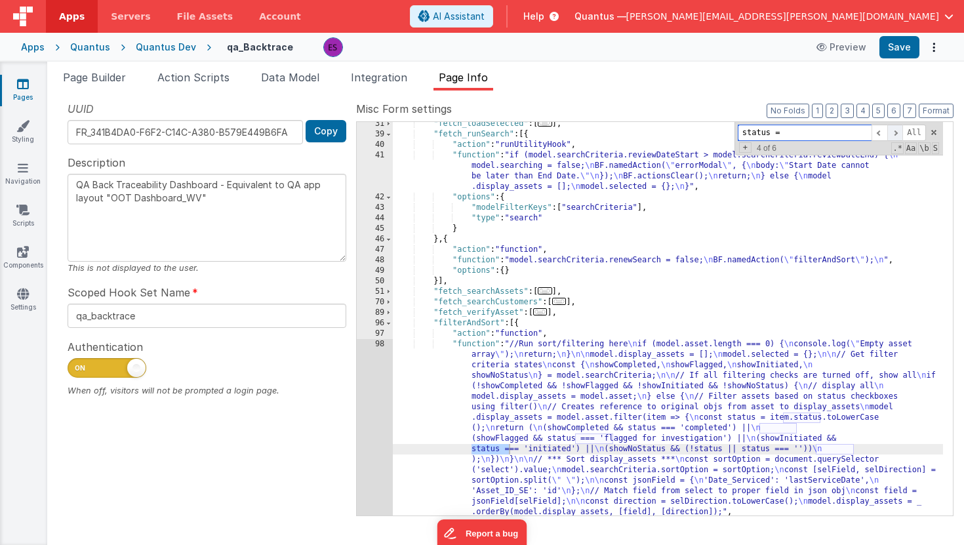
click at [894, 130] on span at bounding box center [895, 133] width 16 height 16
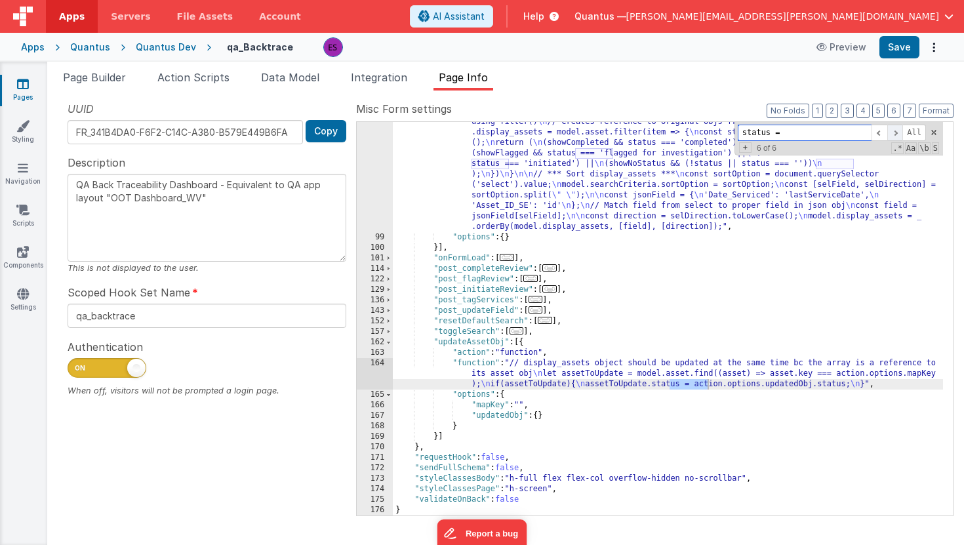
scroll to position [383, 0]
click at [894, 130] on span at bounding box center [895, 133] width 16 height 16
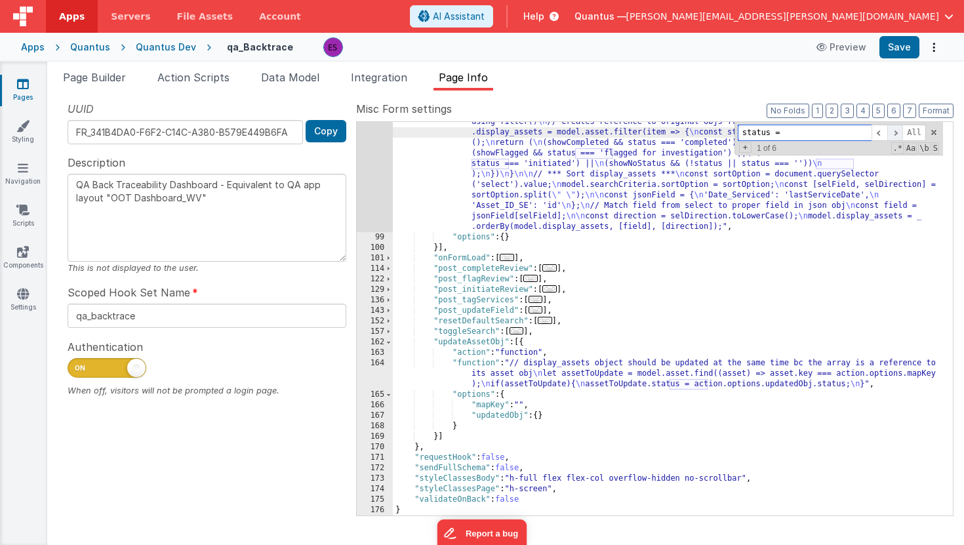
click at [897, 129] on span at bounding box center [895, 133] width 16 height 16
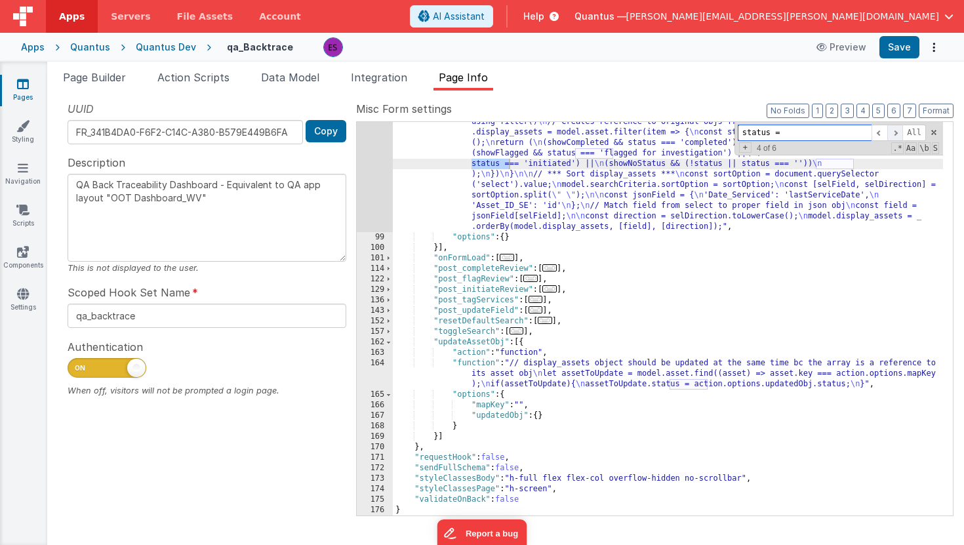
click at [897, 129] on span at bounding box center [895, 133] width 16 height 16
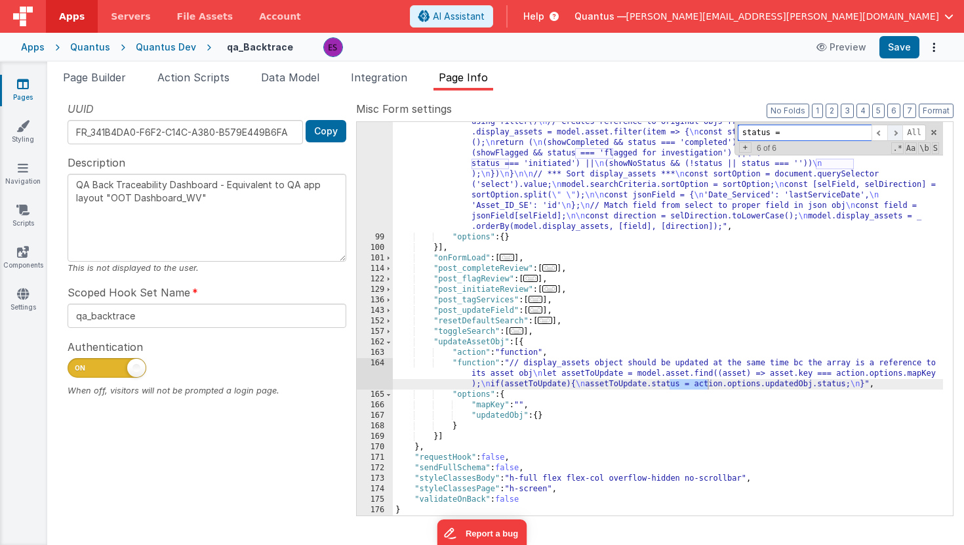
click at [897, 132] on span at bounding box center [895, 133] width 16 height 16
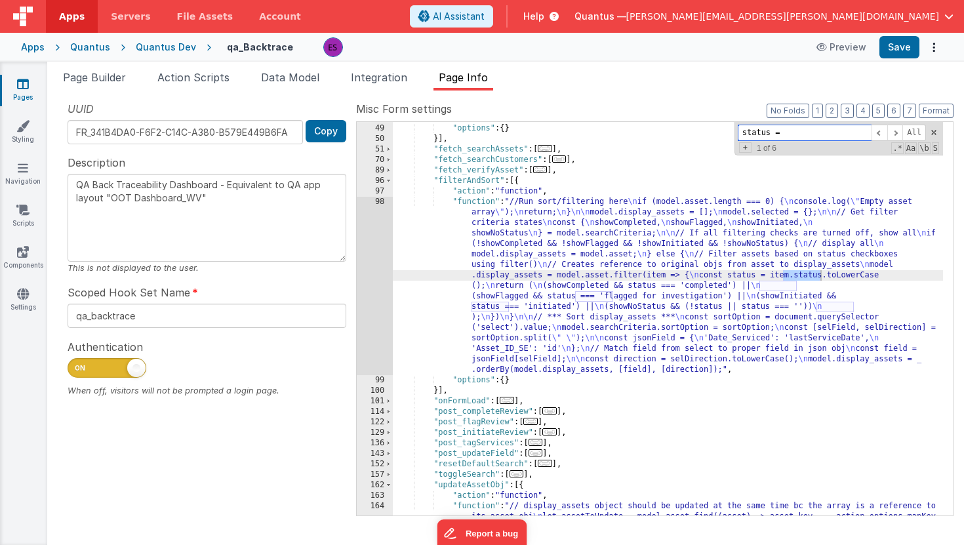
scroll to position [238, 0]
click at [194, 78] on span "Action Scripts" at bounding box center [193, 77] width 72 height 13
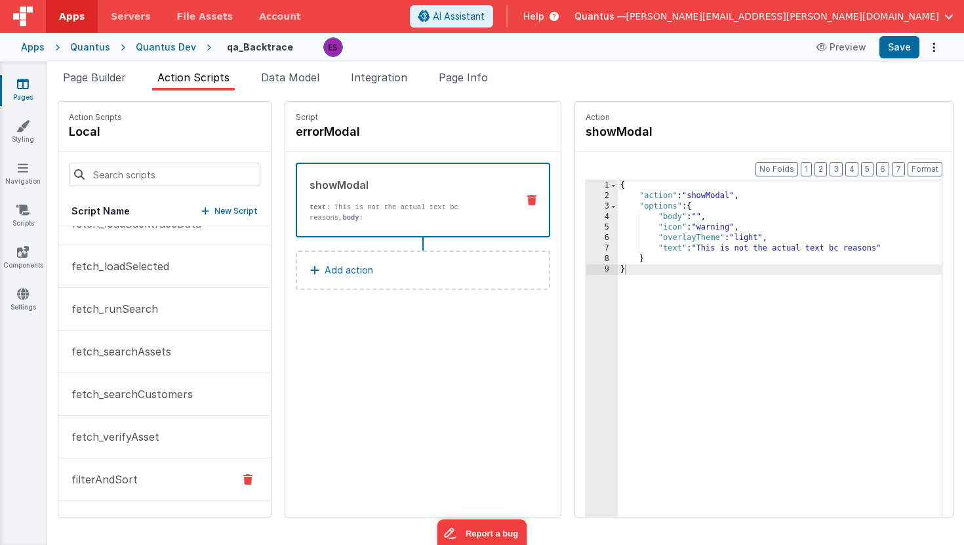
click at [120, 476] on p "filterAndSort" at bounding box center [101, 479] width 74 height 16
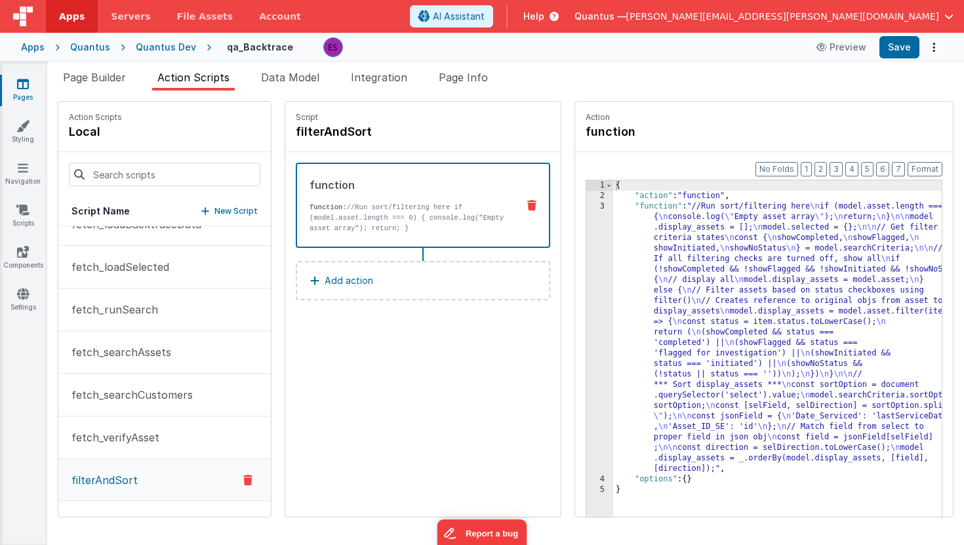
scroll to position [66, 0]
drag, startPoint x: 747, startPoint y: 200, endPoint x: 732, endPoint y: 210, distance: 18.9
click at [747, 200] on div "{ "action" : "function" , "function" : "//Run sort/filtering here \n if (model.…" at bounding box center [794, 379] width 363 height 398
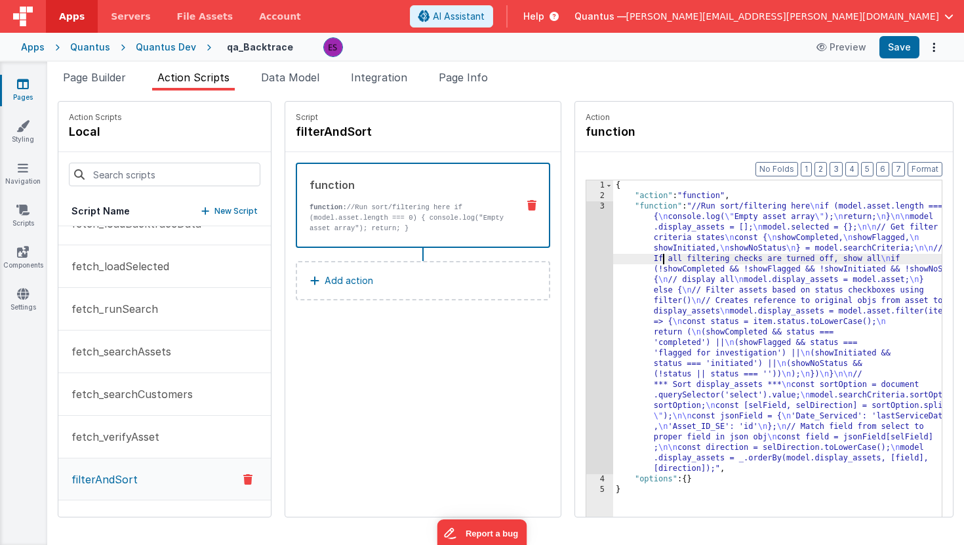
drag, startPoint x: 629, startPoint y: 261, endPoint x: 601, endPoint y: 274, distance: 30.5
click at [629, 262] on div "{ "action" : "function" , "function" : "//Run sort/filtering here \n if (model.…" at bounding box center [794, 379] width 363 height 398
click at [586, 298] on div "3" at bounding box center [599, 337] width 27 height 273
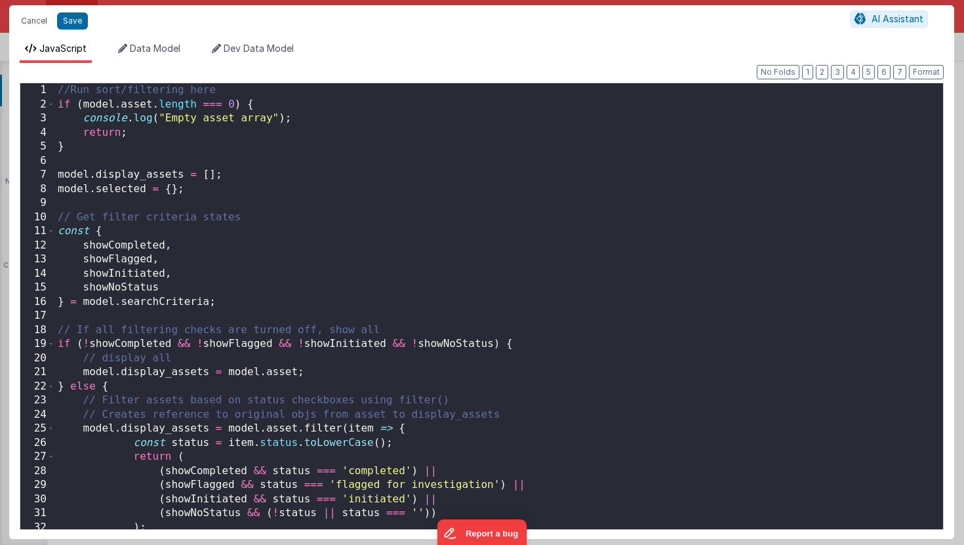
click at [560, 187] on div "//Run sort/filtering here if ( model . asset . length === 0 ) { console . log (…" at bounding box center [494, 320] width 878 height 474
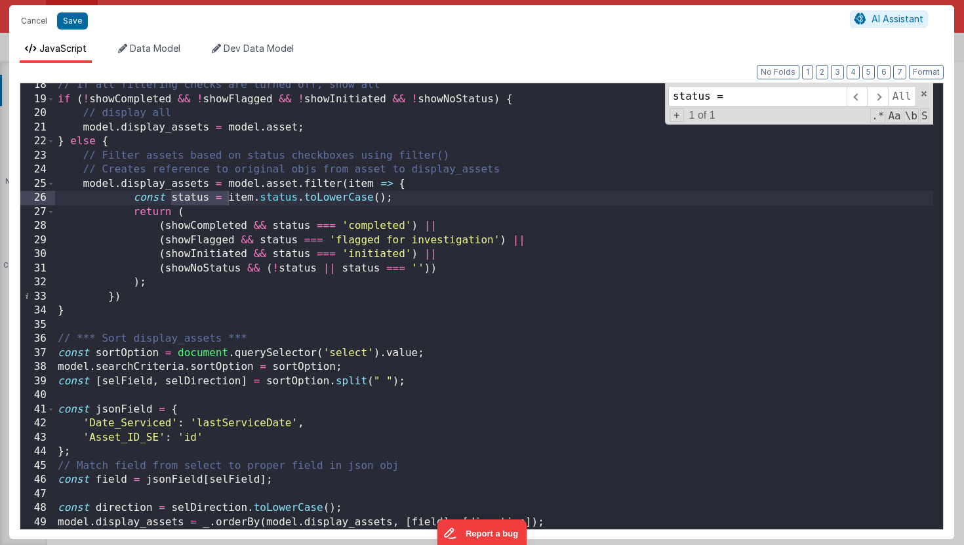
scroll to position [245, 0]
type input "status ="
click at [42, 20] on button "Cancel" at bounding box center [33, 21] width 39 height 18
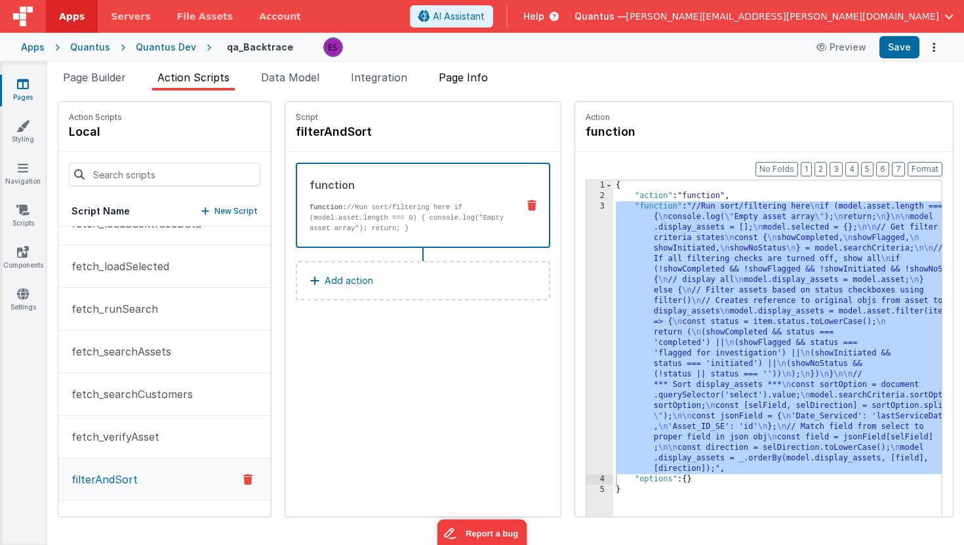
click at [486, 88] on li "Page Info" at bounding box center [463, 79] width 60 height 21
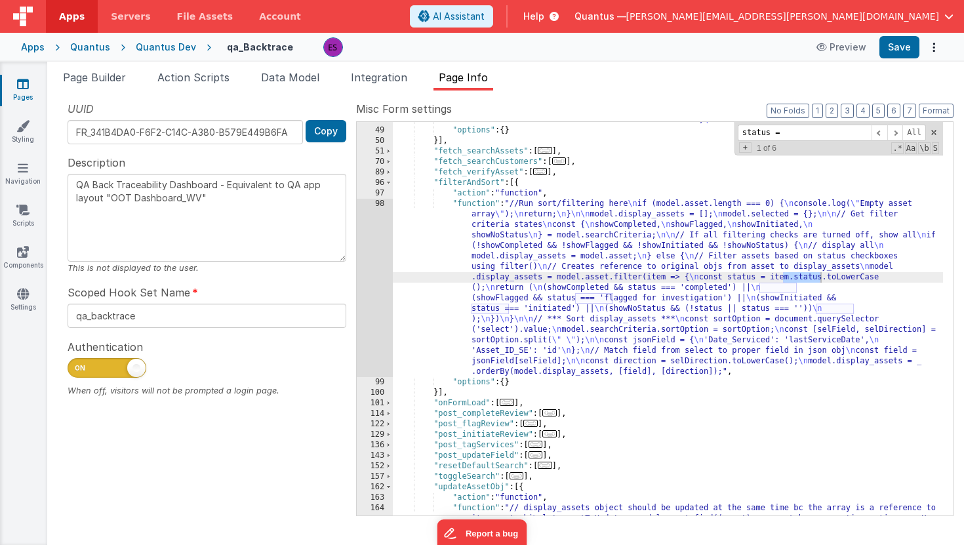
click at [635, 151] on div ""function" : "model.searchCriteria.renewSearch = false; \n BF.namedAction( \" f…" at bounding box center [668, 332] width 550 height 435
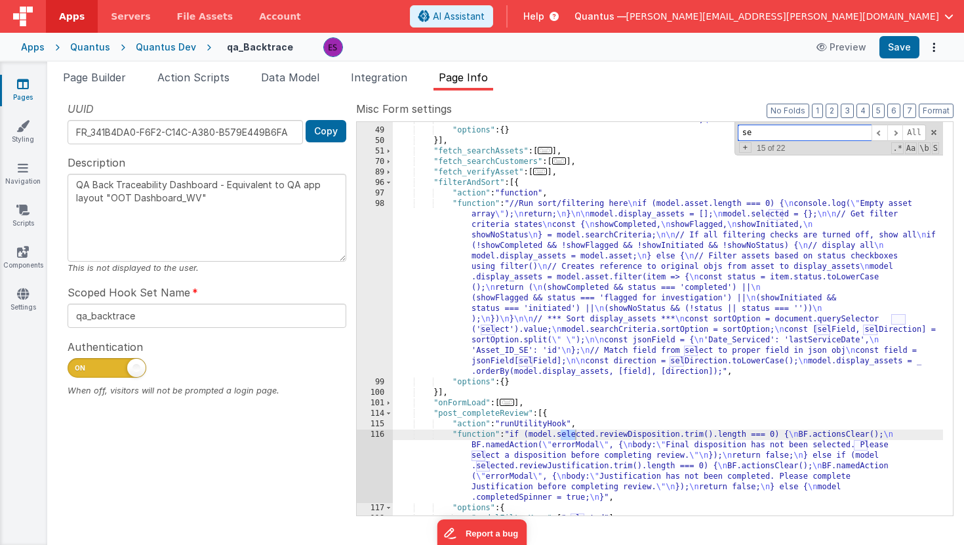
type input "s"
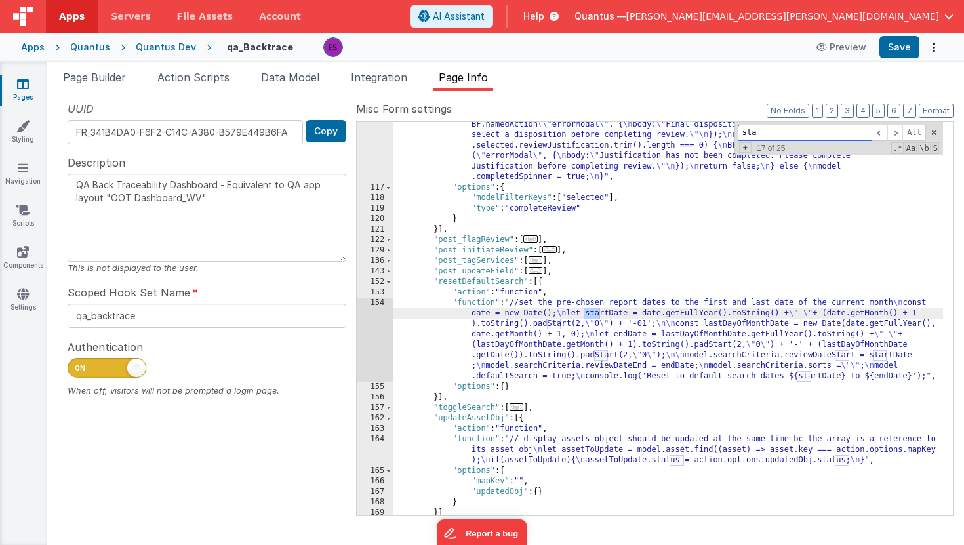
scroll to position [559, 0]
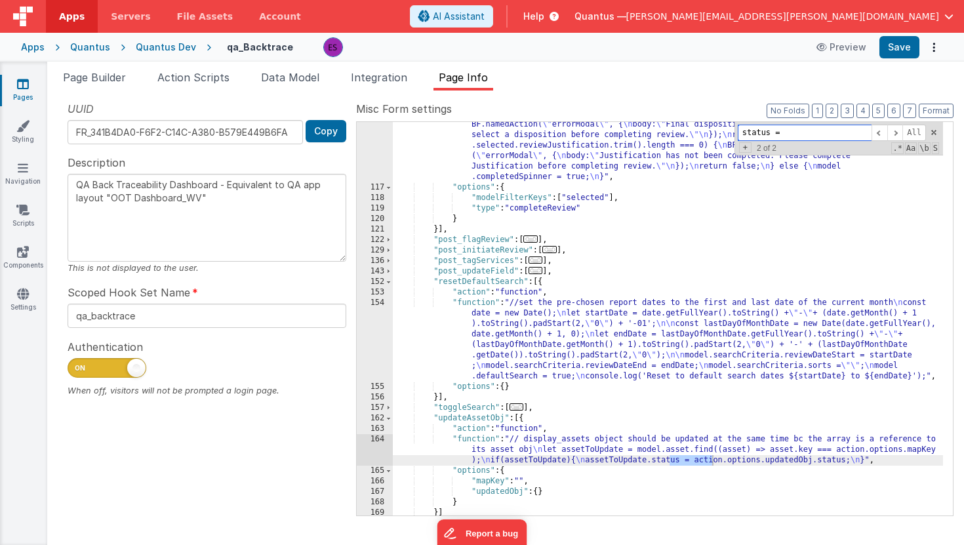
type input "status ="
click at [179, 68] on div "Page Builder Action Scripts Data Model Integration Page Info Snippet Library Na…" at bounding box center [505, 303] width 916 height 483
click at [174, 75] on span "Action Scripts" at bounding box center [193, 77] width 72 height 13
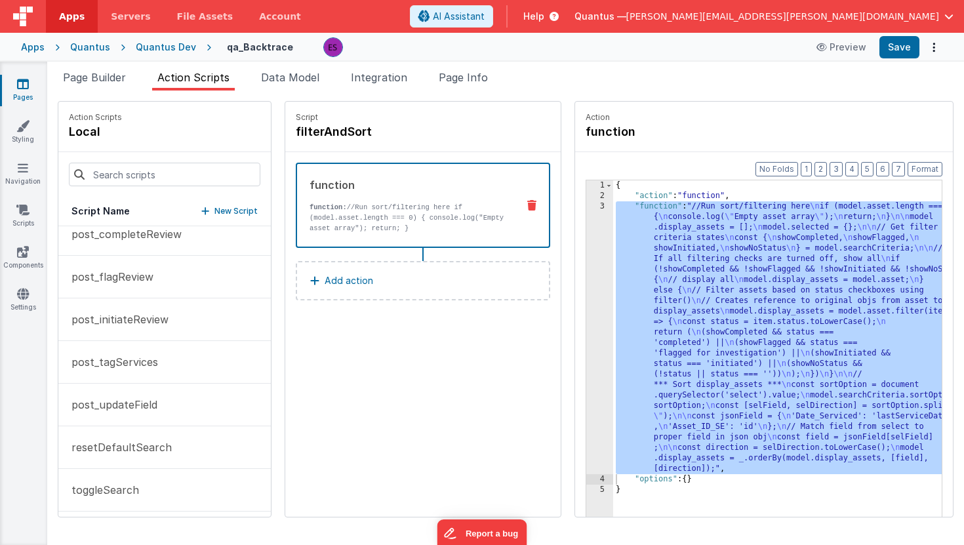
scroll to position [444, 0]
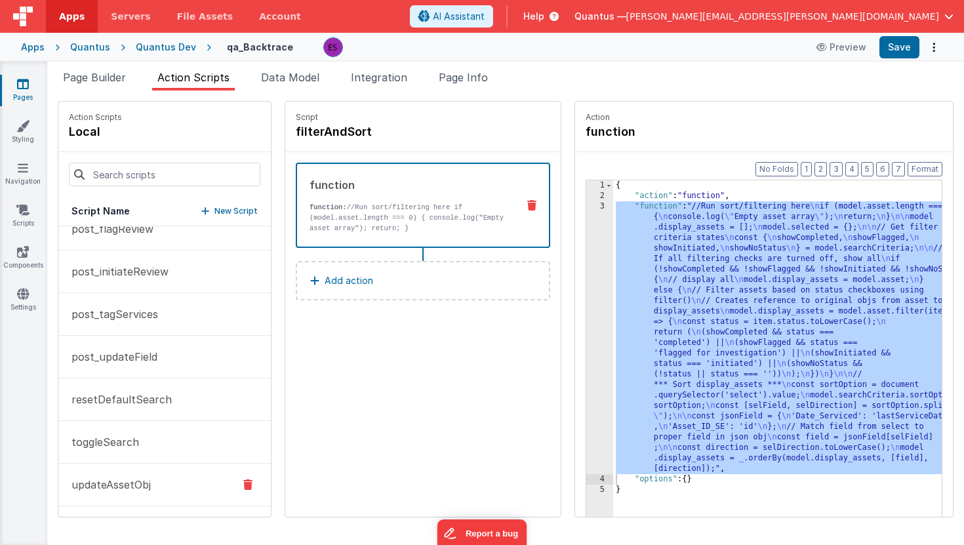
click at [152, 491] on button "updateAssetObj" at bounding box center [164, 484] width 212 height 43
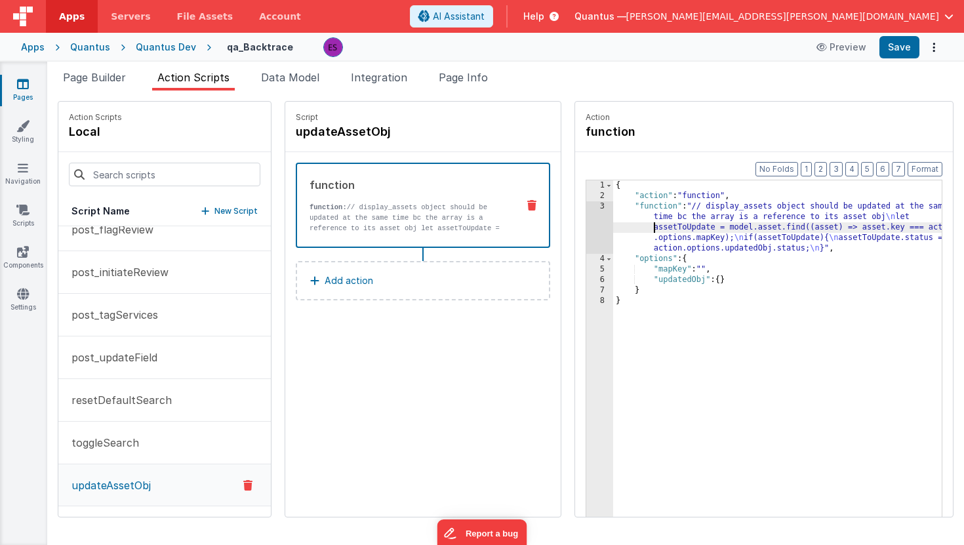
click at [613, 229] on div "{ "action" : "function" , "function" : "// display_assets object should be upda…" at bounding box center [794, 379] width 363 height 398
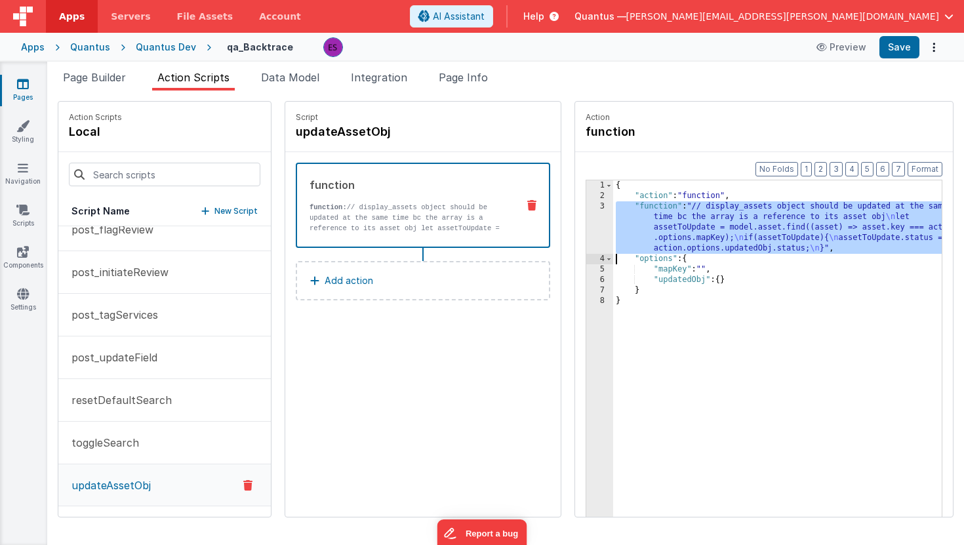
click at [586, 235] on div "3" at bounding box center [599, 227] width 27 height 52
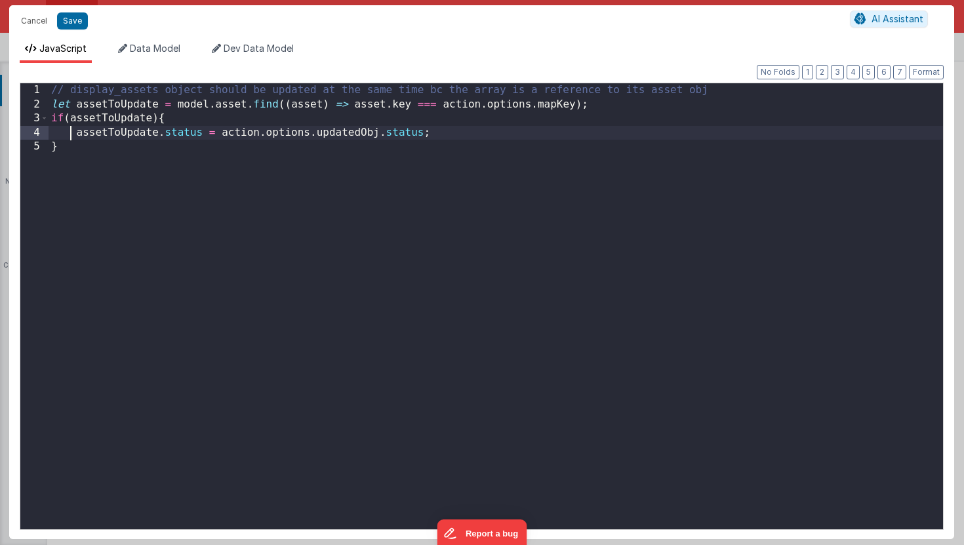
click at [71, 130] on div "// display_assets object should be updated at the same time bc the array is a r…" at bounding box center [496, 320] width 894 height 474
click at [35, 24] on button "Cancel" at bounding box center [33, 21] width 39 height 18
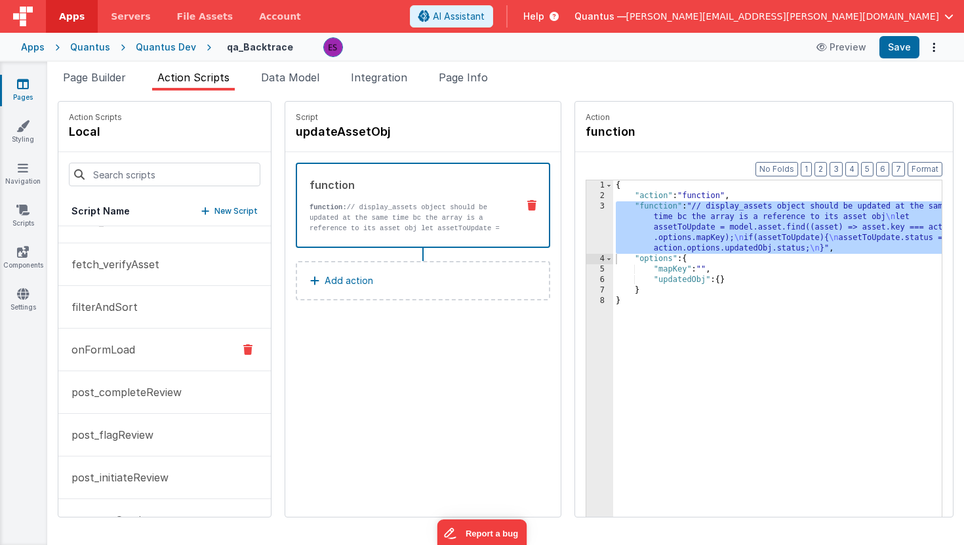
scroll to position [230, 0]
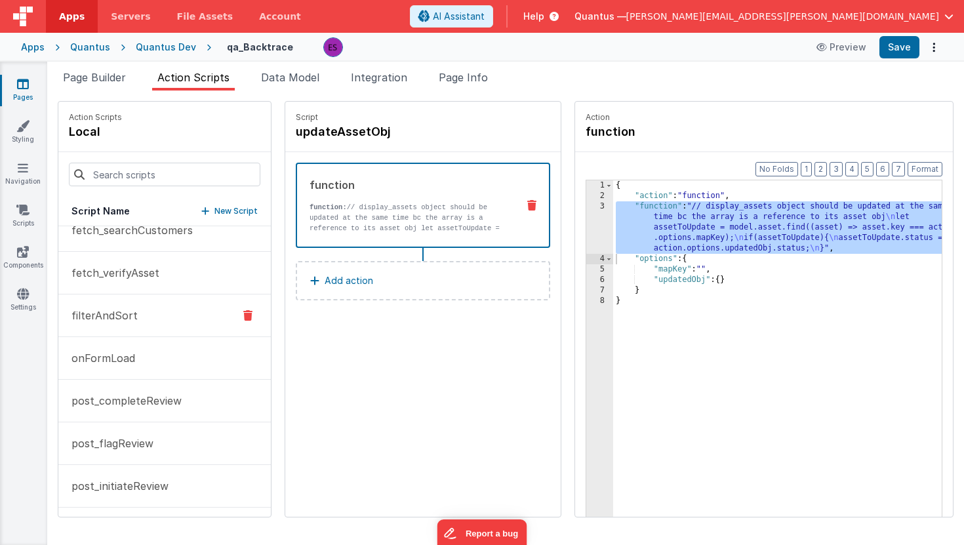
click at [133, 319] on p "filterAndSort" at bounding box center [101, 315] width 74 height 16
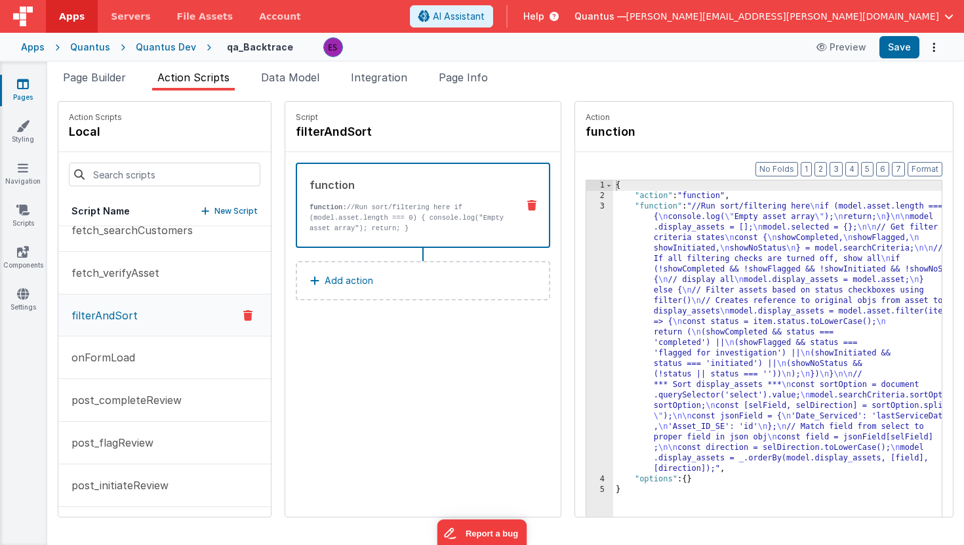
click at [640, 296] on div "{ "action" : "function" , "function" : "//Run sort/filtering here \n if (model.…" at bounding box center [794, 379] width 363 height 398
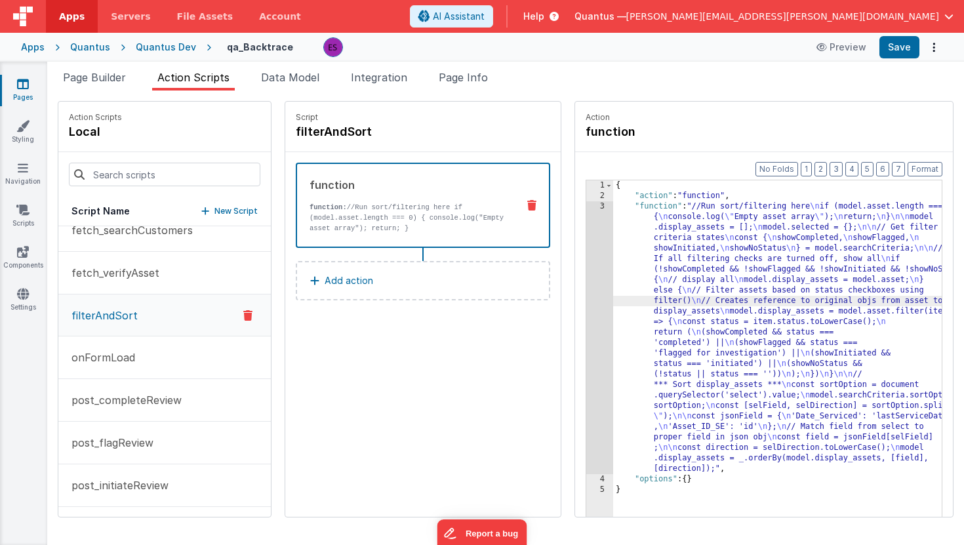
click at [586, 298] on div "3" at bounding box center [599, 337] width 27 height 273
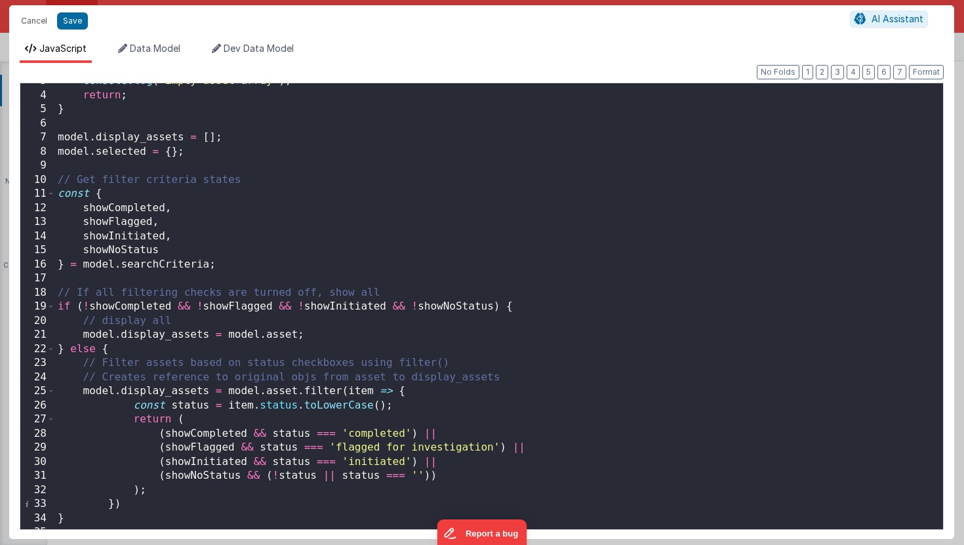
scroll to position [40, 0]
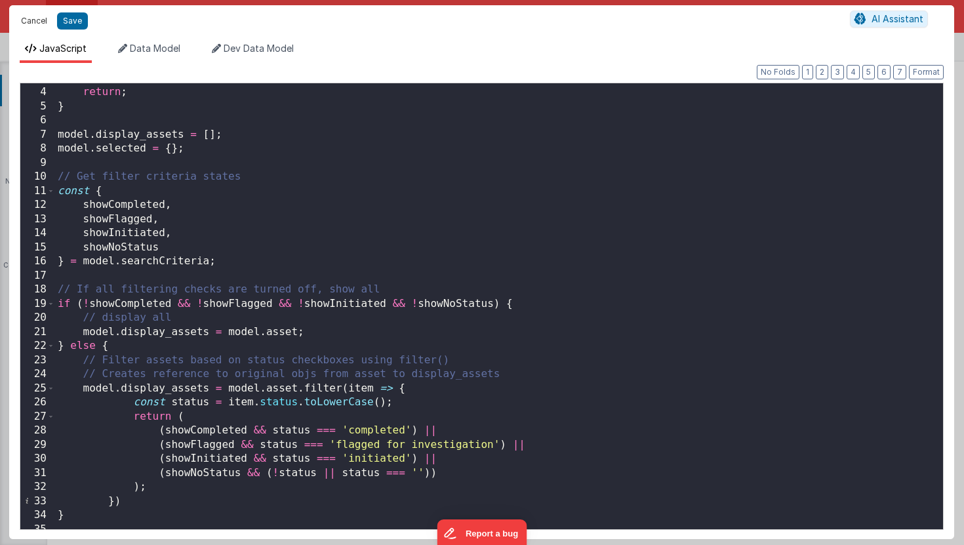
click at [35, 18] on button "Cancel" at bounding box center [33, 21] width 39 height 18
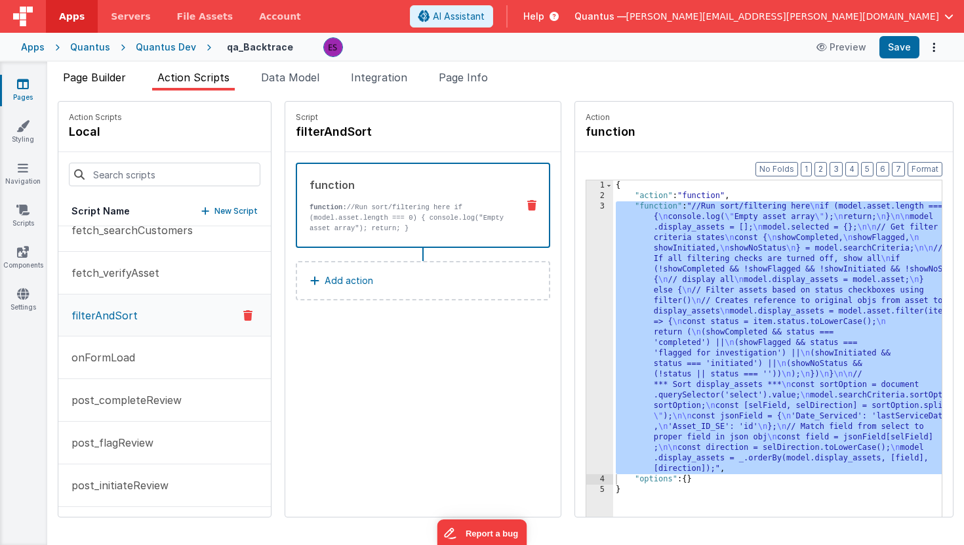
click at [104, 77] on span "Page Builder" at bounding box center [94, 77] width 63 height 13
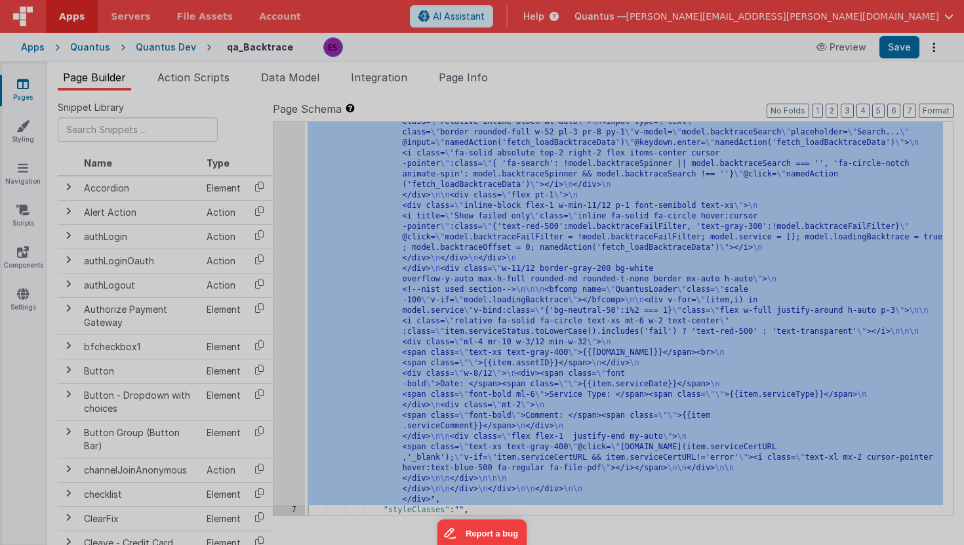
scroll to position [2481, 0]
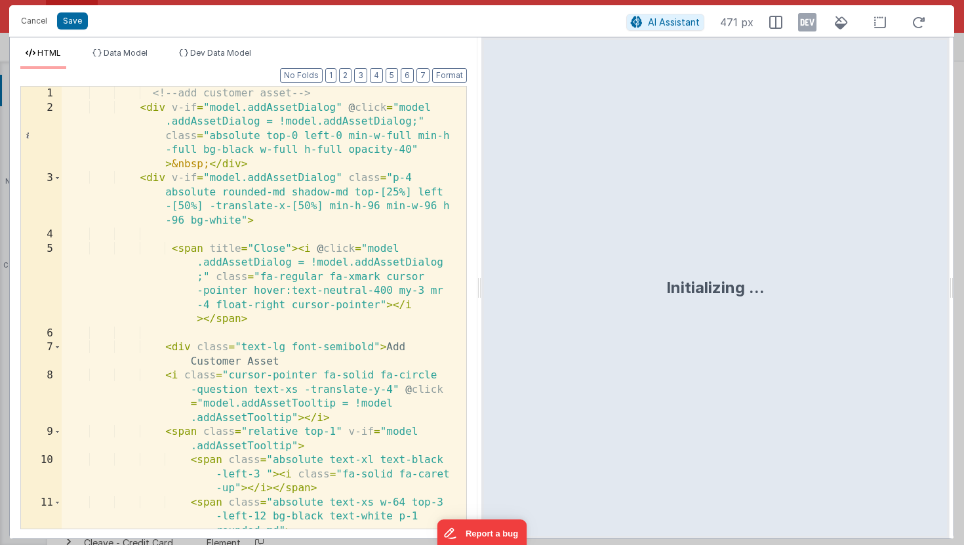
click at [309, 290] on div "<!-- add customer asset --> < div v-if = "model.addAssetDialog" @ click = "mode…" at bounding box center [259, 329] width 395 height 484
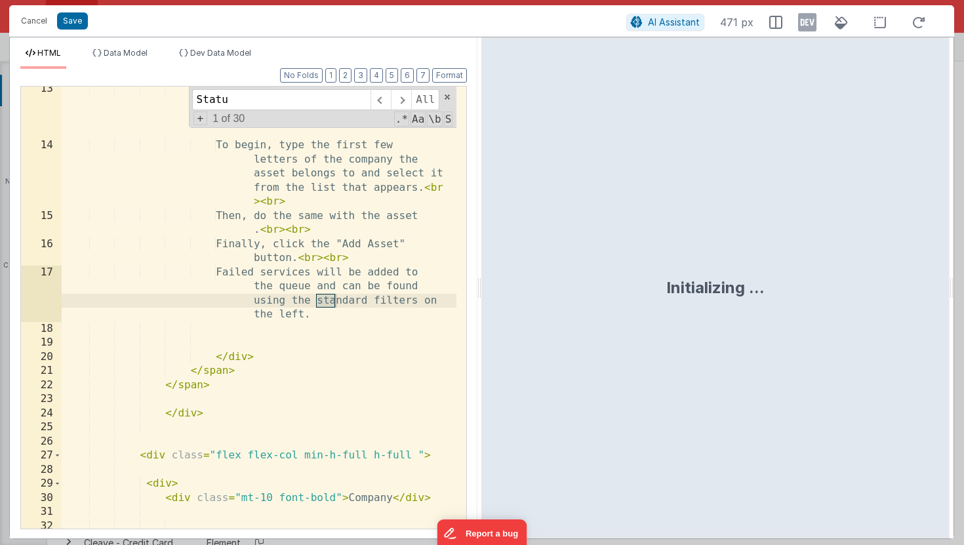
scroll to position [3556, 0]
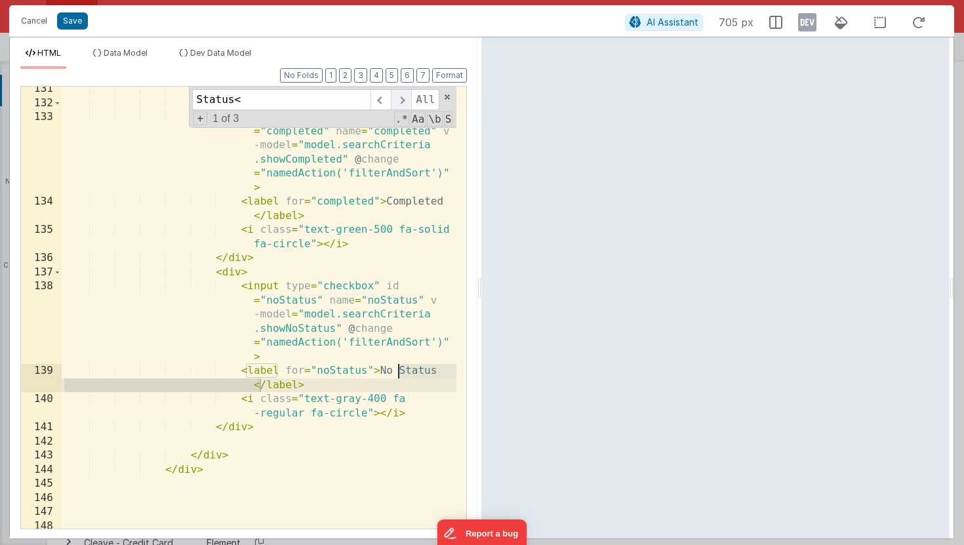
type input "Status<"
click at [408, 95] on span at bounding box center [401, 99] width 20 height 21
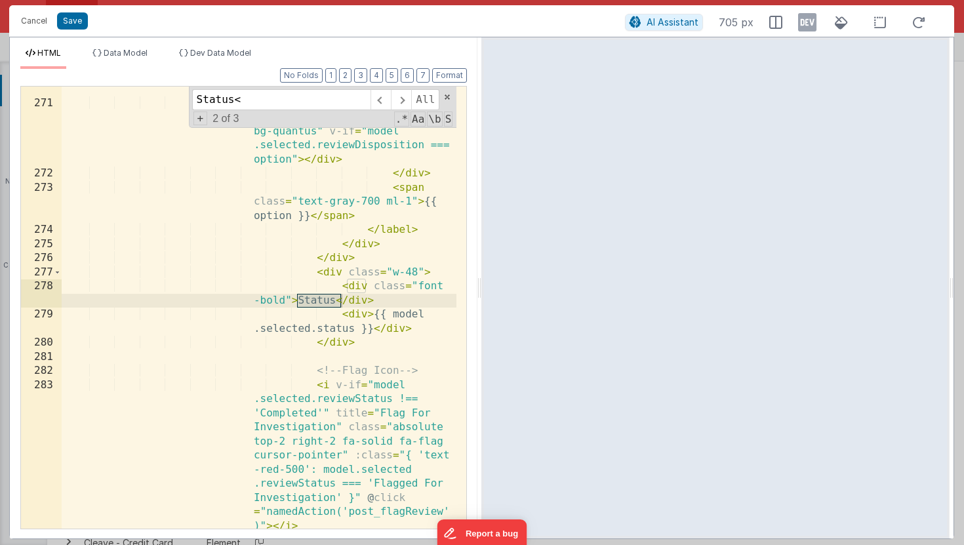
click at [334, 332] on div "< div class = "w-5 h-5 border-2 rounded -full flex items-center justify -center…" at bounding box center [259, 274] width 395 height 555
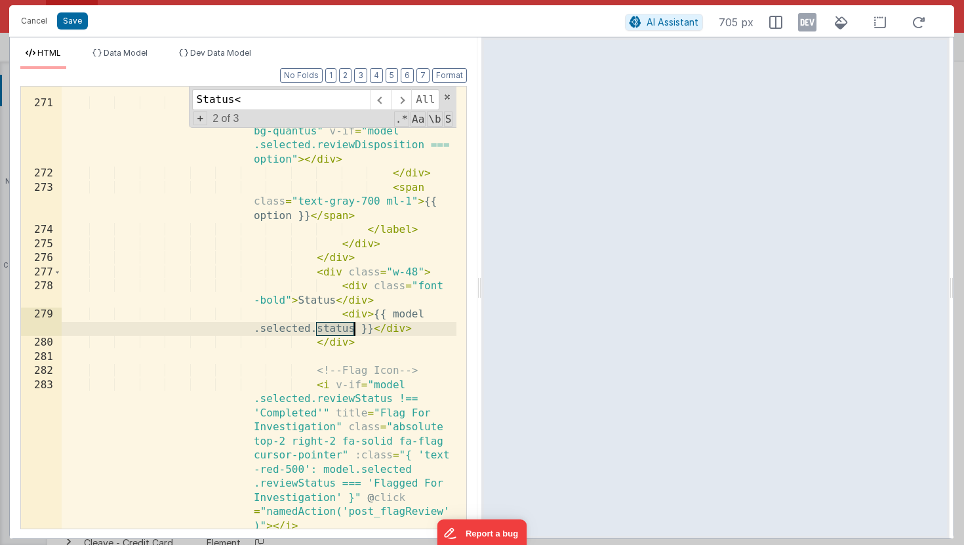
click at [334, 332] on div "< div class = "w-5 h-5 border-2 rounded -full flex items-center justify -center…" at bounding box center [259, 274] width 395 height 555
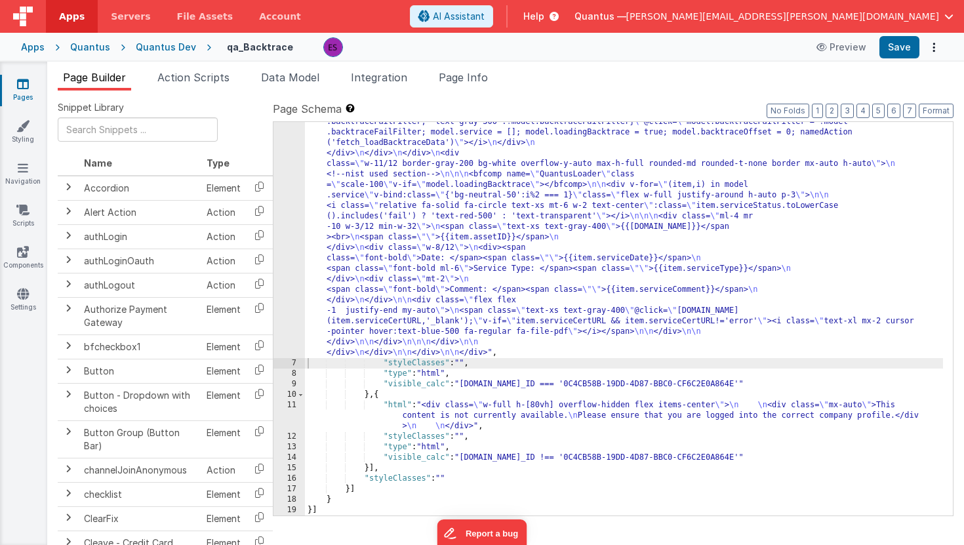
scroll to position [2260, 0]
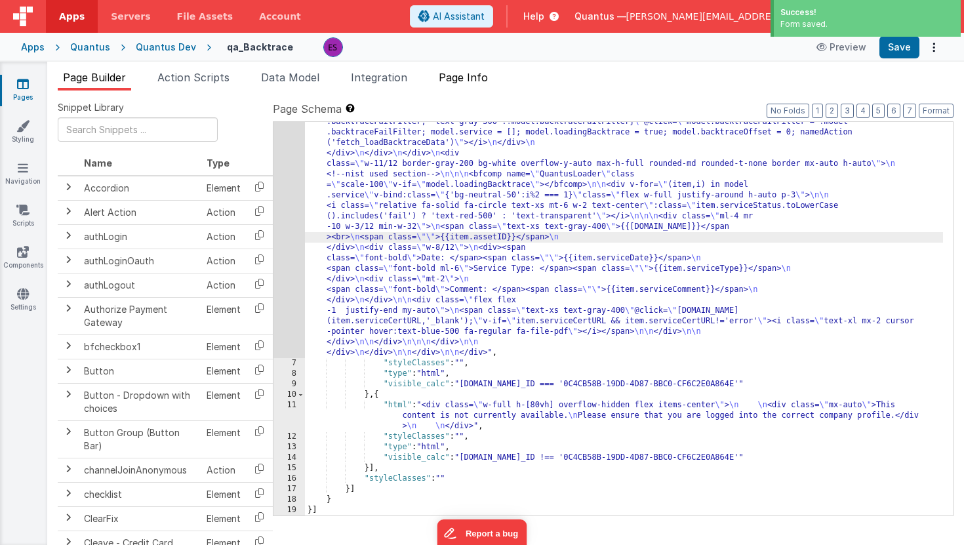
click at [463, 79] on span "Page Info" at bounding box center [463, 77] width 49 height 13
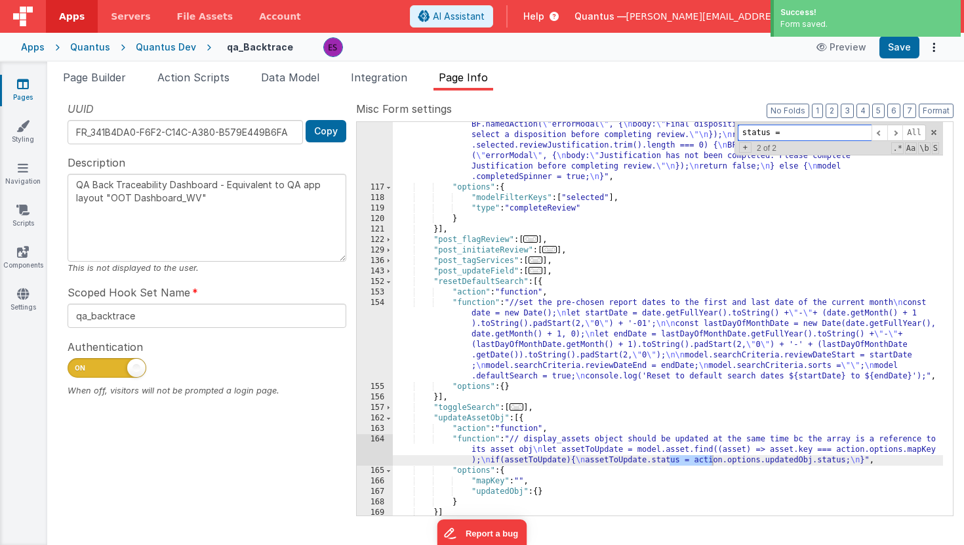
click at [826, 132] on input "status =" at bounding box center [804, 133] width 134 height 16
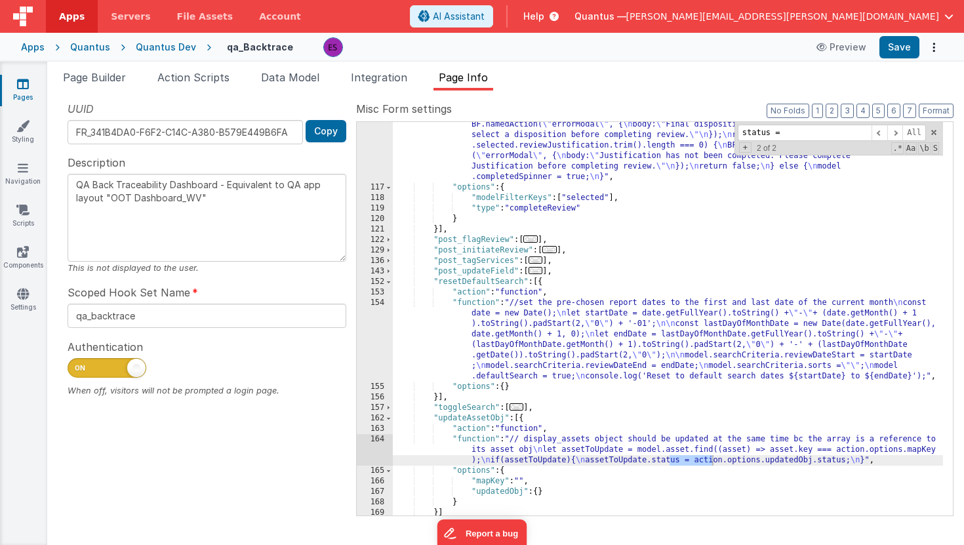
click at [772, 451] on div ""function" : "if (model.selected.reviewDisposition.trim().length === 0) { \n BF…" at bounding box center [668, 347] width 550 height 477
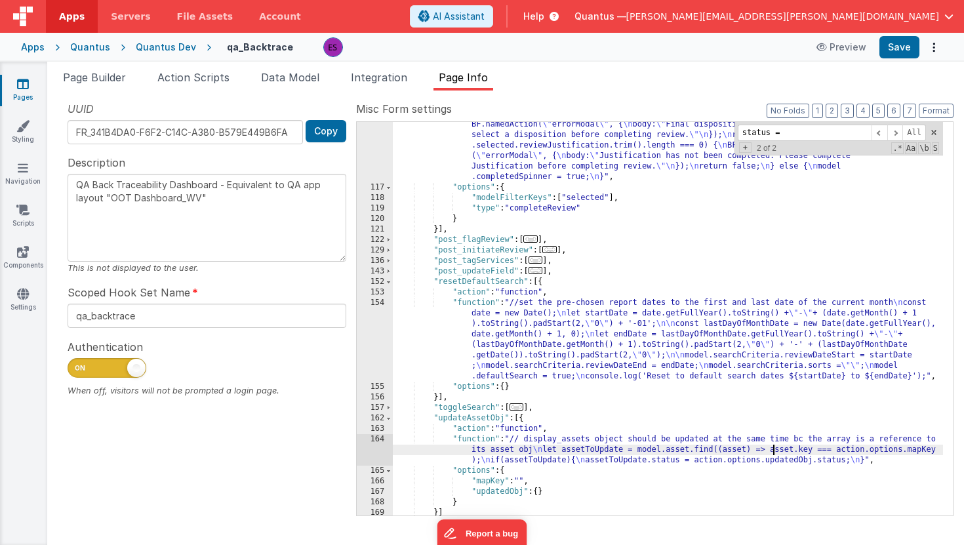
click at [377, 448] on div "164" at bounding box center [375, 449] width 36 height 31
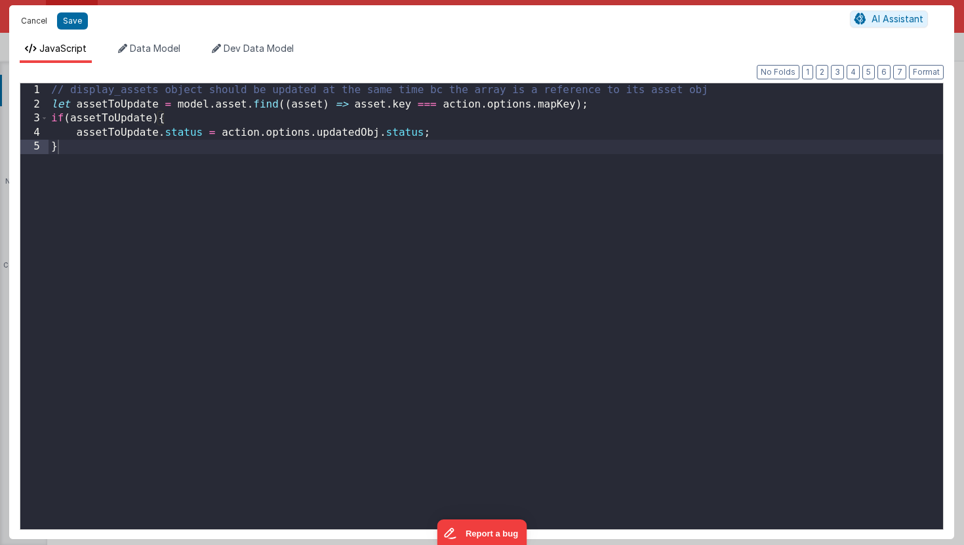
click at [32, 12] on button "Cancel" at bounding box center [33, 21] width 39 height 18
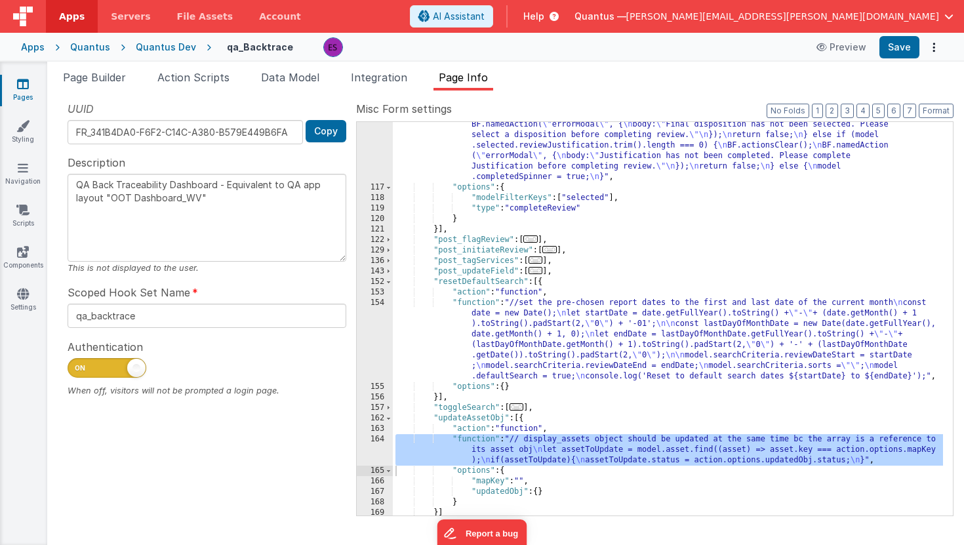
click at [468, 418] on div ""function" : "if (model.selected.reviewDisposition.trim().length === 0) { \n BF…" at bounding box center [668, 347] width 550 height 477
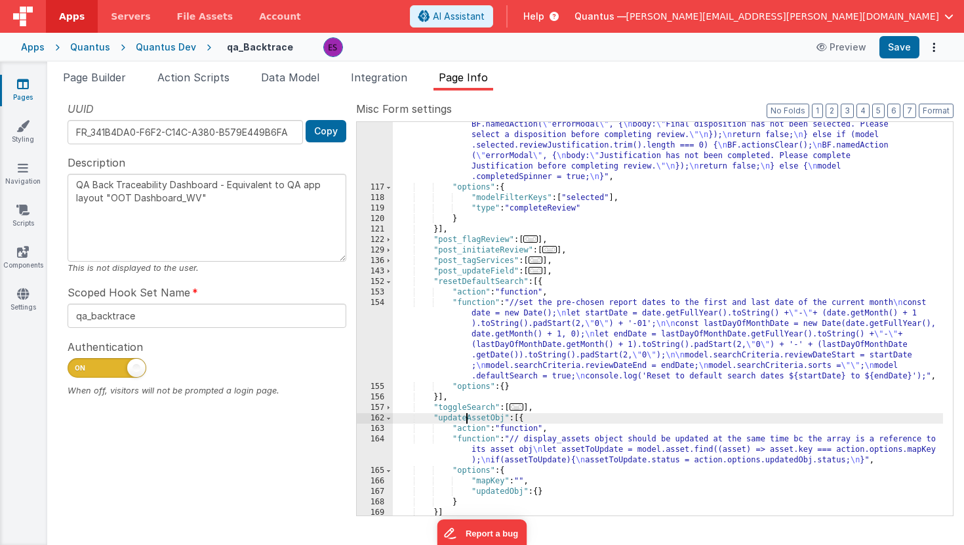
click at [468, 418] on div ""function" : "if (model.selected.reviewDisposition.trim().length === 0) { \n BF…" at bounding box center [668, 347] width 550 height 477
type input "updateAssetObj"
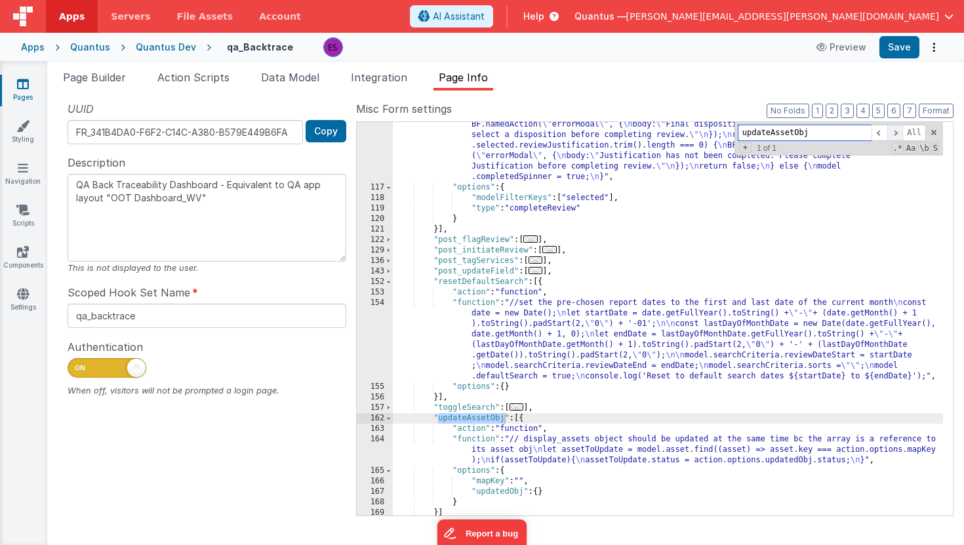
click at [898, 134] on span at bounding box center [895, 133] width 16 height 16
click at [116, 73] on span "Page Builder" at bounding box center [94, 77] width 63 height 13
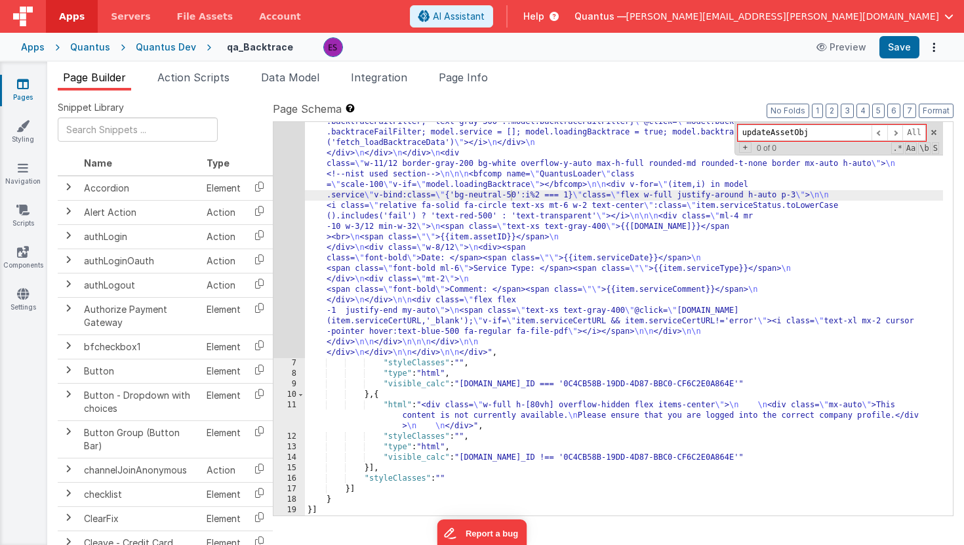
type input "updateAssetObj"
